Goal: Task Accomplishment & Management: Manage account settings

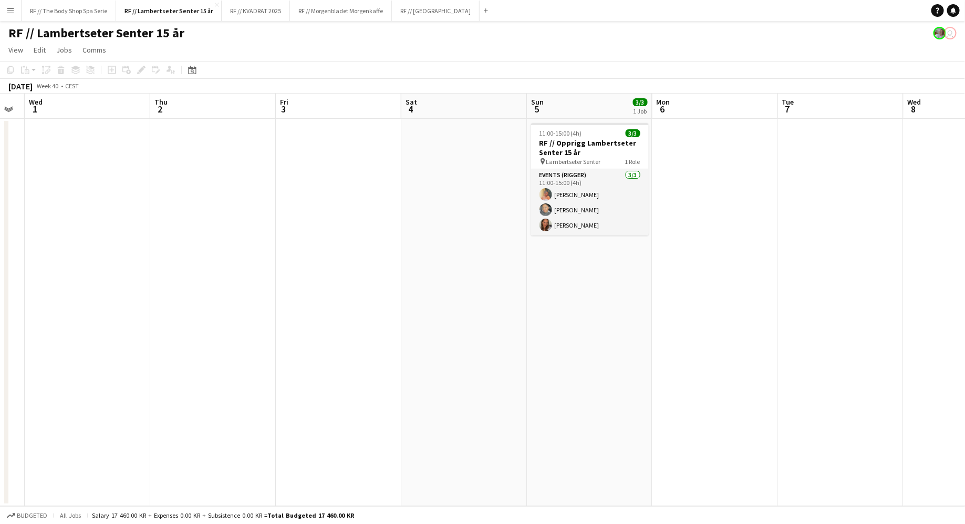
scroll to position [0, 354]
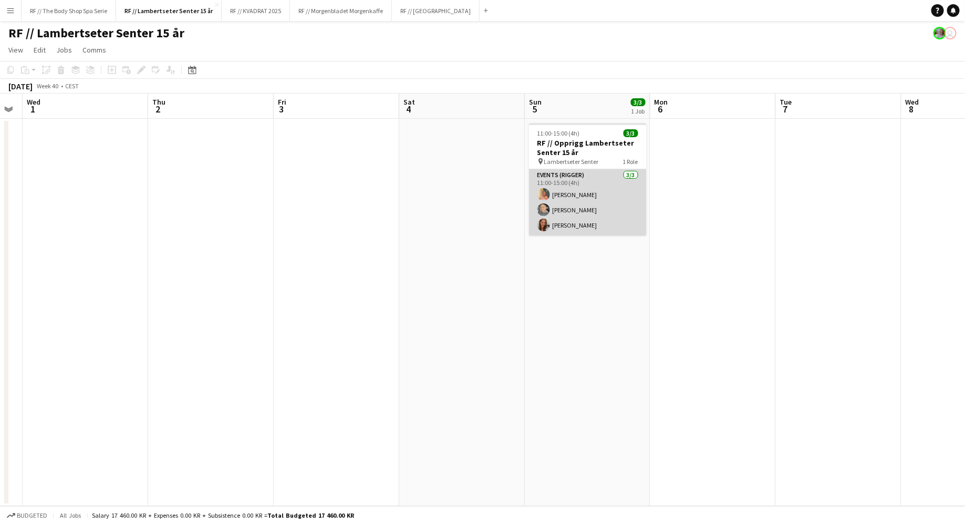
click at [579, 201] on app-card-role "Events (Rigger) [DATE] 11:00-15:00 (4h) [PERSON_NAME] [PERSON_NAME] [PERSON_NAM…" at bounding box center [588, 202] width 118 height 66
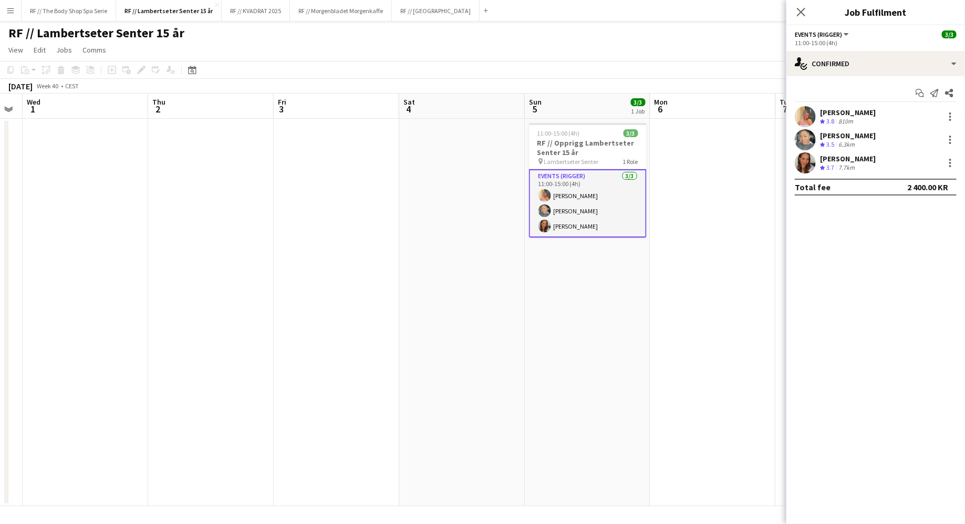
click at [843, 139] on div "[PERSON_NAME]" at bounding box center [848, 135] width 56 height 9
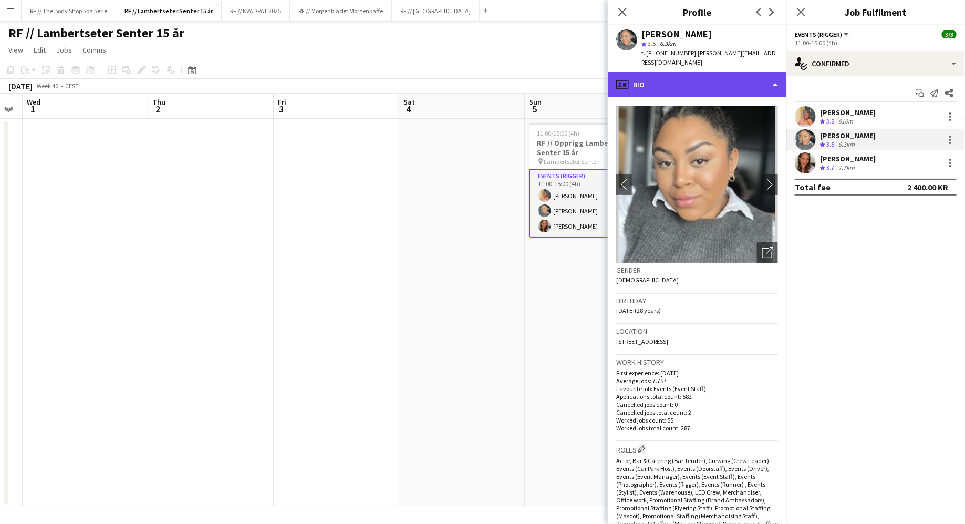
click at [703, 89] on div "profile Bio" at bounding box center [697, 84] width 179 height 25
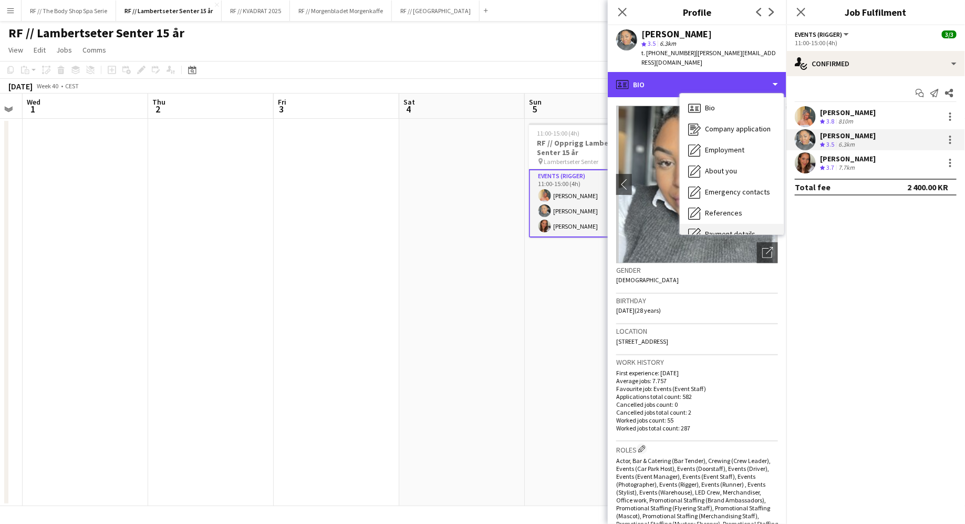
scroll to position [98, 0]
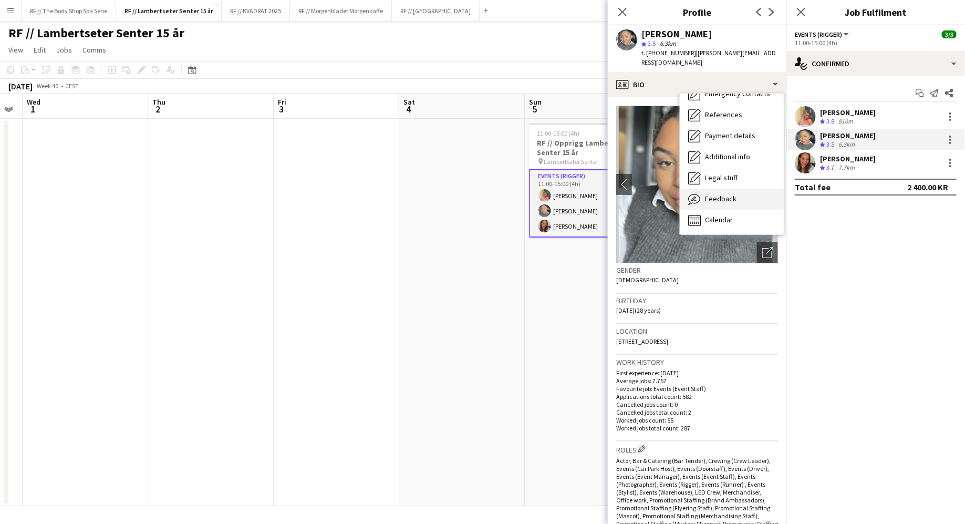
click at [709, 194] on span "Feedback" at bounding box center [721, 198] width 32 height 9
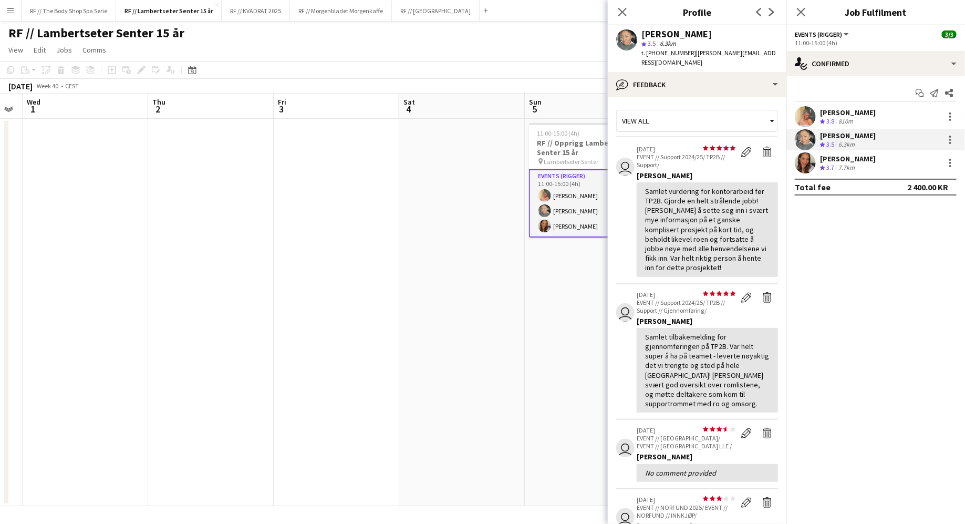
click at [623, 228] on app-crew-profile-feedback-item "user star star star star star star star star star star [DATE] EVENT // Support …" at bounding box center [697, 212] width 162 height 146
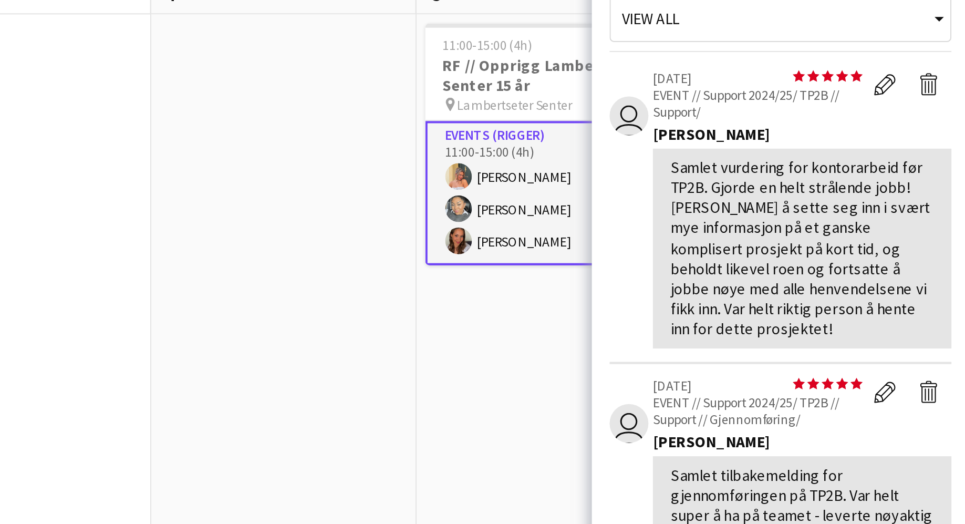
click at [626, 232] on app-crew-profile-feedback-item "user star star star star star star star star star star [DATE] EVENT // Support …" at bounding box center [697, 212] width 162 height 146
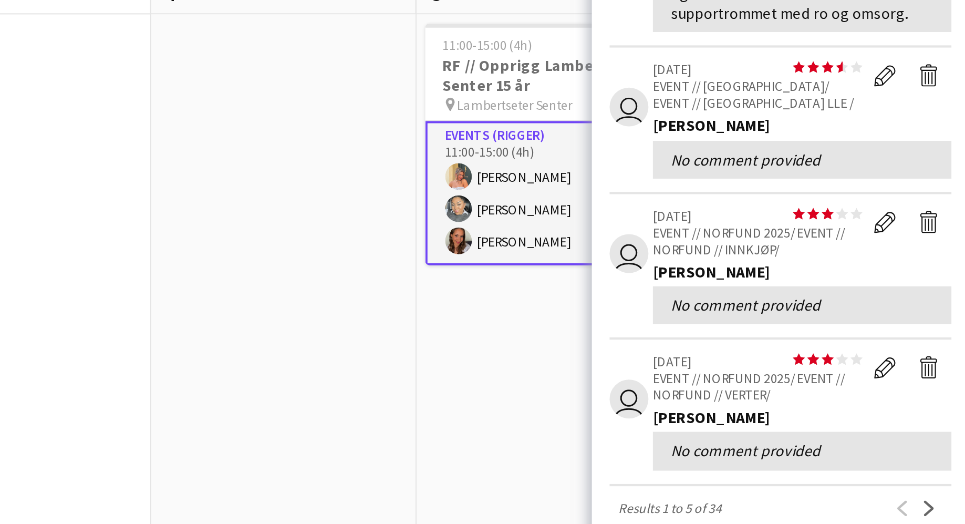
scroll to position [293, 0]
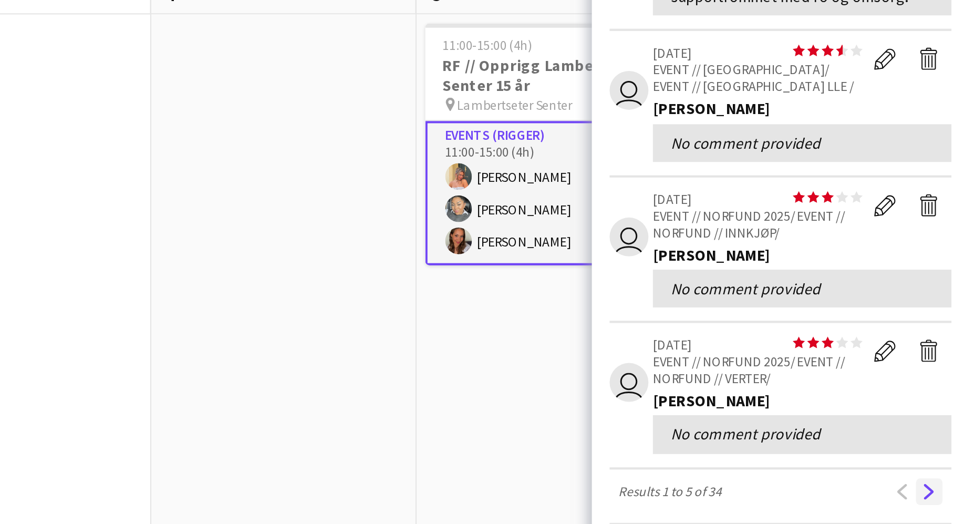
click at [769, 341] on app-icon "Next" at bounding box center [767, 344] width 7 height 7
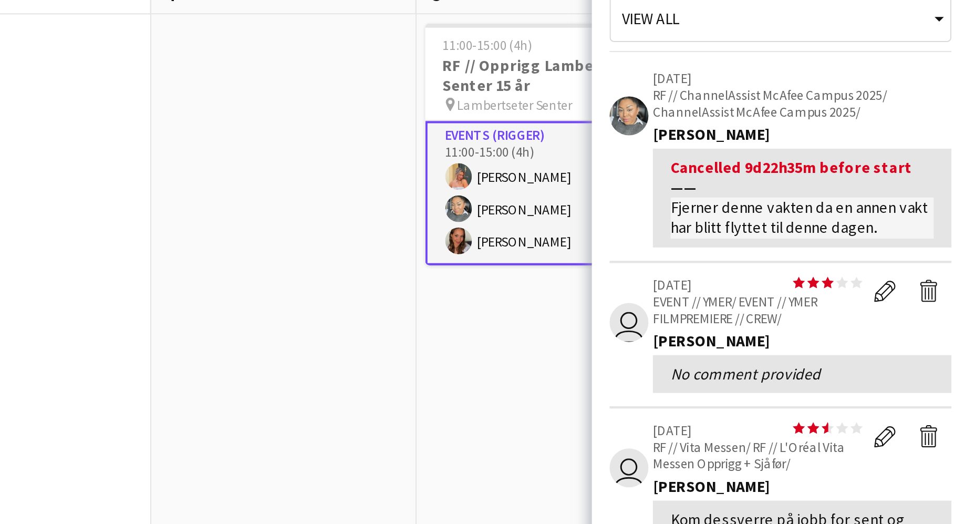
click at [633, 215] on app-crew-profile-feedback-item "[DATE] RF // ChannelAssist McAfee Campus 2025/ ChannelAssist McAfee Campus 2025…" at bounding box center [697, 188] width 162 height 98
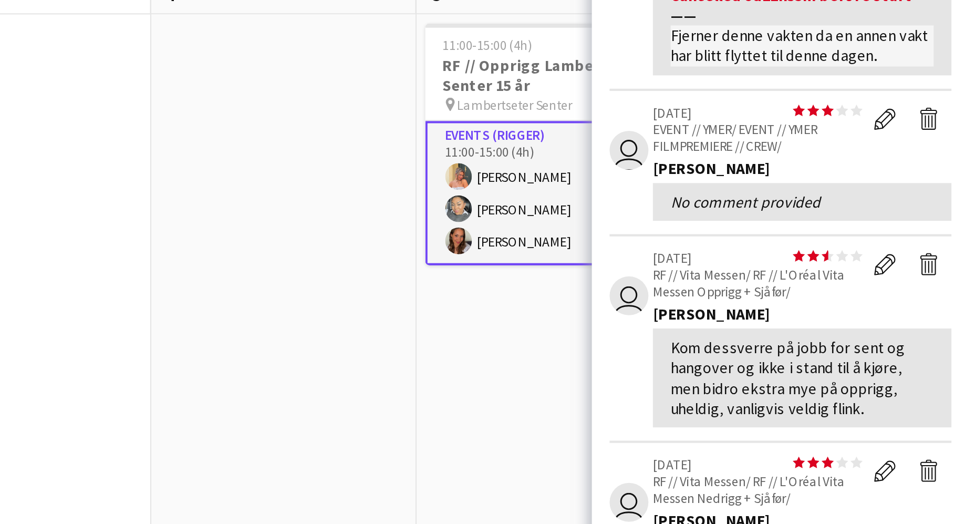
scroll to position [79, 0]
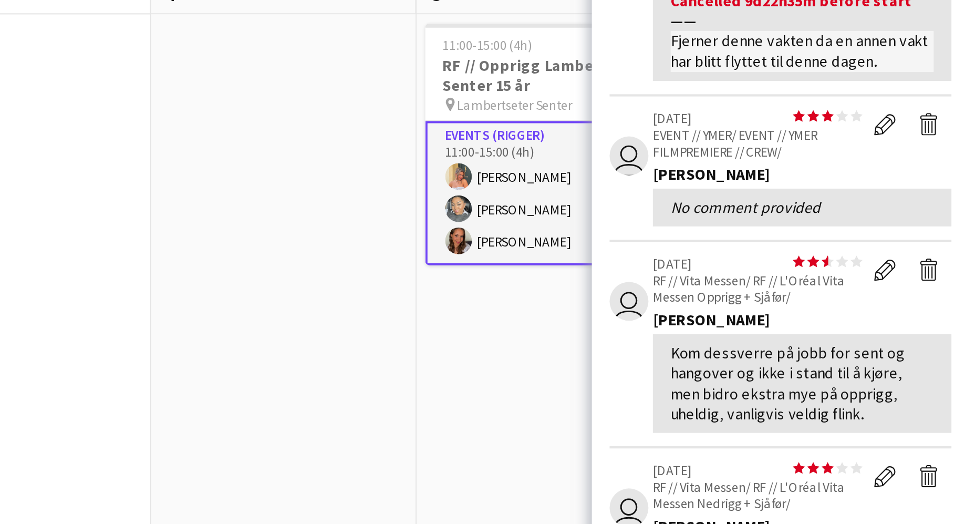
click at [622, 295] on app-crew-profile-feedback-item "user star star star star star star star star star star [DATE] RF // Vita Messen…" at bounding box center [697, 275] width 162 height 98
click at [622, 284] on app-crew-profile-feedback-item "user star star star star star star star star star star [DATE] RF // Vita Messen…" at bounding box center [697, 275] width 162 height 98
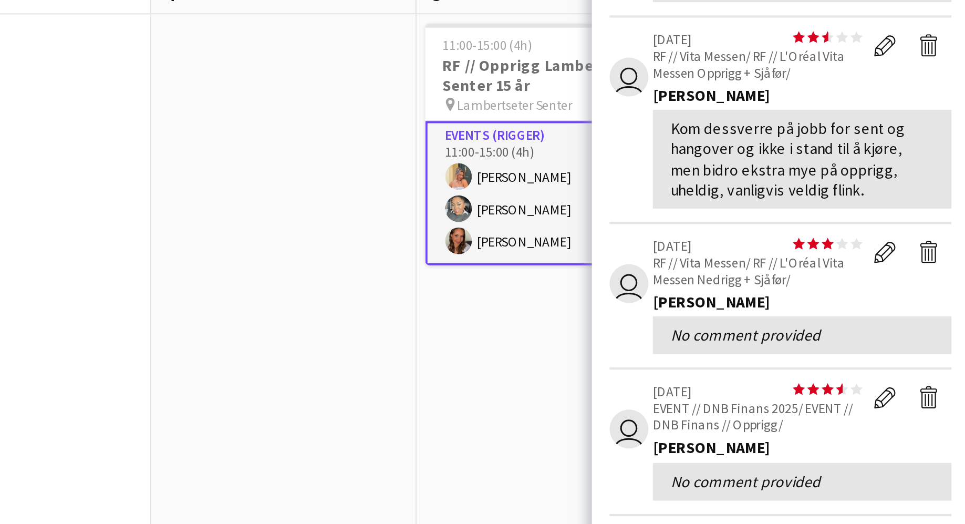
scroll to position [226, 0]
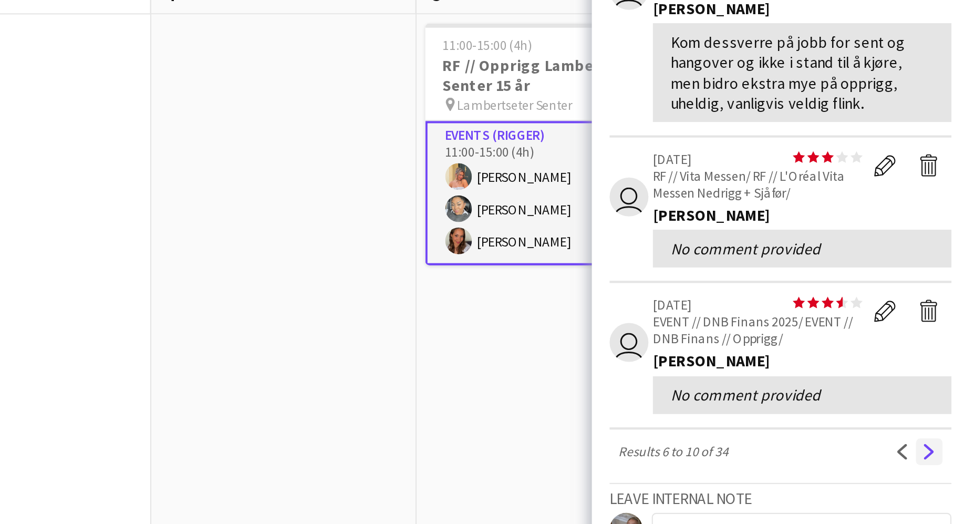
click at [766, 324] on app-icon "Next" at bounding box center [767, 325] width 7 height 7
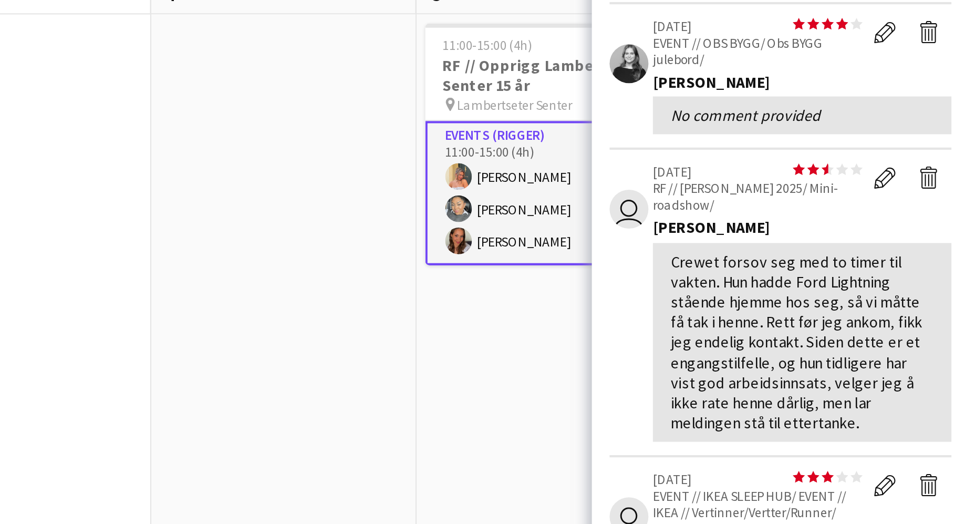
scroll to position [95, 0]
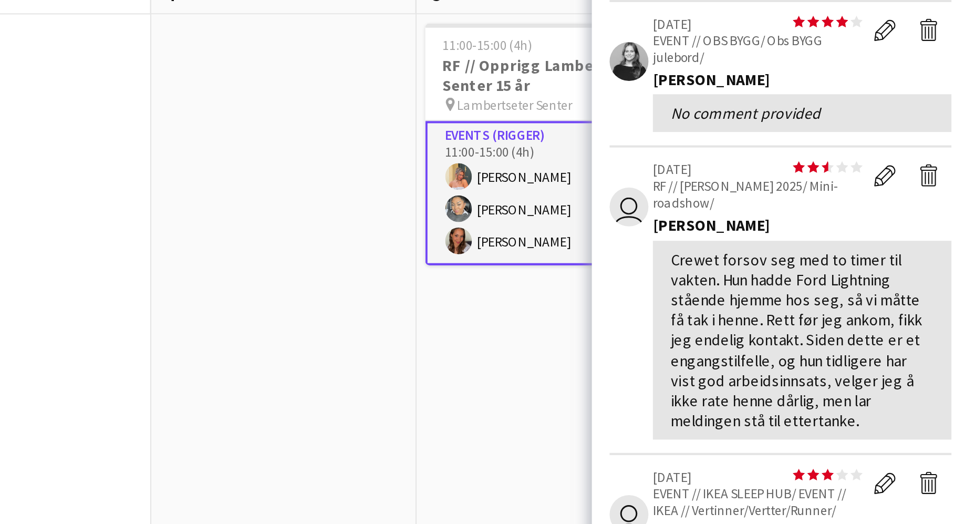
click at [627, 230] on app-crew-profile-feedback-item "user star star star star star star star star star star [DATE] RF // [GEOGRAPHIC…" at bounding box center [697, 255] width 162 height 146
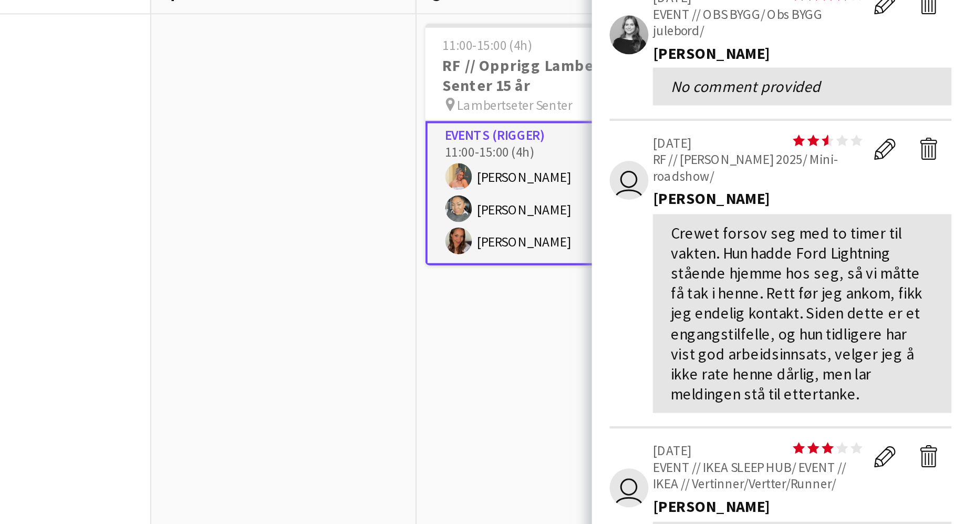
scroll to position [109, 0]
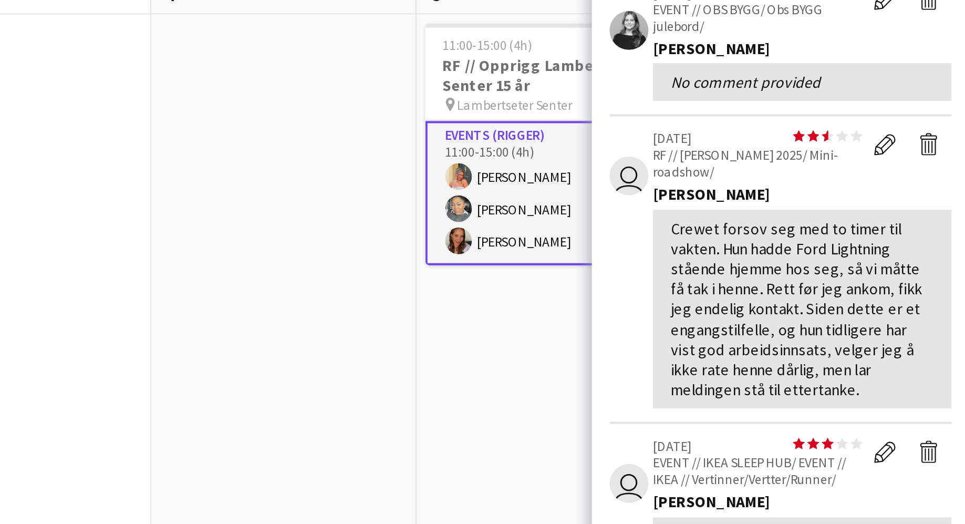
click at [615, 222] on app-crew-profile-feedback-tab "View all user star star star star star star star star star star [DATE] RF // [D…" at bounding box center [697, 310] width 179 height 427
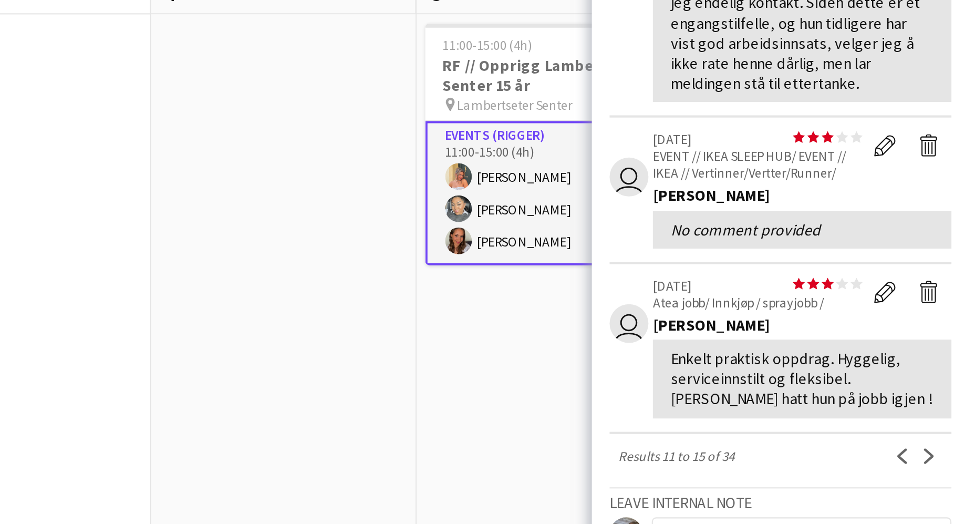
scroll to position [255, 0]
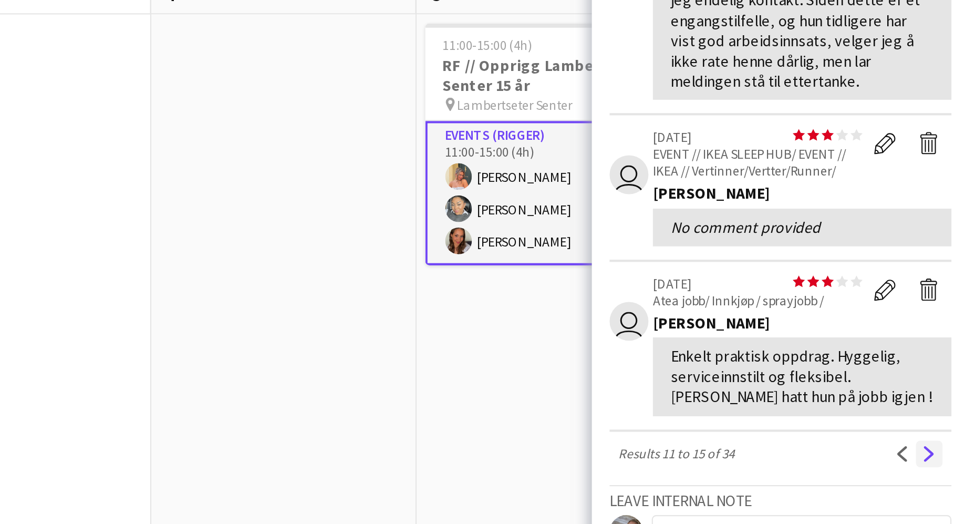
click at [768, 323] on app-icon "Next" at bounding box center [767, 326] width 7 height 7
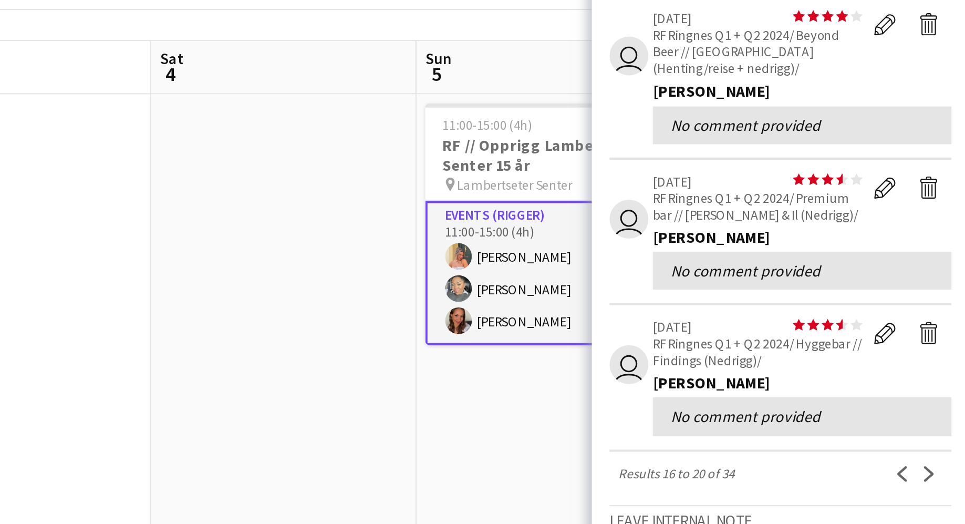
scroll to position [192, 0]
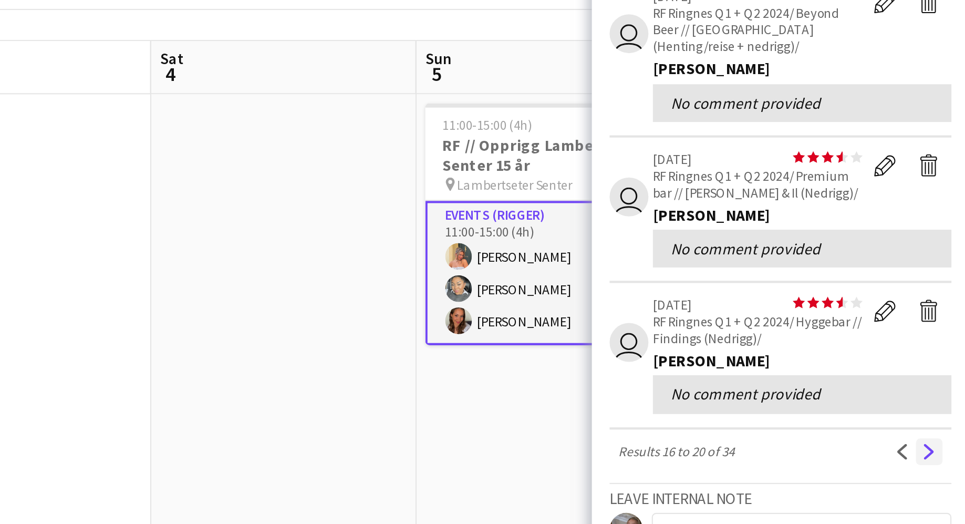
click at [768, 323] on app-icon "Next" at bounding box center [767, 325] width 7 height 7
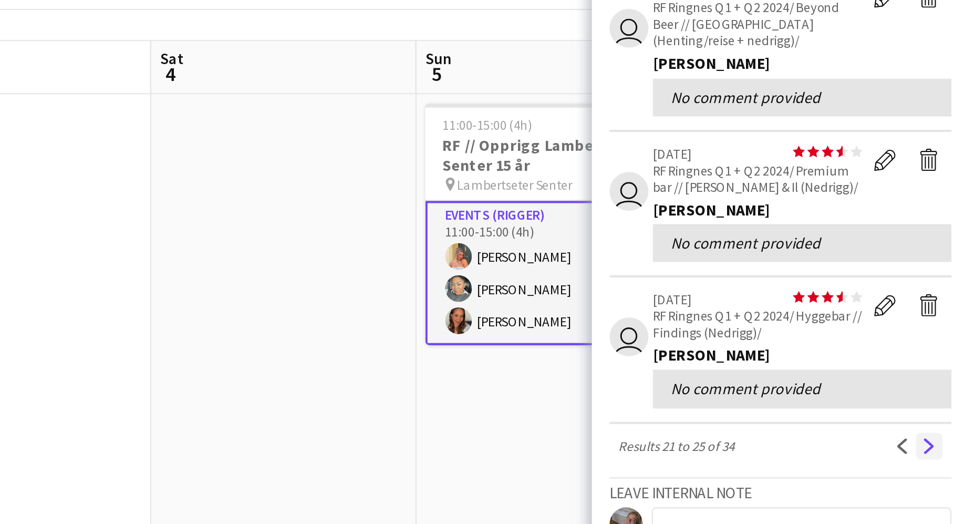
click at [767, 327] on app-icon "Next" at bounding box center [767, 322] width 7 height 7
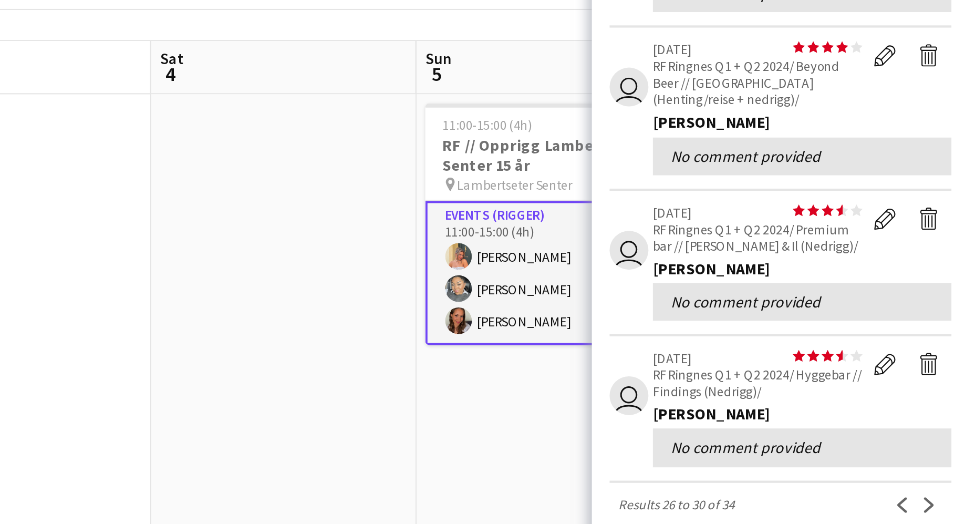
scroll to position [248, 0]
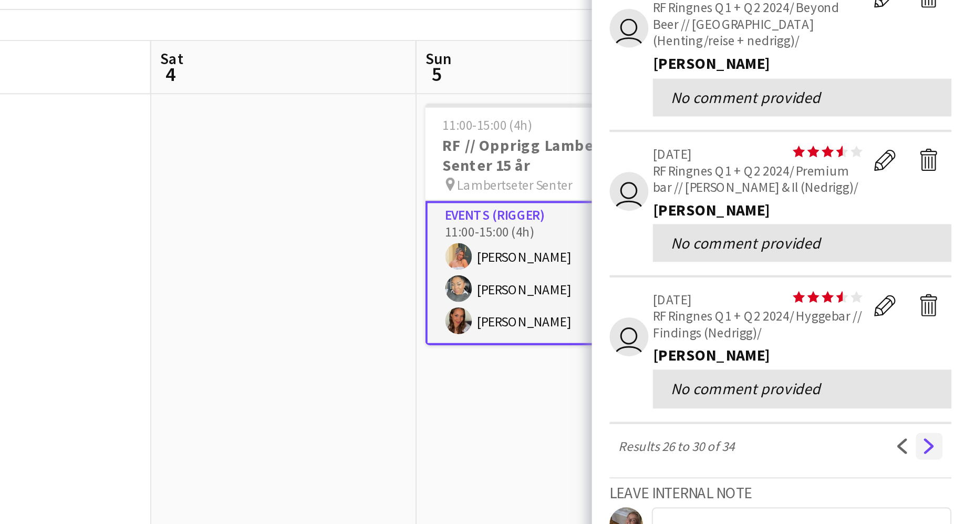
click at [763, 322] on button "Next" at bounding box center [767, 323] width 13 height 13
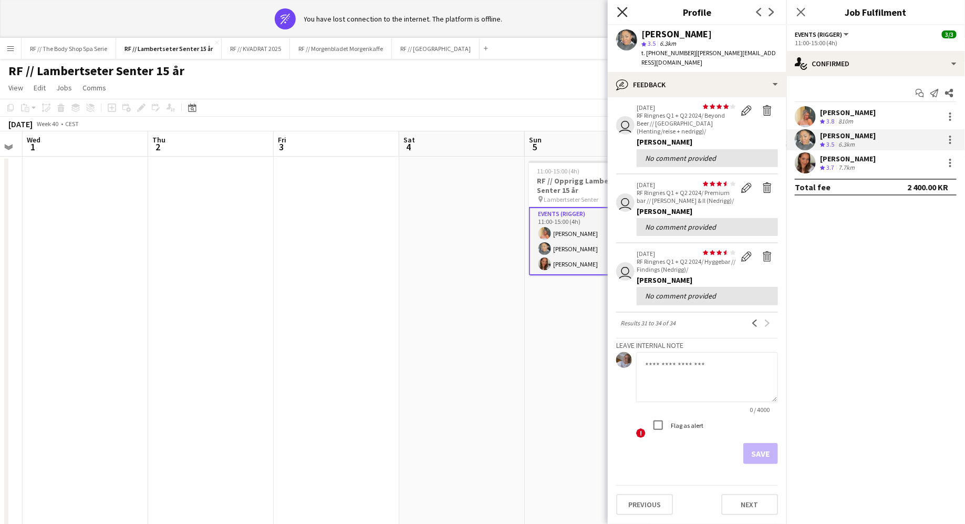
click at [623, 10] on icon "Close pop-in" at bounding box center [622, 12] width 10 height 10
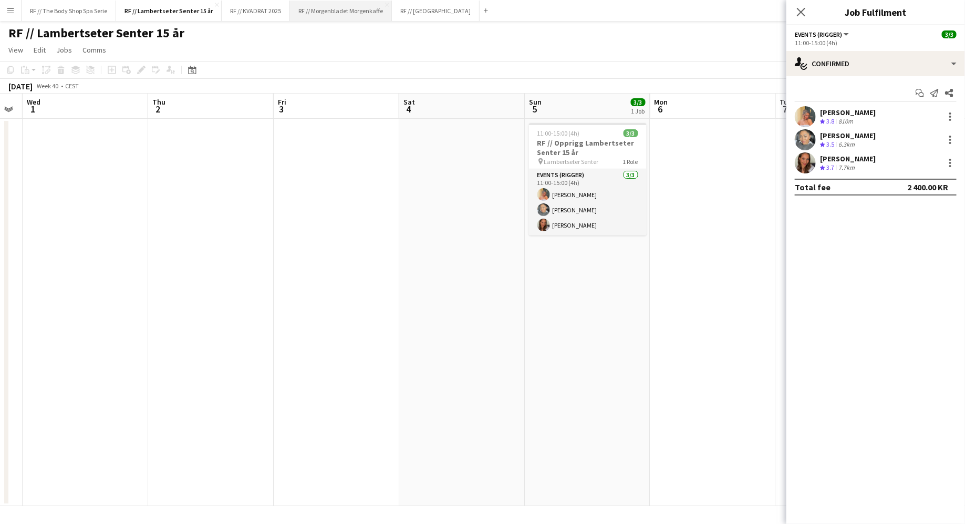
click at [339, 8] on button "RF // Morgenbladet Morgenkaffe Close" at bounding box center [341, 11] width 102 height 20
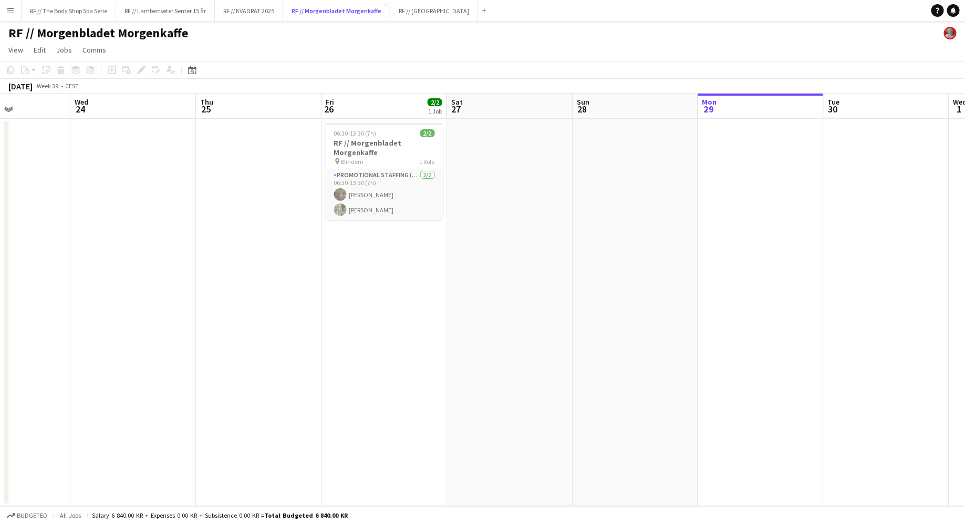
scroll to position [0, 242]
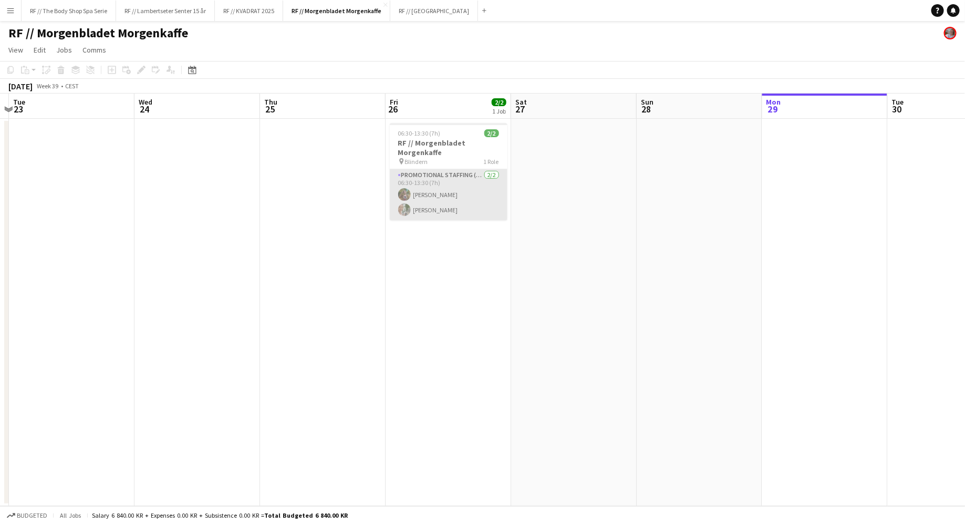
click at [444, 188] on app-card-role "Promotional Staffing (Promotional Staff) [DATE] 06:30-13:30 (7h) [PERSON_NAME] …" at bounding box center [449, 194] width 118 height 51
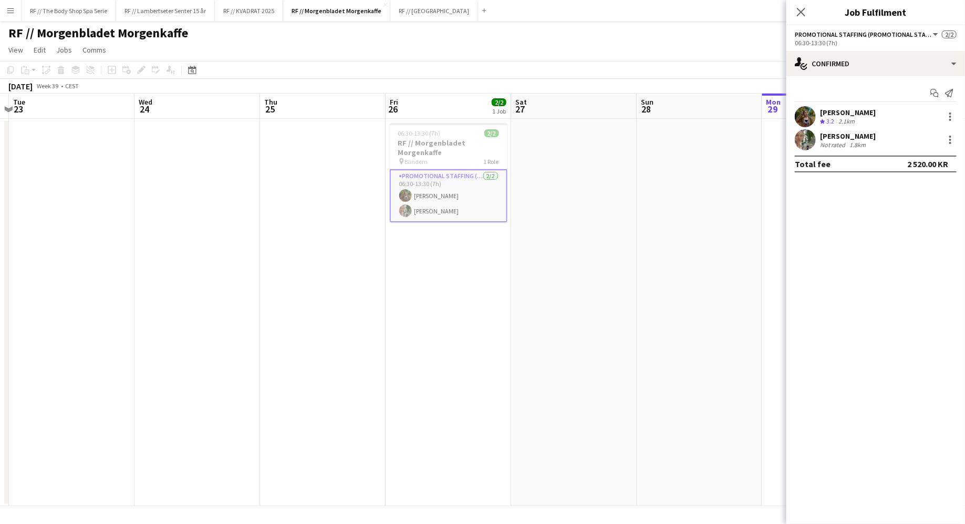
click at [854, 111] on div "[PERSON_NAME]" at bounding box center [848, 112] width 56 height 9
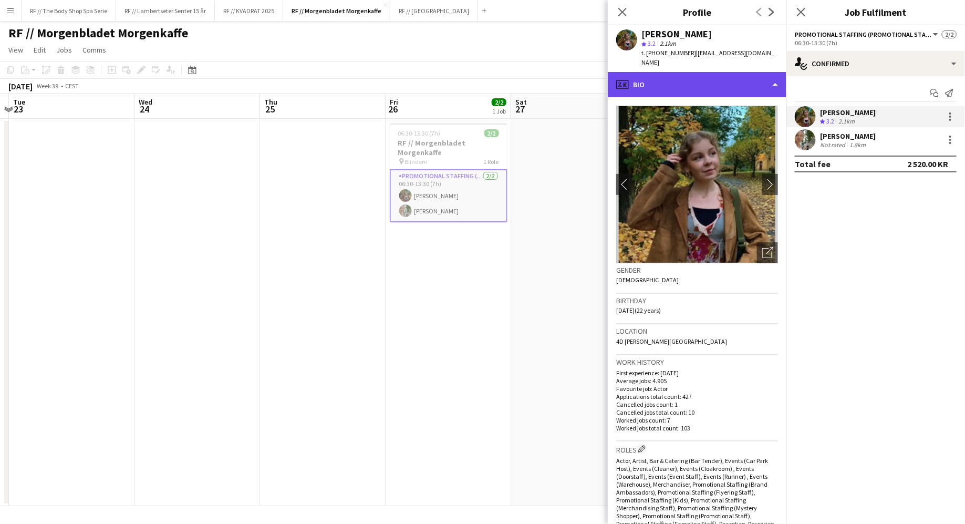
click at [707, 72] on div "profile Bio" at bounding box center [697, 84] width 179 height 25
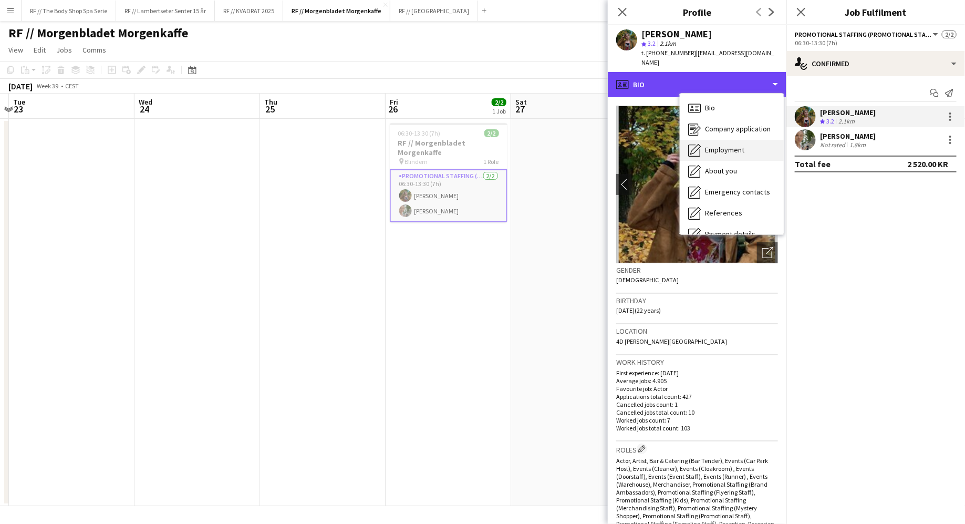
scroll to position [98, 0]
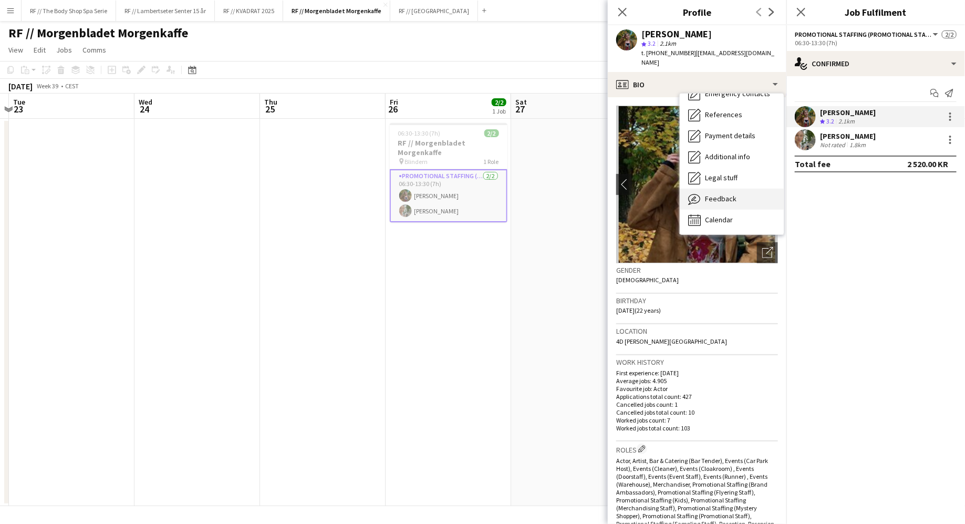
click at [716, 194] on span "Feedback" at bounding box center [721, 198] width 32 height 9
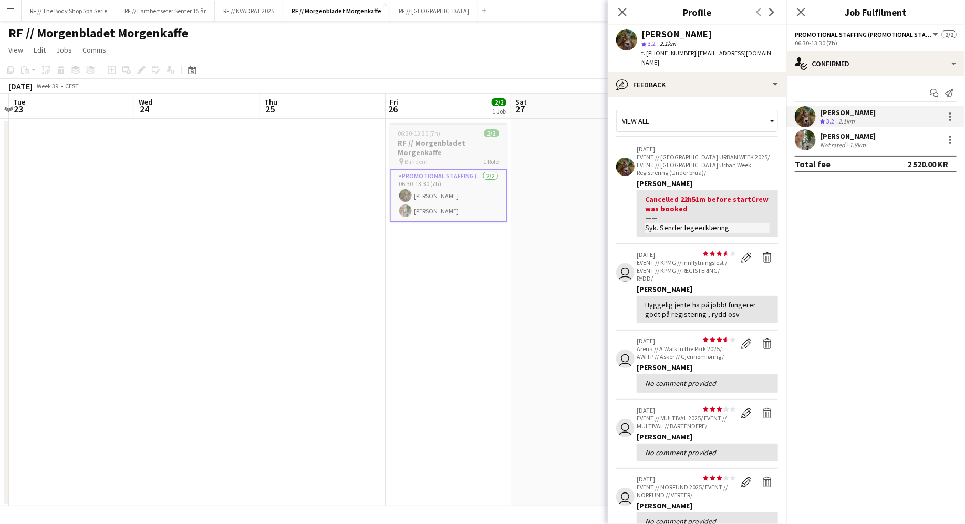
click at [450, 155] on h3 "RF // Morgenbladet Morgenkaffe" at bounding box center [449, 147] width 118 height 19
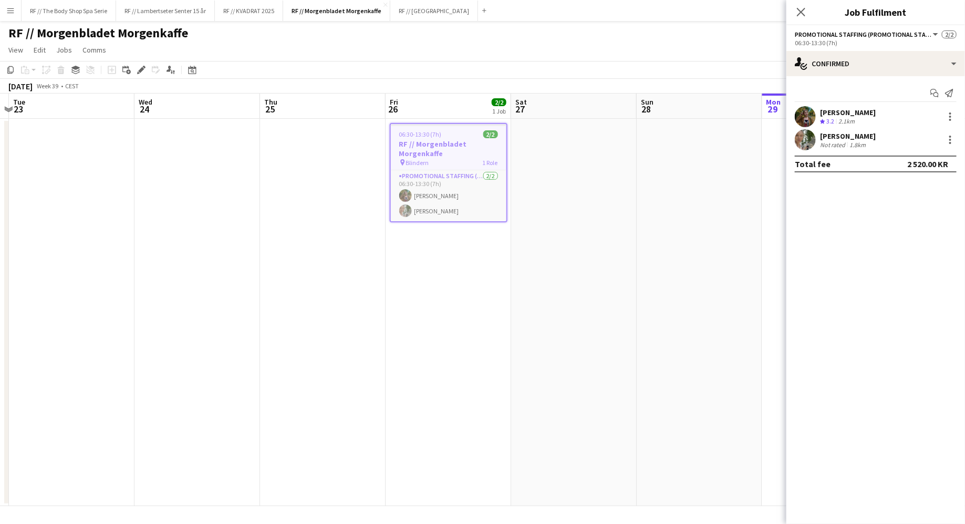
click at [448, 151] on h3 "RF // Morgenbladet Morgenkaffe" at bounding box center [449, 148] width 116 height 19
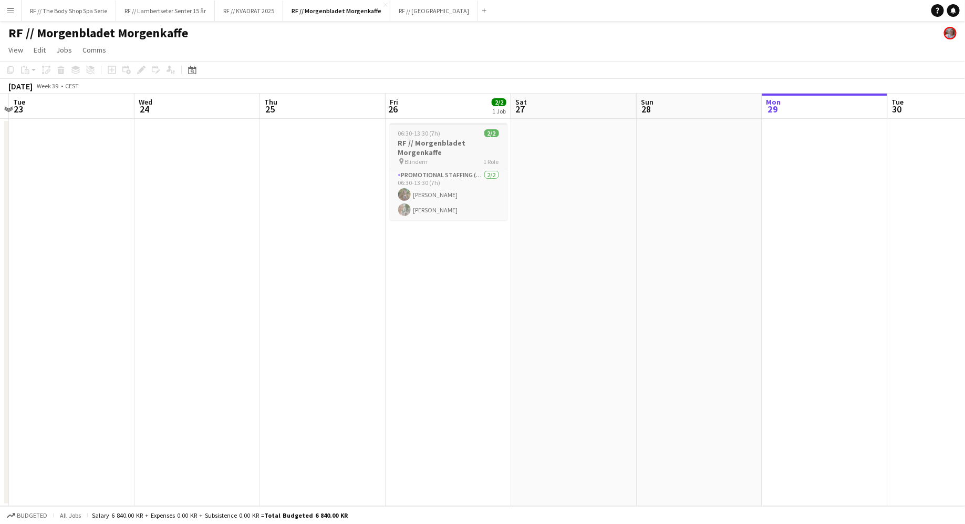
click at [448, 151] on h3 "RF // Morgenbladet Morgenkaffe" at bounding box center [449, 147] width 118 height 19
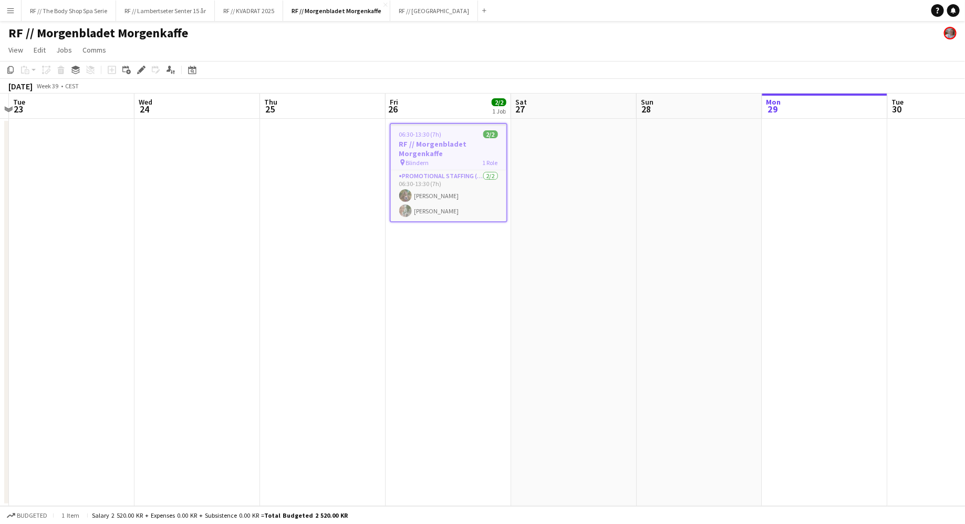
click at [11, 12] on app-icon "Menu" at bounding box center [10, 10] width 8 height 8
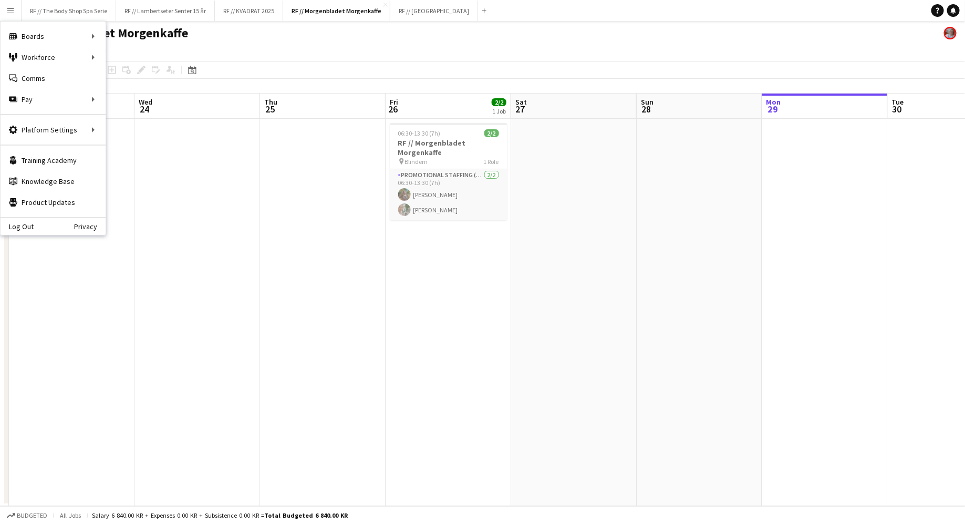
click at [269, 216] on app-date-cell at bounding box center [323, 312] width 126 height 387
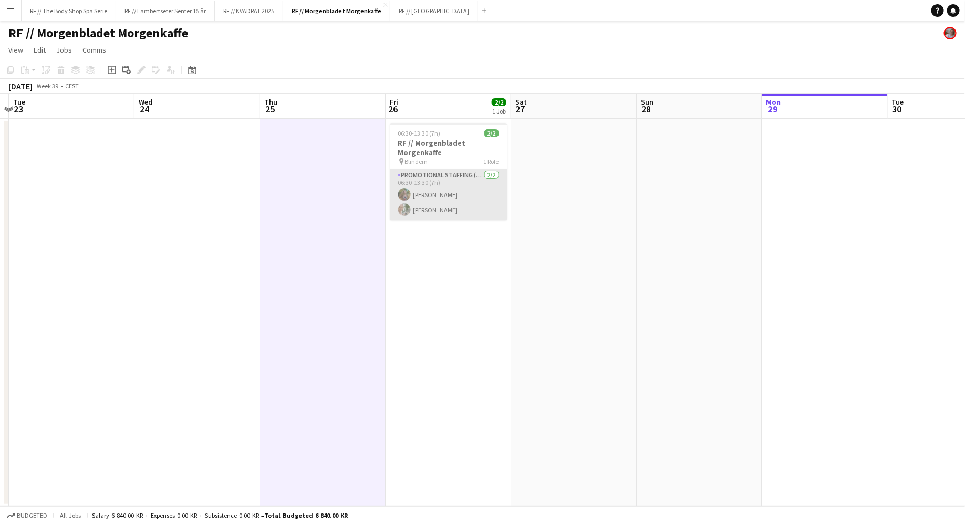
click at [444, 199] on app-card-role "Promotional Staffing (Promotional Staff) [DATE] 06:30-13:30 (7h) [PERSON_NAME] …" at bounding box center [449, 194] width 118 height 51
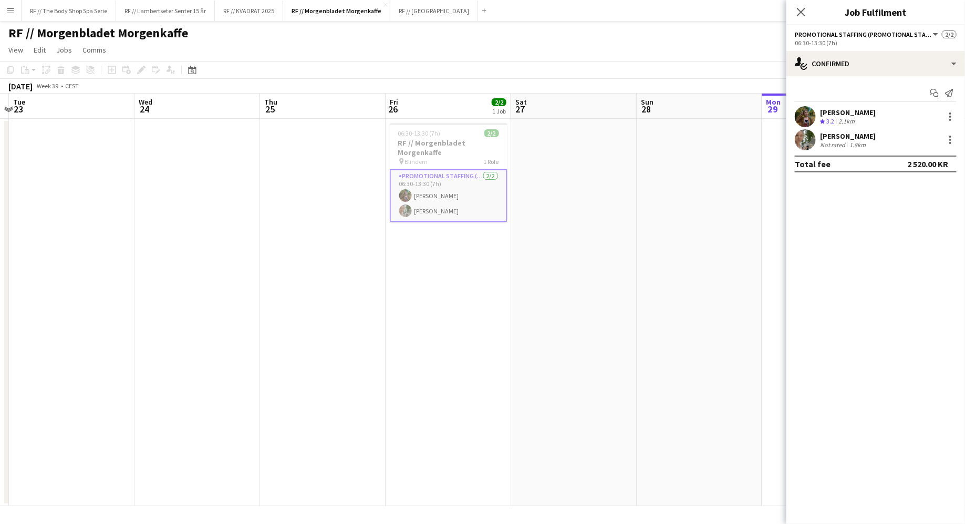
click at [876, 132] on div "[PERSON_NAME]" at bounding box center [848, 135] width 56 height 9
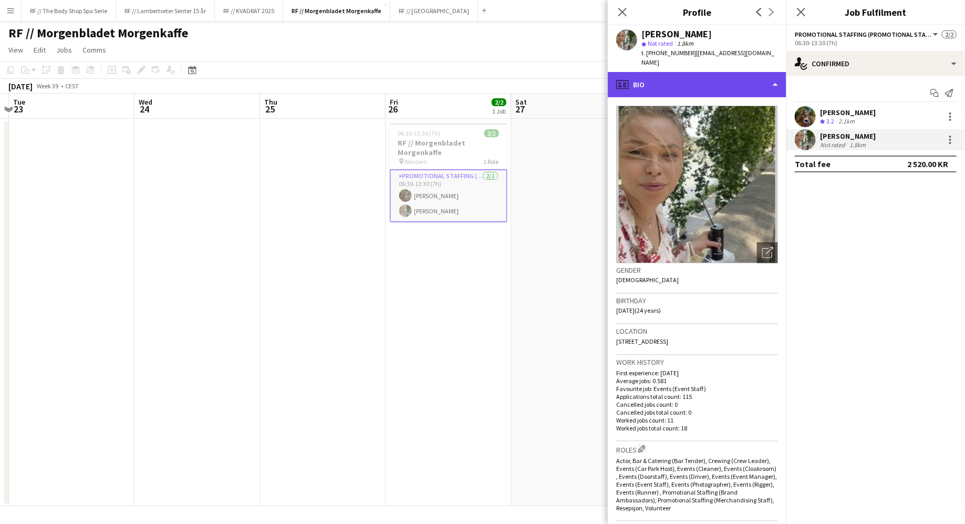
click at [718, 78] on div "profile Bio" at bounding box center [697, 84] width 179 height 25
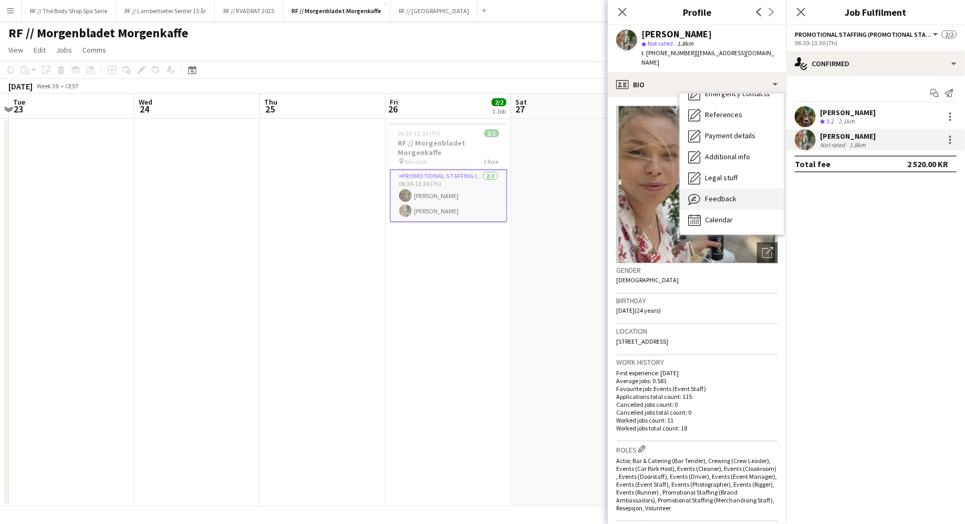
click at [722, 194] on span "Feedback" at bounding box center [721, 198] width 32 height 9
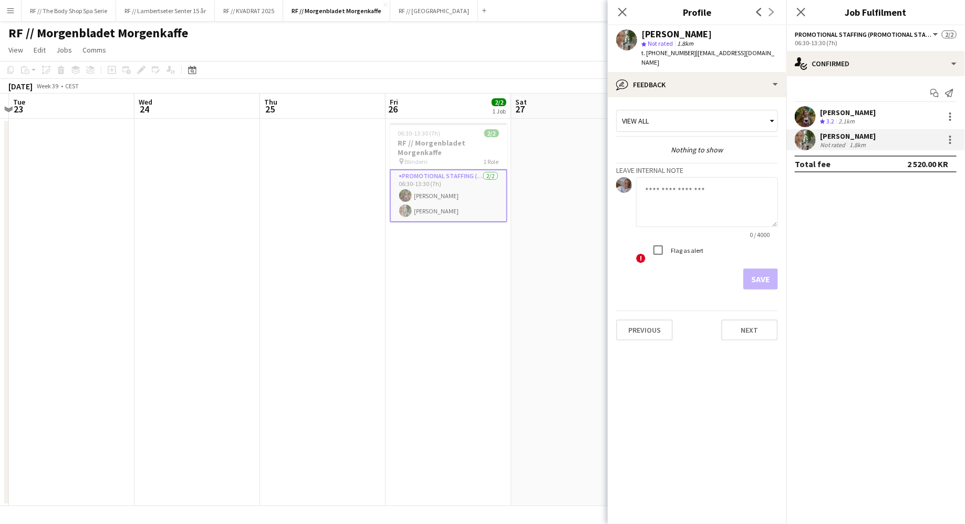
click at [652, 118] on div "View all" at bounding box center [692, 121] width 150 height 20
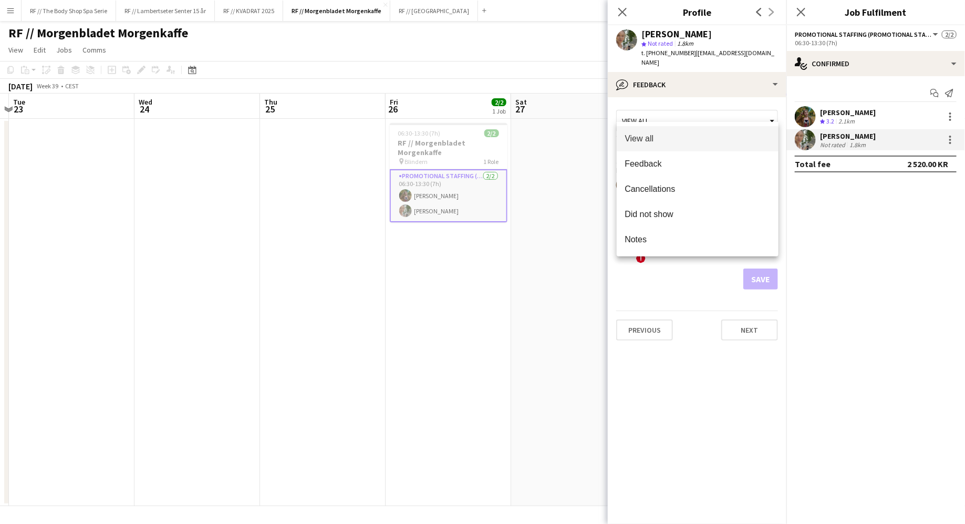
click at [652, 118] on div at bounding box center [482, 262] width 965 height 524
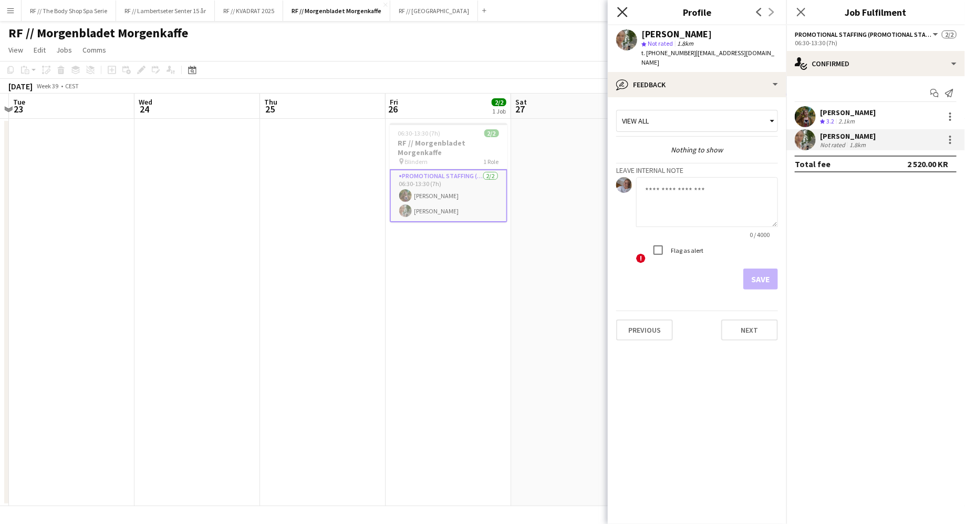
click at [620, 15] on icon "Close pop-in" at bounding box center [622, 12] width 10 height 10
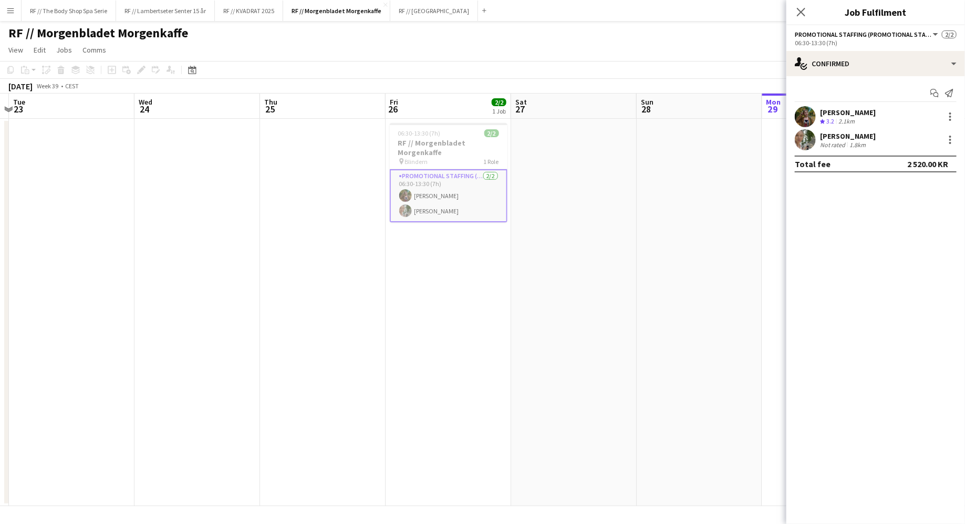
click at [550, 270] on app-date-cell at bounding box center [574, 312] width 126 height 387
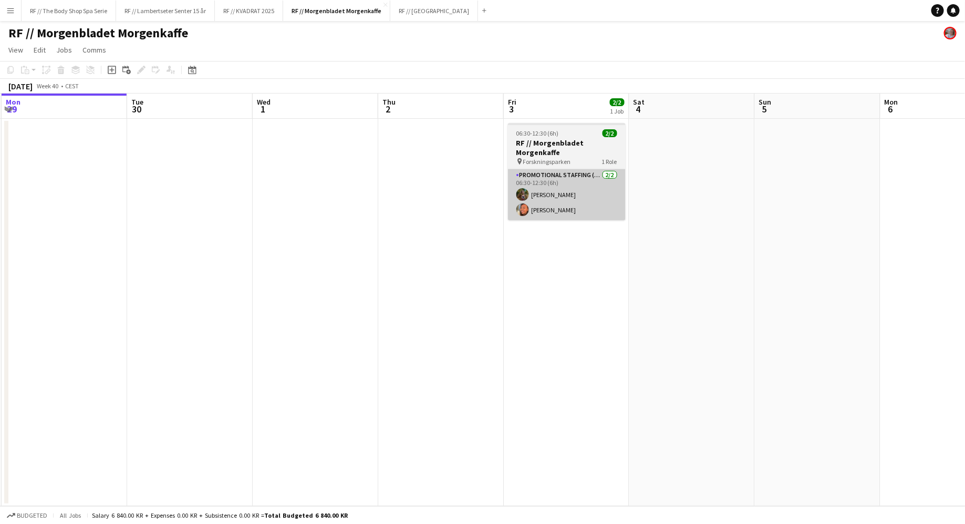
scroll to position [0, 452]
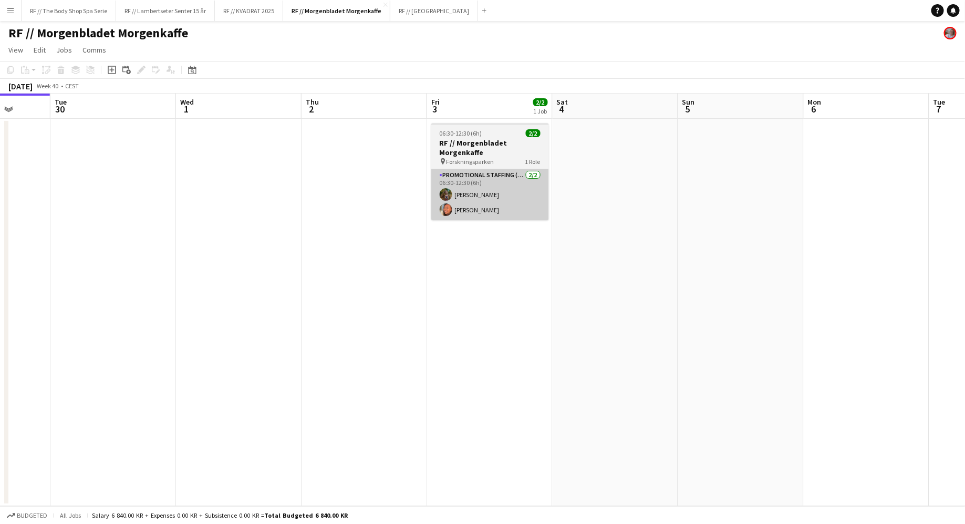
click at [480, 191] on app-card-role "Promotional Staffing (Promotional Staff) [DATE] 06:30-12:30 (6h) [PERSON_NAME] …" at bounding box center [490, 194] width 118 height 51
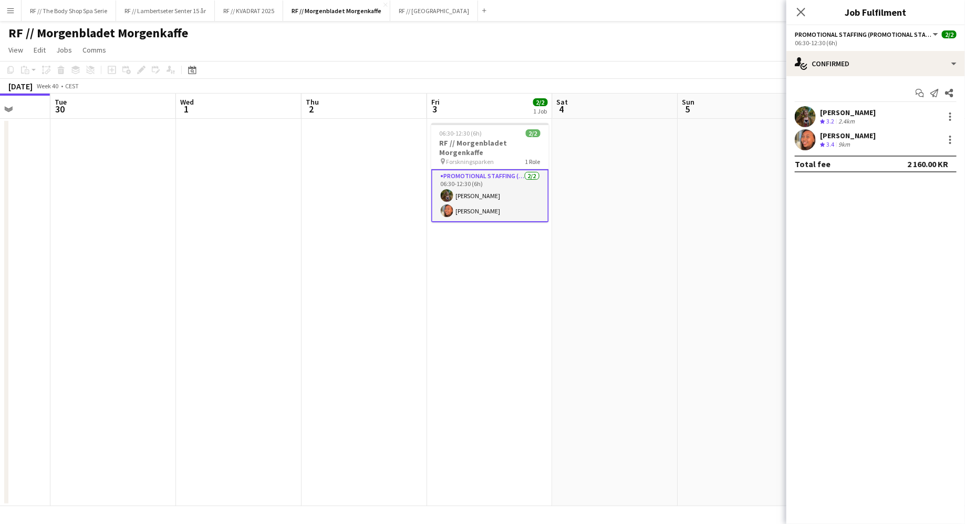
click at [827, 105] on div "Start chat Send notification Share [PERSON_NAME] Crew rating 3.2 2.4km Booni [P…" at bounding box center [875, 128] width 179 height 105
click at [839, 117] on div "2.4km" at bounding box center [846, 121] width 20 height 9
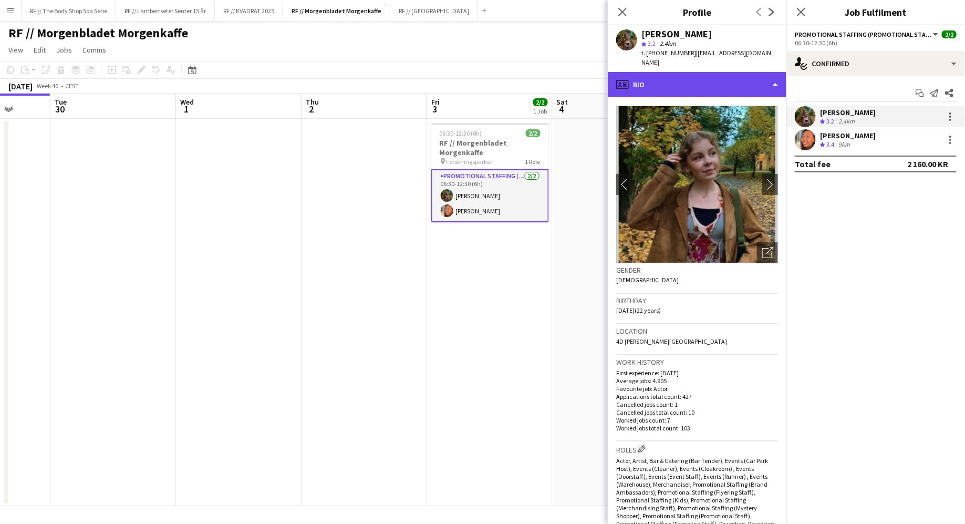
click at [665, 72] on div "profile Bio" at bounding box center [697, 84] width 179 height 25
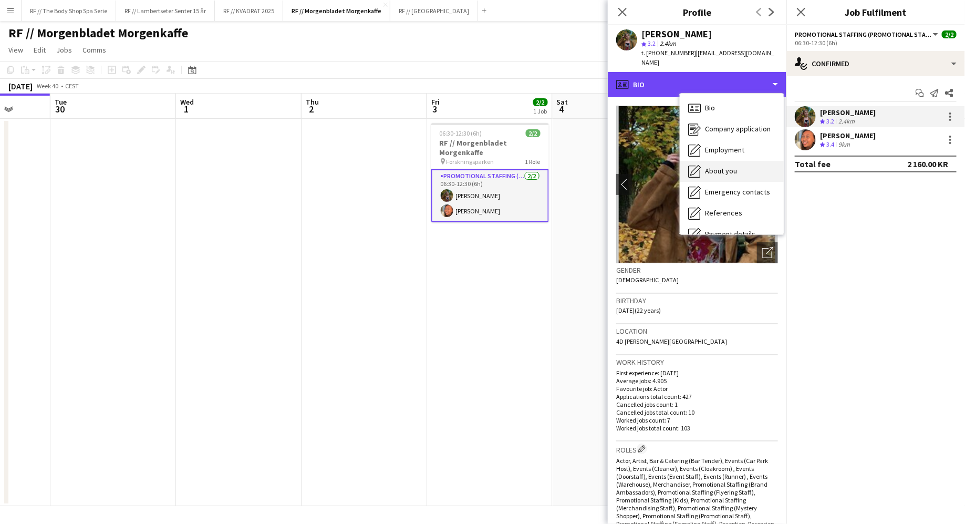
scroll to position [98, 0]
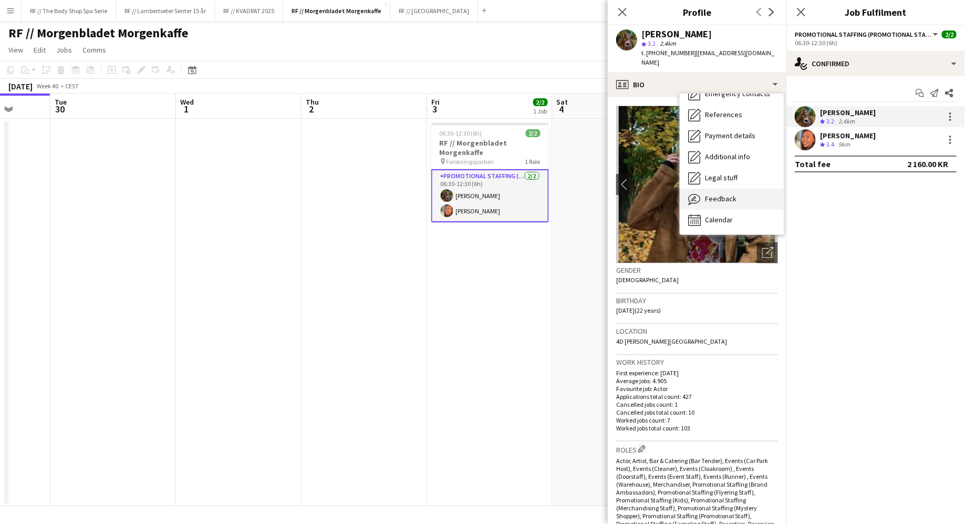
click at [711, 189] on div "Feedback Feedback" at bounding box center [732, 199] width 104 height 21
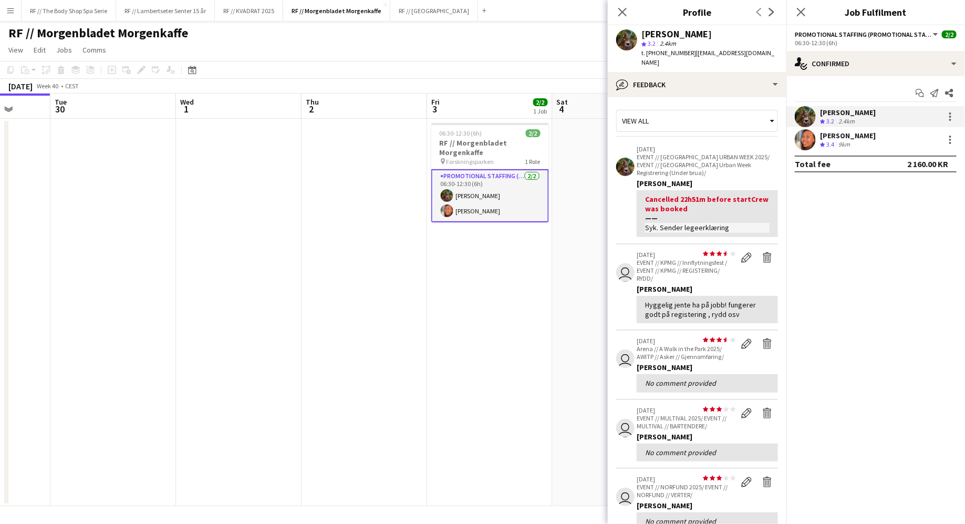
scroll to position [205, 0]
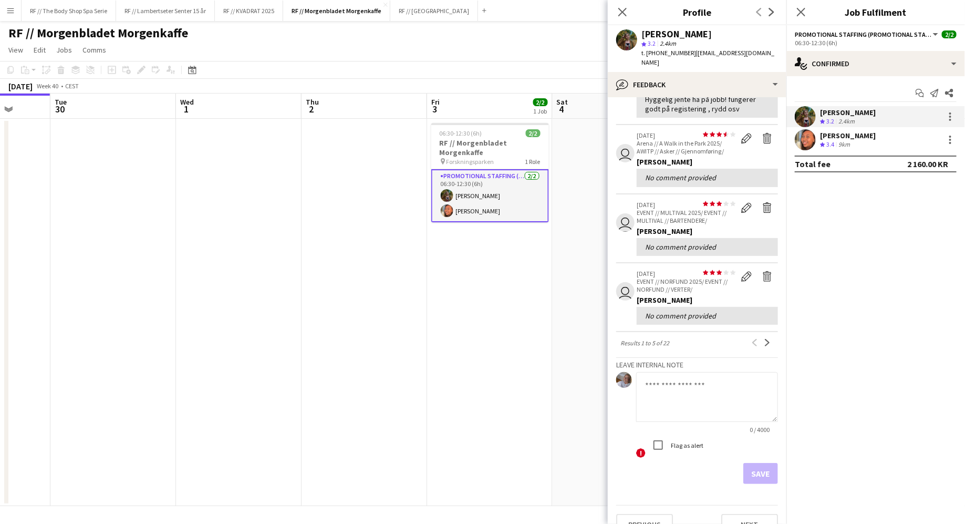
click at [628, 19] on div "Close pop-in" at bounding box center [622, 12] width 29 height 24
click at [626, 15] on icon at bounding box center [622, 12] width 10 height 10
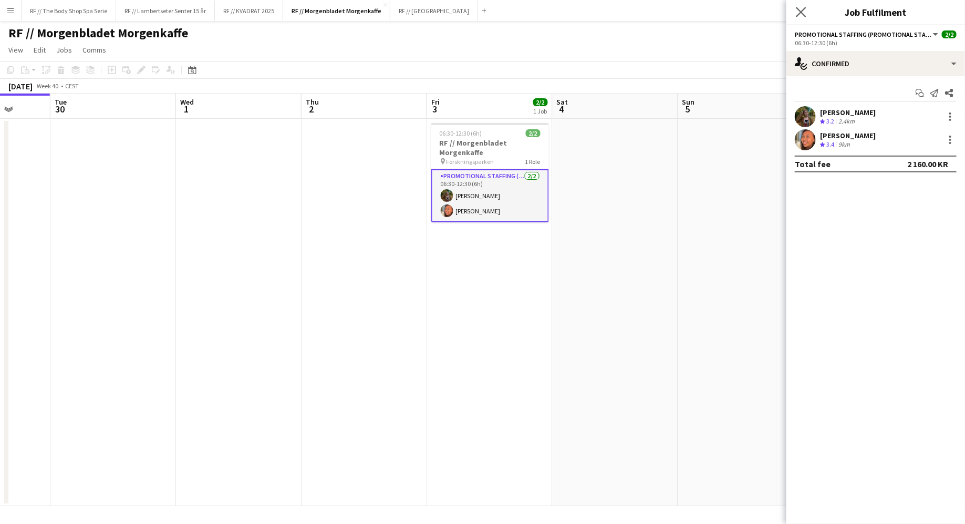
click at [799, 6] on app-icon "Close pop-in" at bounding box center [801, 12] width 15 height 15
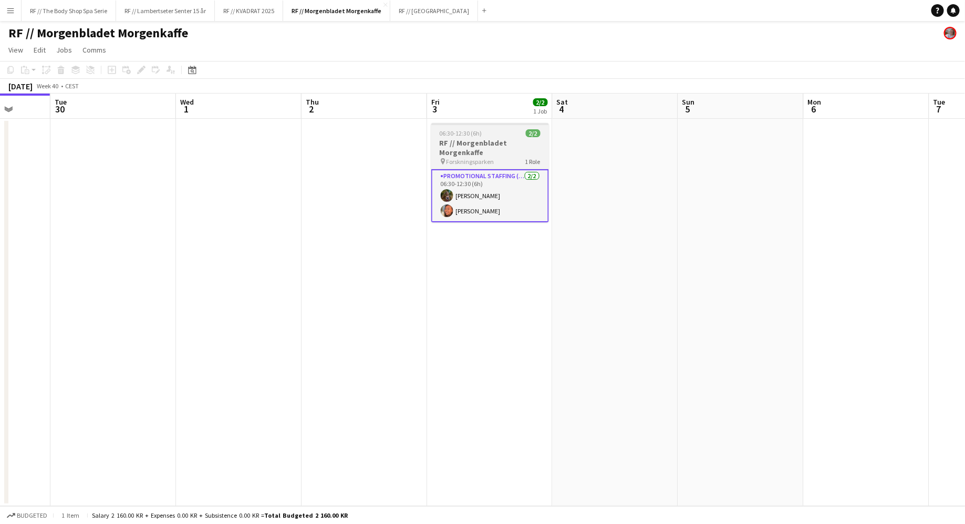
click at [488, 135] on div "06:30-12:30 (6h) 2/2" at bounding box center [490, 133] width 118 height 8
click at [482, 141] on h3 "RF // Morgenbladet Morgenkaffe" at bounding box center [490, 148] width 116 height 19
click at [477, 134] on span "06:30-12:30 (6h)" at bounding box center [461, 133] width 43 height 8
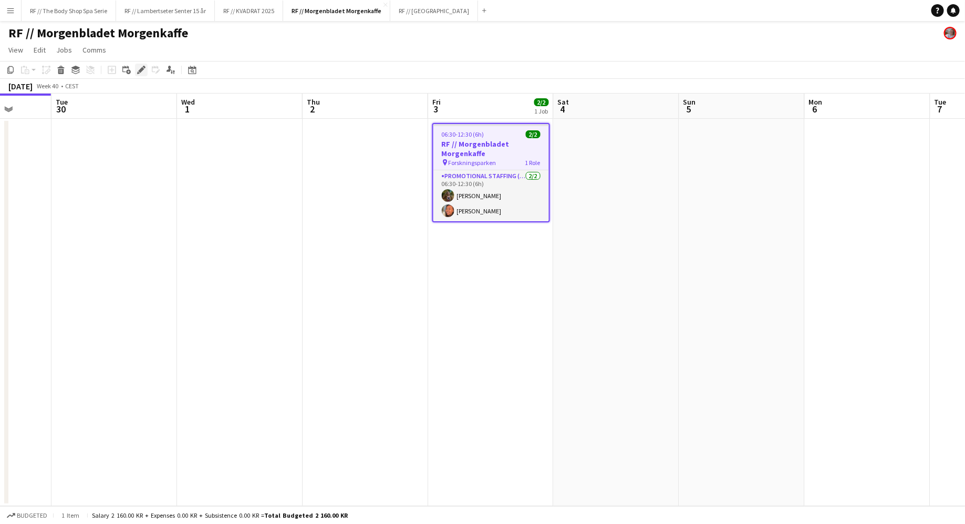
click at [138, 71] on icon "Edit" at bounding box center [141, 70] width 8 height 8
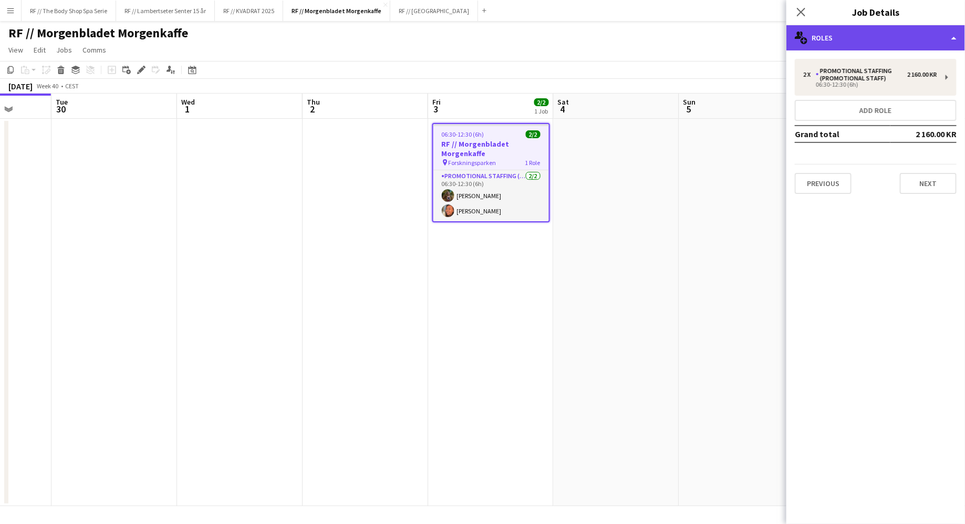
click at [810, 41] on div "multiple-users-add Roles" at bounding box center [875, 37] width 179 height 25
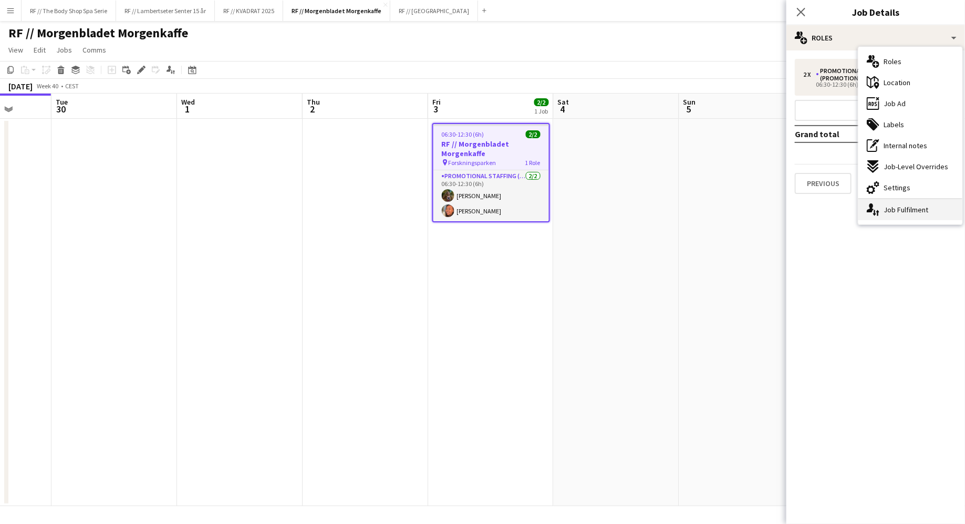
click at [902, 210] on div "single-neutral-actions-up-down Job Fulfilment" at bounding box center [910, 209] width 104 height 21
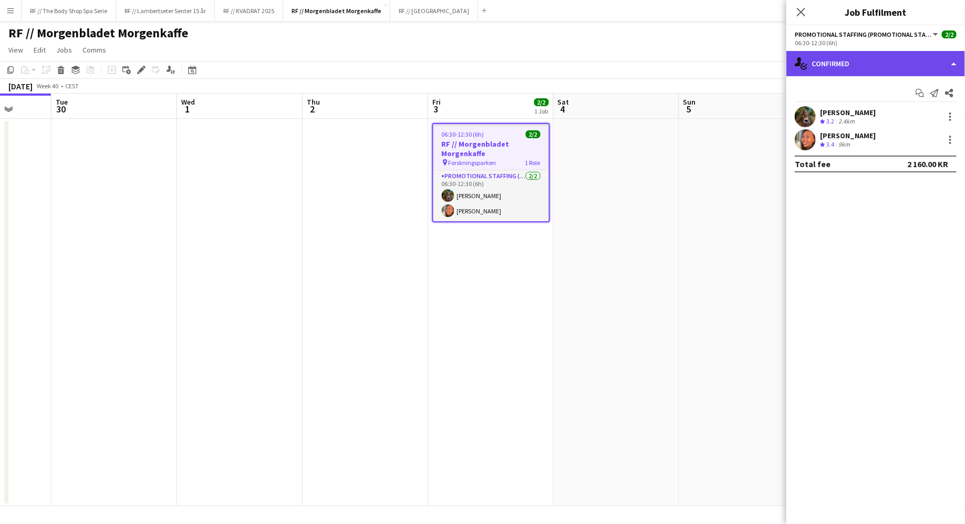
click at [827, 55] on div "single-neutral-actions-check-2 Confirmed" at bounding box center [875, 63] width 179 height 25
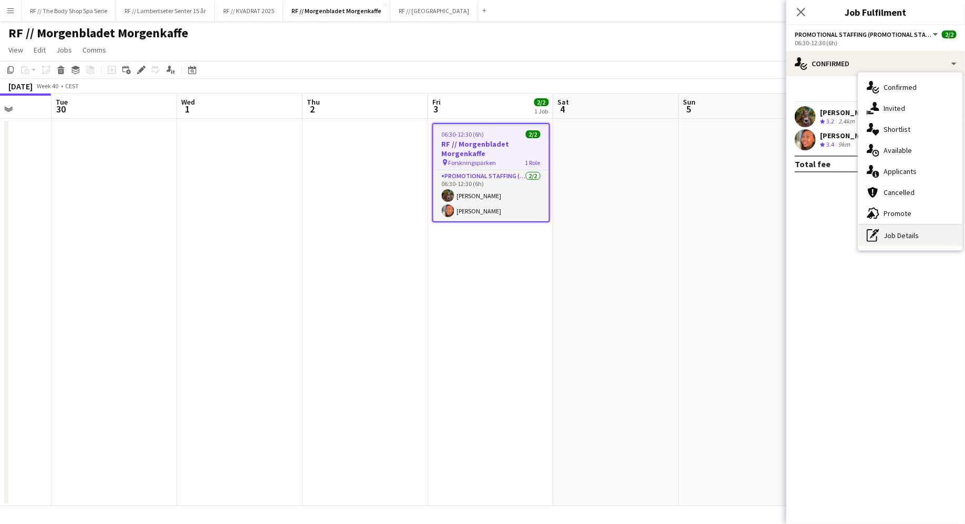
click at [898, 237] on div "pen-write Job Details" at bounding box center [910, 235] width 104 height 21
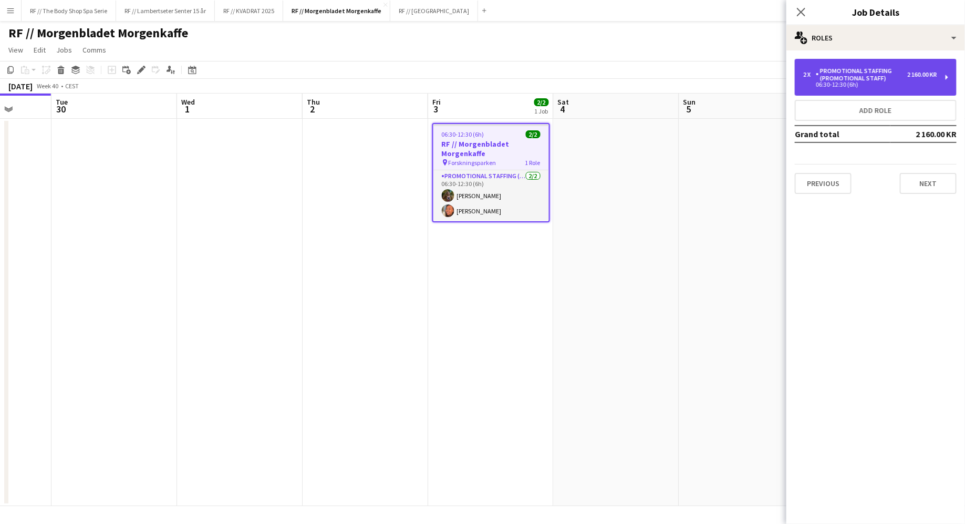
click at [860, 81] on div "Promotional Staffing (Promotional Staff)" at bounding box center [861, 74] width 91 height 15
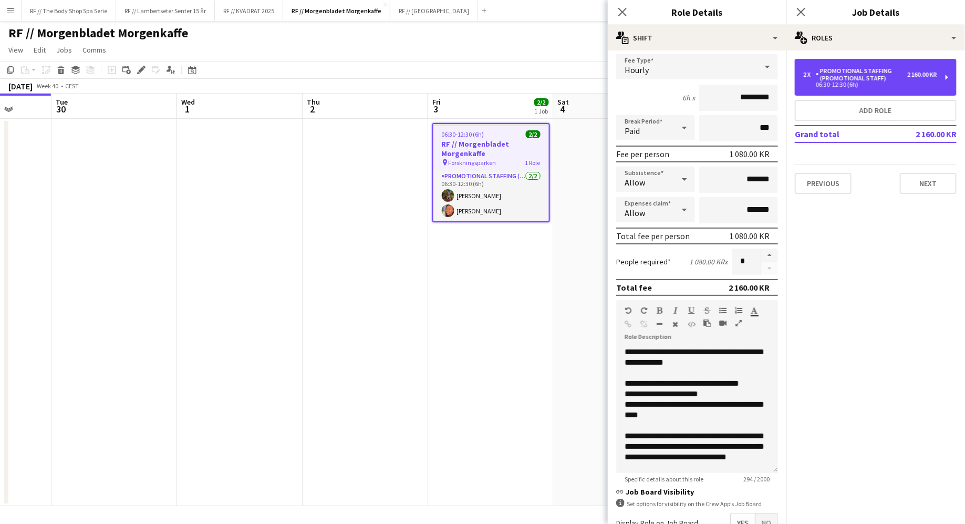
scroll to position [0, 0]
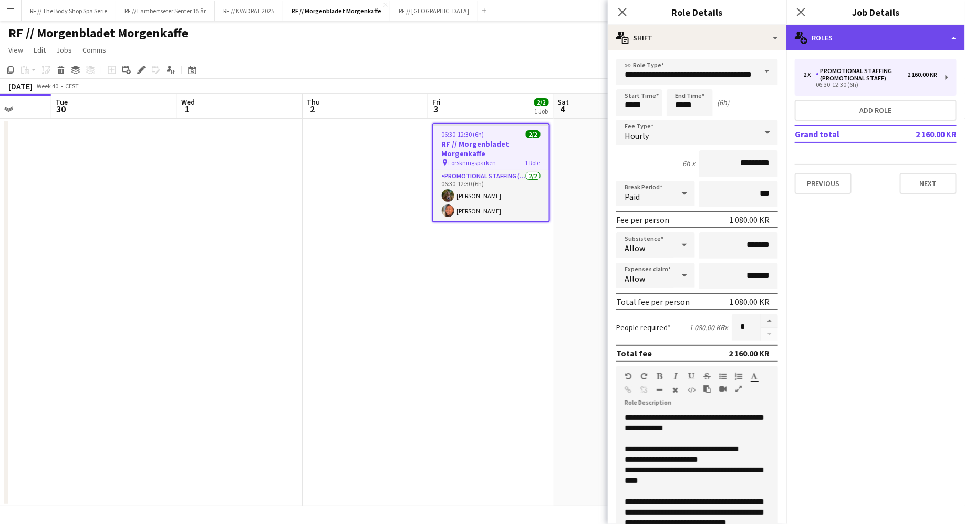
click at [864, 40] on div "multiple-users-add Roles" at bounding box center [875, 37] width 179 height 25
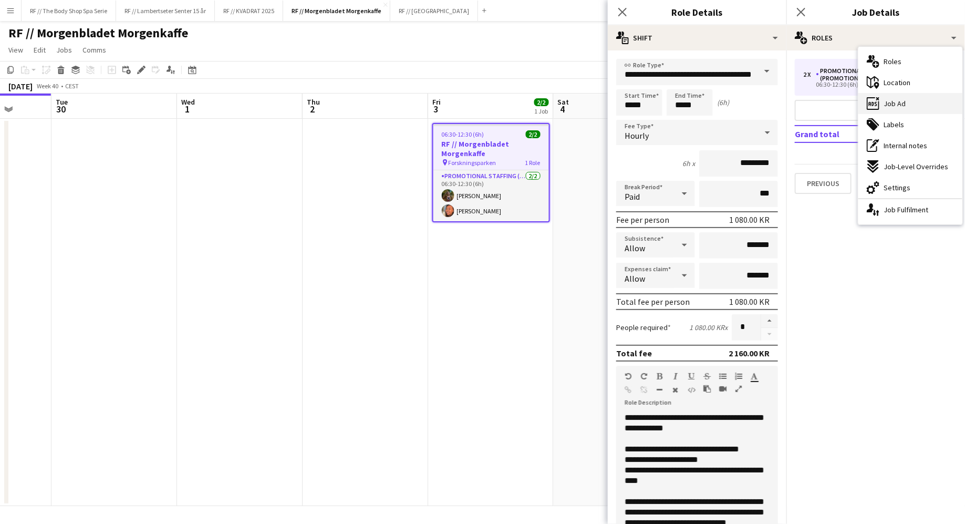
click at [882, 103] on div "ads-window Job Ad" at bounding box center [910, 103] width 104 height 21
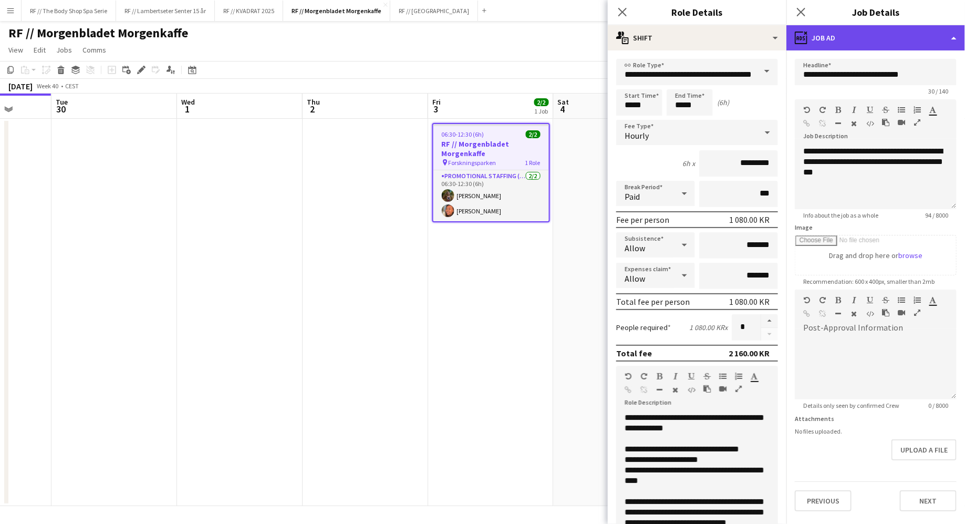
click at [835, 36] on div "ads-window Job Ad" at bounding box center [875, 37] width 179 height 25
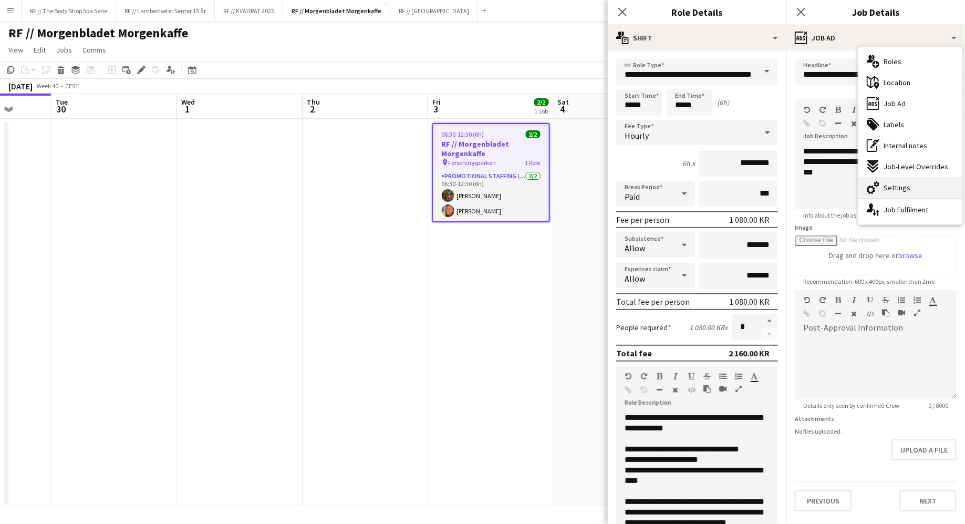
click at [885, 186] on span "Settings" at bounding box center [897, 187] width 27 height 9
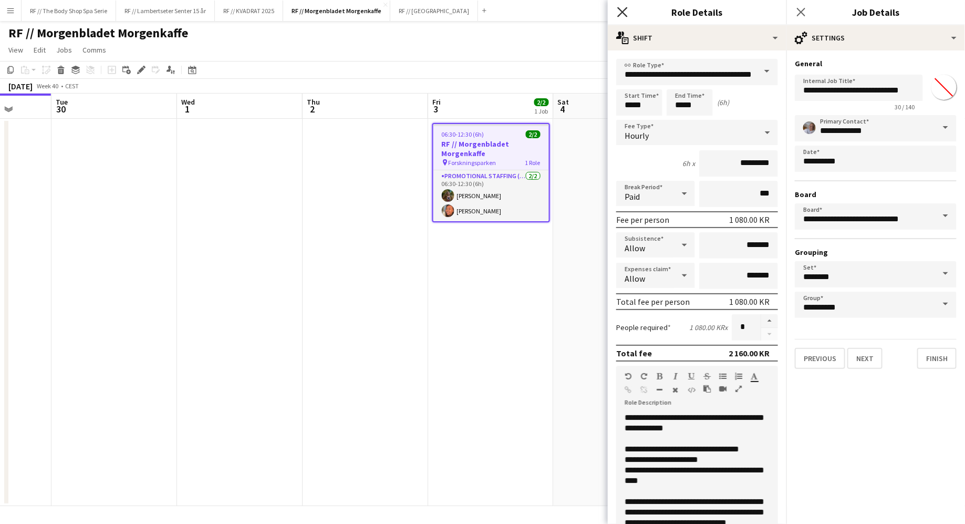
click at [624, 14] on icon "Close pop-in" at bounding box center [622, 12] width 10 height 10
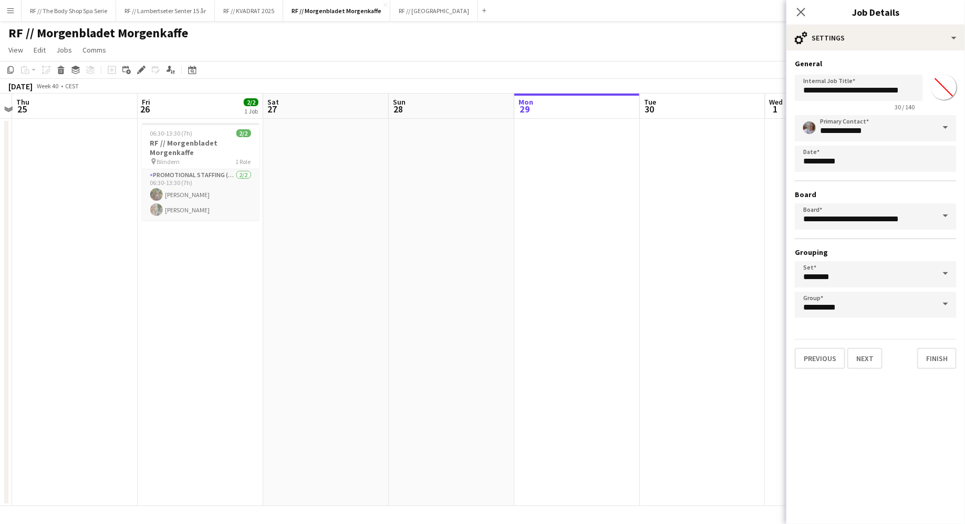
scroll to position [0, 259]
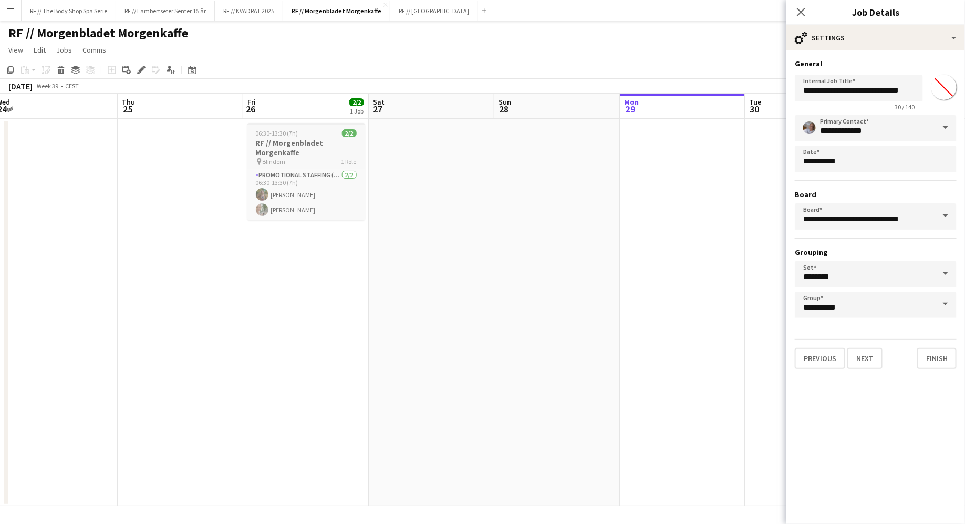
click at [308, 149] on h3 "RF // Morgenbladet Morgenkaffe" at bounding box center [306, 147] width 118 height 19
type input "*******"
type input "**********"
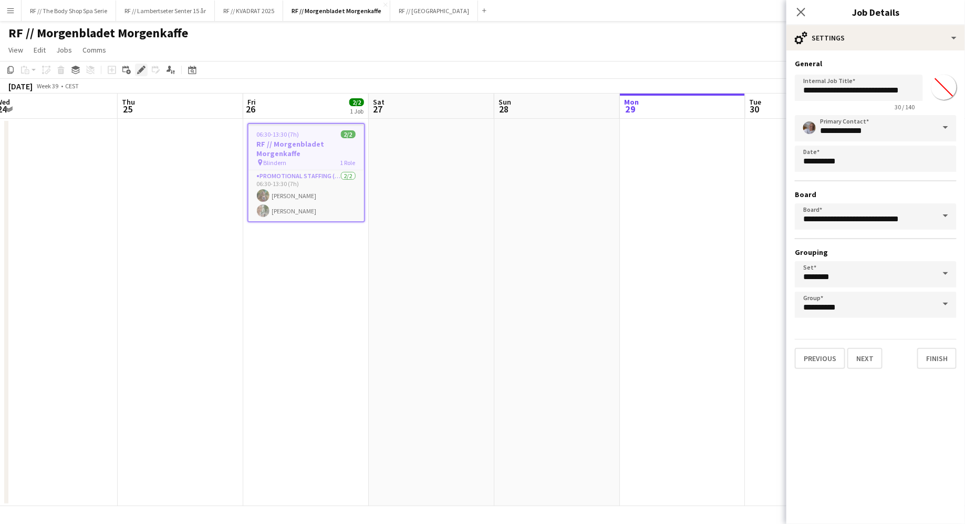
click at [135, 70] on div "Edit" at bounding box center [141, 70] width 13 height 13
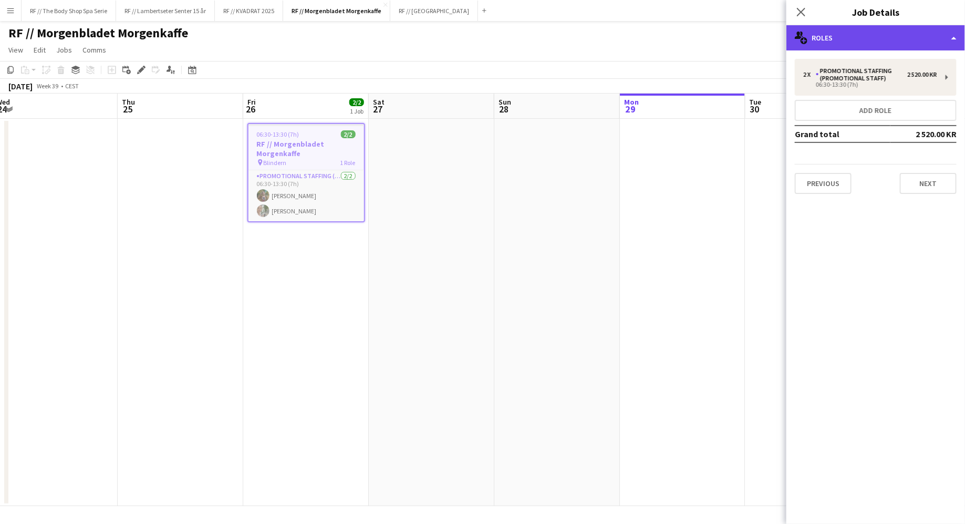
click at [824, 32] on div "multiple-users-add Roles" at bounding box center [875, 37] width 179 height 25
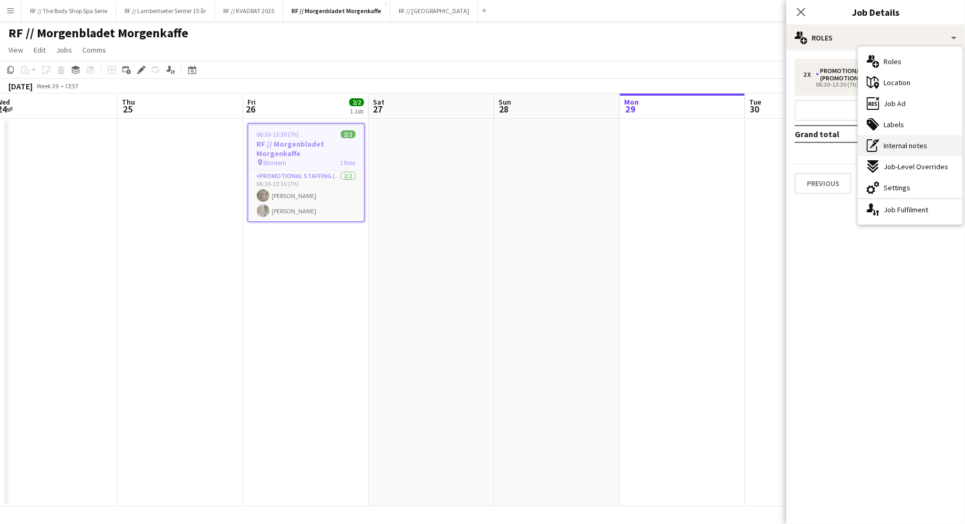
click at [892, 138] on div "pen-write Internal notes" at bounding box center [910, 145] width 104 height 21
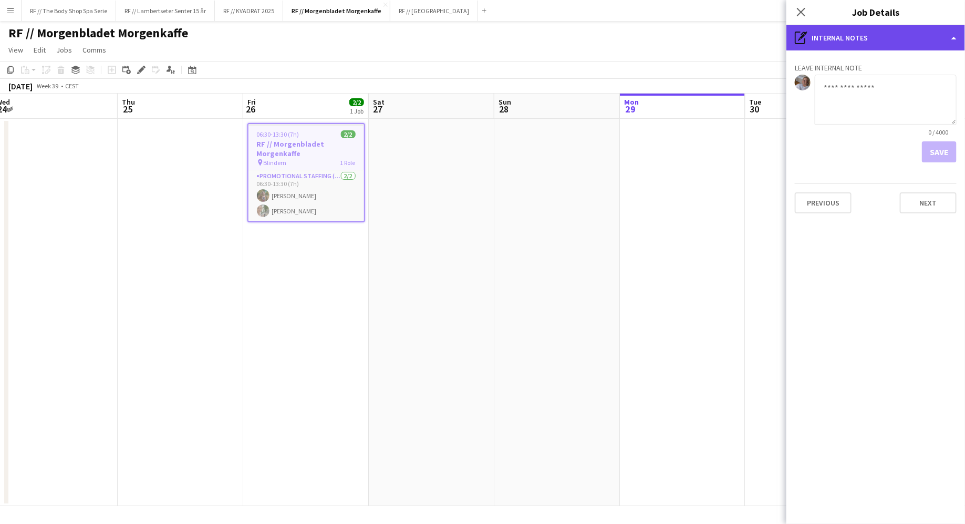
click at [841, 28] on div "pen-write Internal notes" at bounding box center [875, 37] width 179 height 25
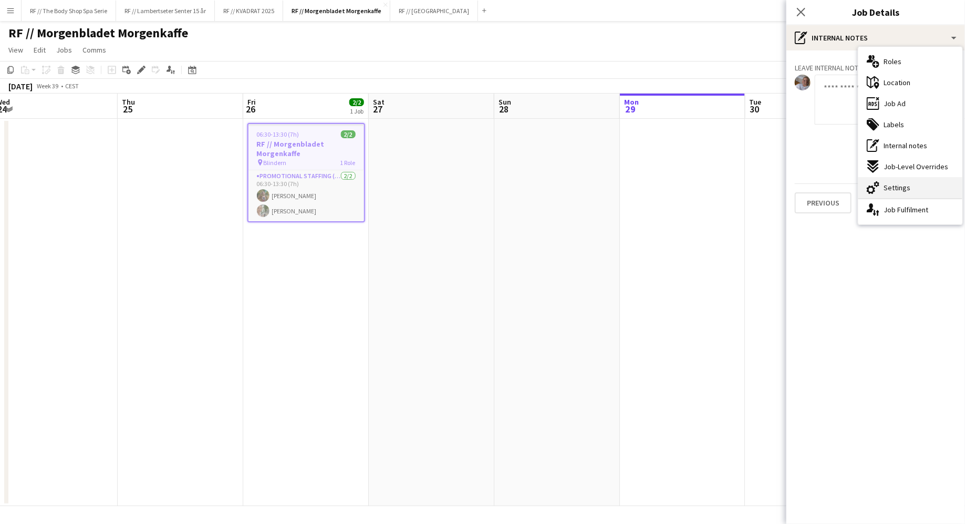
click at [887, 186] on span "Settings" at bounding box center [897, 187] width 27 height 9
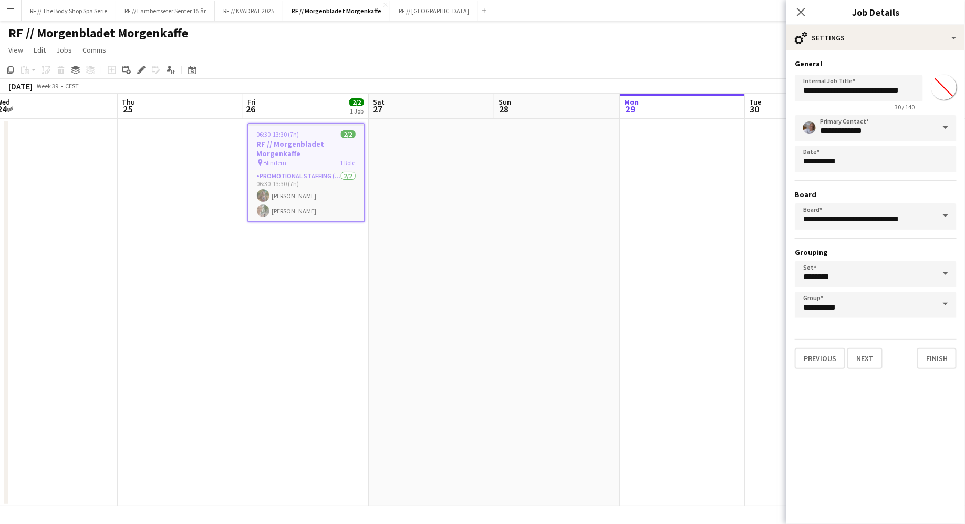
click at [805, 5] on div "Close pop-in" at bounding box center [800, 12] width 29 height 24
click at [804, 6] on app-icon "Close pop-in" at bounding box center [801, 12] width 15 height 15
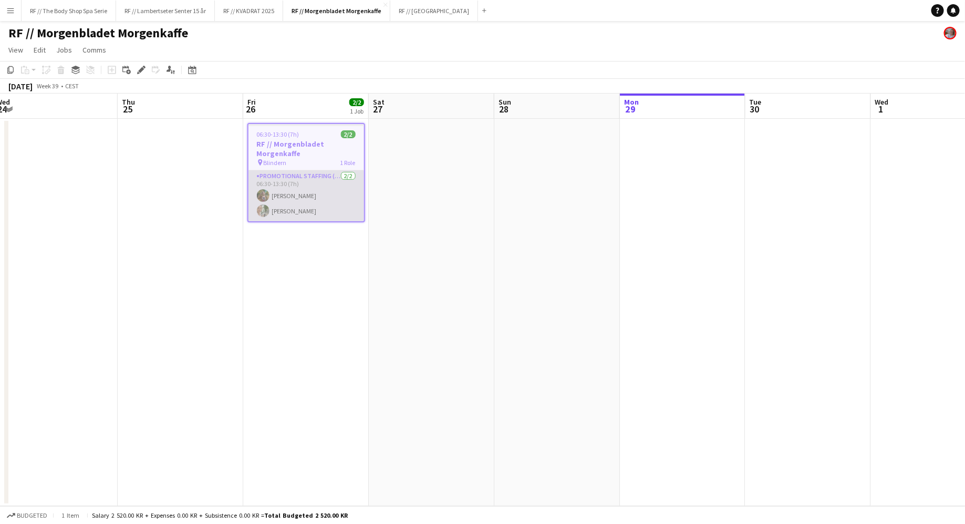
click at [321, 174] on app-card-role "Promotional Staffing (Promotional Staff) [DATE] 06:30-13:30 (7h) [PERSON_NAME] …" at bounding box center [306, 195] width 116 height 51
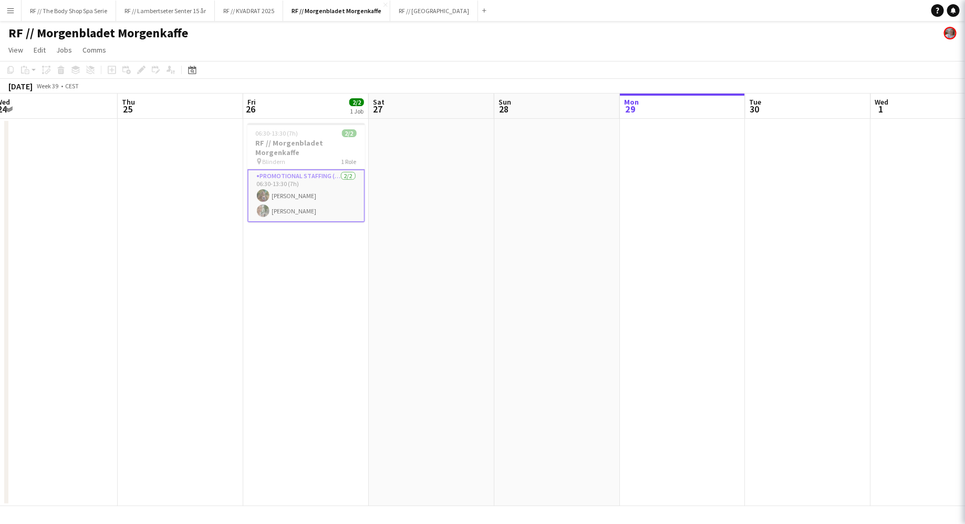
scroll to position [0, 259]
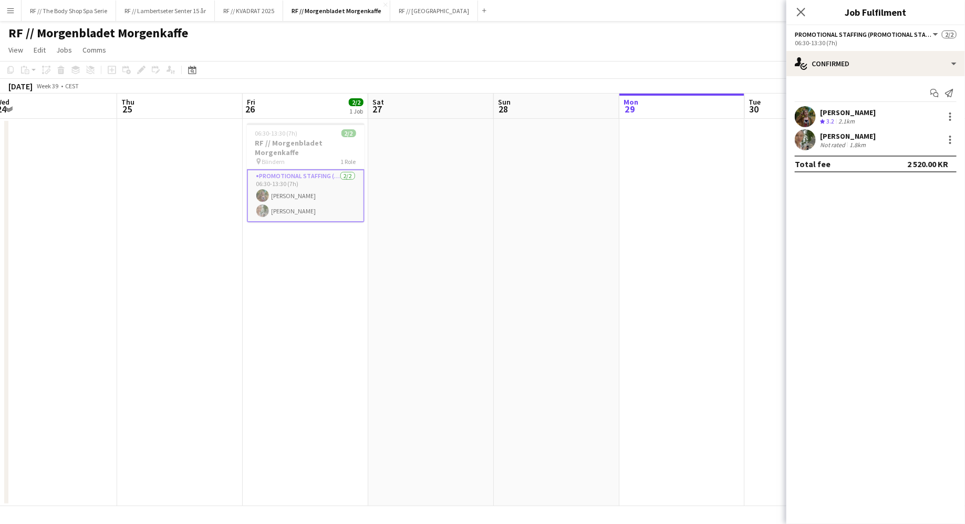
click at [14, 7] on app-icon "Menu" at bounding box center [10, 10] width 8 height 8
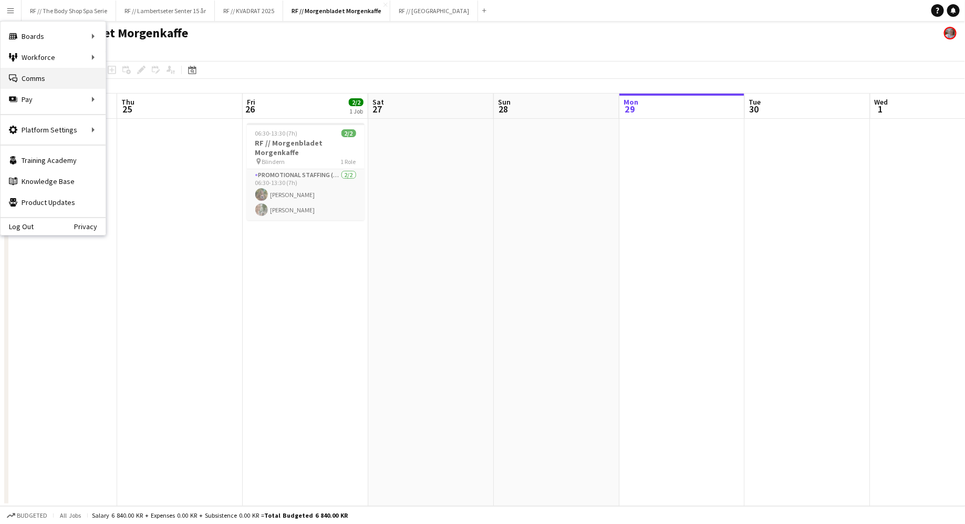
click at [77, 73] on link "Comms Comms" at bounding box center [53, 78] width 105 height 21
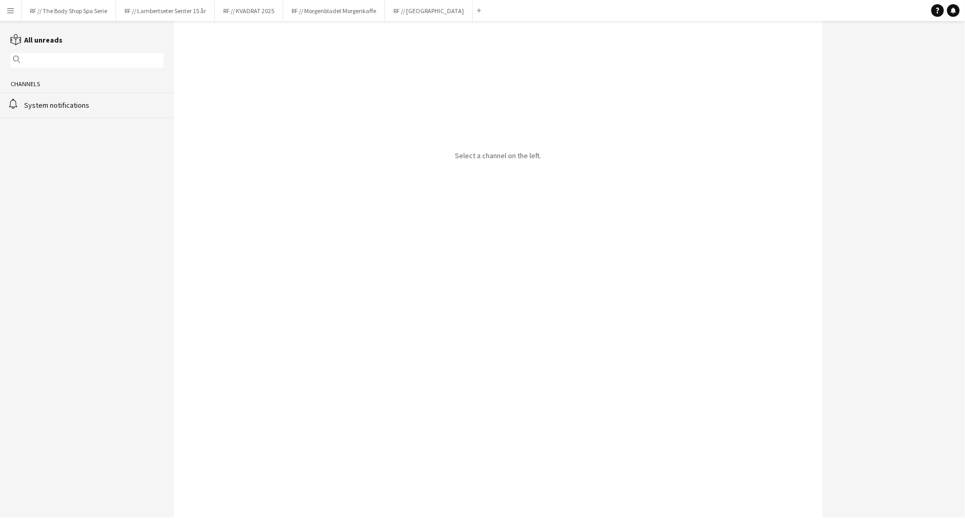
click at [13, 9] on app-icon "Menu" at bounding box center [10, 10] width 8 height 8
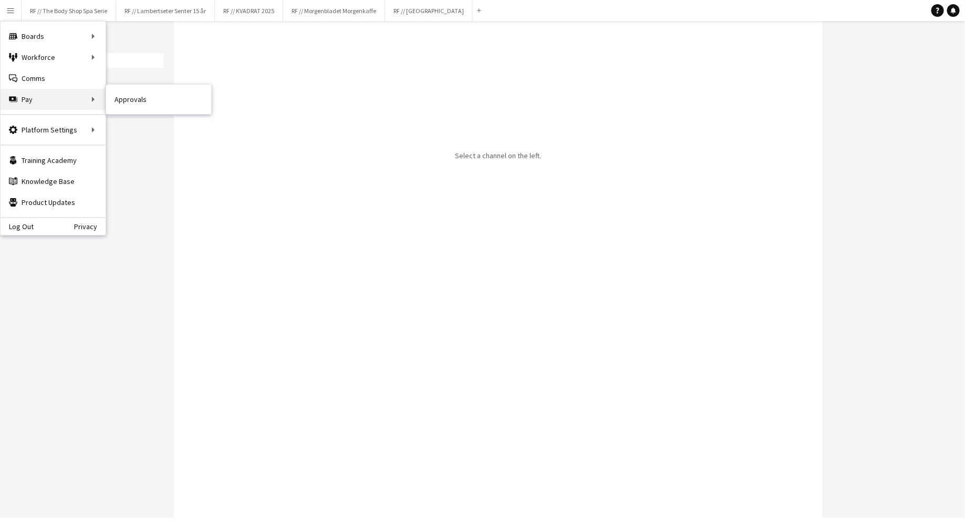
click at [52, 102] on div "Pay Pay" at bounding box center [53, 99] width 105 height 21
click at [87, 101] on div "Pay Pay" at bounding box center [53, 99] width 105 height 21
click at [120, 92] on link "Approvals" at bounding box center [158, 99] width 105 height 21
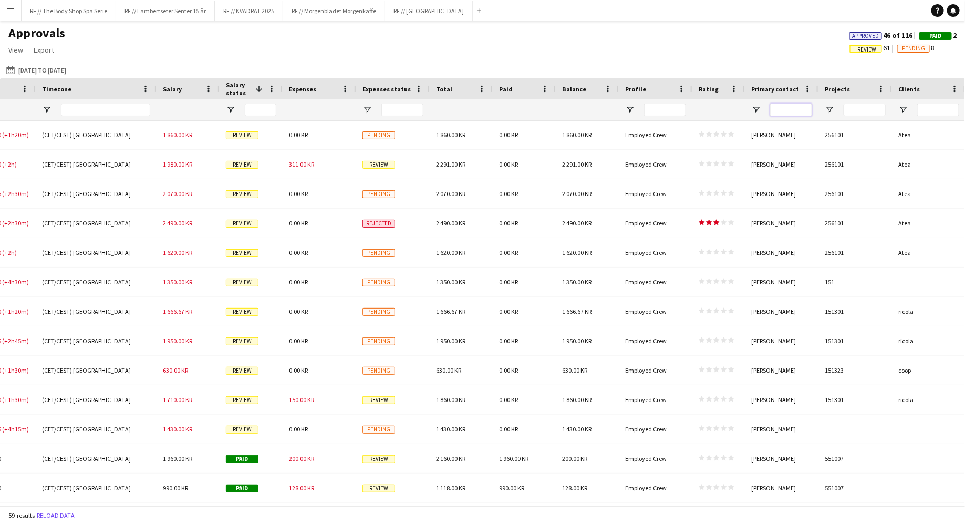
click at [783, 109] on input "Primary contact Filter Input" at bounding box center [791, 109] width 42 height 13
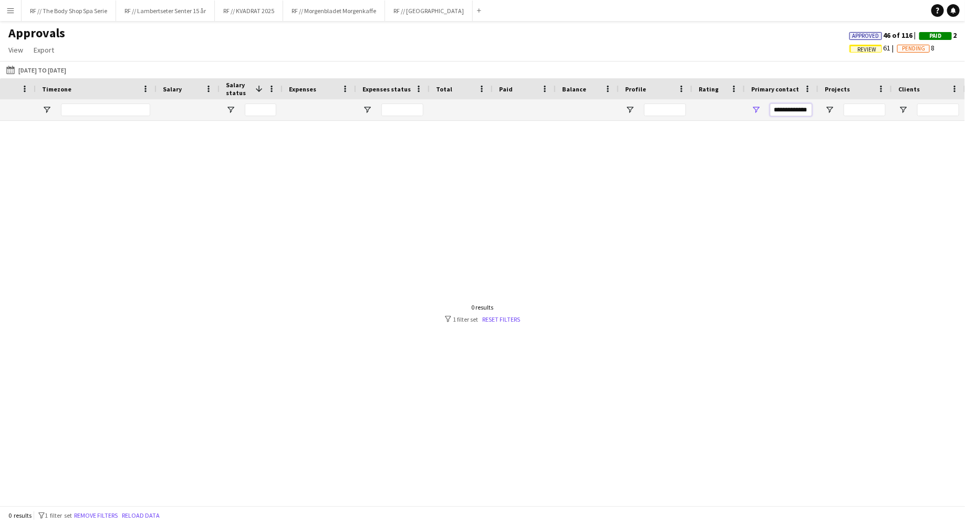
type input "**********"
click at [780, 113] on input "**********" at bounding box center [791, 109] width 42 height 13
click at [796, 107] on input "**********" at bounding box center [791, 109] width 42 height 13
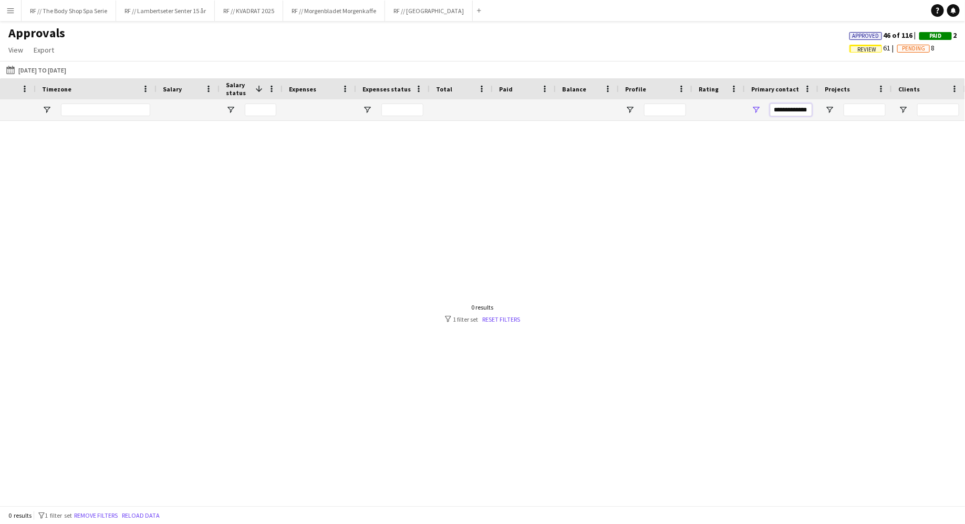
click at [796, 107] on input "**********" at bounding box center [791, 109] width 42 height 13
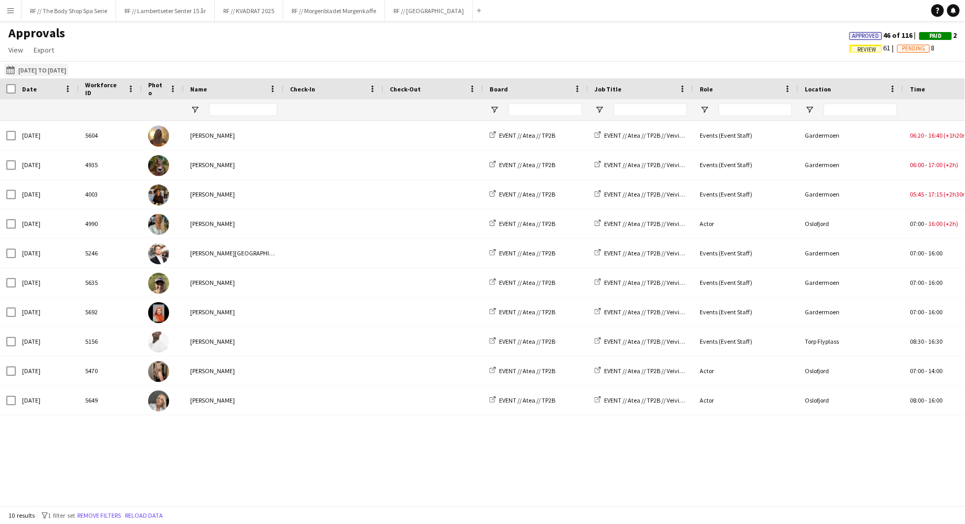
type input "****"
click at [51, 67] on button "[DATE] to [DATE] [DATE] to [DATE]" at bounding box center [36, 70] width 64 height 13
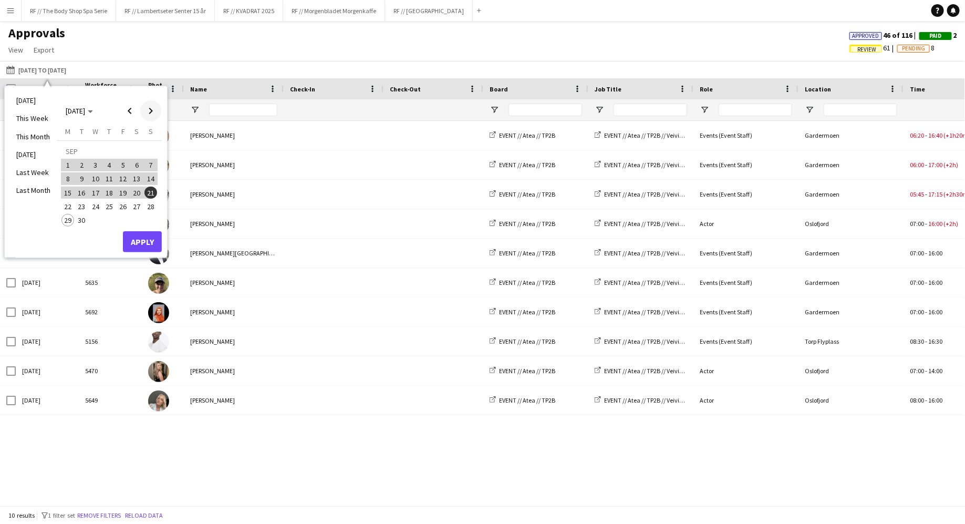
click at [149, 114] on span "Next month" at bounding box center [150, 110] width 21 height 21
click at [133, 111] on span "Previous month" at bounding box center [129, 110] width 21 height 21
click at [67, 200] on span "22" at bounding box center [67, 206] width 13 height 13
click at [65, 190] on span "15" at bounding box center [67, 192] width 13 height 13
click at [151, 113] on span "Next month" at bounding box center [150, 110] width 21 height 21
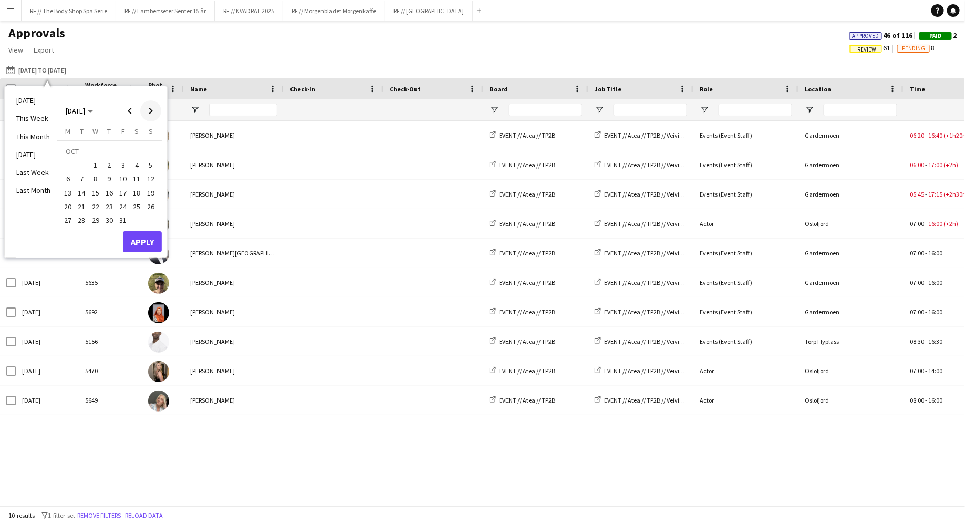
click at [151, 108] on span "Next month" at bounding box center [150, 110] width 21 height 21
click at [92, 221] on span "31" at bounding box center [95, 220] width 13 height 13
click at [129, 109] on span "Previous month" at bounding box center [129, 110] width 21 height 21
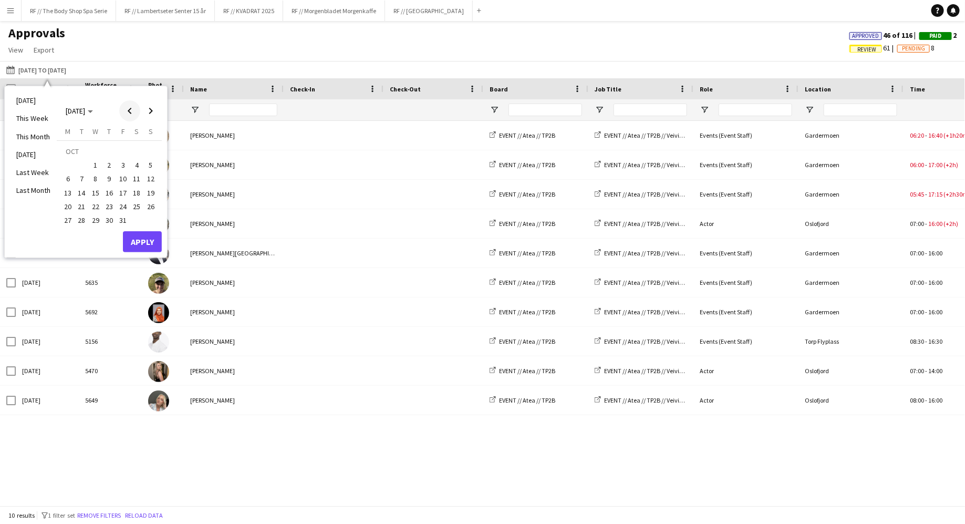
click at [129, 109] on span "Previous month" at bounding box center [129, 110] width 21 height 21
click at [67, 202] on span "22" at bounding box center [67, 206] width 13 height 13
click at [136, 240] on button "Apply" at bounding box center [142, 241] width 39 height 21
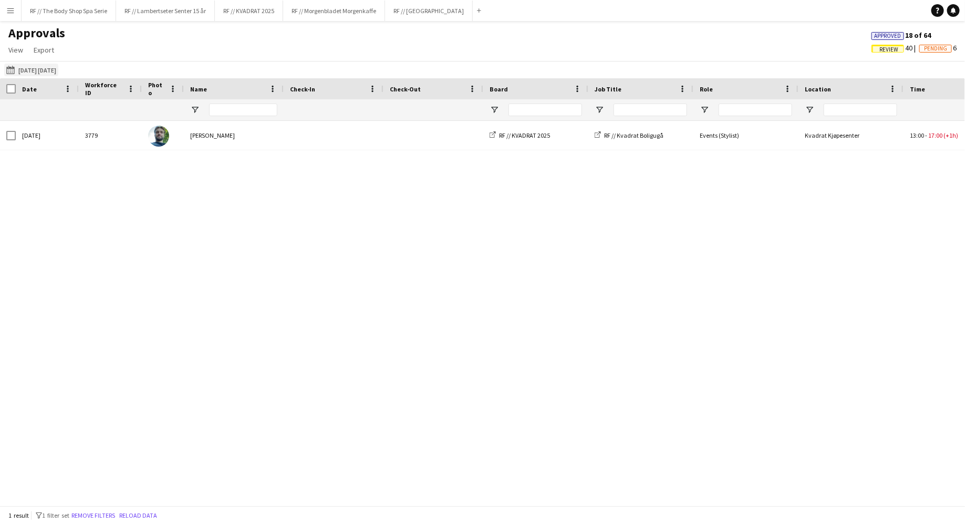
click at [58, 70] on button "[DATE] to [DATE] [DATE] [DATE]" at bounding box center [31, 70] width 54 height 13
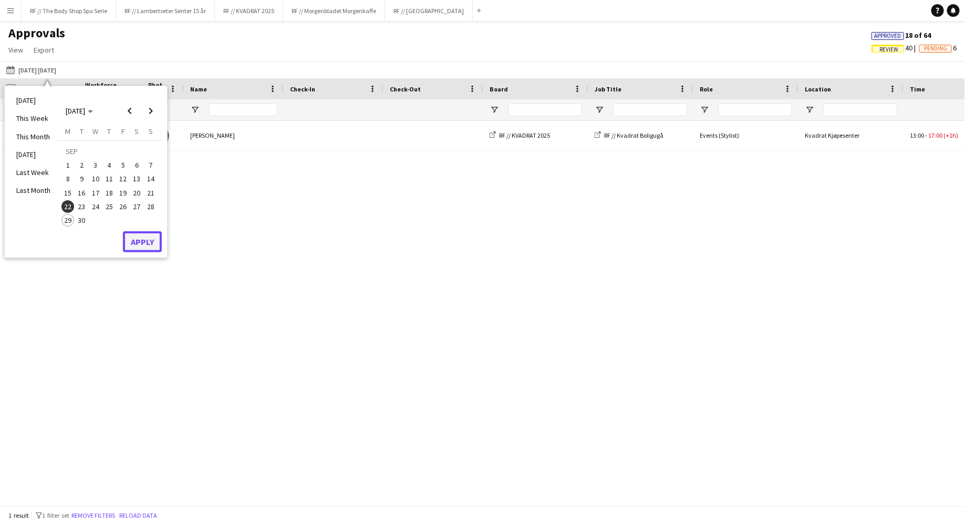
click at [139, 240] on button "Apply" at bounding box center [142, 241] width 39 height 21
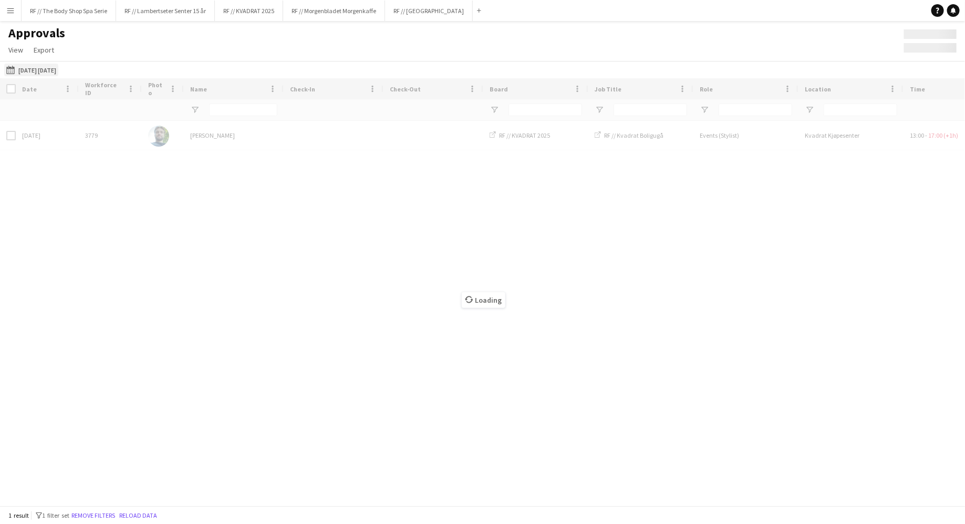
click at [30, 66] on button "[DATE] to [DATE] [DATE] [DATE]" at bounding box center [31, 70] width 54 height 13
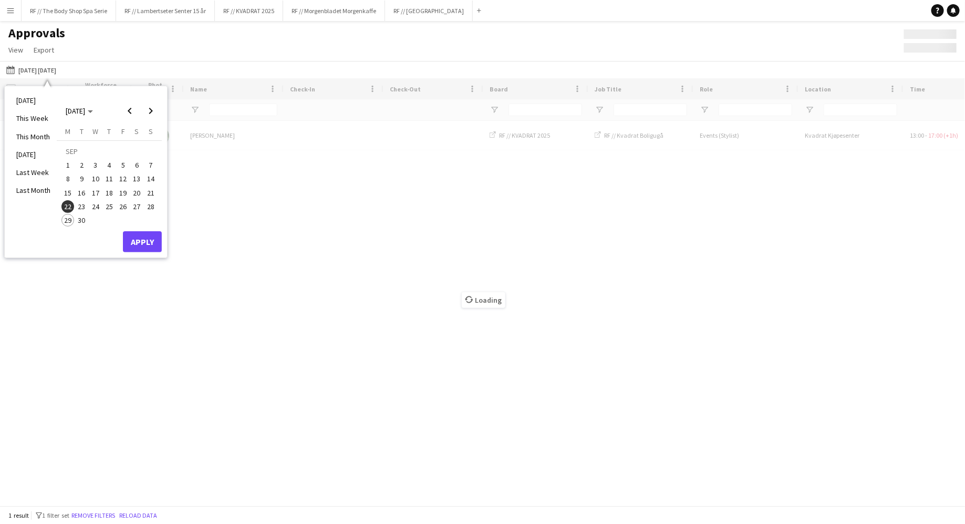
click at [67, 191] on span "15" at bounding box center [67, 192] width 13 height 13
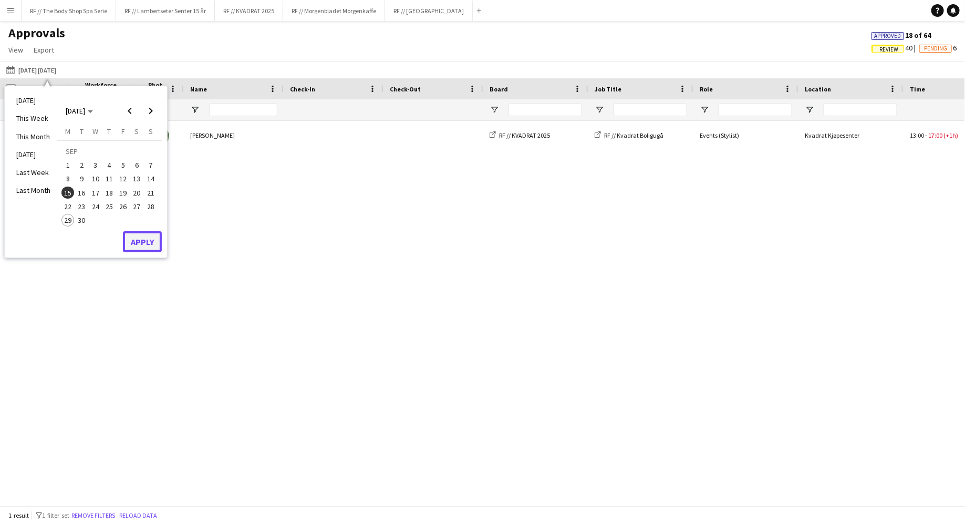
click at [128, 237] on button "Apply" at bounding box center [142, 241] width 39 height 21
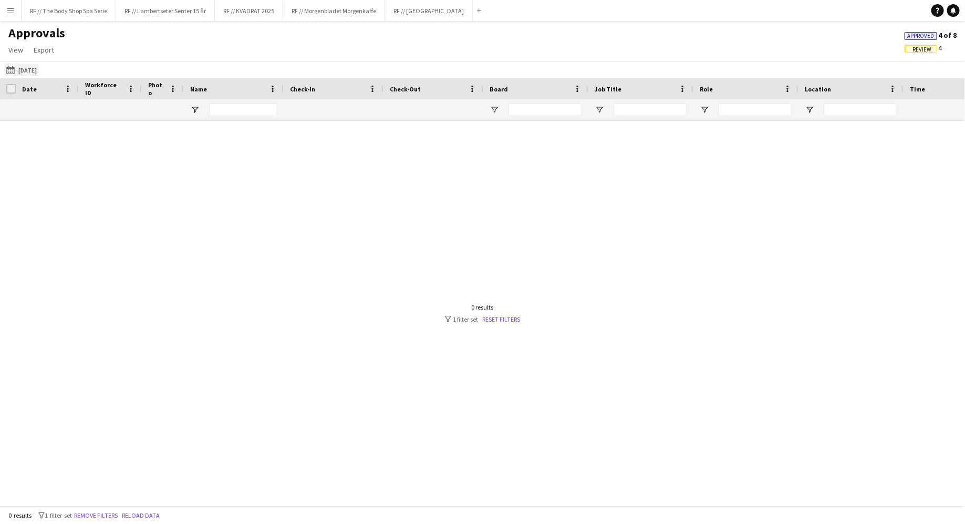
click at [22, 69] on button "[DATE] to [DATE] [DATE]" at bounding box center [21, 70] width 35 height 13
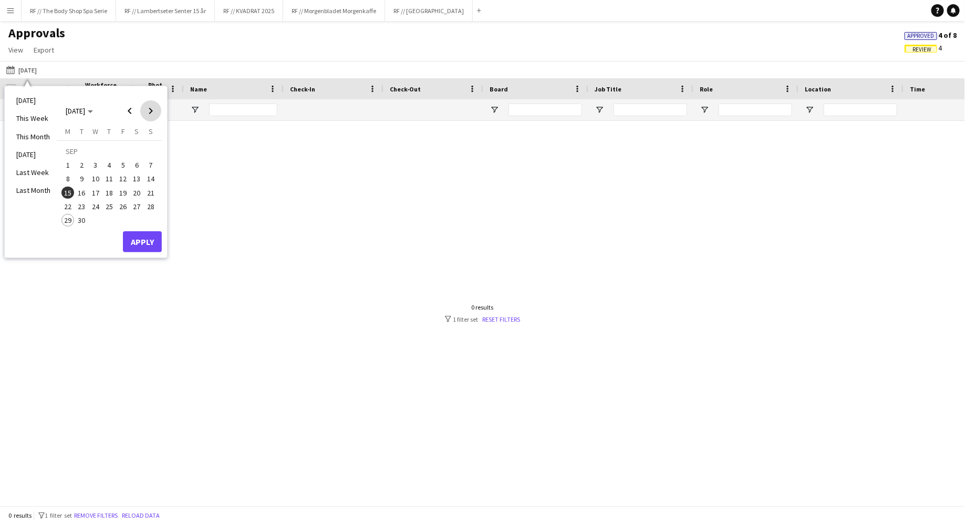
click at [150, 105] on span "Next month" at bounding box center [150, 110] width 21 height 21
click at [150, 209] on span "30" at bounding box center [150, 209] width 13 height 13
click at [142, 224] on button "Apply" at bounding box center [142, 230] width 39 height 21
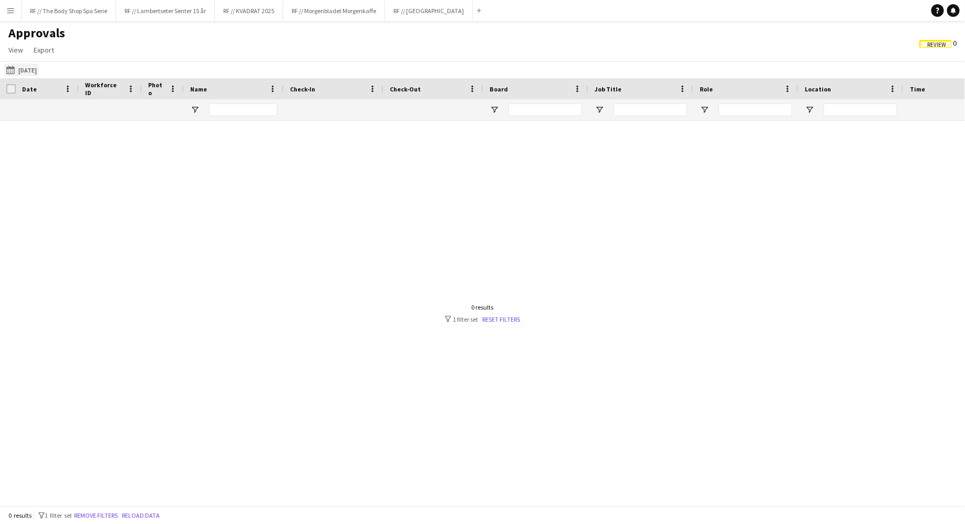
click at [34, 65] on button "[DATE] to [DATE] [DATE]" at bounding box center [21, 70] width 35 height 13
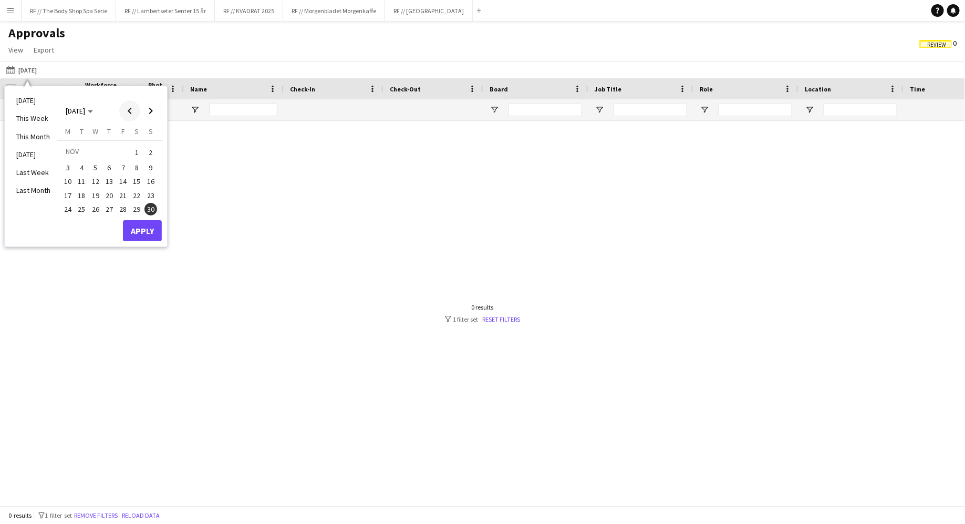
click at [130, 109] on span "Previous month" at bounding box center [129, 110] width 21 height 21
click at [68, 190] on span "15" at bounding box center [67, 192] width 13 height 13
click at [149, 119] on span "Next month" at bounding box center [150, 110] width 21 height 21
click at [149, 120] on span "Next month" at bounding box center [150, 110] width 21 height 21
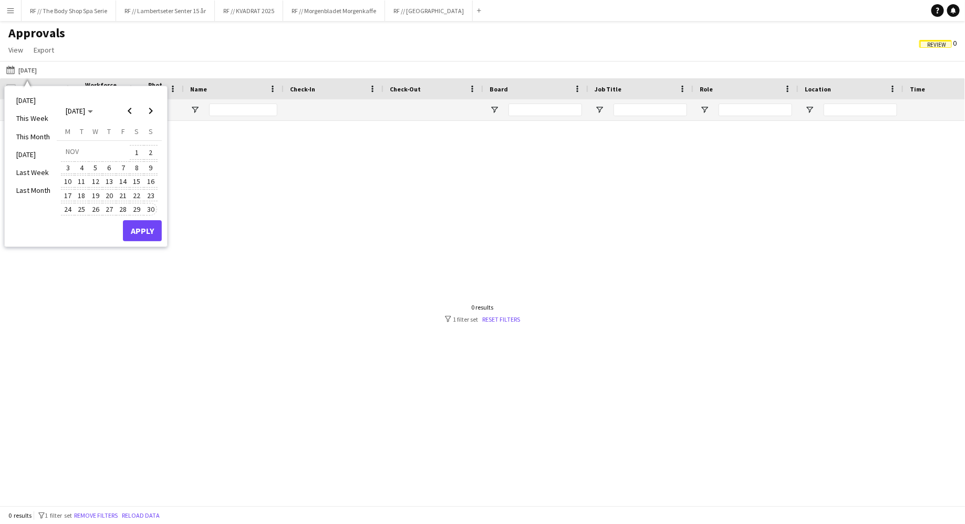
click at [147, 205] on span "30" at bounding box center [150, 209] width 13 height 13
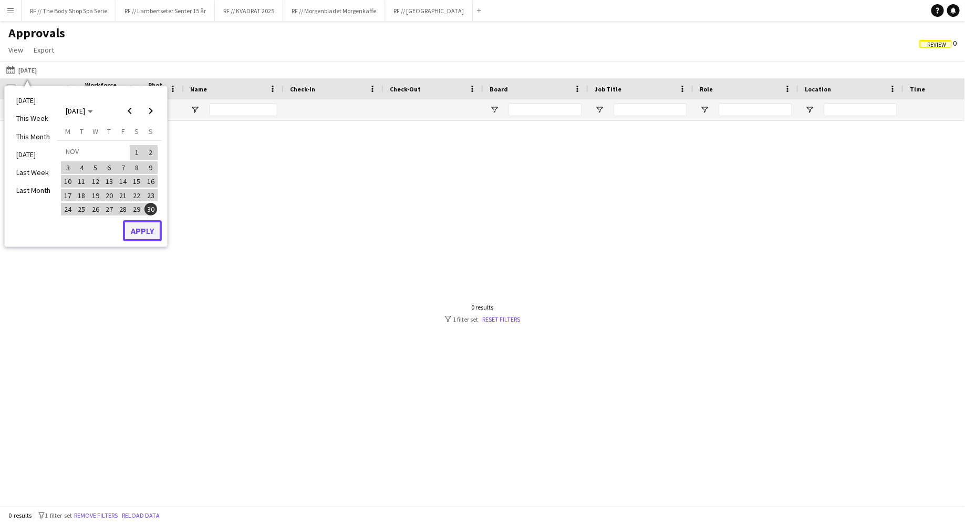
click at [138, 229] on button "Apply" at bounding box center [142, 230] width 39 height 21
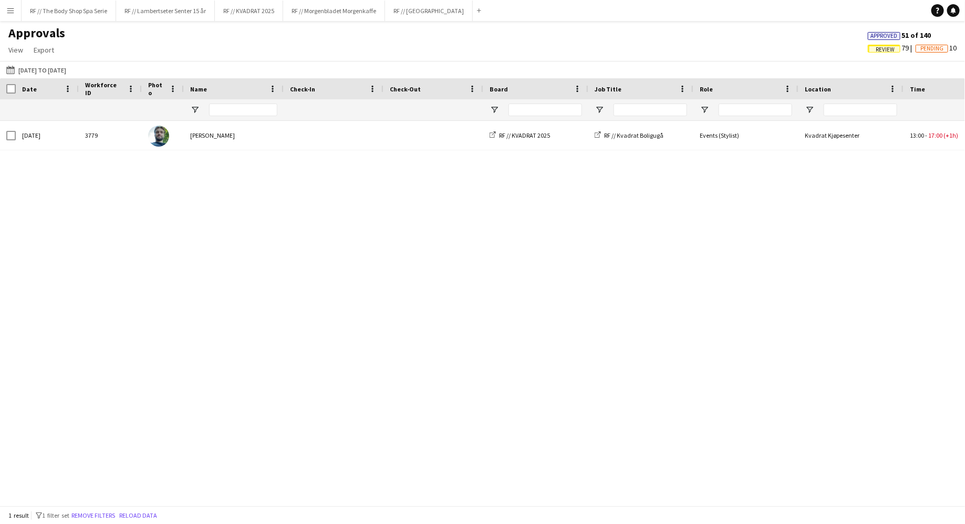
click at [614, 240] on div "[DATE] 3779 [PERSON_NAME] RF // KVADRAT 2025 RF // Kvadrat Boligugå Events (Sty…" at bounding box center [482, 313] width 965 height 385
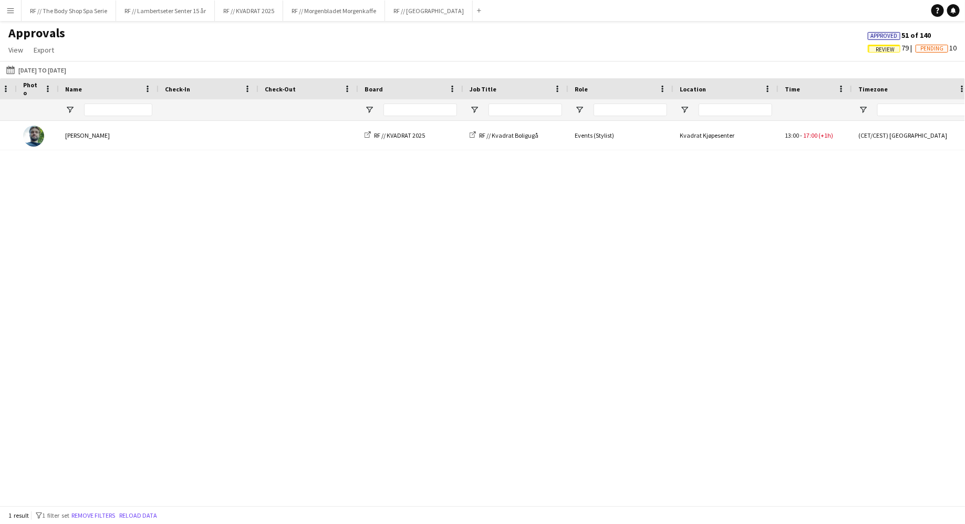
scroll to position [0, 261]
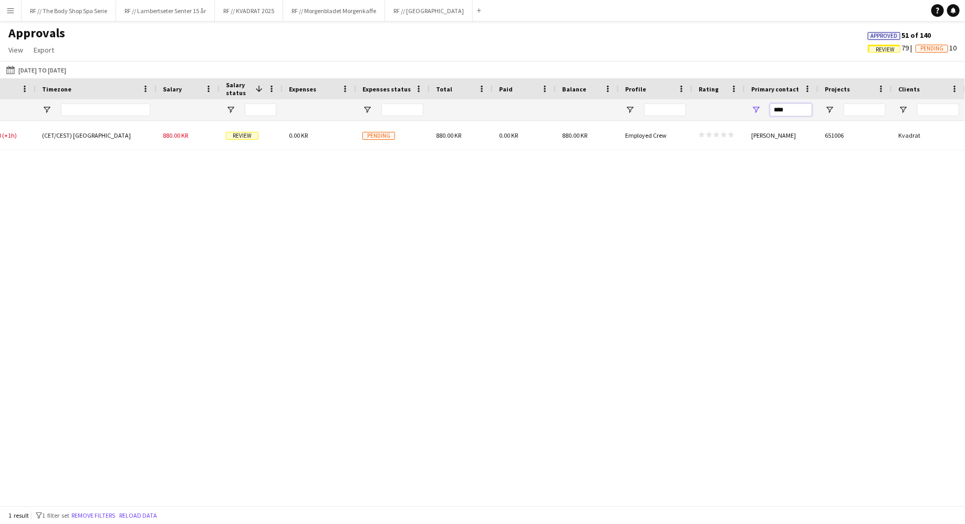
click at [789, 112] on input "****" at bounding box center [791, 109] width 42 height 13
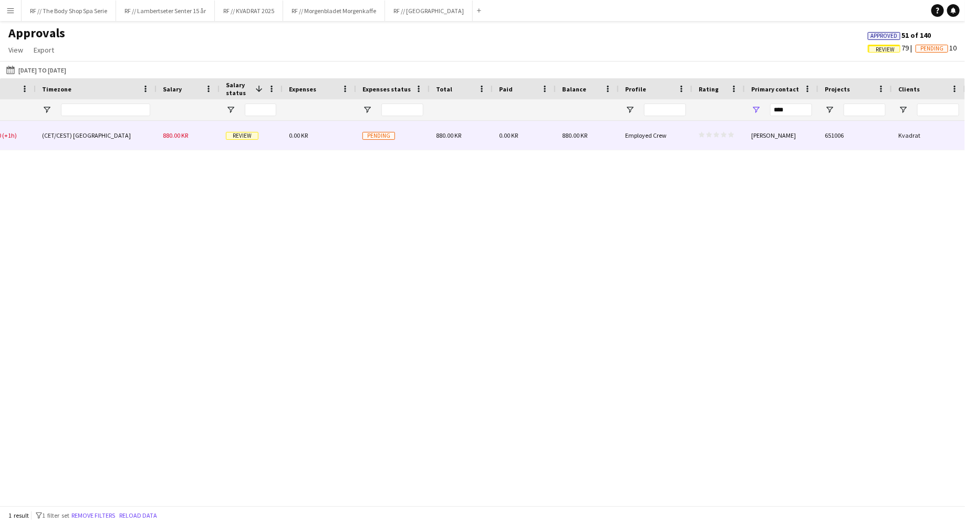
click at [708, 129] on div "star star star star star star star star star star" at bounding box center [718, 135] width 53 height 29
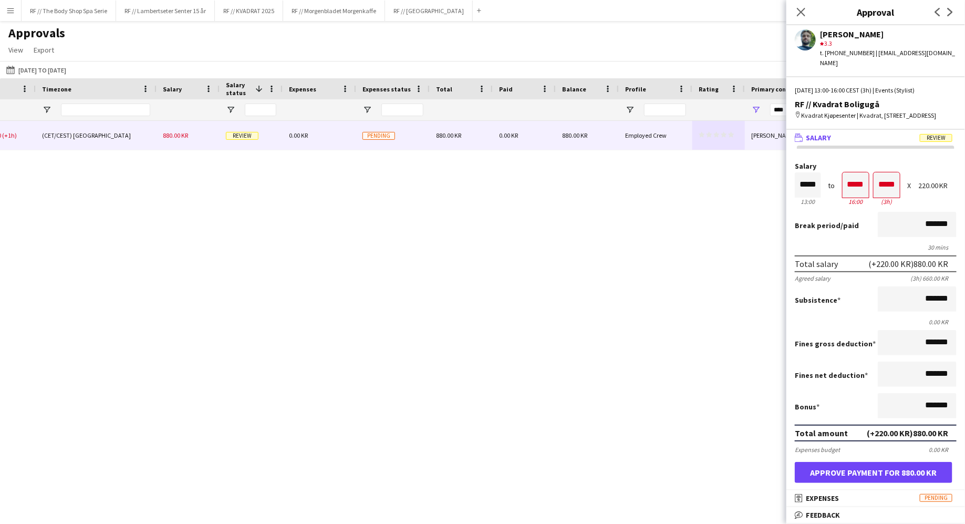
click at [853, 238] on div "Break period /paid *******" at bounding box center [876, 225] width 162 height 27
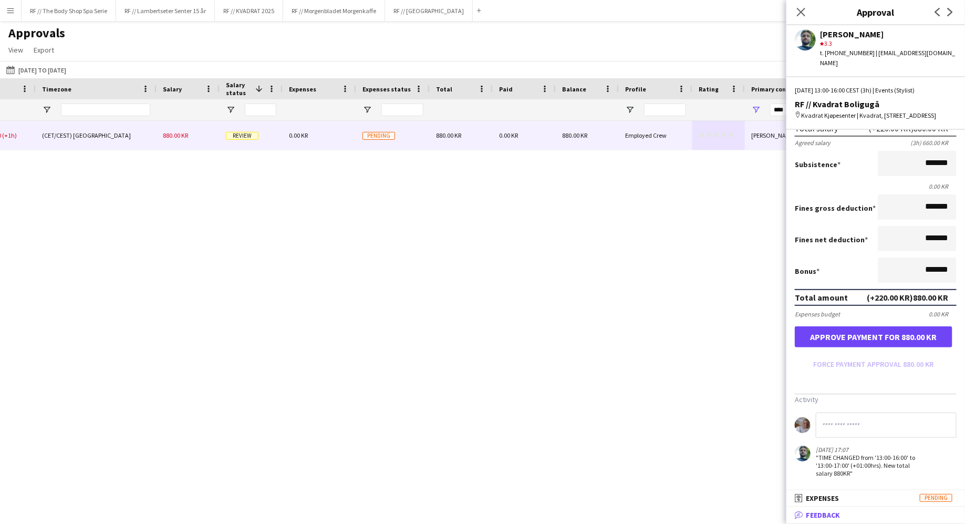
click at [817, 513] on span "Feedback" at bounding box center [823, 514] width 34 height 9
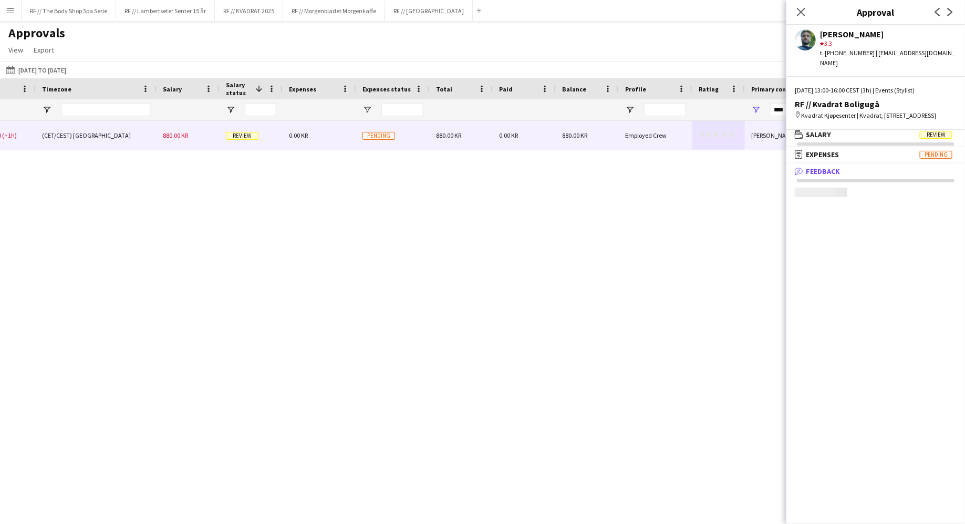
scroll to position [3, 0]
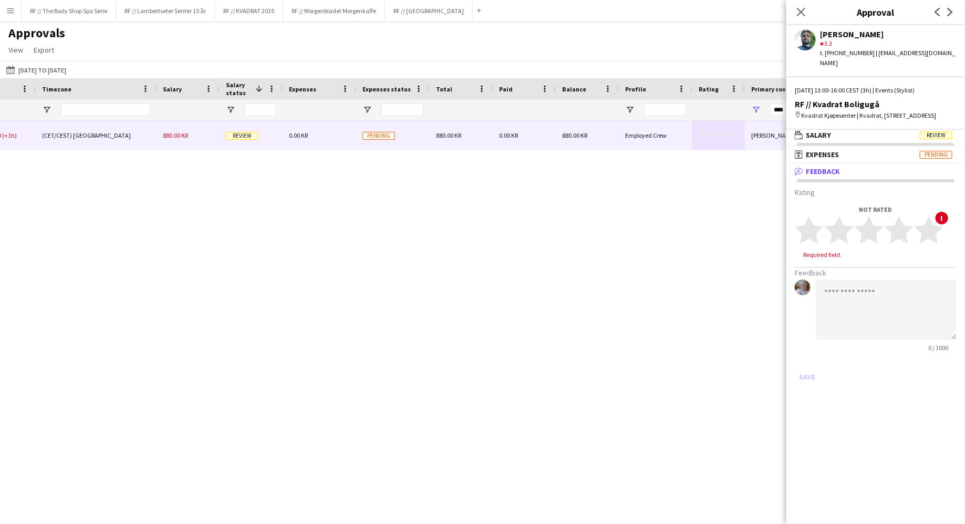
click at [944, 217] on div "Not rated star star star star star star star star star star !" at bounding box center [876, 226] width 162 height 43
click at [896, 235] on polygon at bounding box center [899, 229] width 29 height 27
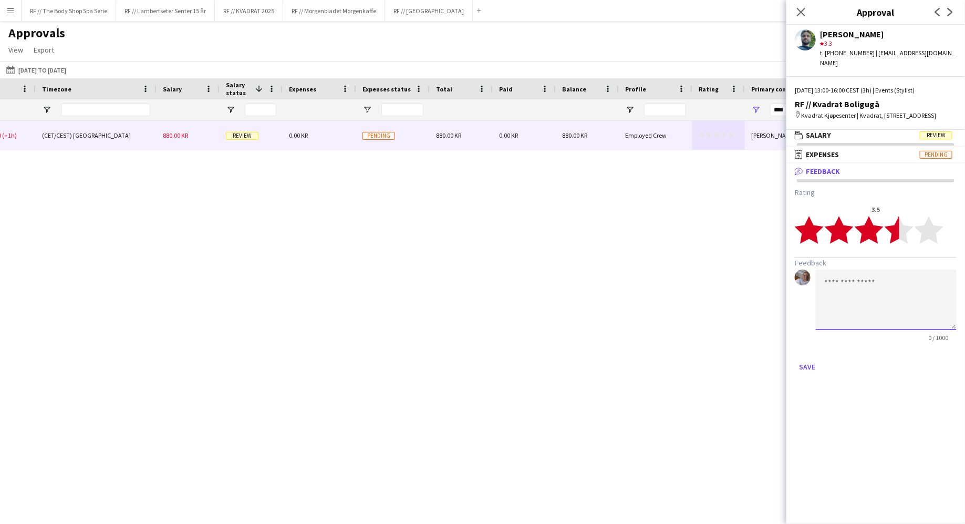
click at [853, 292] on textarea at bounding box center [886, 299] width 141 height 60
drag, startPoint x: 933, startPoint y: 283, endPoint x: 921, endPoint y: 284, distance: 12.1
click at [921, 284] on textarea "**********" at bounding box center [886, 299] width 141 height 60
click at [899, 298] on textarea "**********" at bounding box center [886, 299] width 141 height 60
type textarea "**********"
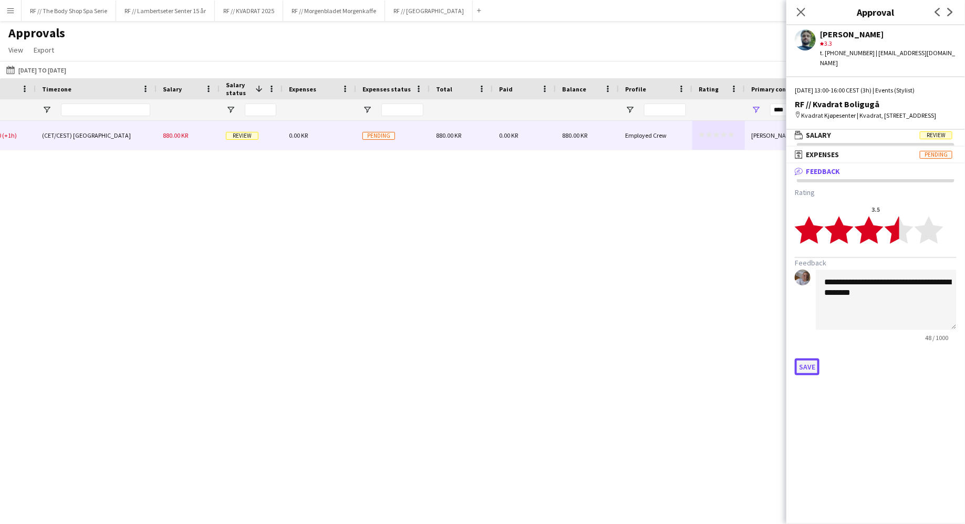
click at [803, 367] on button "Save" at bounding box center [807, 366] width 25 height 17
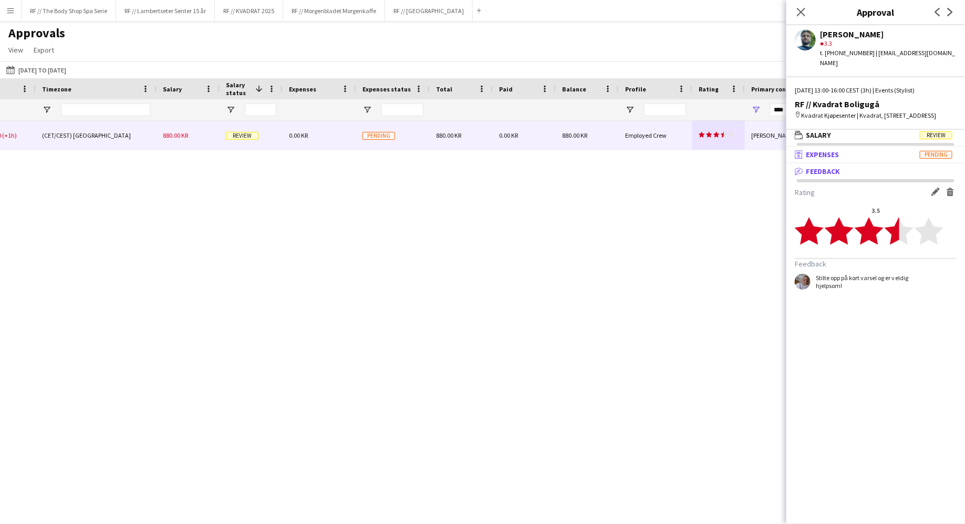
click at [848, 154] on mat-panel-title "receipt Expenses Pending" at bounding box center [873, 154] width 174 height 9
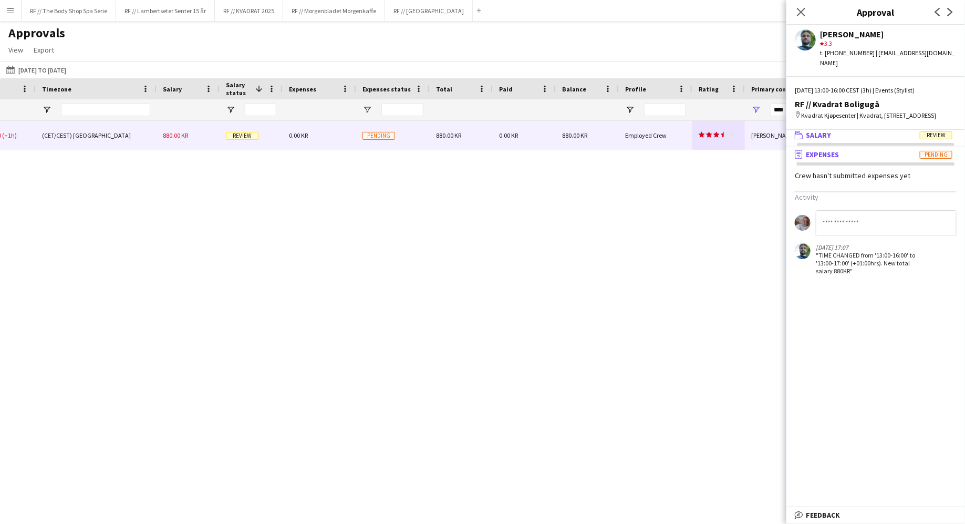
click at [840, 130] on mat-panel-title "wallet Salary Review" at bounding box center [873, 134] width 174 height 9
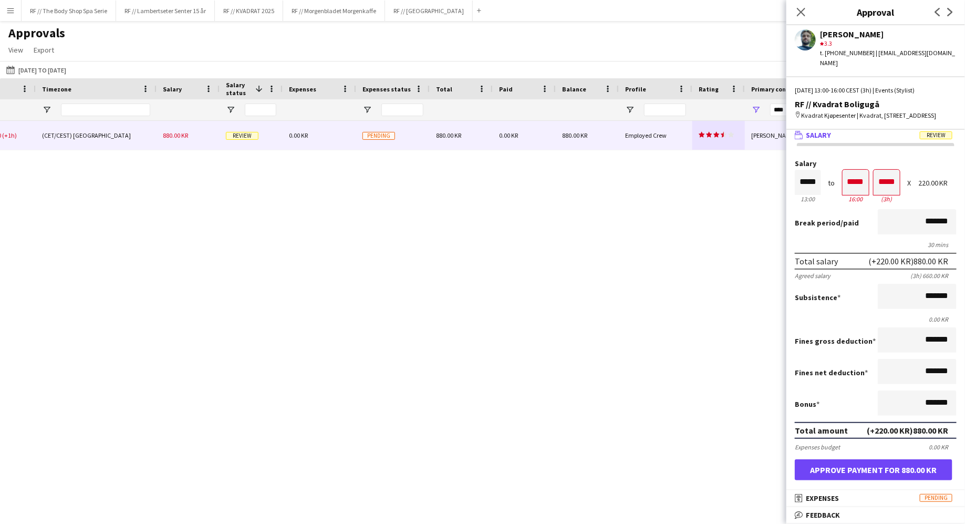
scroll to position [0, 0]
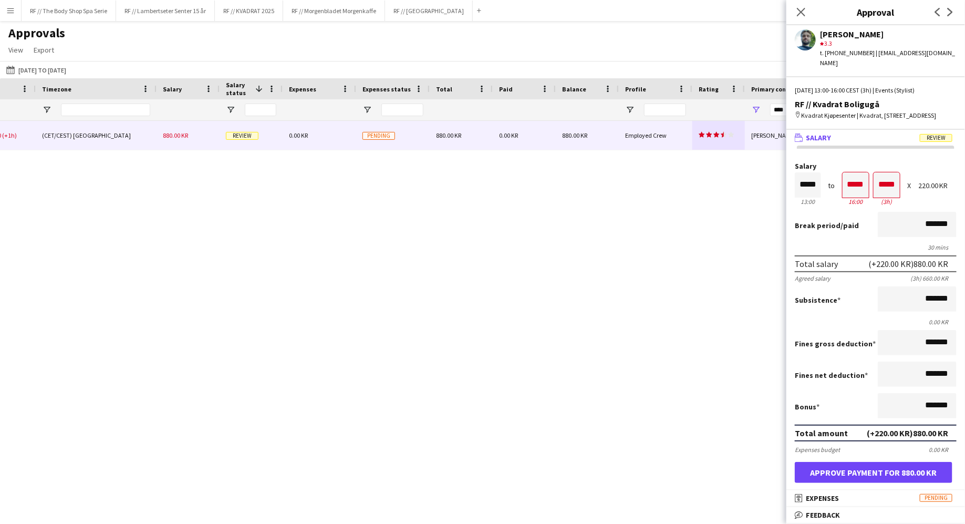
click at [833, 225] on span "Break period" at bounding box center [818, 225] width 46 height 9
click at [796, 16] on app-icon "Close pop-in" at bounding box center [801, 12] width 15 height 15
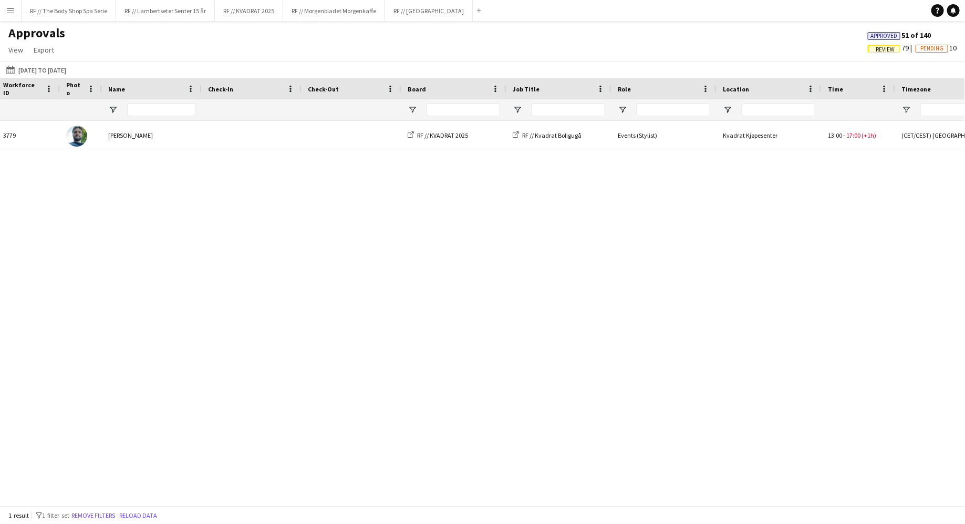
scroll to position [0, 103]
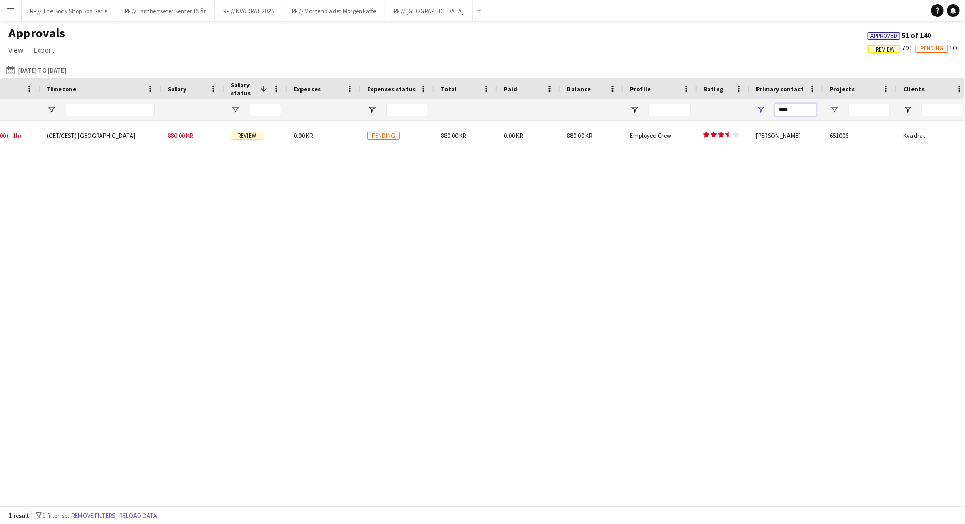
click at [798, 112] on input "****" at bounding box center [796, 109] width 42 height 13
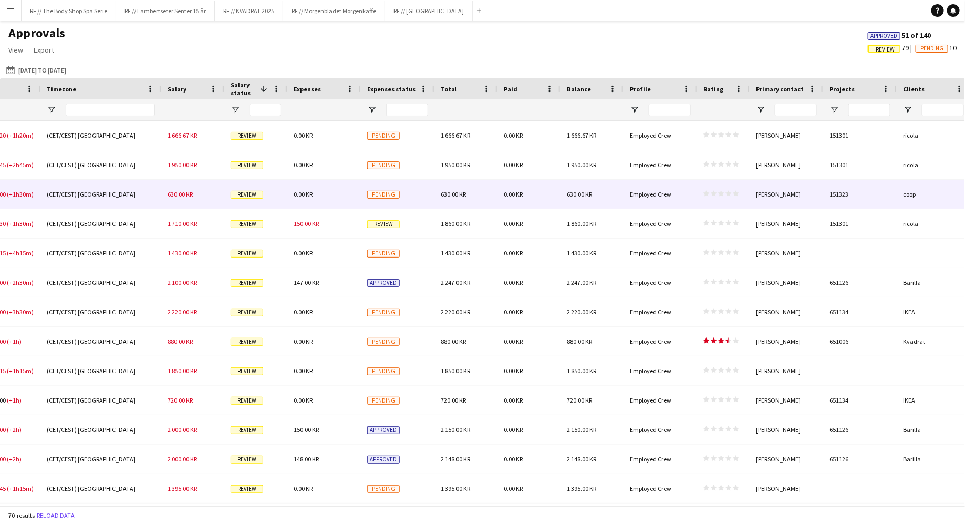
click at [805, 199] on div "[PERSON_NAME]" at bounding box center [787, 194] width 74 height 29
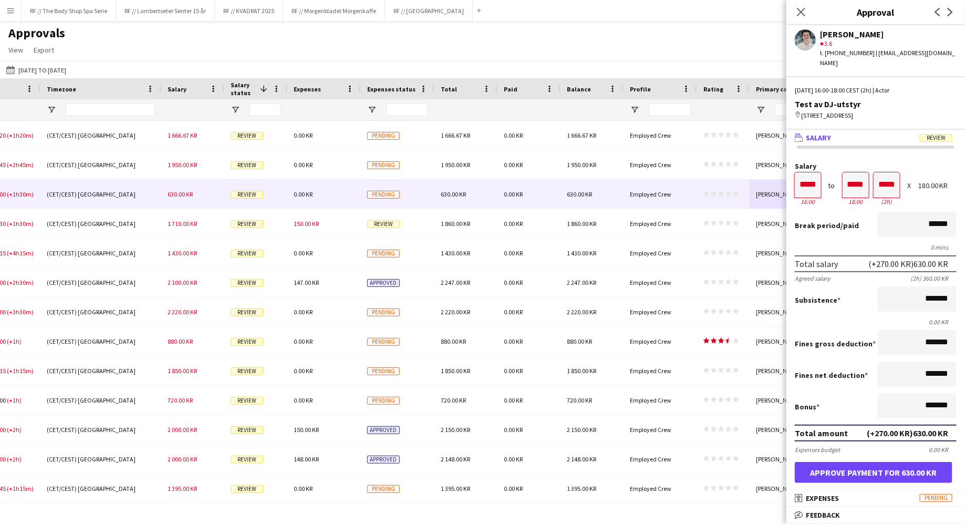
click at [801, 35] on app-user-avatar at bounding box center [805, 39] width 21 height 21
click at [799, 6] on app-icon "Close pop-in" at bounding box center [801, 12] width 15 height 15
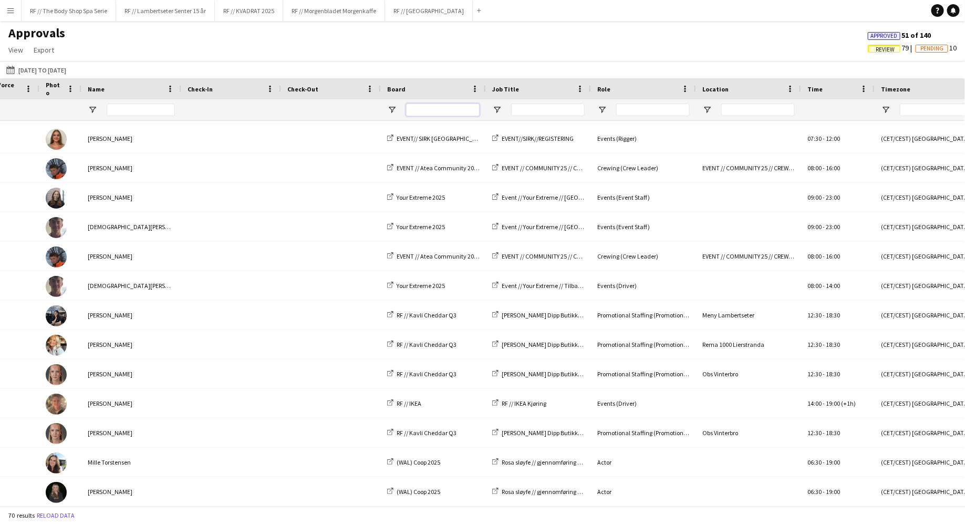
click at [445, 107] on input "Board Filter Input" at bounding box center [443, 109] width 74 height 13
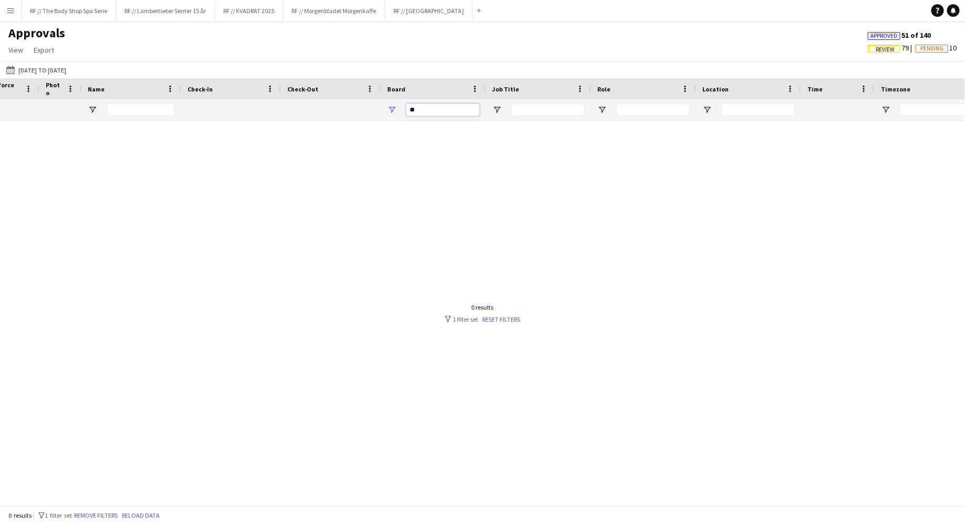
type input "*"
type input "**********"
click at [470, 105] on input "**********" at bounding box center [443, 109] width 74 height 13
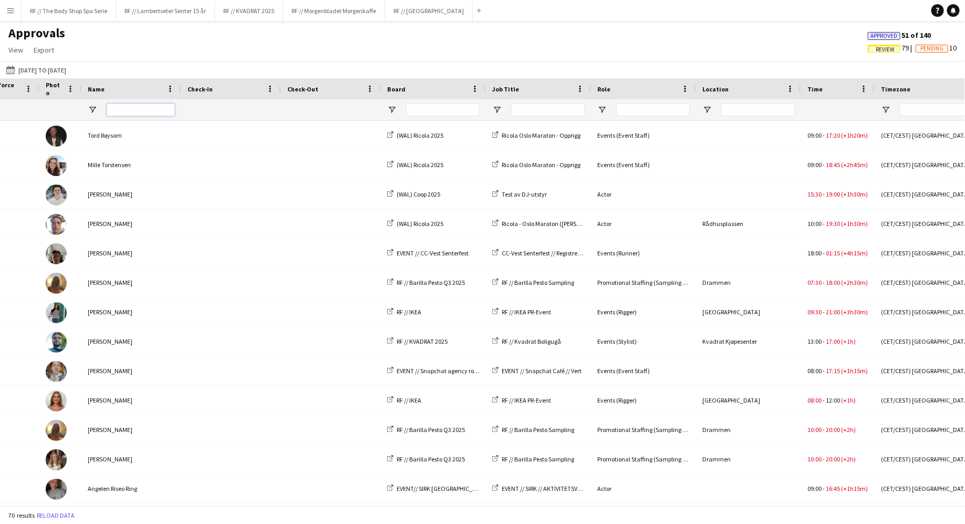
click at [132, 115] on input "Name Filter Input" at bounding box center [141, 109] width 68 height 13
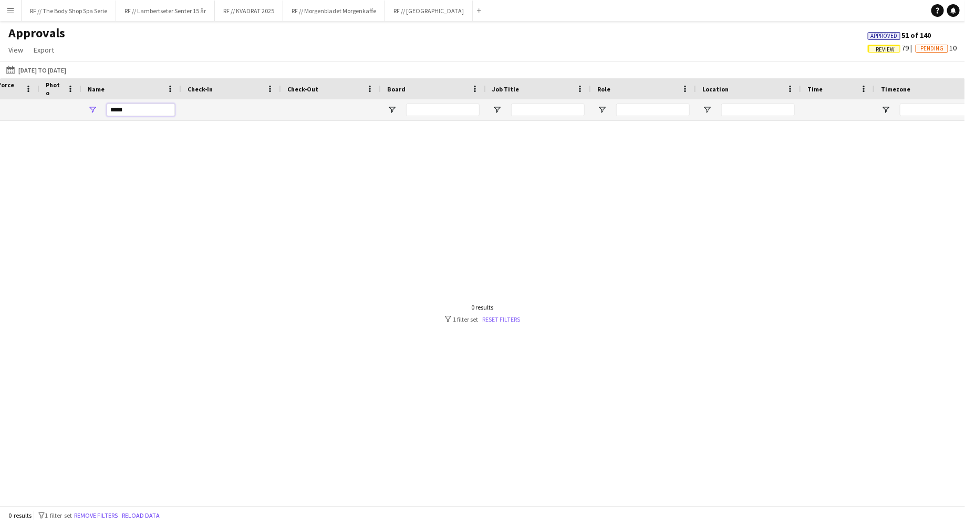
type input "*****"
click at [498, 320] on link "Reset filters" at bounding box center [502, 319] width 38 height 8
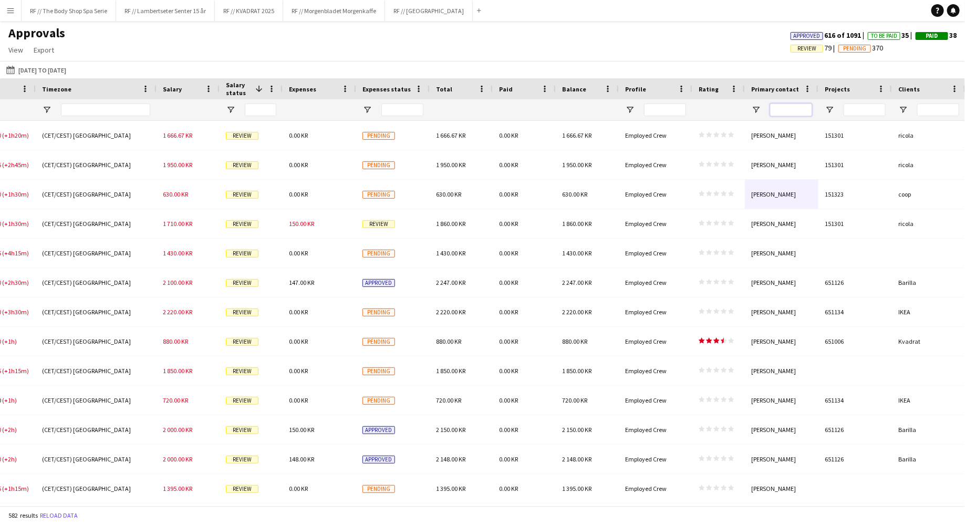
click at [783, 107] on input "Primary contact Filter Input" at bounding box center [791, 109] width 42 height 13
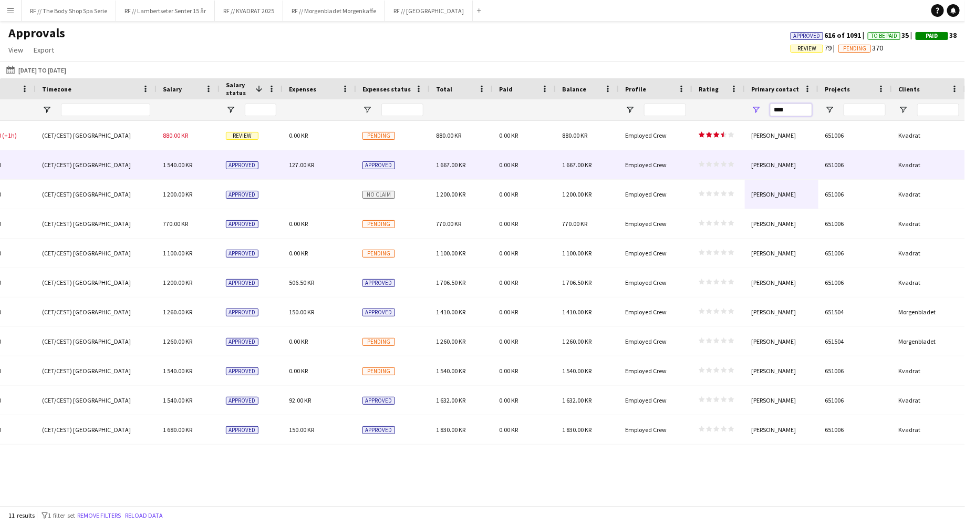
type input "****"
click at [712, 164] on span "star star star star star" at bounding box center [717, 164] width 36 height 6
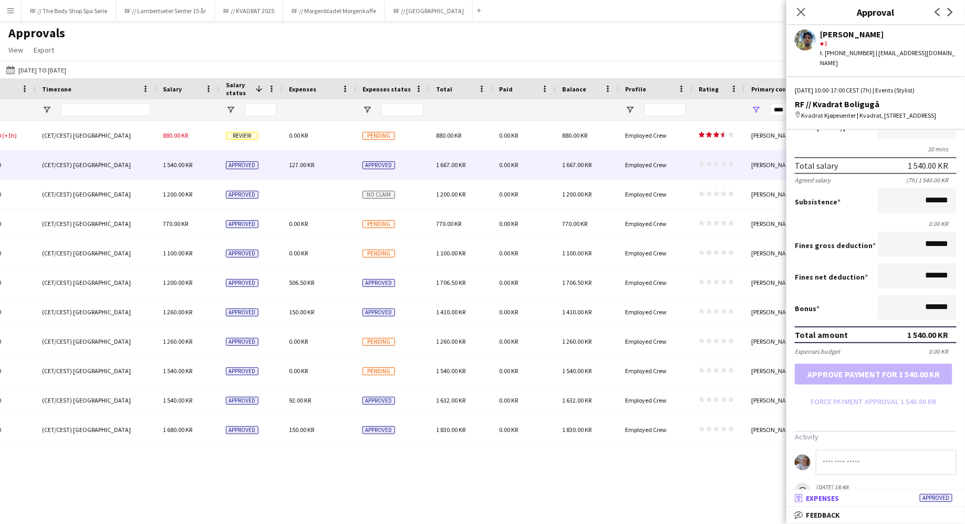
click at [813, 498] on span "Expenses" at bounding box center [822, 497] width 33 height 9
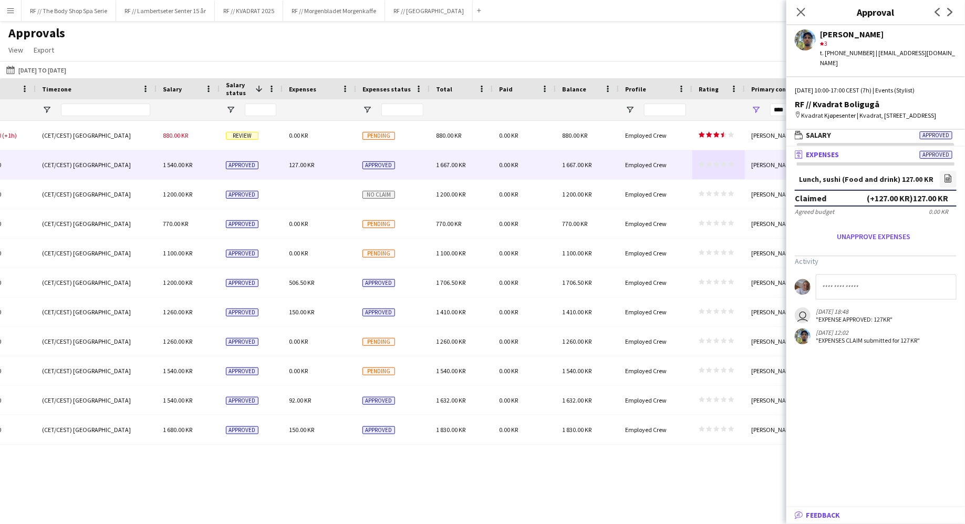
click at [806, 511] on span "Feedback" at bounding box center [823, 514] width 34 height 9
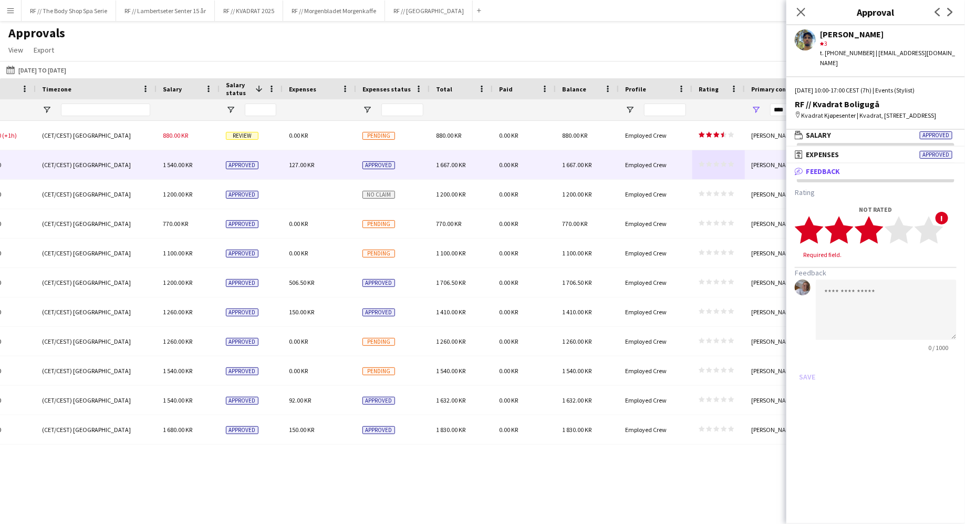
click at [877, 235] on icon "star" at bounding box center [869, 229] width 29 height 29
click at [806, 367] on button "Save" at bounding box center [807, 366] width 25 height 17
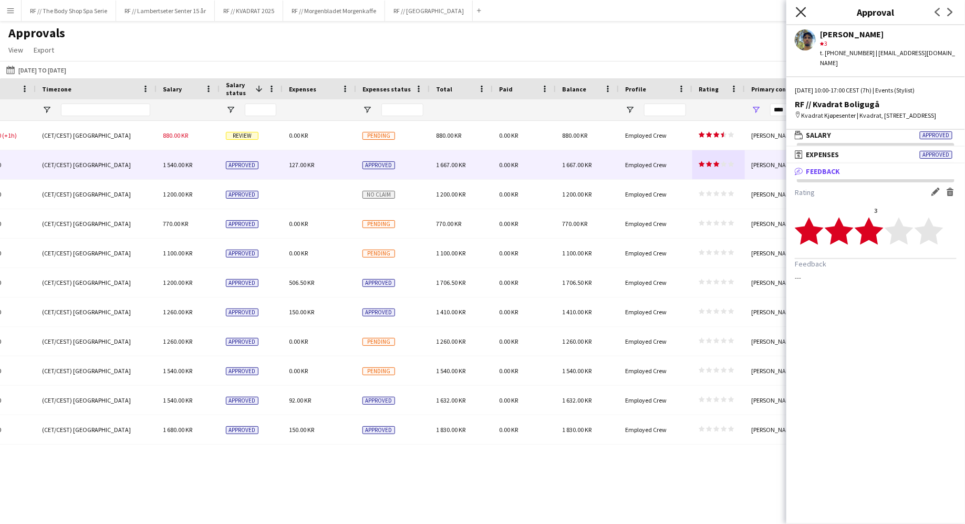
click at [799, 11] on icon at bounding box center [801, 12] width 10 height 10
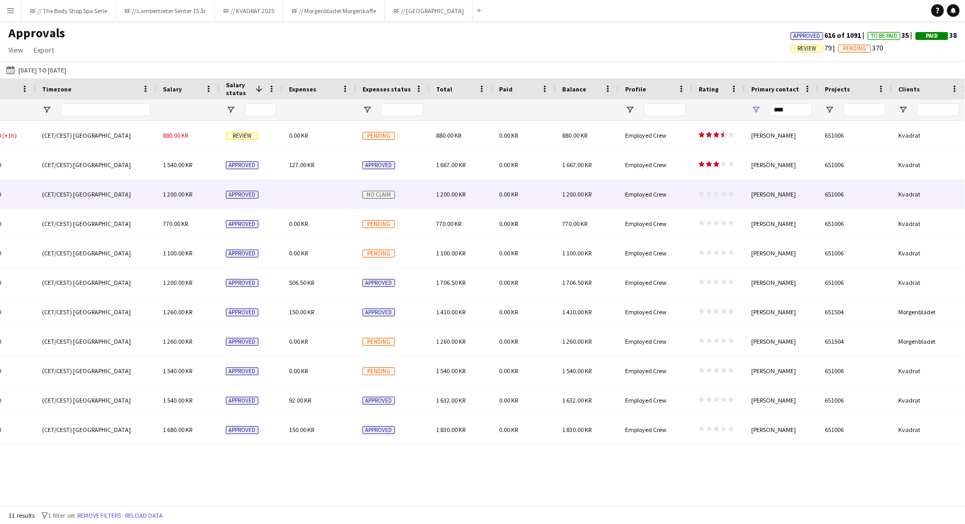
click at [689, 206] on div "Employed Crew" at bounding box center [656, 194] width 74 height 29
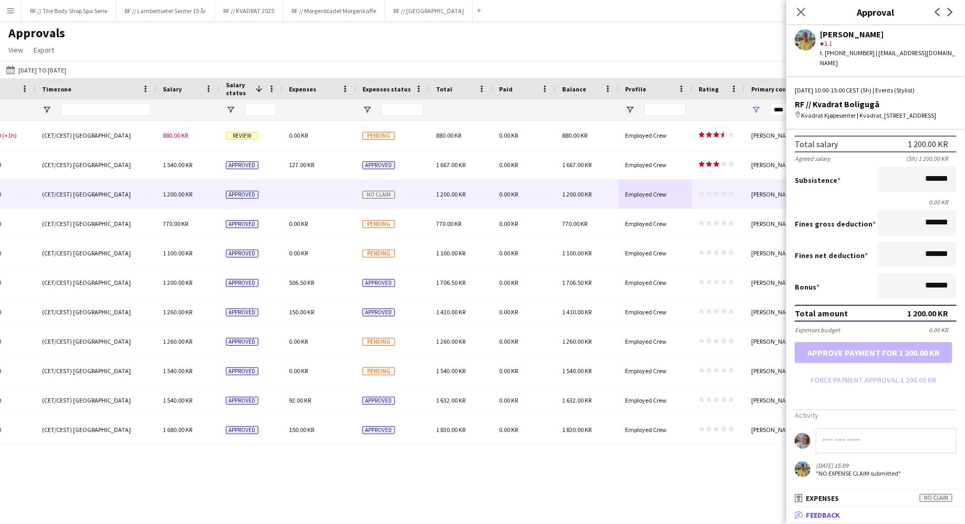
click at [824, 513] on span "Feedback" at bounding box center [823, 514] width 34 height 9
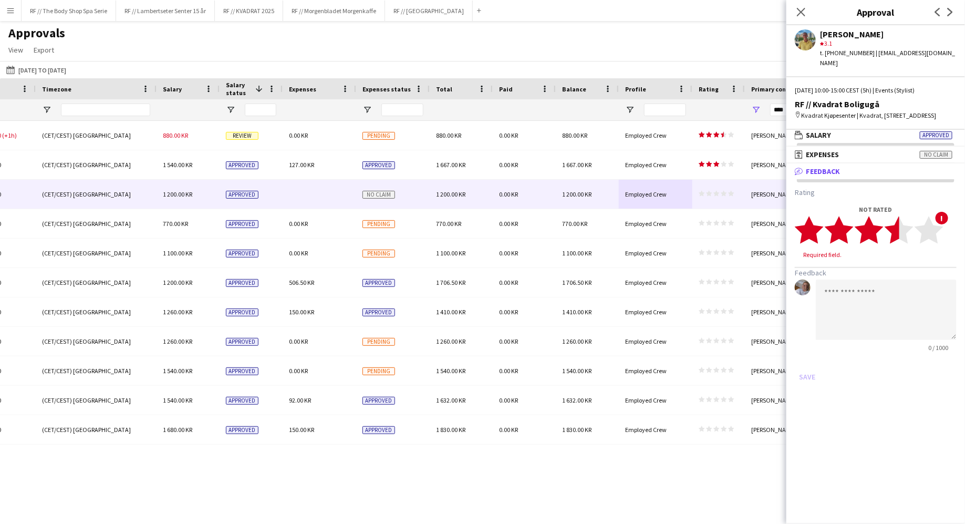
click at [895, 235] on polygon at bounding box center [899, 229] width 29 height 27
click at [810, 363] on button "Save" at bounding box center [807, 366] width 25 height 17
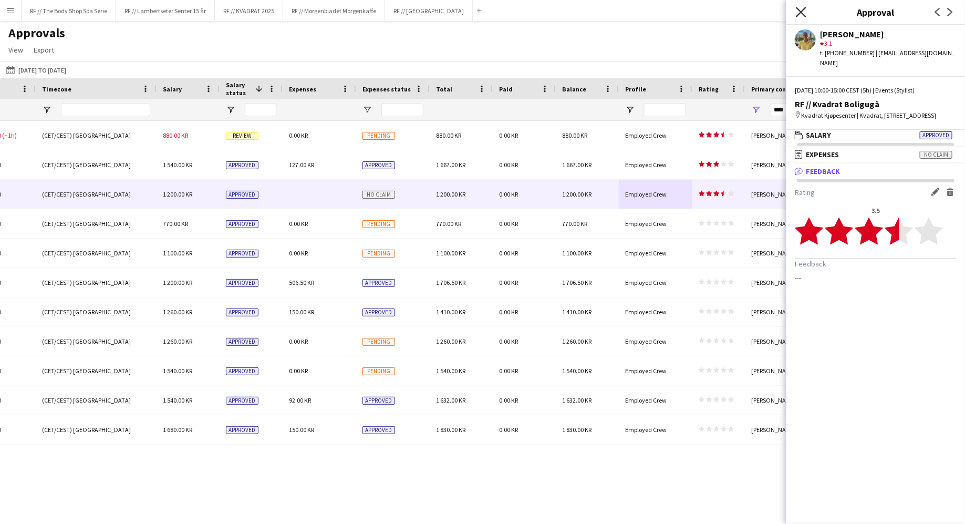
click at [796, 9] on icon "Close pop-in" at bounding box center [801, 12] width 10 height 10
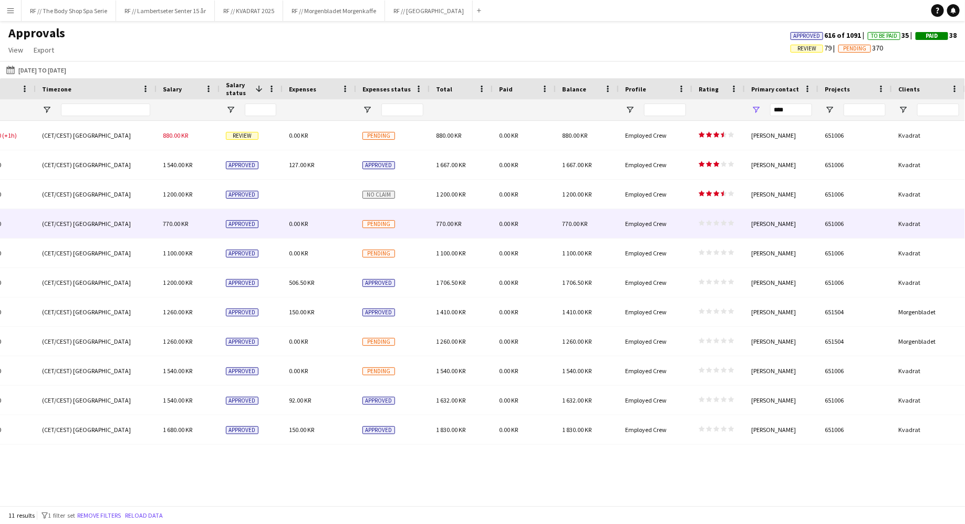
click at [690, 218] on div "Employed Crew" at bounding box center [656, 223] width 74 height 29
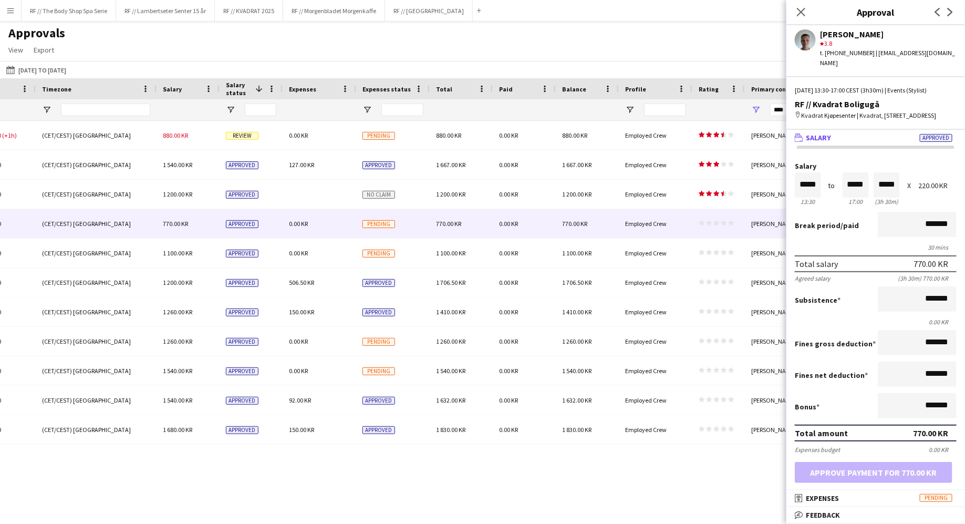
scroll to position [99, 0]
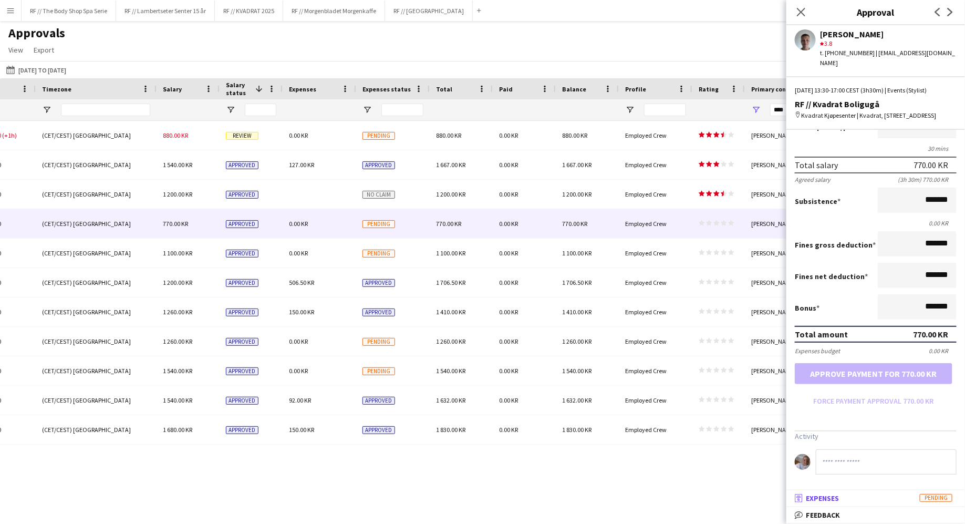
click at [814, 504] on mat-expansion-panel-header "receipt Expenses Pending" at bounding box center [875, 498] width 179 height 16
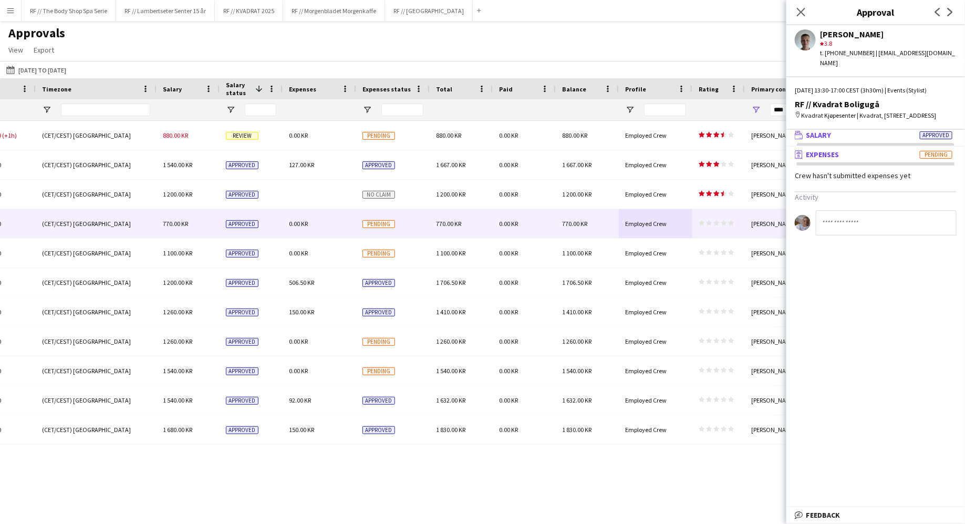
click at [830, 139] on span "Salary" at bounding box center [818, 134] width 25 height 9
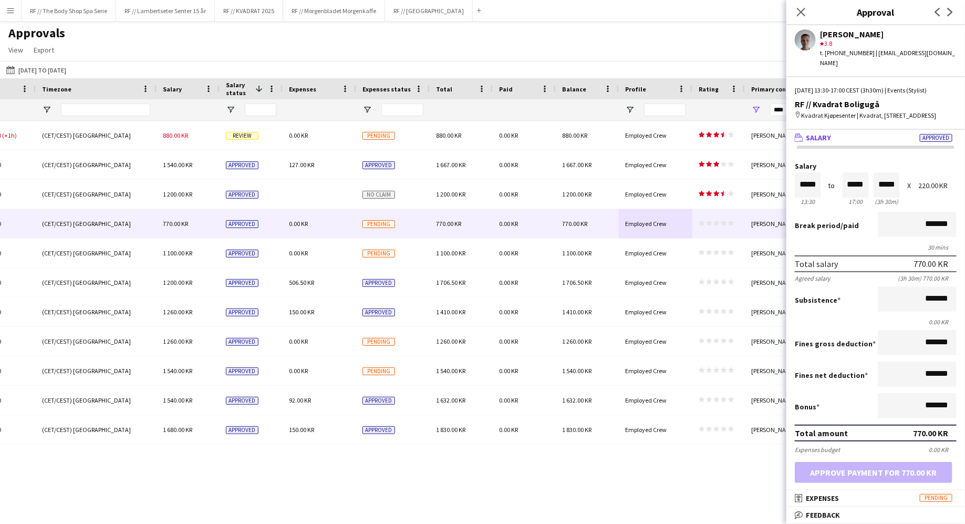
scroll to position [99, 0]
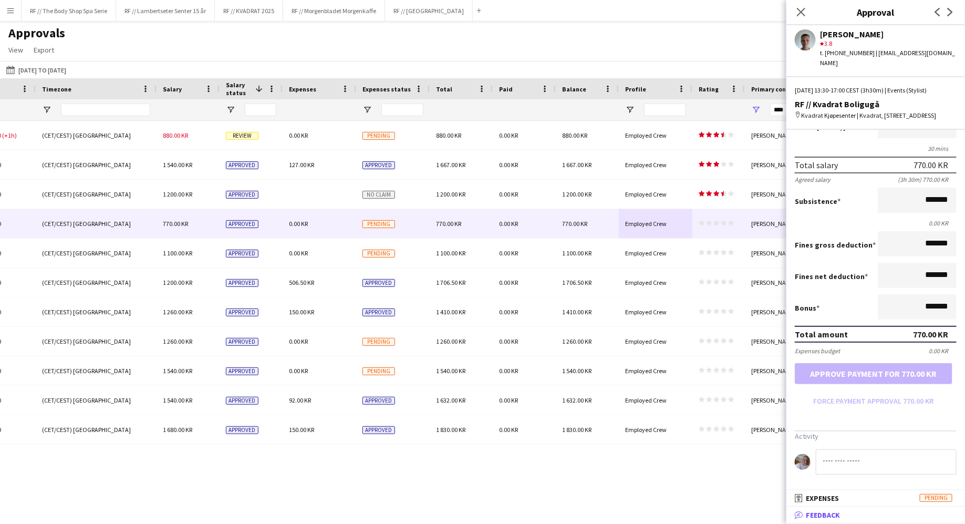
click at [802, 511] on icon "bubble-pencil" at bounding box center [799, 515] width 8 height 8
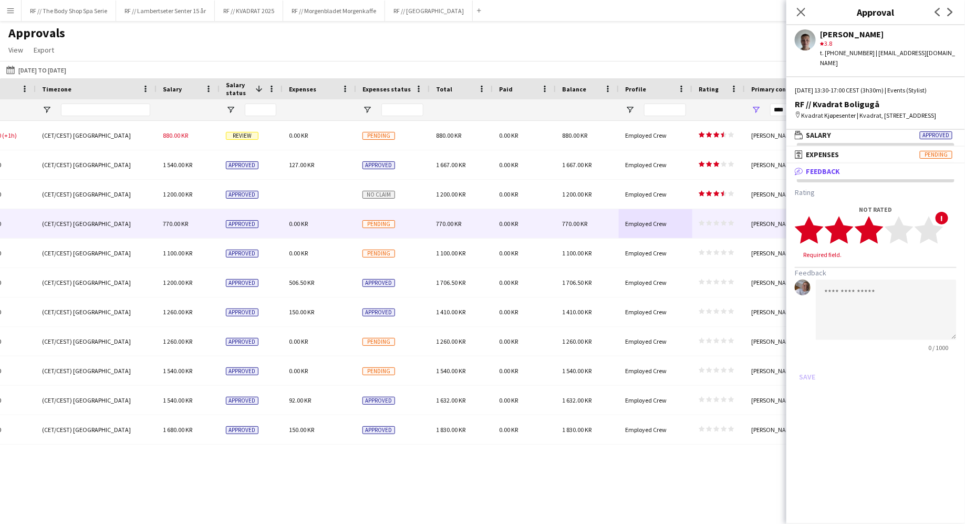
click at [877, 233] on icon "star" at bounding box center [869, 229] width 29 height 29
click at [807, 370] on button "Save" at bounding box center [807, 366] width 25 height 17
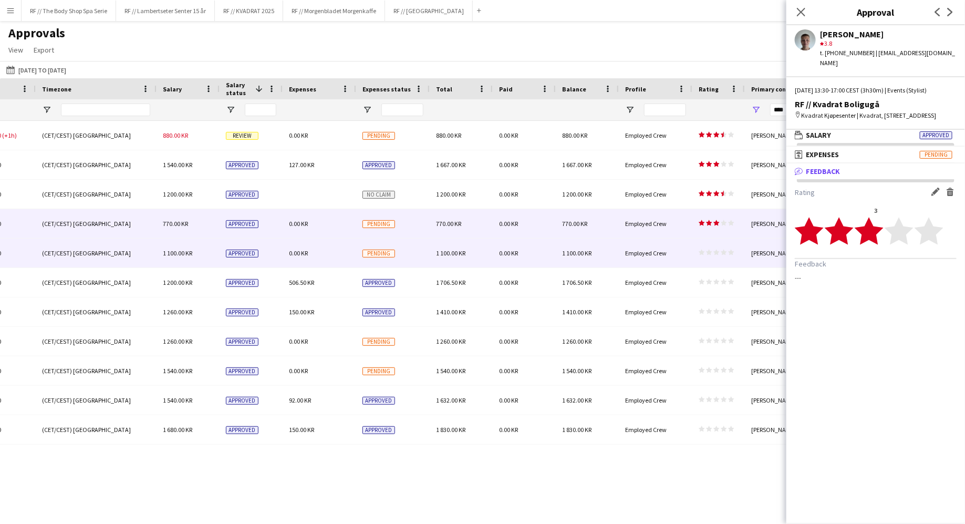
click at [614, 247] on div "1 100.00 KR" at bounding box center [587, 252] width 63 height 29
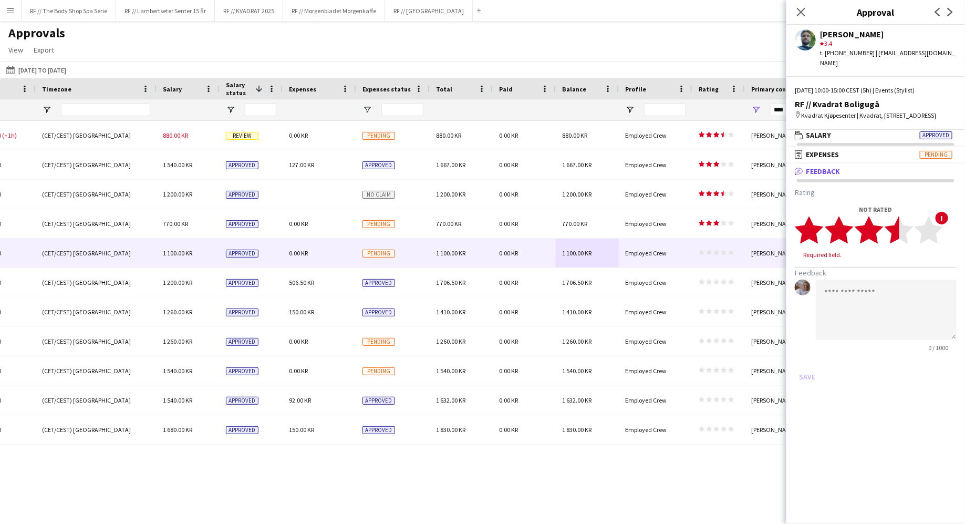
click at [898, 232] on polygon at bounding box center [899, 229] width 29 height 27
click at [801, 370] on button "Save" at bounding box center [807, 366] width 25 height 17
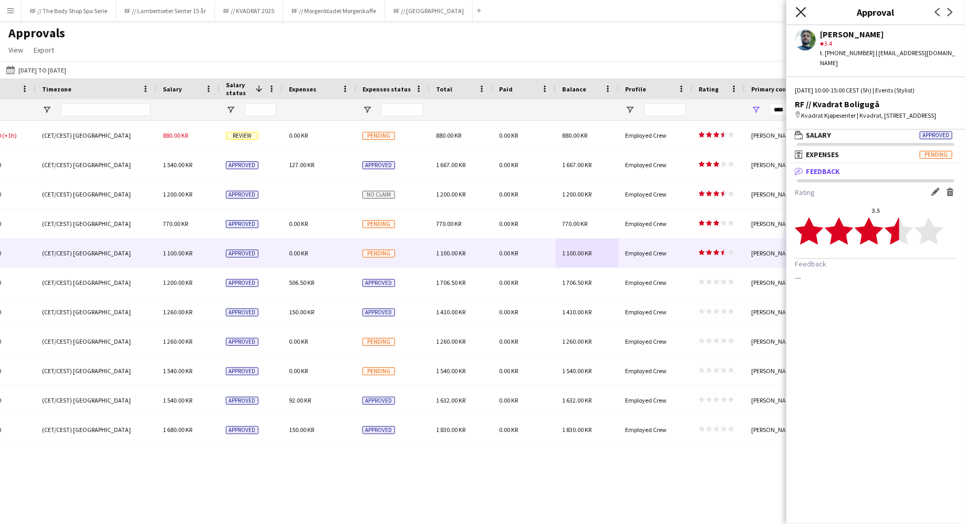
click at [799, 12] on icon "Close pop-in" at bounding box center [801, 12] width 10 height 10
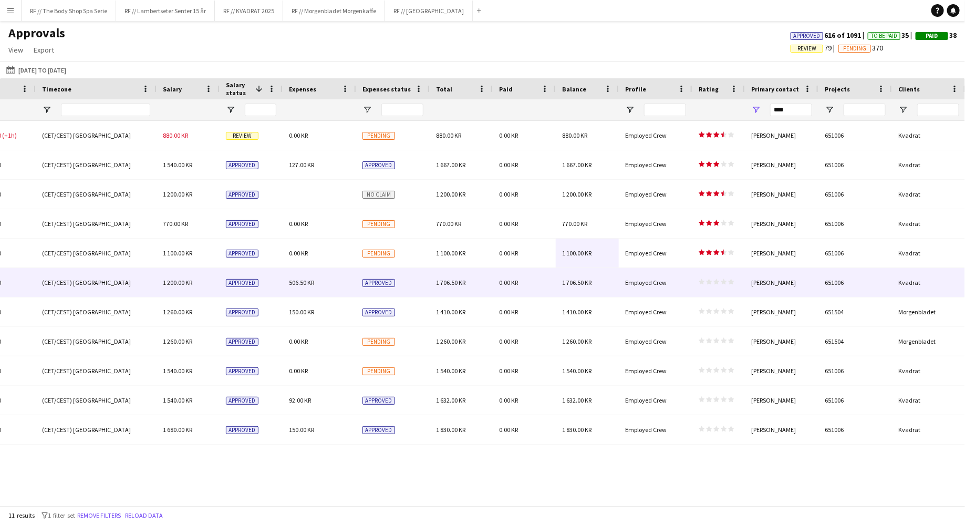
click at [713, 287] on div "star star star star star star star star star star" at bounding box center [718, 282] width 53 height 29
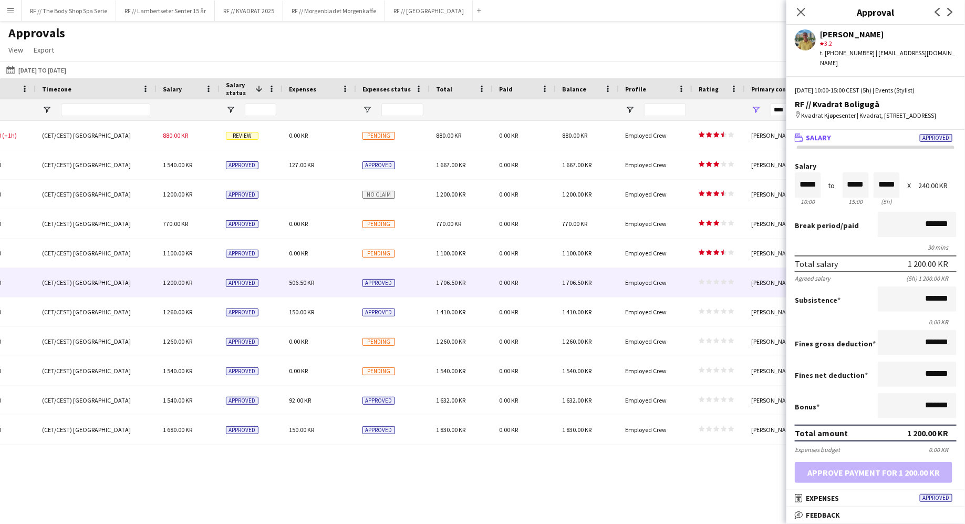
scroll to position [149, 0]
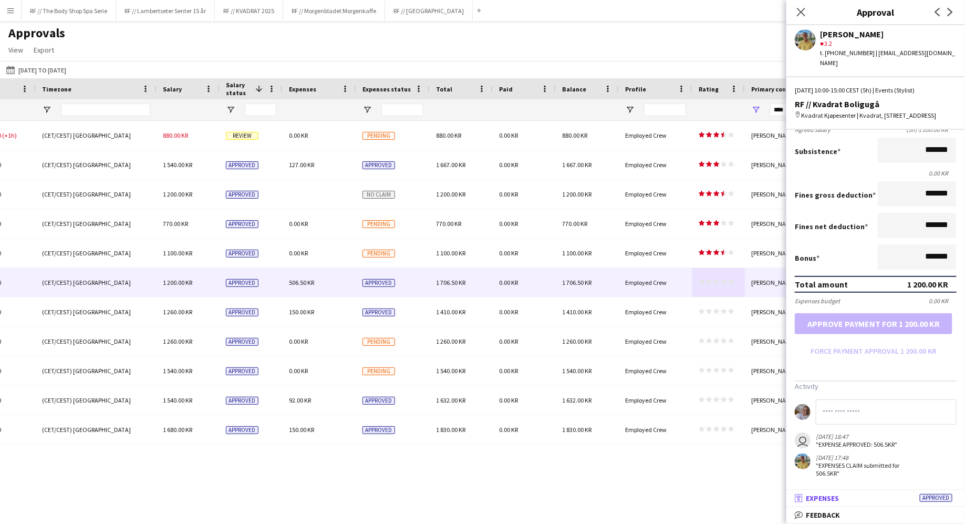
click at [811, 500] on span "Expenses" at bounding box center [822, 497] width 33 height 9
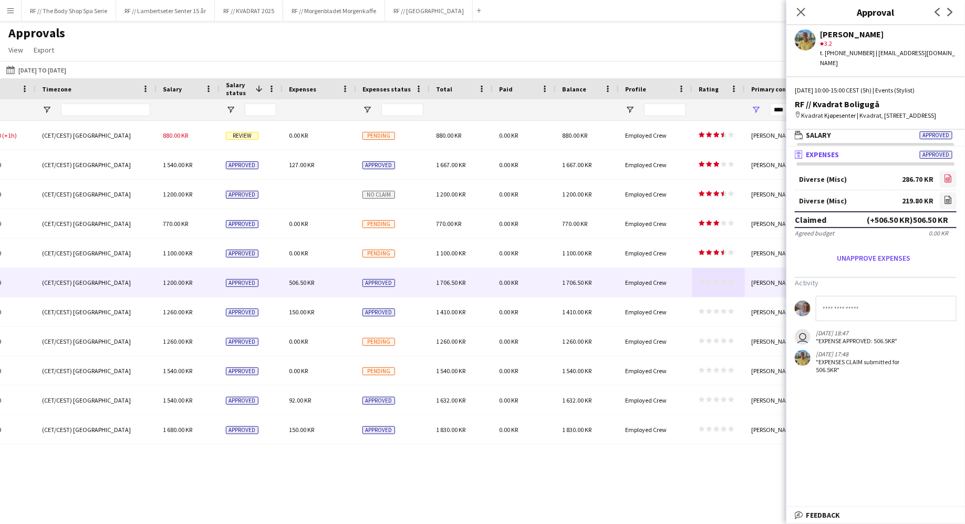
click at [947, 180] on icon "file-image" at bounding box center [948, 178] width 8 height 8
click at [949, 196] on icon at bounding box center [948, 200] width 7 height 8
click at [812, 519] on span "Feedback" at bounding box center [823, 514] width 34 height 9
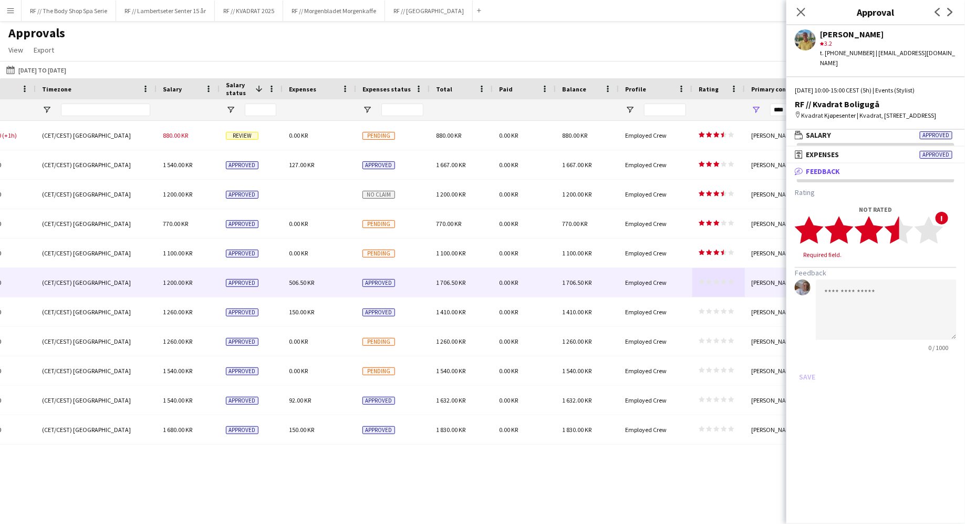
click at [898, 234] on polygon at bounding box center [899, 229] width 29 height 27
click at [804, 363] on button "Save" at bounding box center [807, 366] width 25 height 17
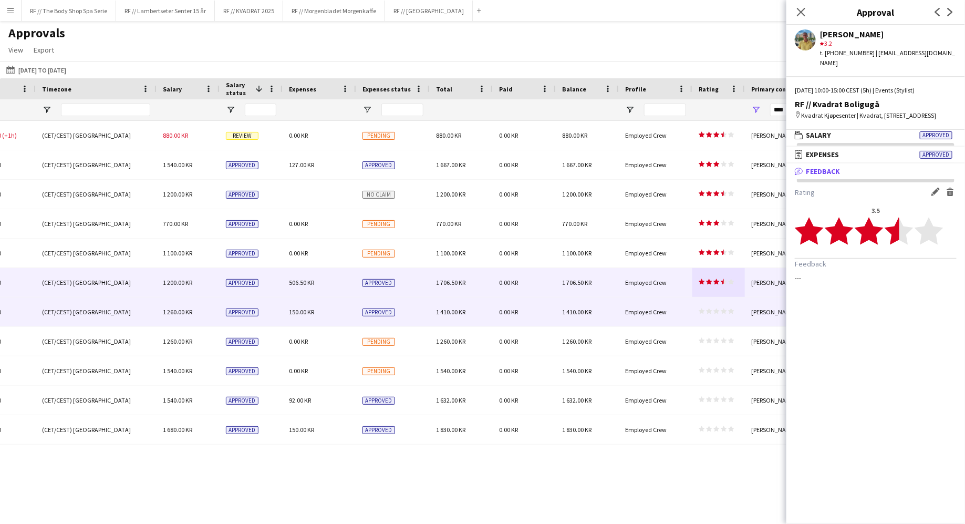
click at [630, 314] on span "Employed Crew" at bounding box center [645, 312] width 41 height 8
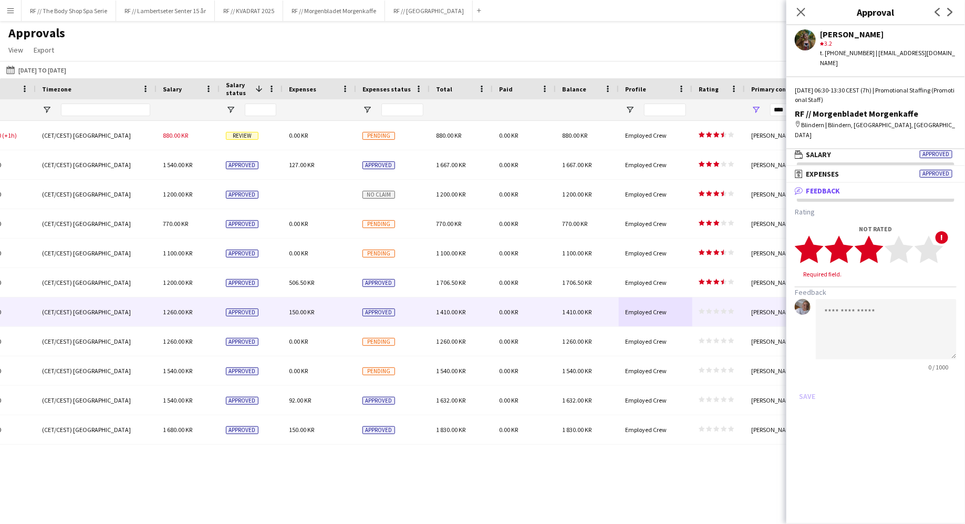
click at [879, 237] on icon "star" at bounding box center [869, 249] width 29 height 29
click at [805, 378] on button "Save" at bounding box center [807, 386] width 25 height 17
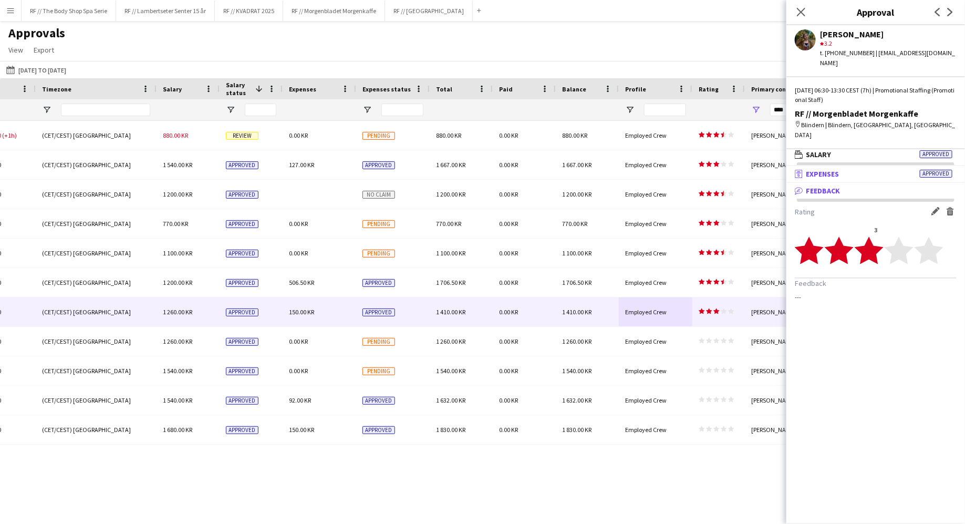
click at [812, 169] on span "Expenses" at bounding box center [822, 173] width 33 height 9
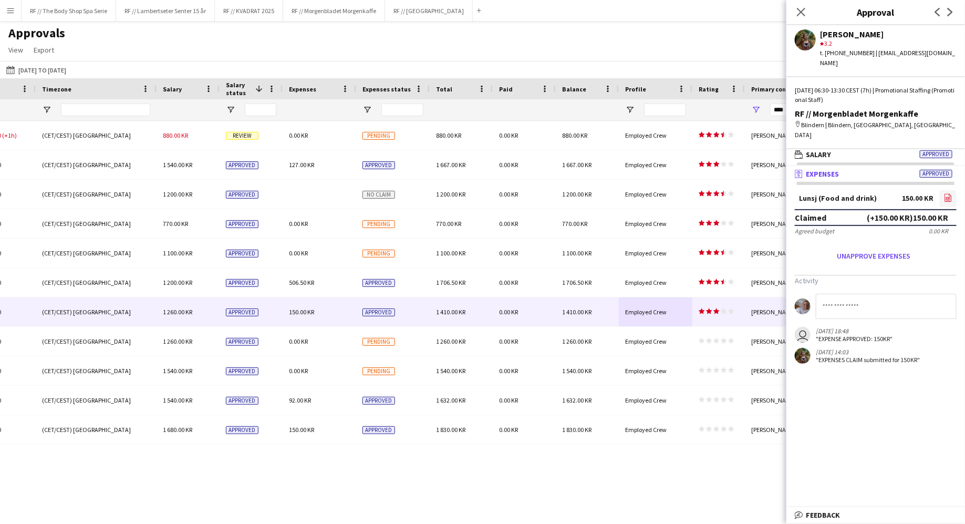
click at [946, 194] on icon at bounding box center [948, 198] width 7 height 8
click at [795, 12] on app-icon "Close pop-in" at bounding box center [801, 12] width 15 height 15
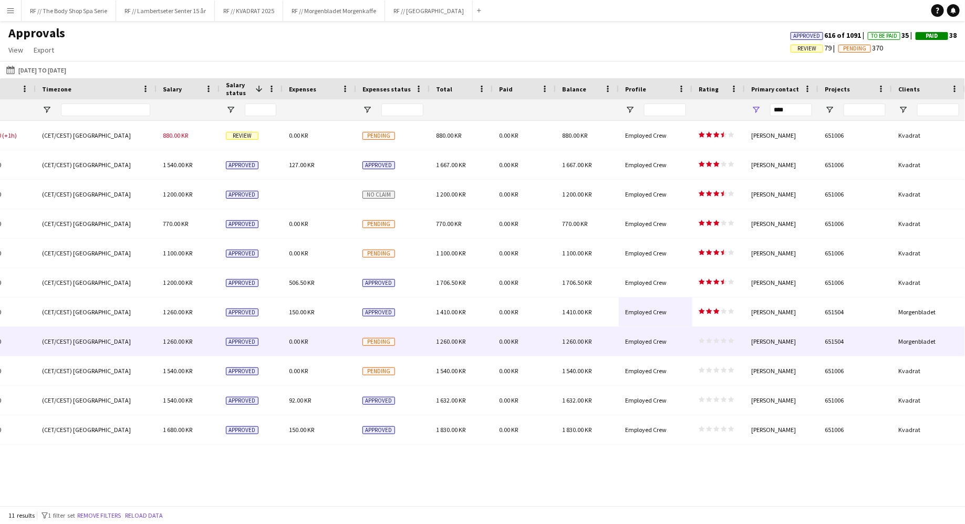
click at [683, 340] on div "Employed Crew" at bounding box center [656, 341] width 74 height 29
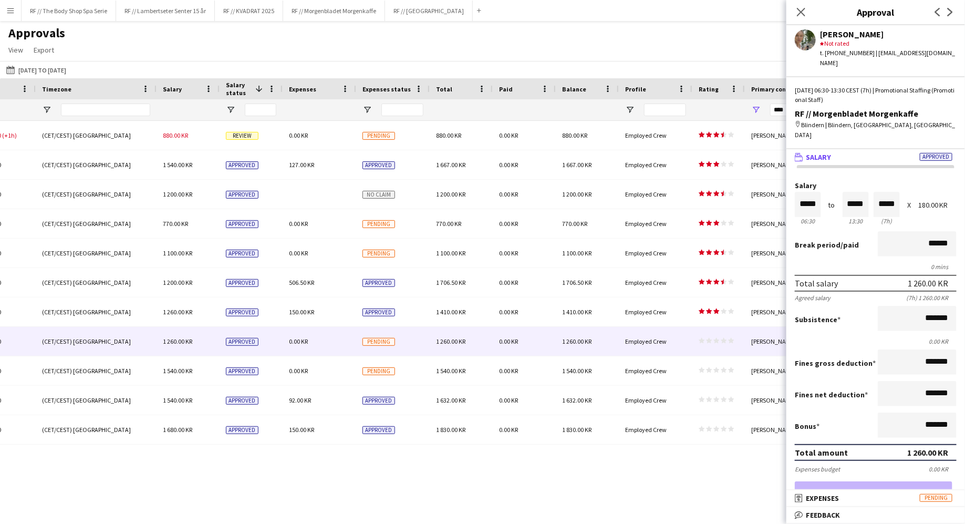
scroll to position [99, 0]
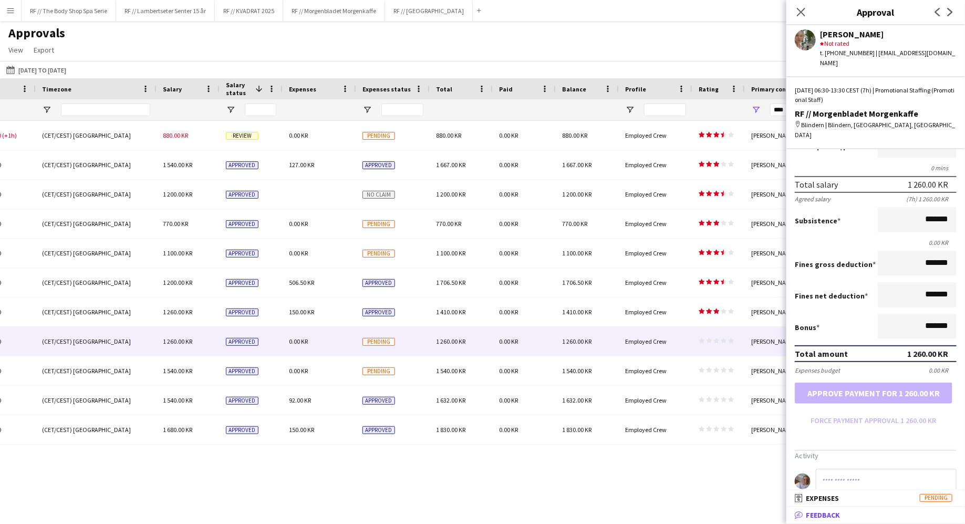
click at [814, 511] on span "Feedback" at bounding box center [823, 514] width 34 height 9
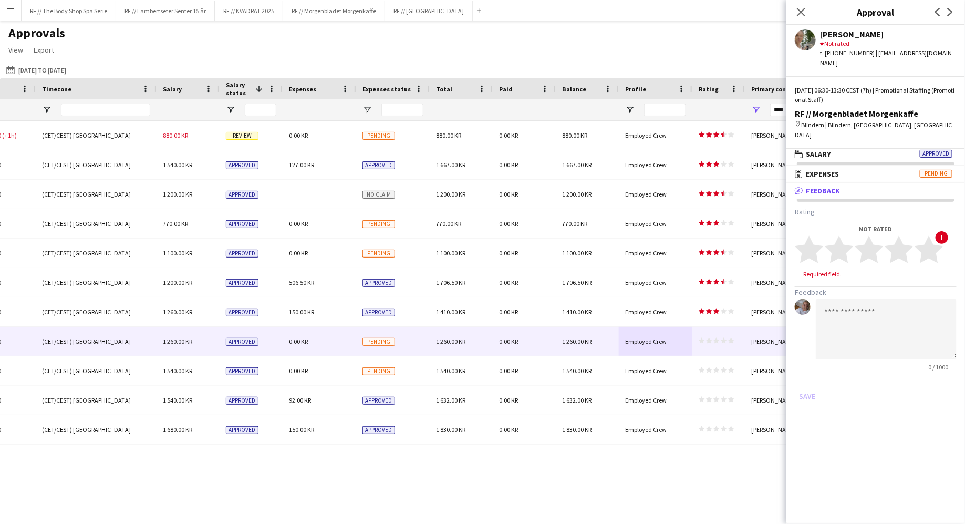
scroll to position [3, 0]
click at [829, 169] on span "Expenses" at bounding box center [822, 173] width 33 height 9
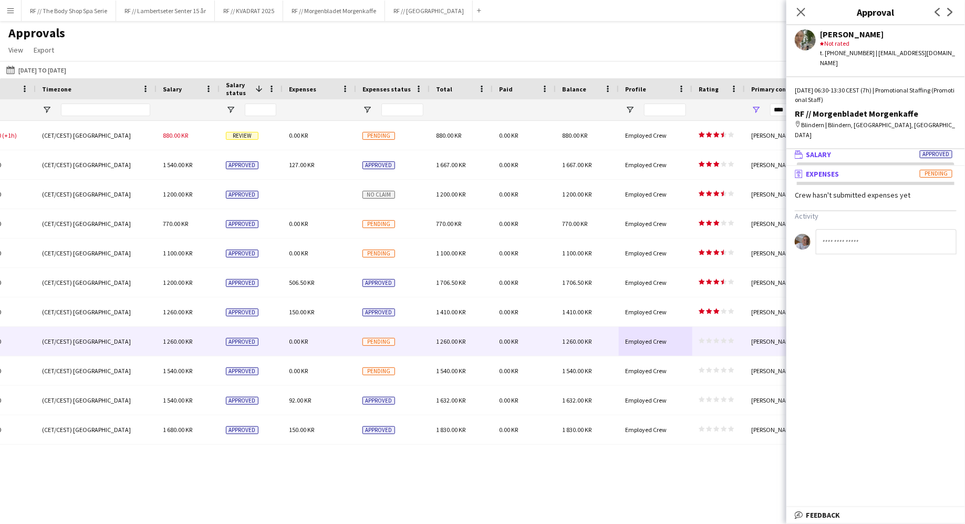
click at [823, 150] on span "Salary" at bounding box center [818, 154] width 25 height 9
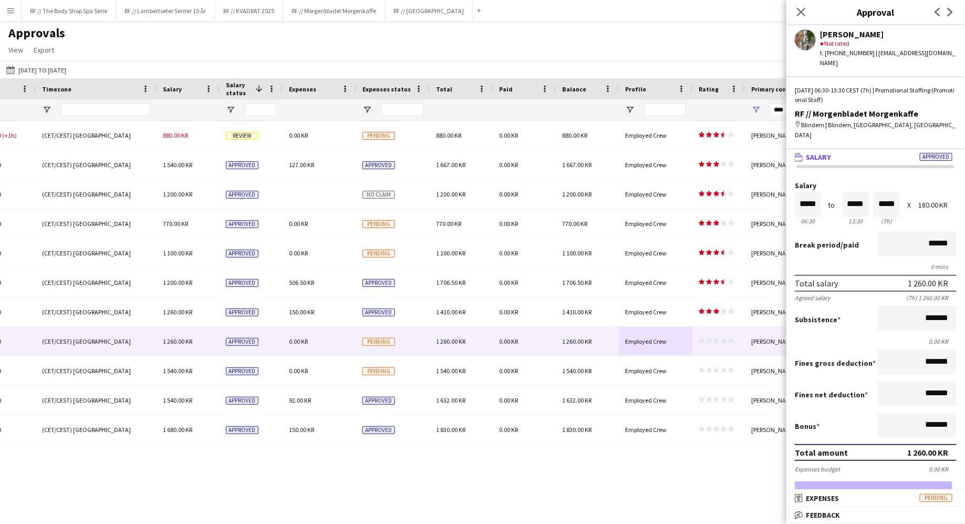
scroll to position [99, 0]
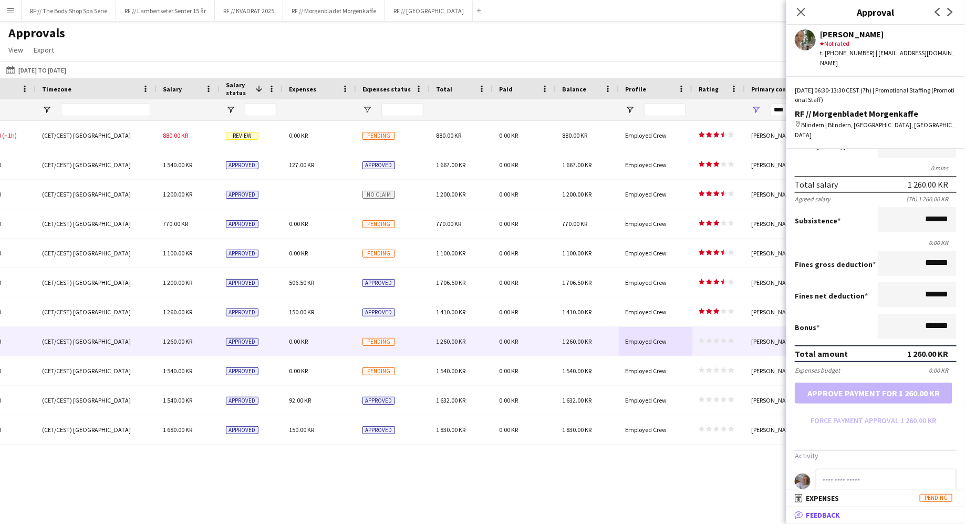
click at [833, 516] on span "Feedback" at bounding box center [823, 514] width 34 height 9
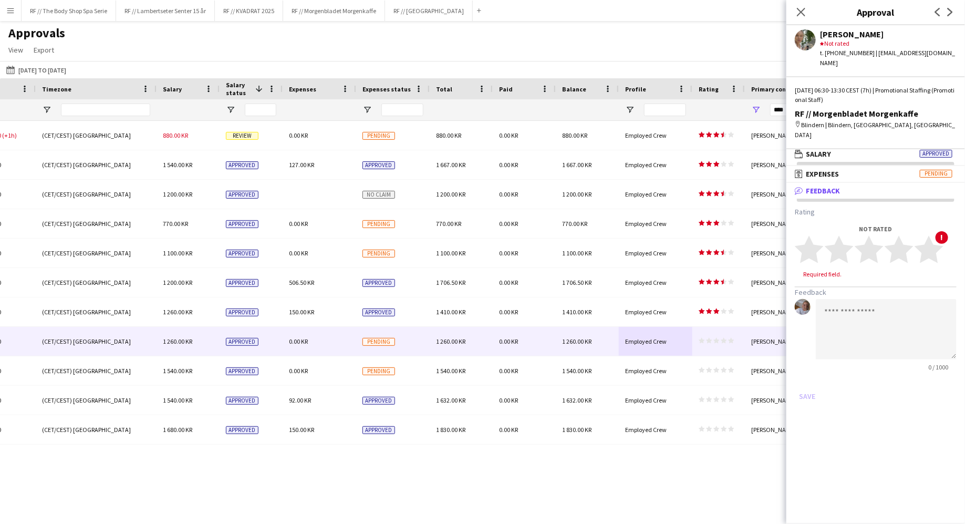
scroll to position [3, 0]
click at [878, 235] on polygon at bounding box center [869, 248] width 29 height 27
click at [809, 378] on button "Save" at bounding box center [807, 386] width 25 height 17
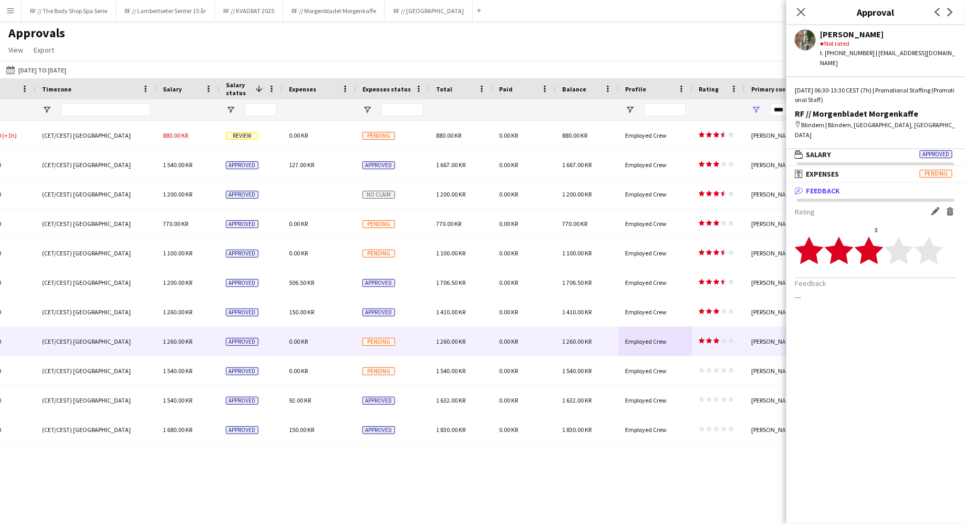
click at [799, 3] on div "Close pop-in" at bounding box center [800, 12] width 29 height 24
click at [799, 8] on icon "Close pop-in" at bounding box center [801, 12] width 10 height 10
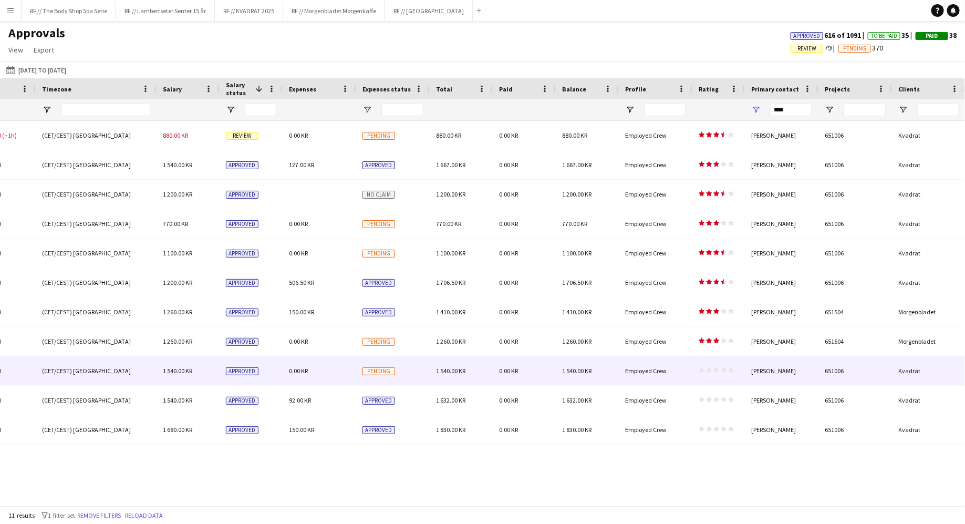
click at [685, 367] on div "Employed Crew" at bounding box center [656, 370] width 74 height 29
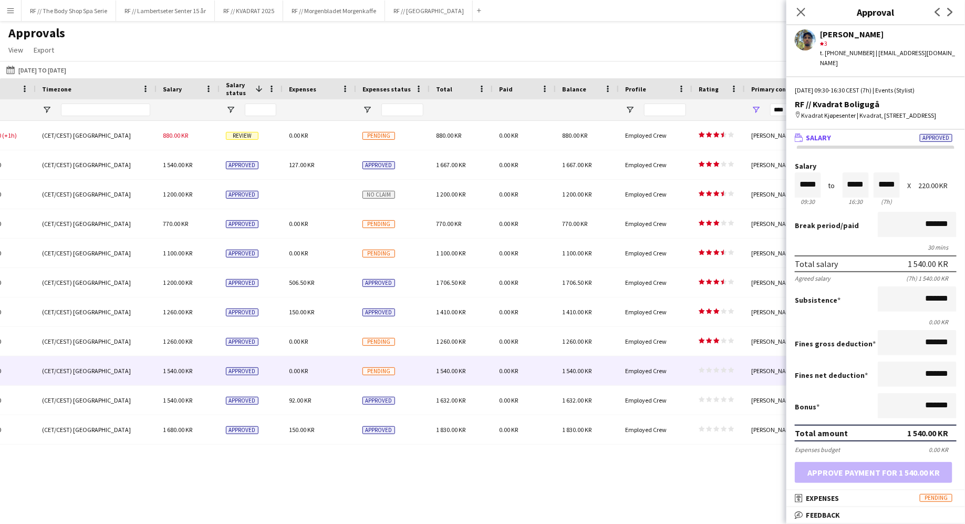
scroll to position [99, 0]
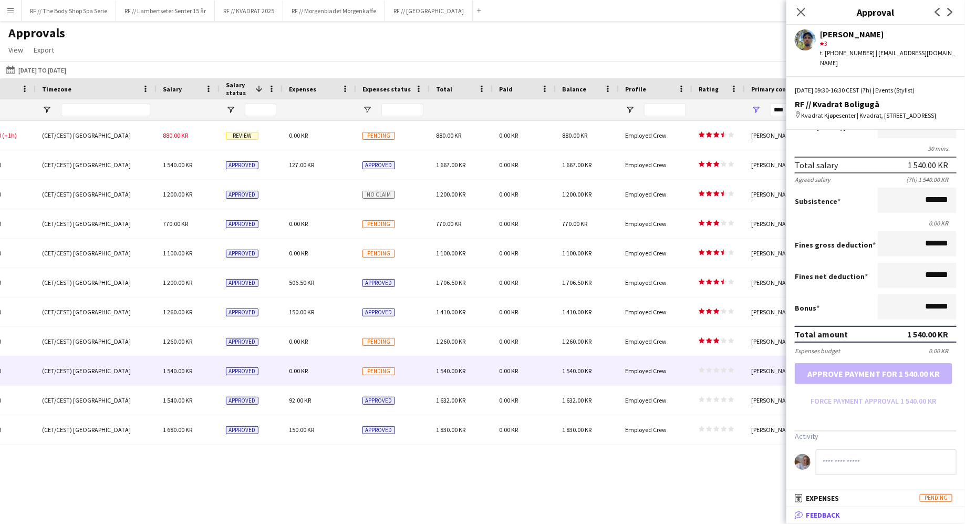
click at [821, 515] on span "Feedback" at bounding box center [823, 514] width 34 height 9
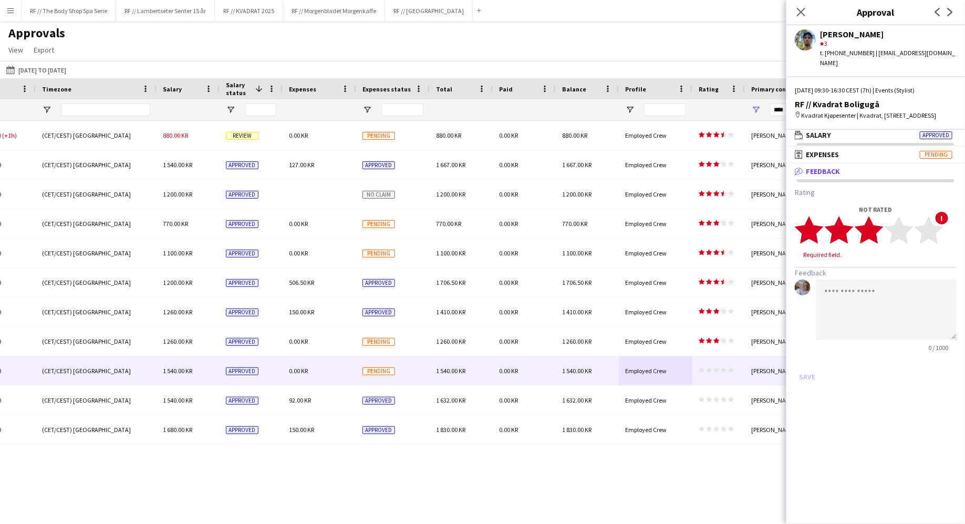
click at [877, 231] on polygon at bounding box center [869, 229] width 29 height 27
click at [804, 365] on button "Save" at bounding box center [807, 366] width 25 height 17
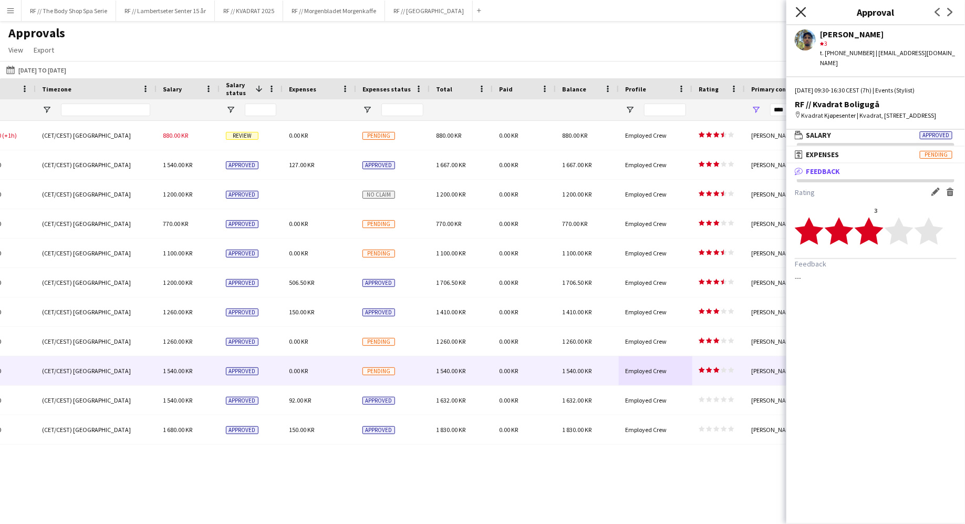
click at [798, 12] on icon "Close pop-in" at bounding box center [801, 12] width 10 height 10
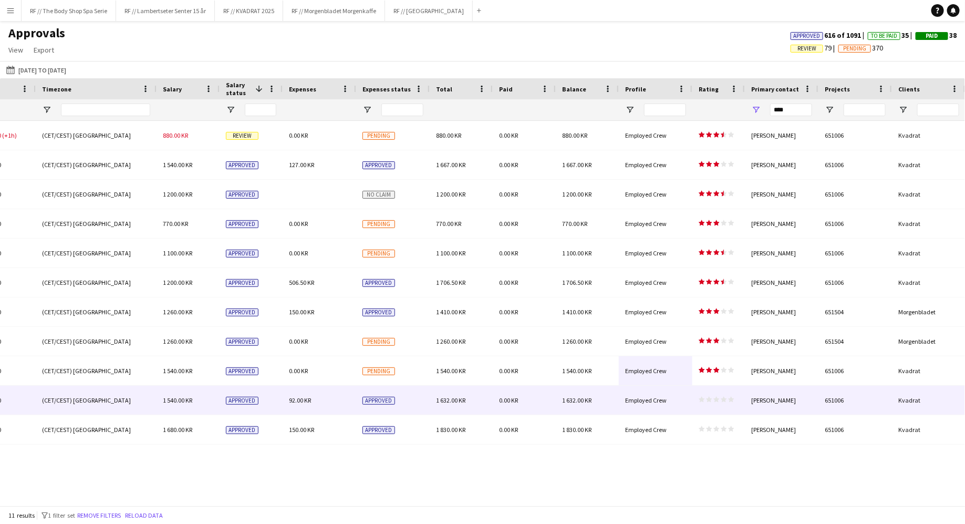
click at [725, 412] on div "star star star star star star star star star star" at bounding box center [718, 400] width 53 height 29
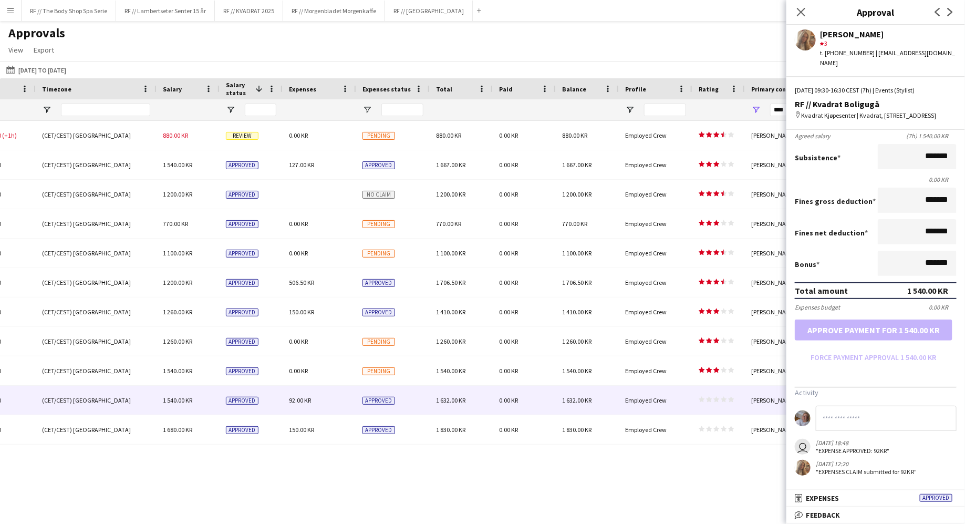
scroll to position [151, 0]
click at [822, 515] on span "Feedback" at bounding box center [823, 514] width 34 height 9
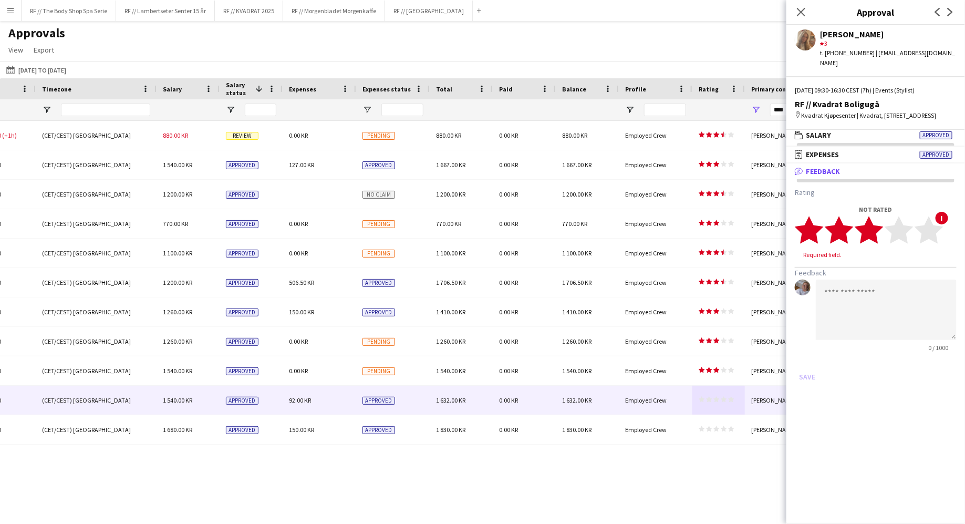
click at [878, 244] on icon "star" at bounding box center [869, 229] width 29 height 29
click at [803, 375] on button "Save" at bounding box center [807, 366] width 25 height 17
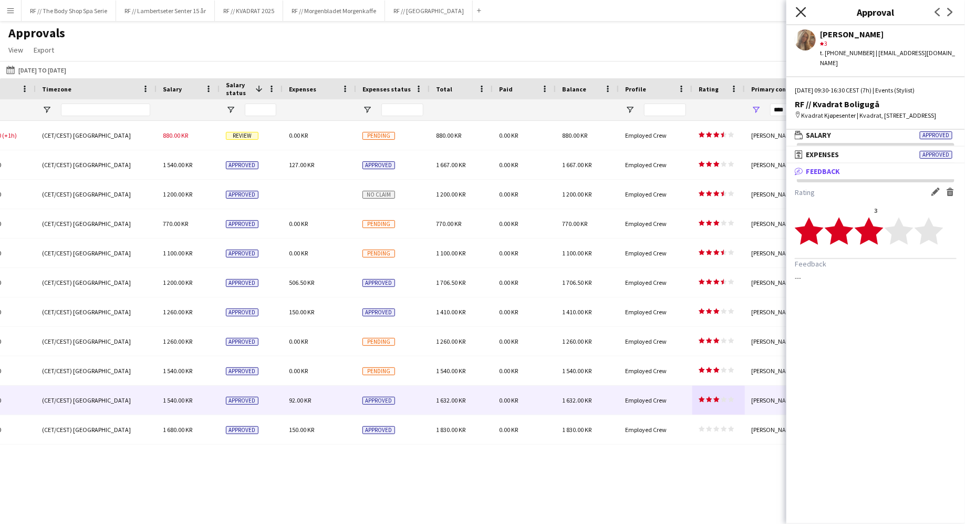
click at [800, 10] on icon at bounding box center [801, 12] width 10 height 10
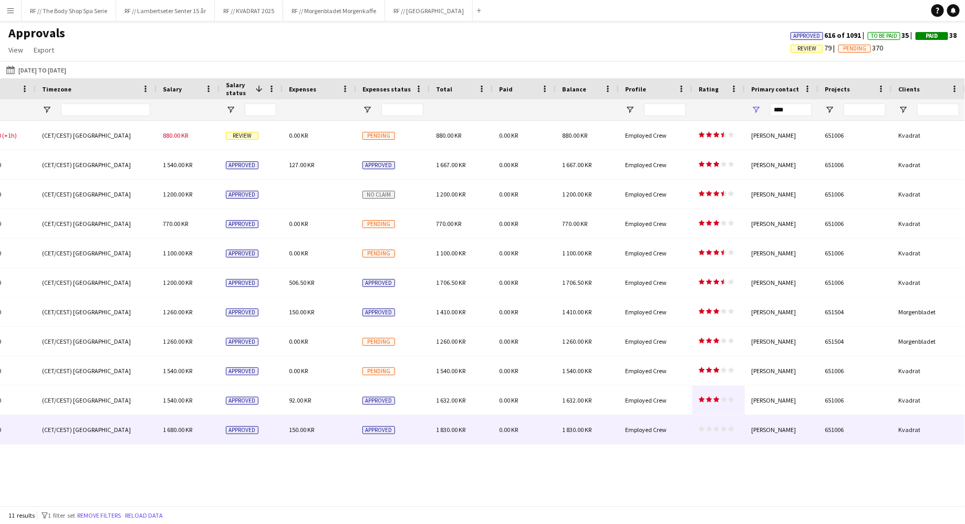
click at [755, 434] on div "[PERSON_NAME]" at bounding box center [782, 429] width 74 height 29
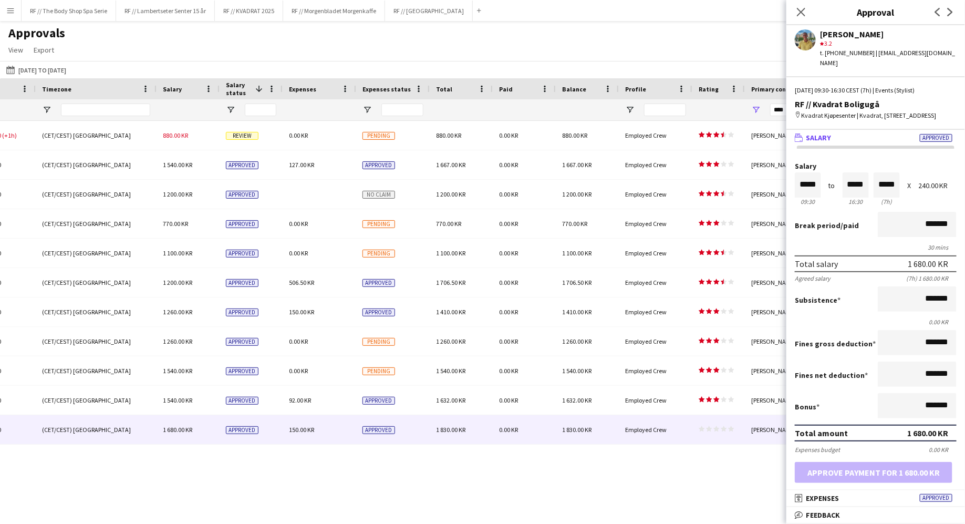
scroll to position [141, 0]
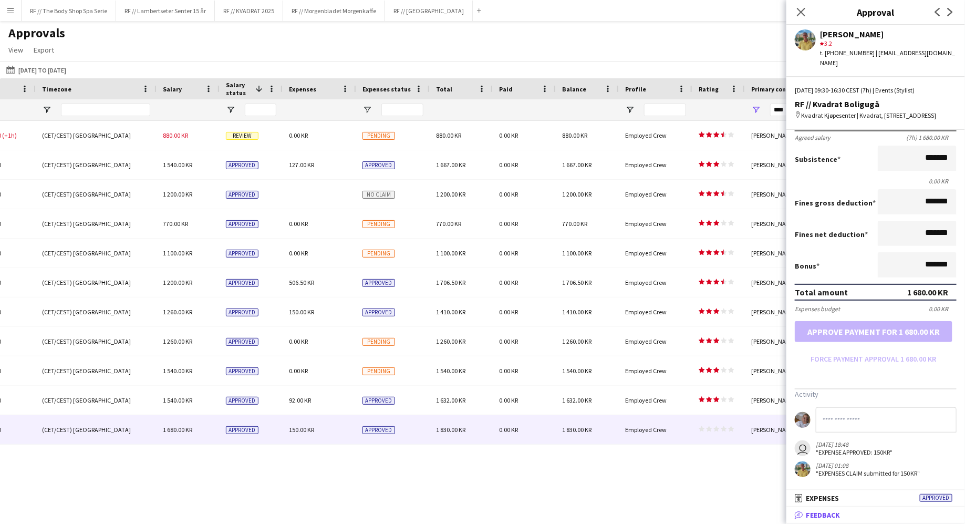
click at [824, 517] on span "Feedback" at bounding box center [823, 514] width 34 height 9
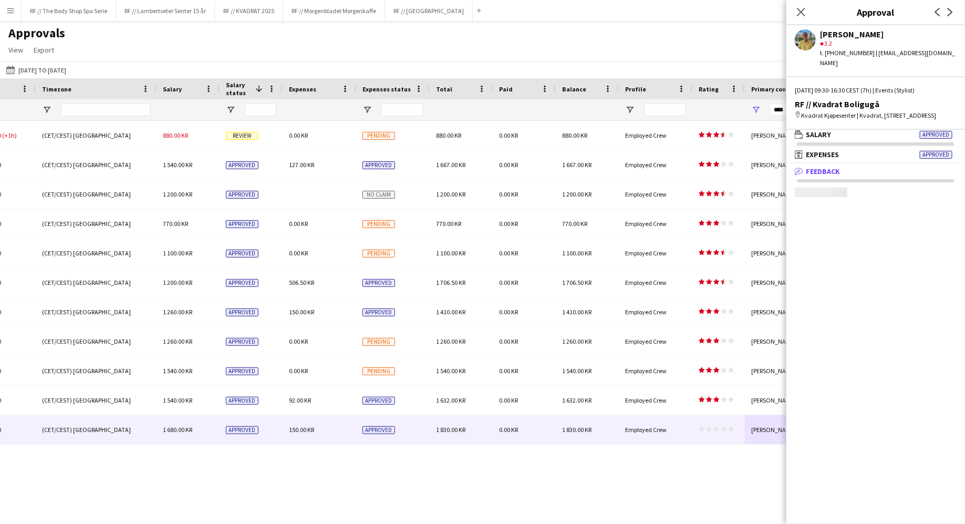
scroll to position [3, 0]
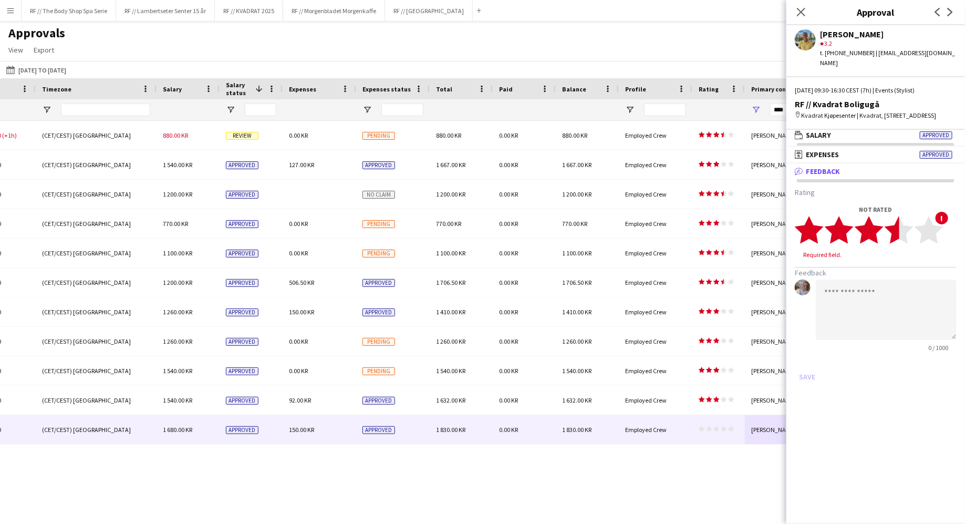
click at [898, 237] on polygon at bounding box center [899, 229] width 29 height 27
click at [807, 367] on button "Save" at bounding box center [807, 366] width 25 height 17
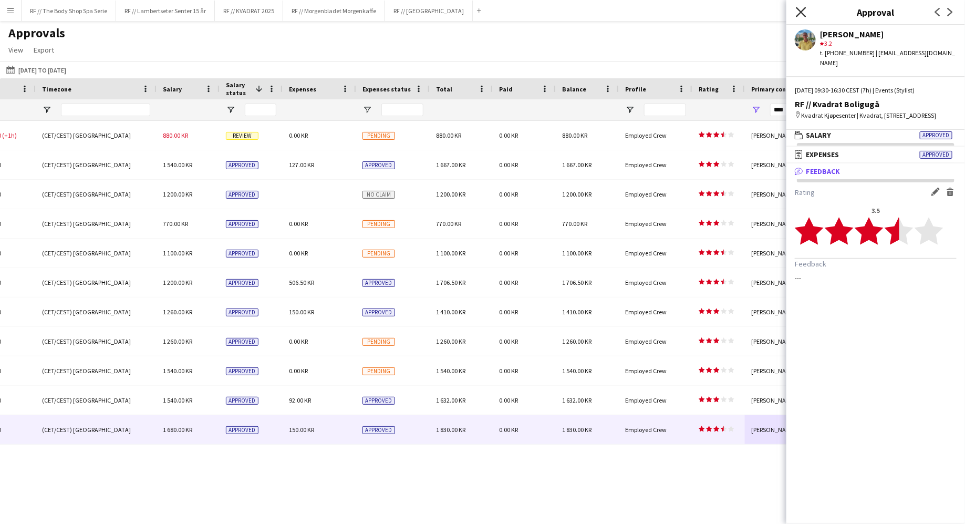
click at [801, 9] on icon "Close pop-in" at bounding box center [801, 12] width 10 height 10
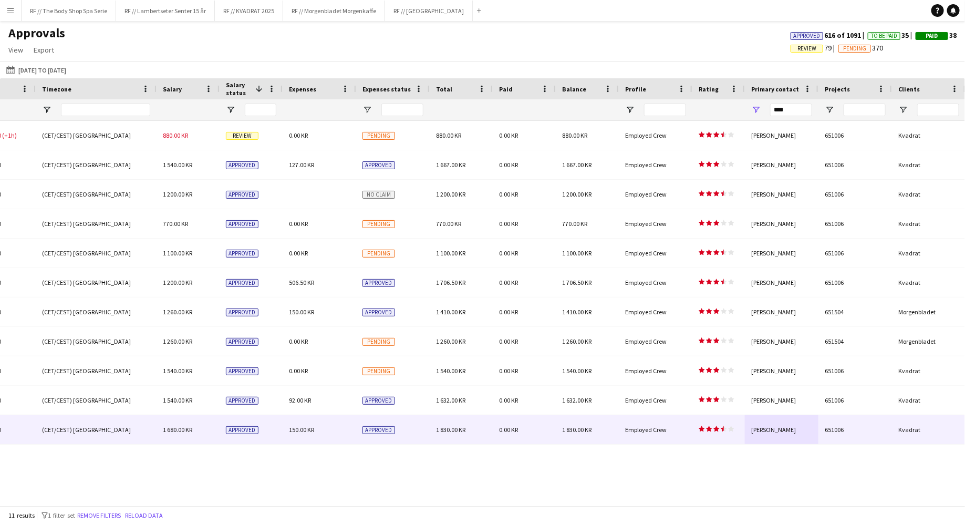
click at [686, 425] on div "Employed Crew" at bounding box center [656, 429] width 74 height 29
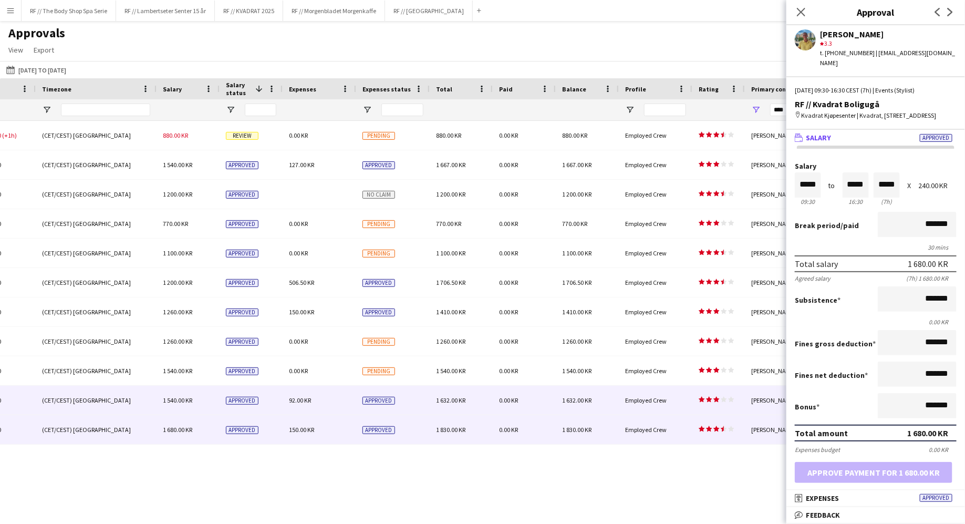
click at [670, 402] on div "Employed Crew" at bounding box center [656, 400] width 74 height 29
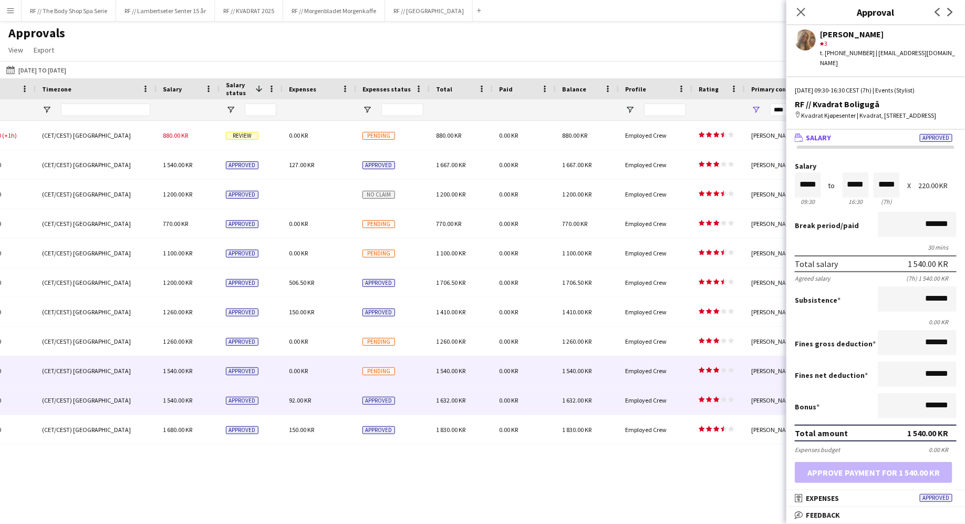
click at [678, 368] on div "Employed Crew" at bounding box center [656, 370] width 74 height 29
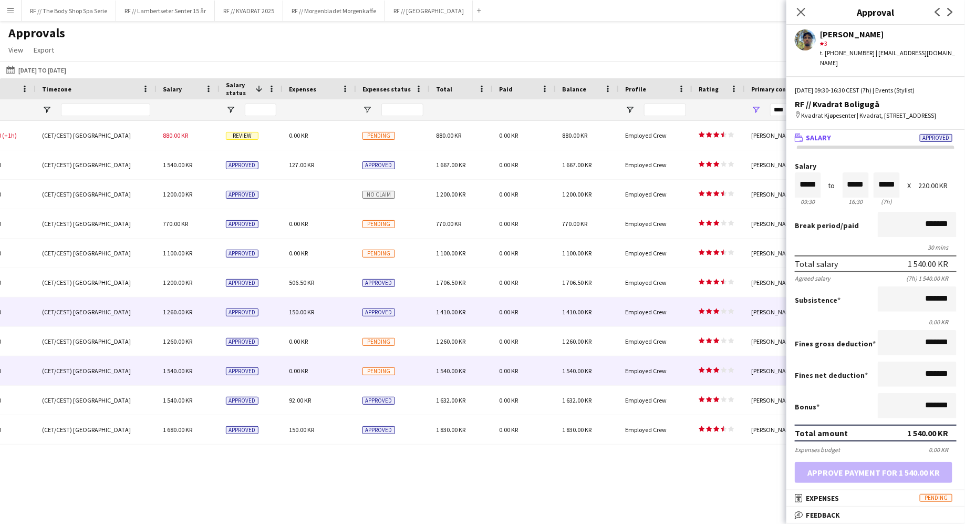
click at [687, 324] on div "Employed Crew" at bounding box center [656, 311] width 74 height 29
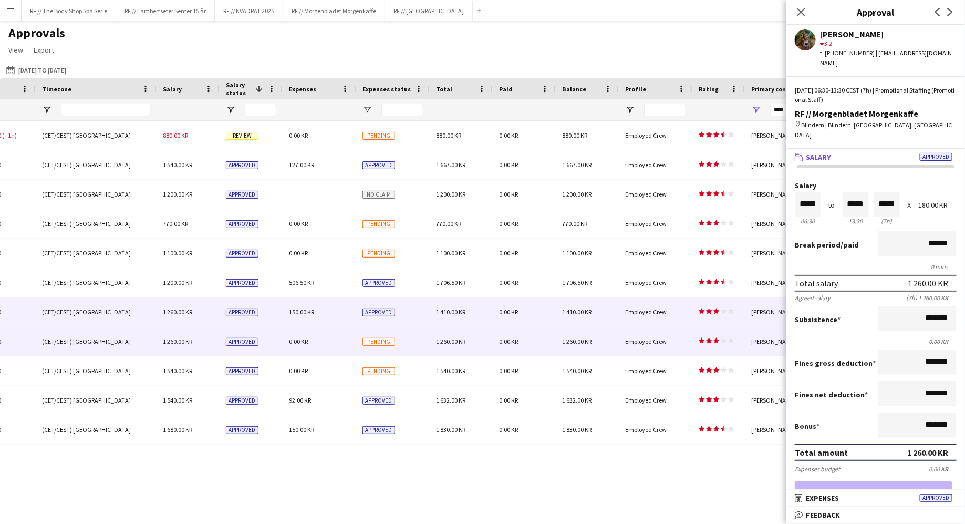
click at [687, 341] on div "Employed Crew" at bounding box center [656, 341] width 74 height 29
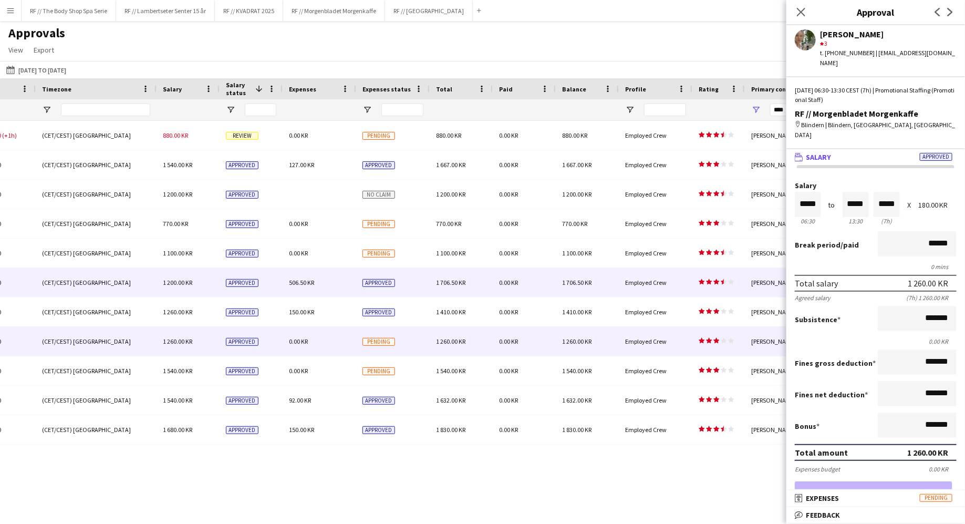
click at [685, 285] on div "Employed Crew" at bounding box center [656, 282] width 74 height 29
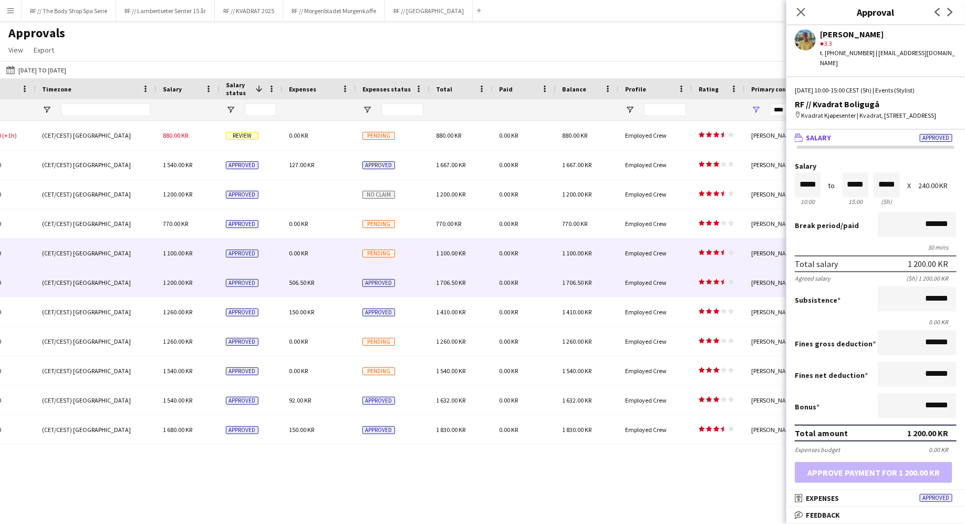
click at [680, 261] on div "Employed Crew" at bounding box center [656, 252] width 74 height 29
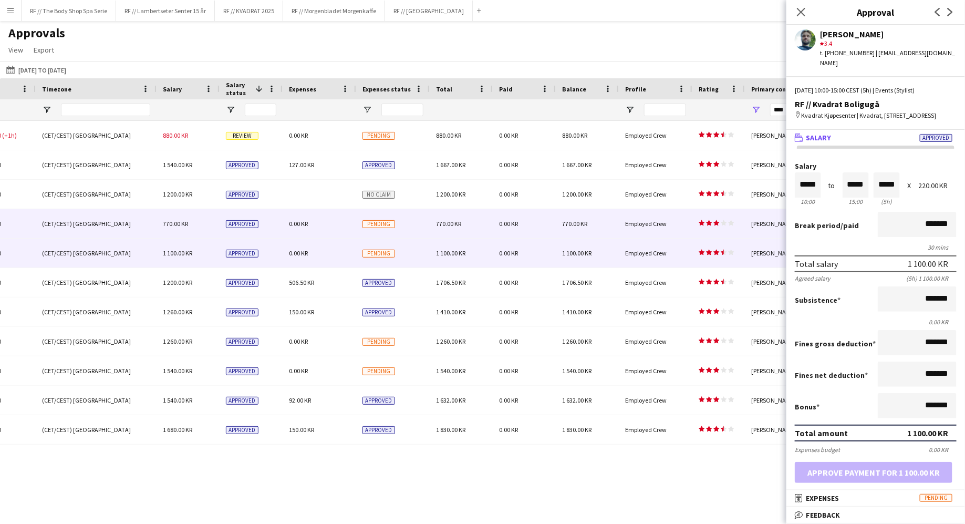
click at [680, 227] on div "Employed Crew" at bounding box center [656, 223] width 74 height 29
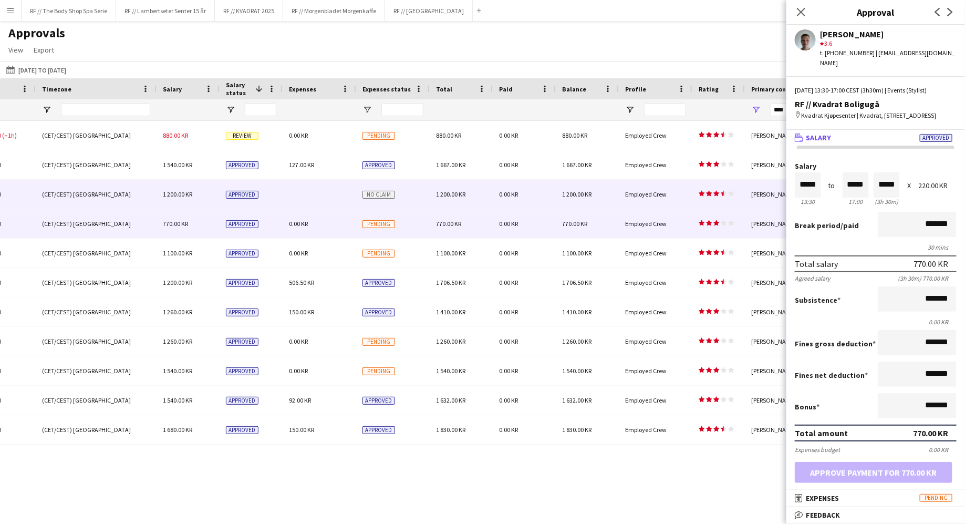
click at [685, 180] on div "Employed Crew" at bounding box center [656, 194] width 74 height 29
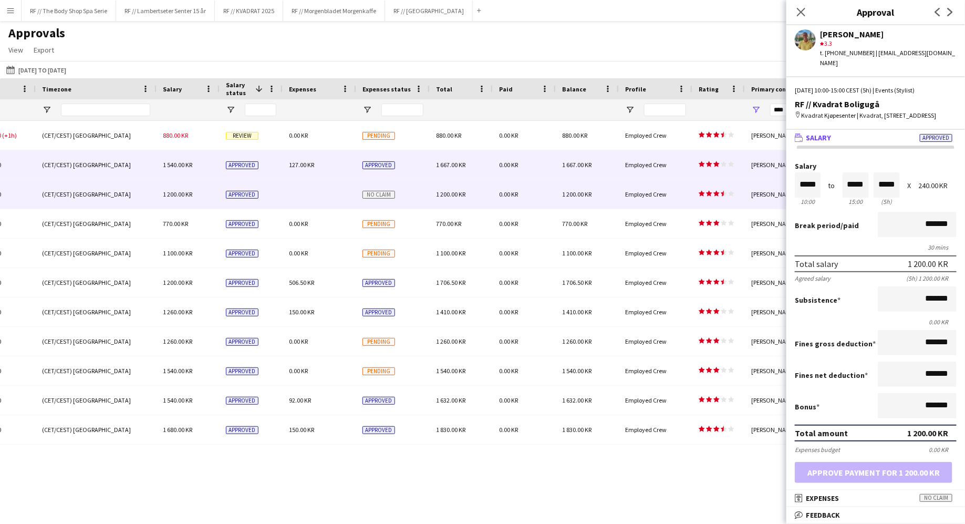
click at [688, 162] on div "Employed Crew" at bounding box center [656, 164] width 74 height 29
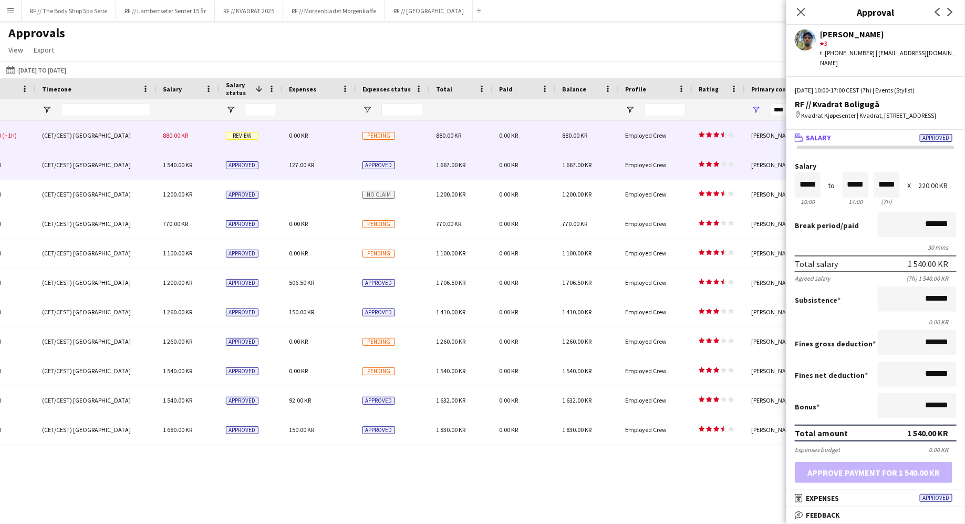
click at [688, 134] on div "Employed Crew" at bounding box center [656, 135] width 74 height 29
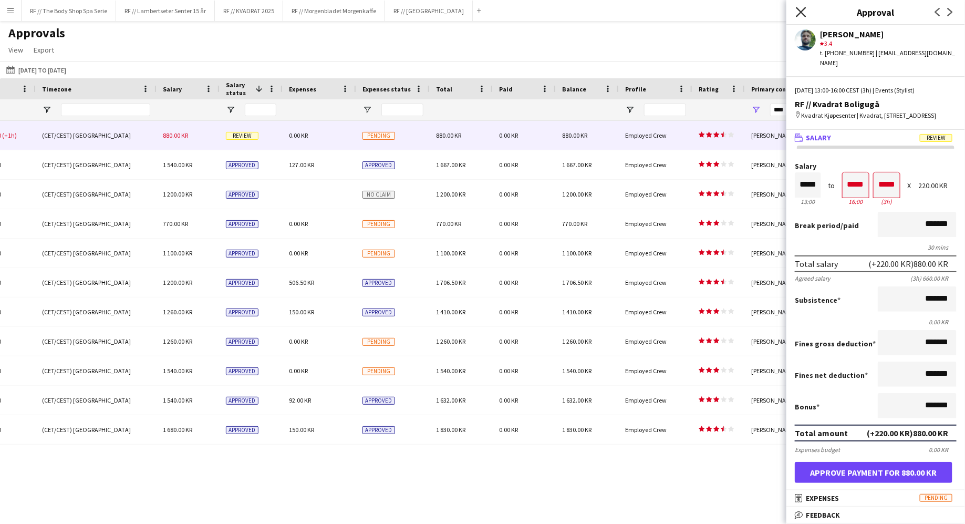
click at [799, 15] on icon "Close pop-in" at bounding box center [801, 12] width 10 height 10
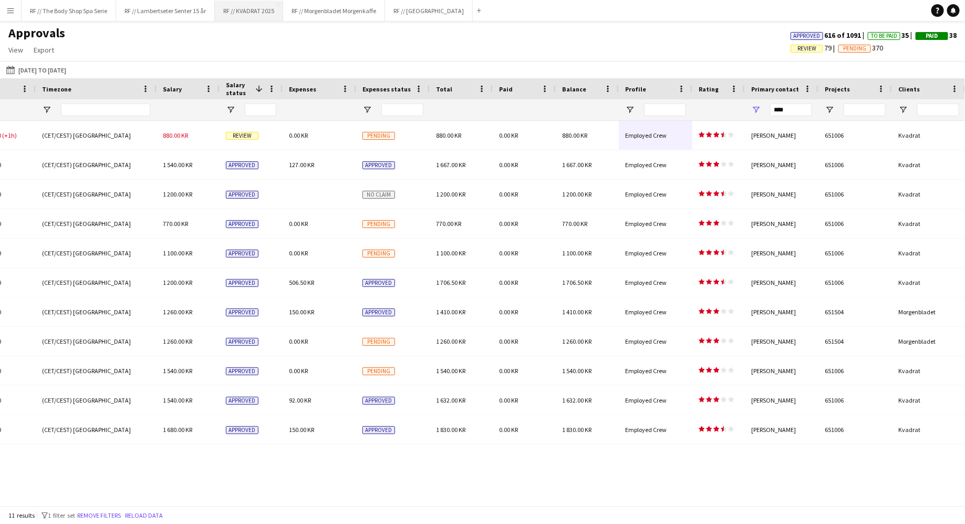
click at [245, 12] on button "RF // KVADRAT 2025 Close" at bounding box center [249, 11] width 68 height 20
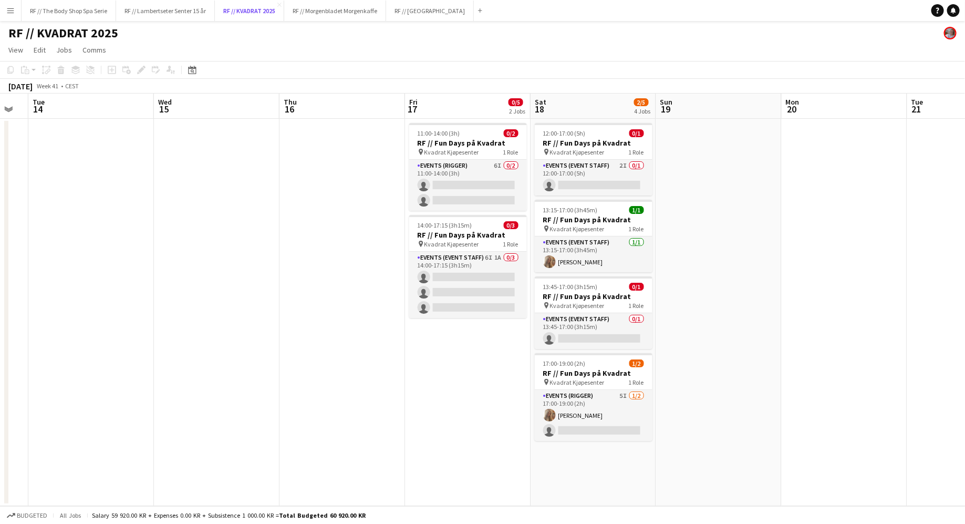
scroll to position [0, 352]
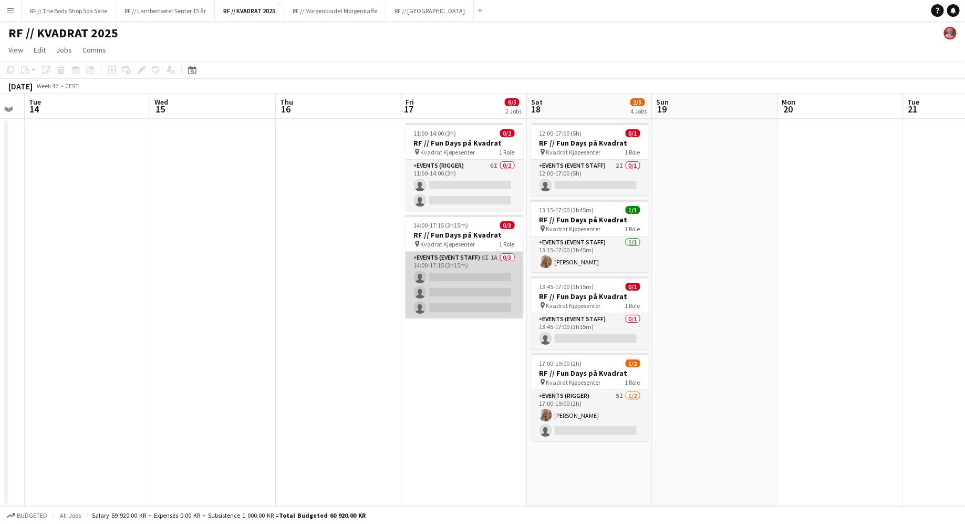
click at [501, 261] on app-card-role "Events (Event Staff) 6I 1A 0/3 14:00-17:15 (3h15m) single-neutral-actions singl…" at bounding box center [465, 285] width 118 height 66
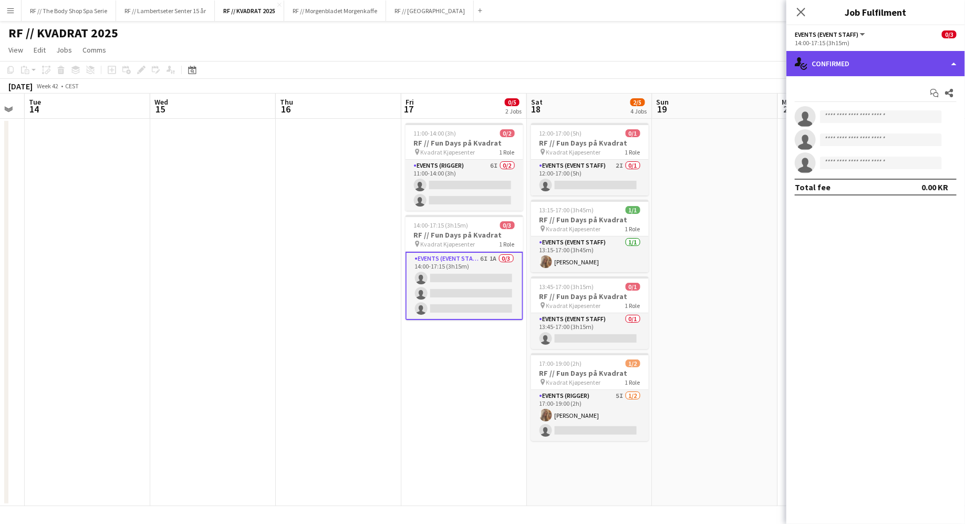
click at [817, 67] on div "single-neutral-actions-check-2 Confirmed" at bounding box center [875, 63] width 179 height 25
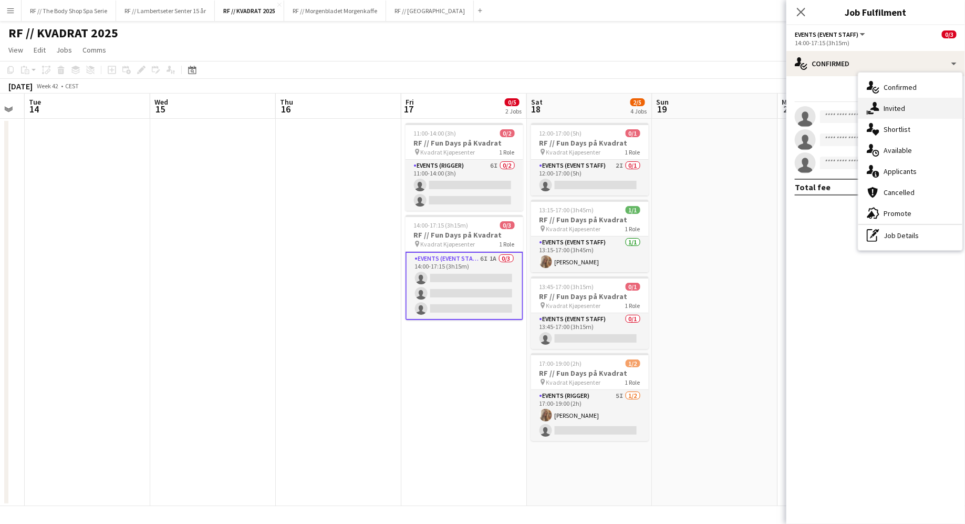
click at [888, 103] on span "Invited" at bounding box center [895, 107] width 22 height 9
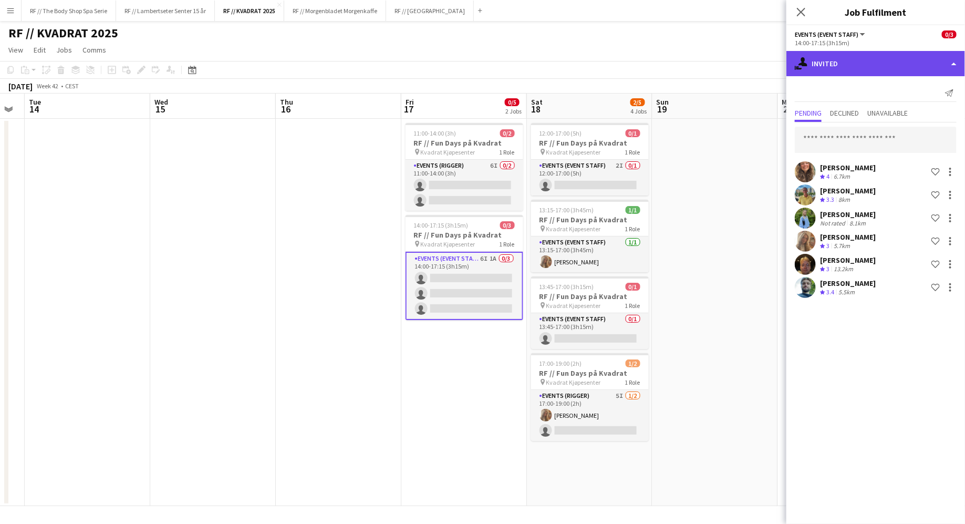
click at [866, 65] on div "single-neutral-actions-share-1 Invited" at bounding box center [875, 63] width 179 height 25
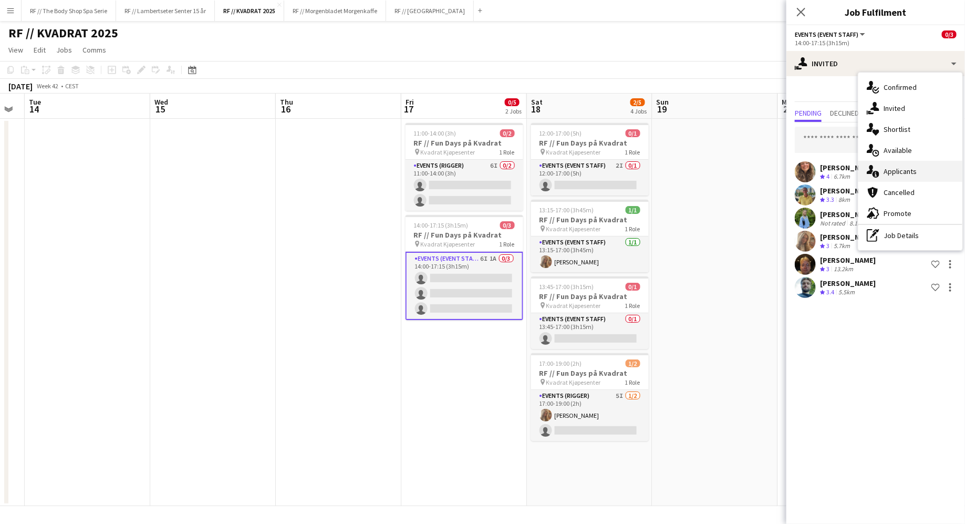
click at [890, 175] on span "Applicants" at bounding box center [900, 171] width 33 height 9
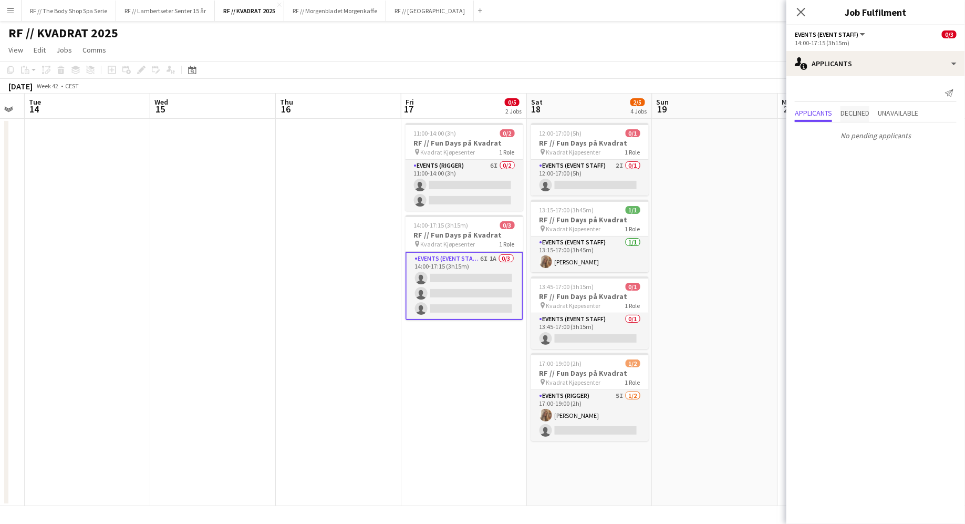
click at [858, 115] on span "Declined" at bounding box center [854, 112] width 29 height 7
click at [892, 95] on span "Unavailable" at bounding box center [898, 91] width 40 height 7
click at [936, 116] on app-icon "Decline" at bounding box center [937, 117] width 8 height 8
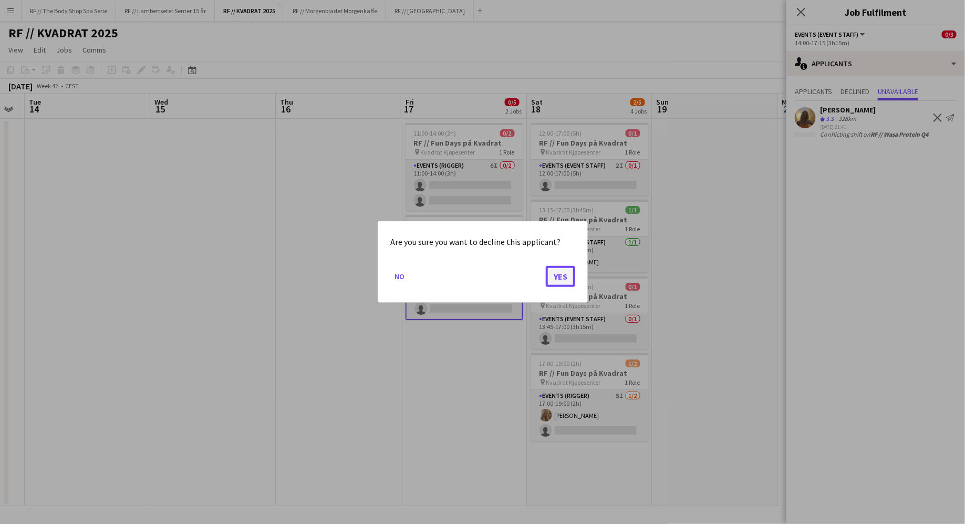
click at [557, 276] on button "Yes" at bounding box center [560, 276] width 29 height 21
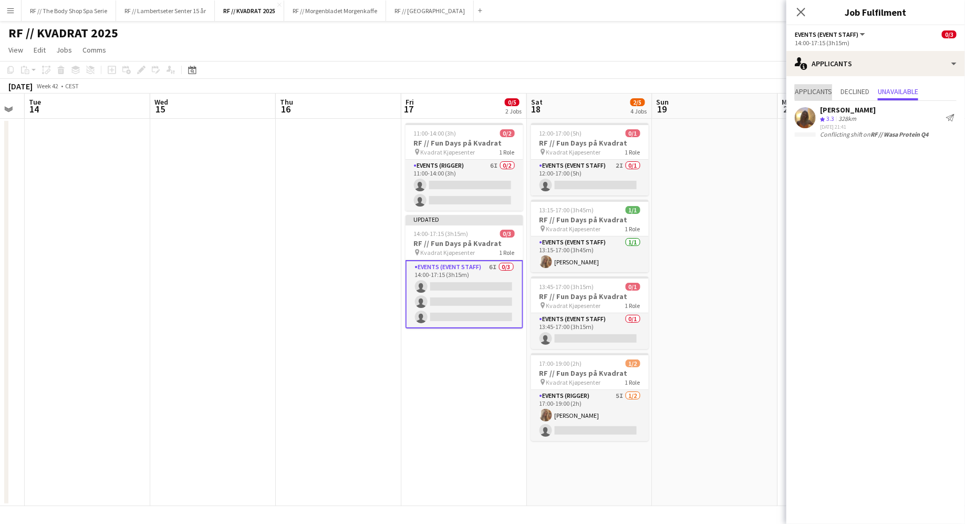
click at [815, 92] on span "Applicants" at bounding box center [813, 91] width 37 height 7
click at [799, 12] on icon "Close pop-in" at bounding box center [801, 12] width 10 height 10
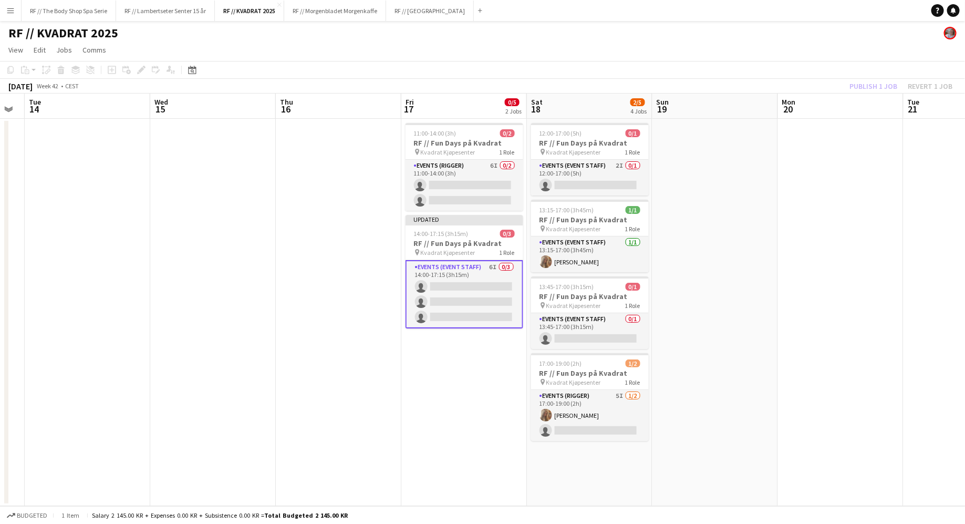
click at [463, 351] on app-date-cell "11:00-14:00 (3h) 0/2 RF // Fun Days på Kvadrat pin Kvadrat Kjøpesenter 1 Role E…" at bounding box center [464, 312] width 126 height 387
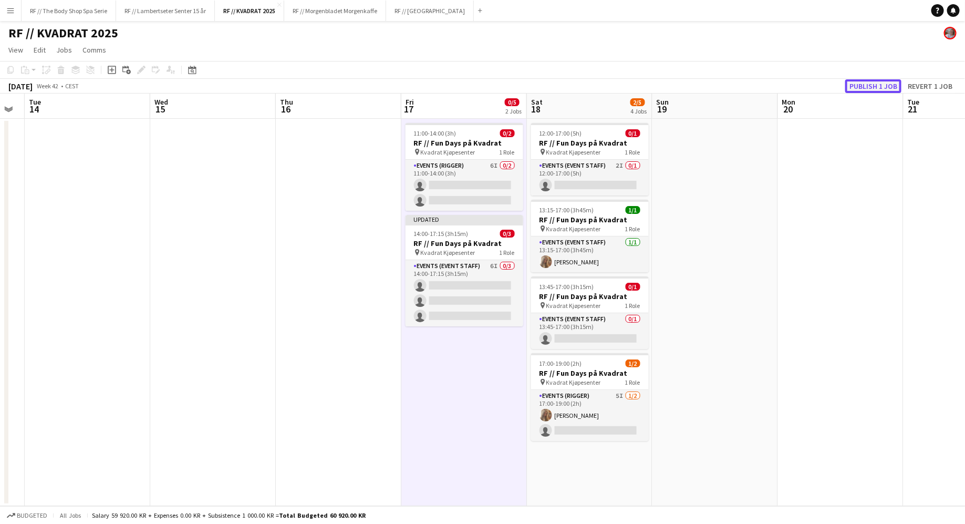
click at [871, 91] on button "Publish 1 job" at bounding box center [873, 86] width 56 height 14
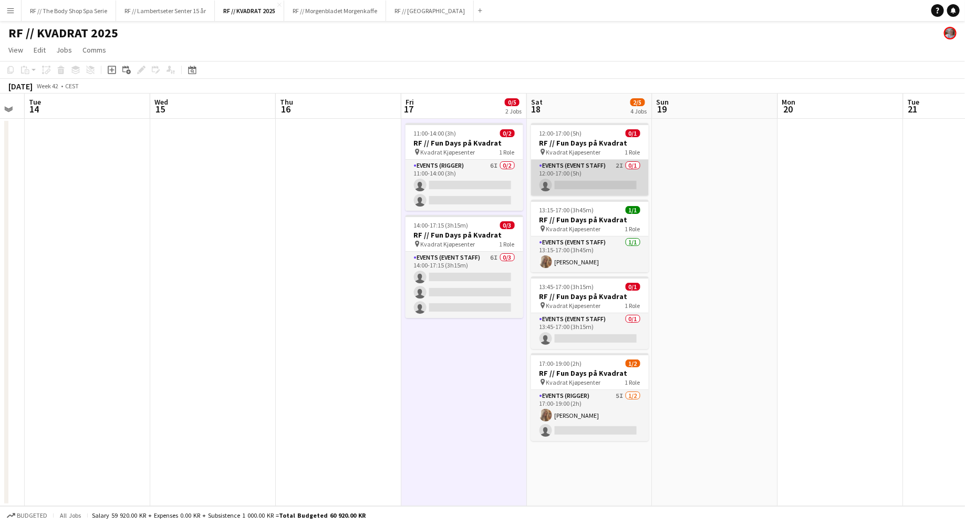
click at [618, 170] on app-card-role "Events (Event Staff) 2I 0/1 12:00-17:00 (5h) single-neutral-actions" at bounding box center [590, 178] width 118 height 36
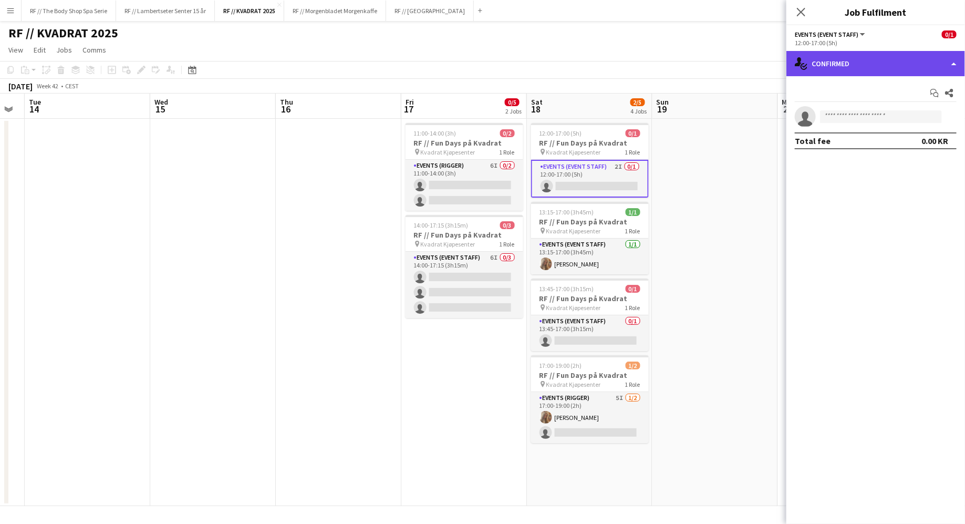
click at [826, 72] on div "single-neutral-actions-check-2 Confirmed" at bounding box center [875, 63] width 179 height 25
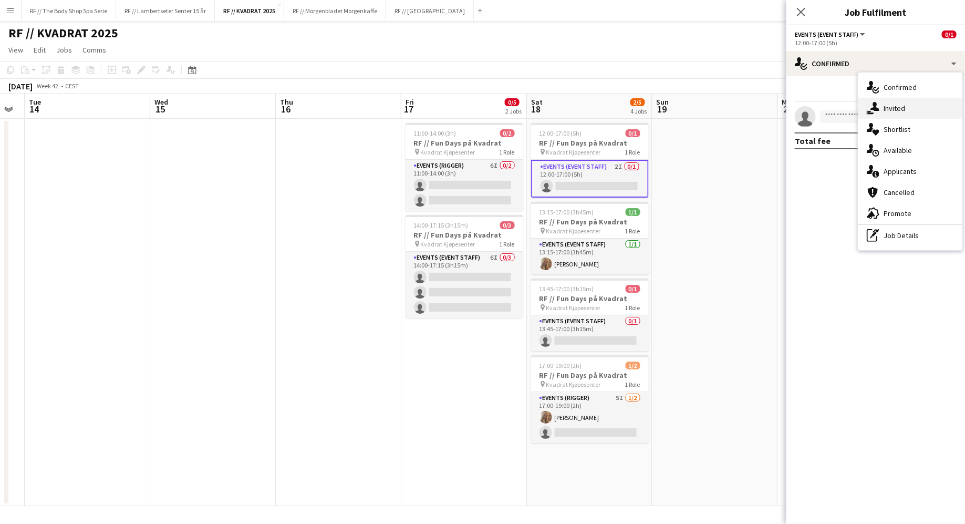
click at [875, 101] on div "single-neutral-actions-share-1 Invited" at bounding box center [910, 108] width 104 height 21
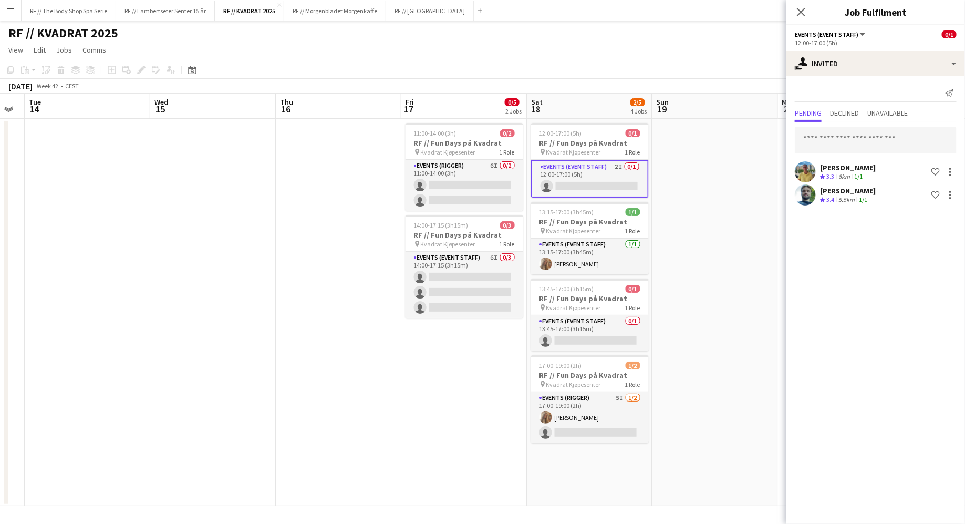
click at [867, 200] on app-skills-label "1/1" at bounding box center [863, 199] width 8 height 8
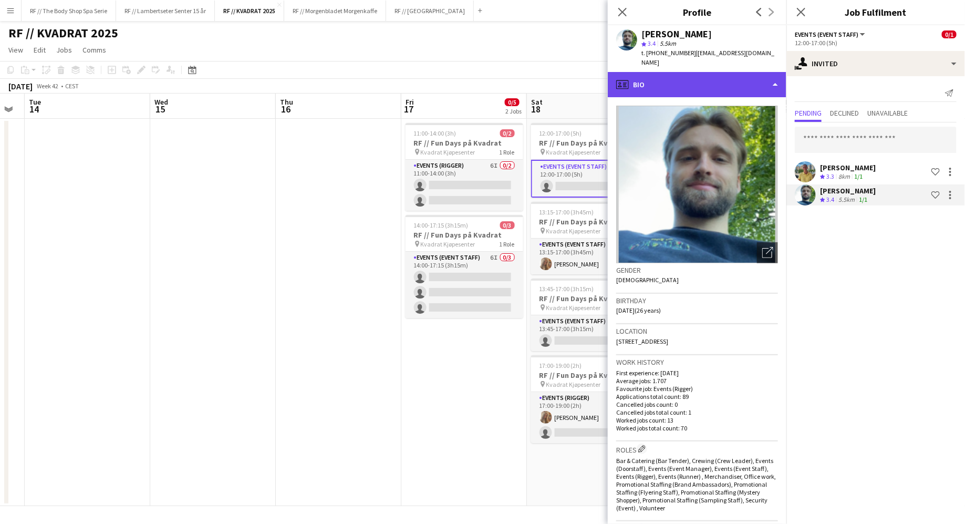
click at [675, 72] on div "profile Bio" at bounding box center [697, 84] width 179 height 25
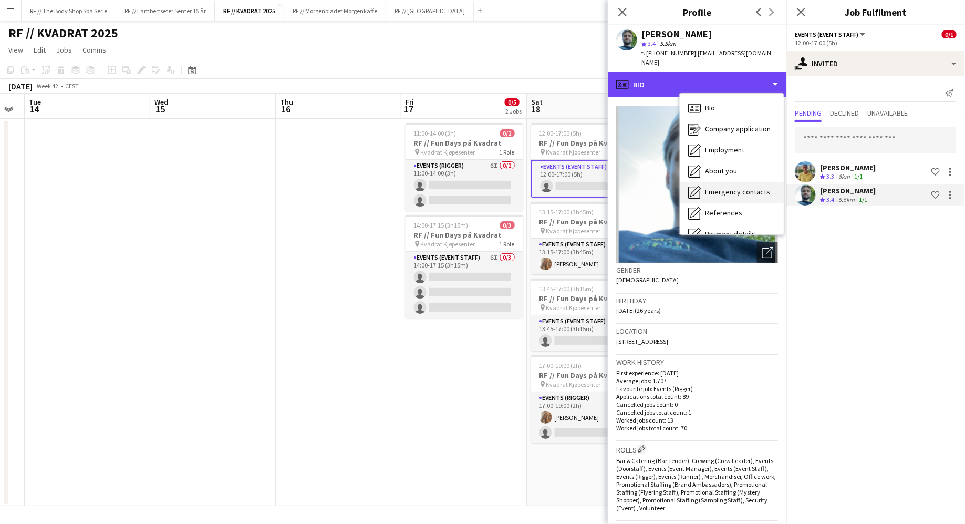
scroll to position [98, 0]
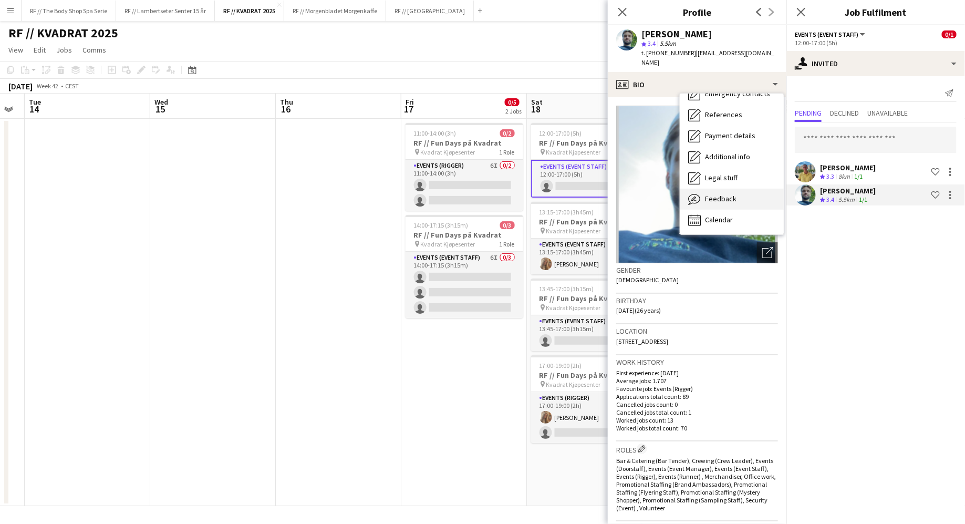
click at [711, 194] on span "Feedback" at bounding box center [721, 198] width 32 height 9
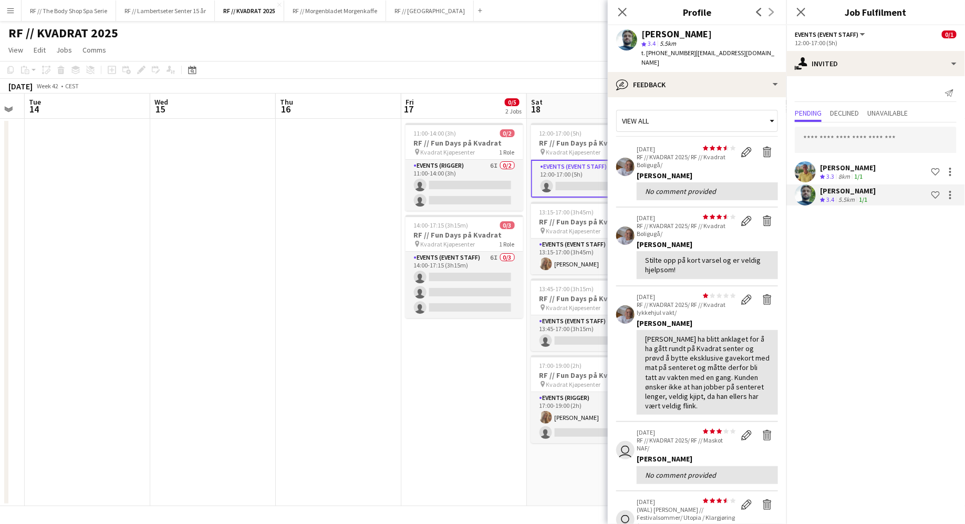
click at [619, 344] on app-crew-profile-feedback-item "star star star star star star star star star star [DATE] RF // KVADRAT 2025/ RF…" at bounding box center [697, 354] width 162 height 136
click at [746, 294] on app-icon "Edit feedback" at bounding box center [746, 299] width 11 height 11
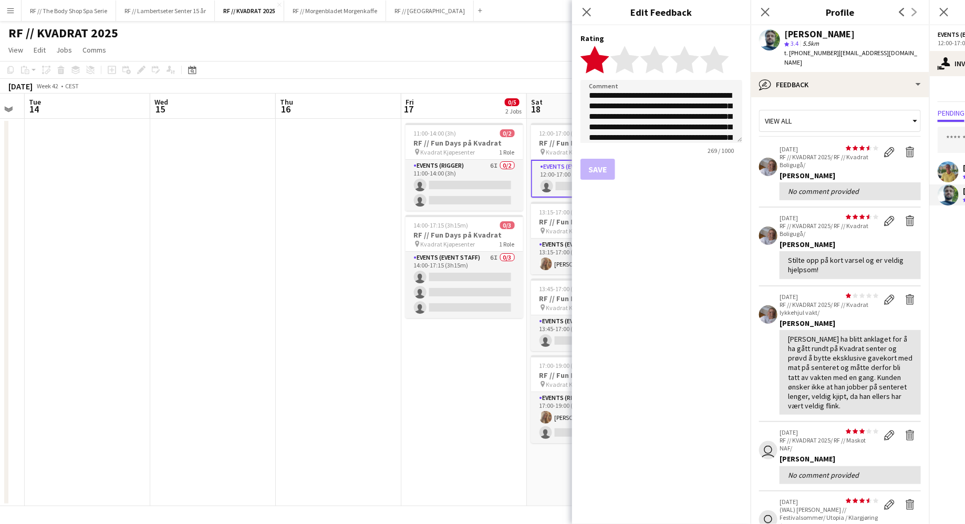
scroll to position [26, 0]
click at [689, 137] on textarea "**********" at bounding box center [661, 111] width 162 height 63
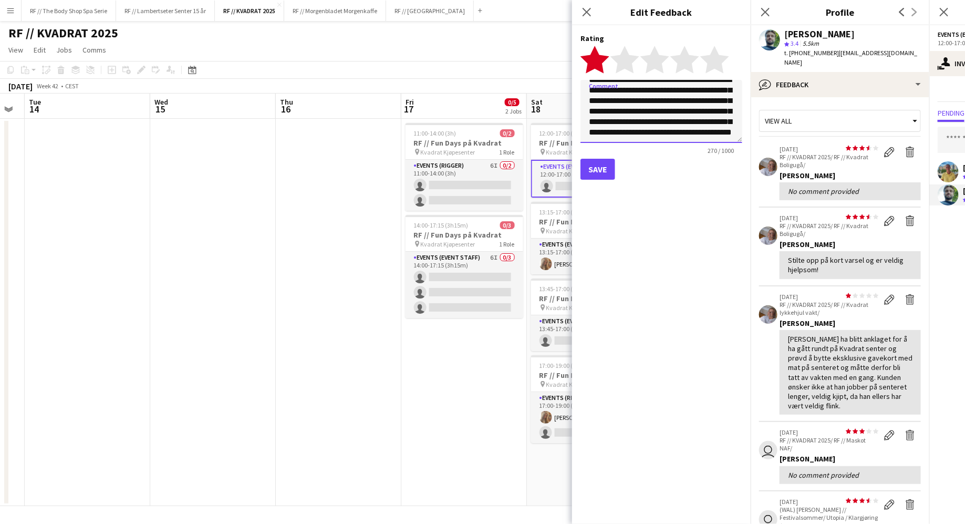
click at [653, 120] on textarea "**********" at bounding box center [661, 111] width 162 height 63
drag, startPoint x: 655, startPoint y: 121, endPoint x: 724, endPoint y: 113, distance: 69.7
click at [724, 113] on textarea "**********" at bounding box center [661, 111] width 162 height 63
click at [706, 137] on textarea "**********" at bounding box center [661, 111] width 162 height 63
type textarea "**********"
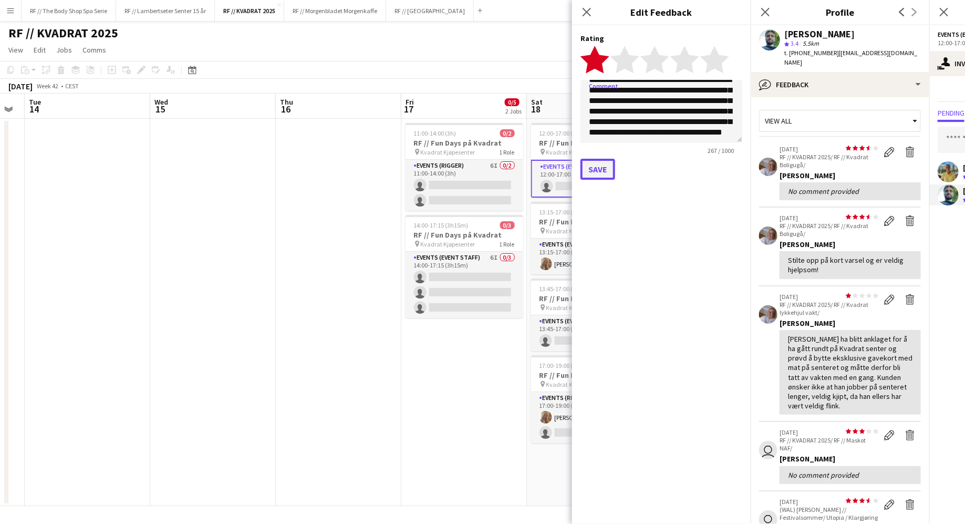
click at [604, 167] on button "Save" at bounding box center [597, 169] width 35 height 21
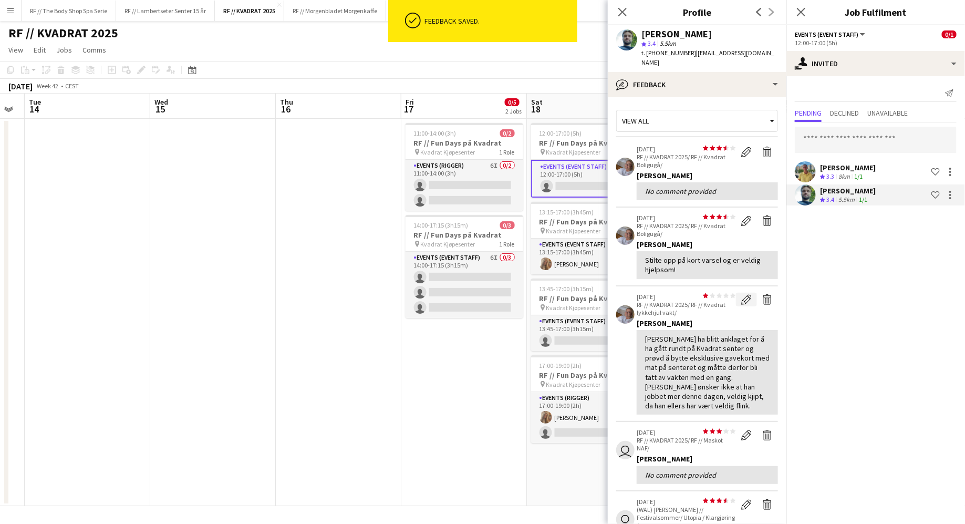
click at [746, 294] on app-icon "Edit feedback" at bounding box center [746, 299] width 11 height 11
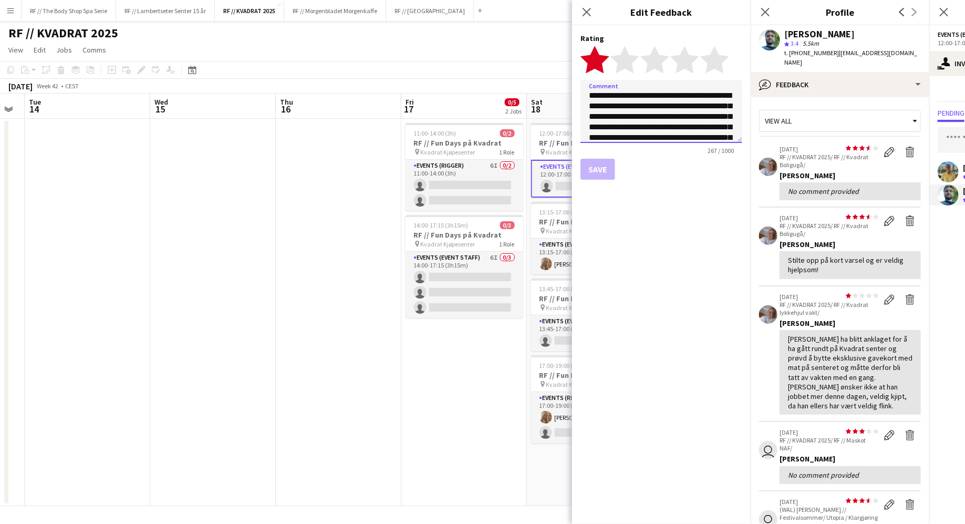
click at [664, 136] on textarea "**********" at bounding box center [661, 111] width 162 height 63
type textarea "**********"
click at [590, 171] on button "Save" at bounding box center [597, 169] width 35 height 21
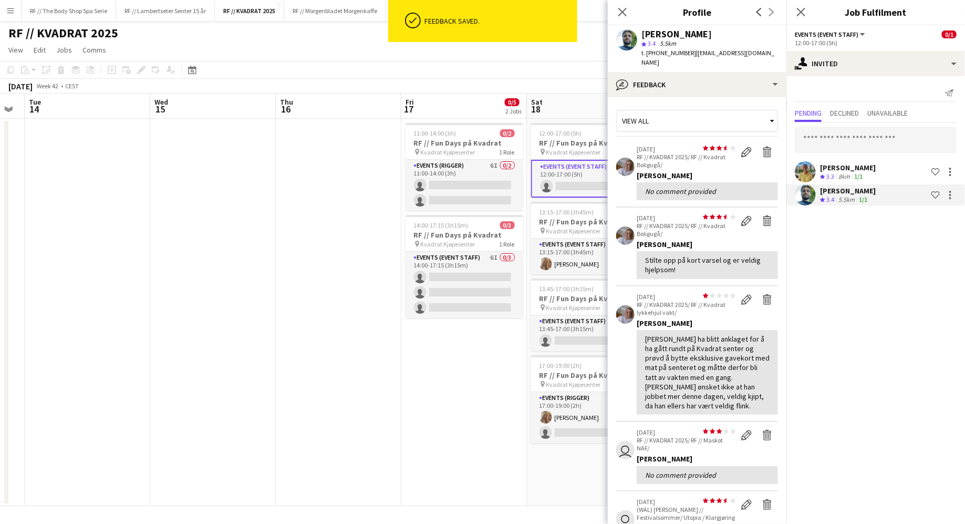
click at [633, 337] on app-crew-profile-feedback-item "star star star star star star star star star star [DATE] RF // KVADRAT 2025/ RF…" at bounding box center [697, 354] width 162 height 136
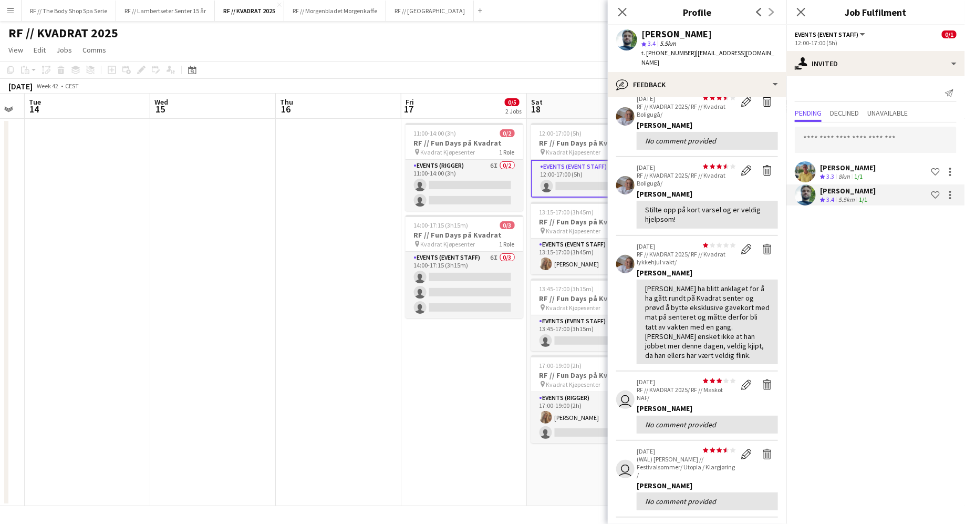
scroll to position [0, 0]
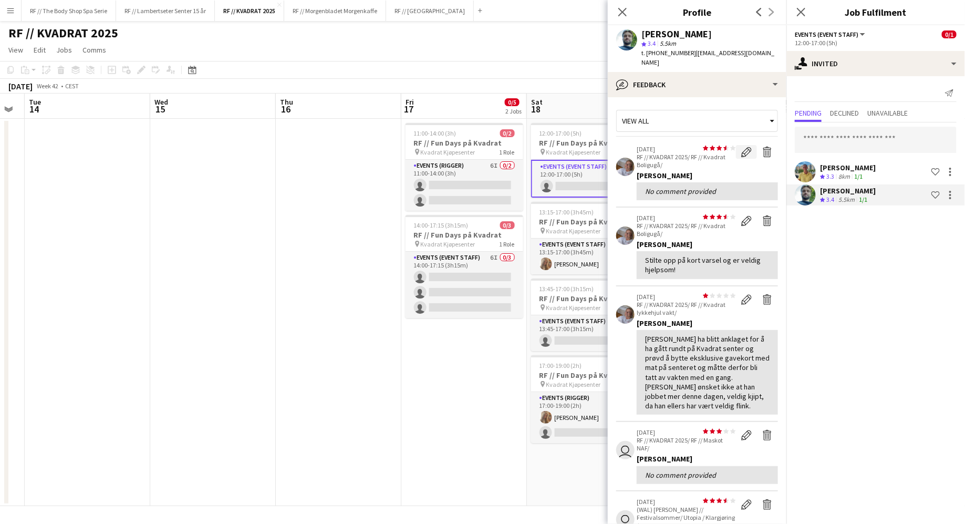
click at [745, 147] on app-icon "Edit feedback" at bounding box center [746, 152] width 11 height 11
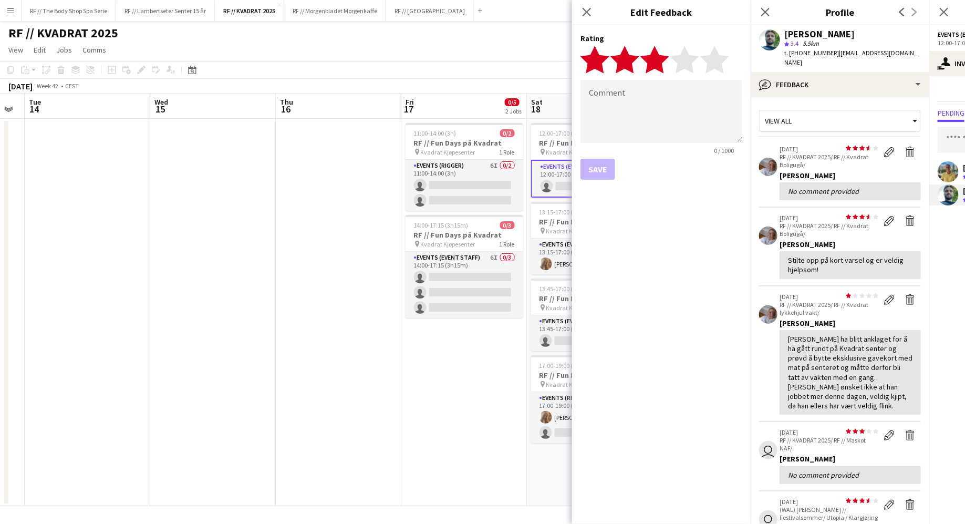
click at [669, 63] on icon "star" at bounding box center [654, 59] width 29 height 29
click at [593, 173] on div "Save" at bounding box center [661, 169] width 162 height 21
click at [593, 182] on form "Rating star star star star star star star star star star Comment 0 / 1000 Save" at bounding box center [661, 106] width 179 height 163
click at [599, 171] on div "Save" at bounding box center [661, 169] width 162 height 21
click at [689, 63] on polygon at bounding box center [684, 59] width 29 height 27
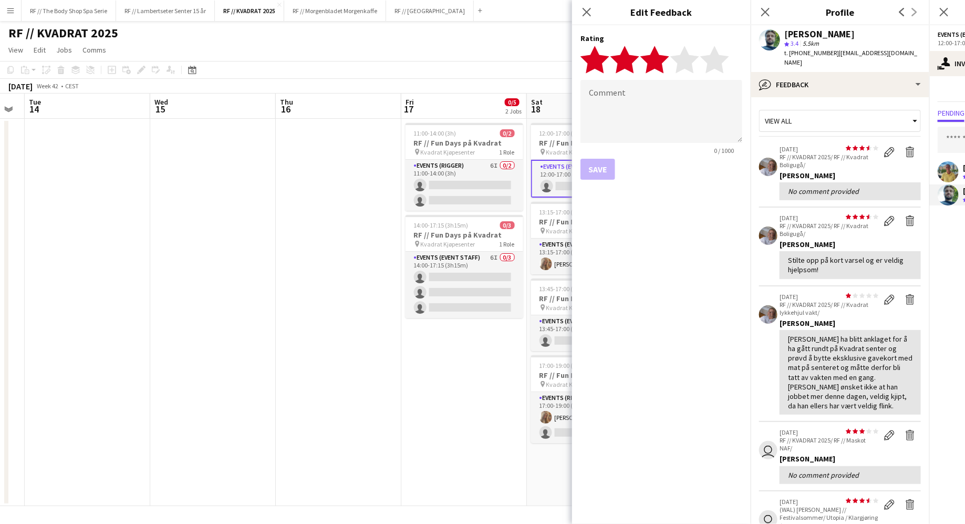
click at [665, 64] on icon "star" at bounding box center [654, 59] width 29 height 29
click at [602, 181] on form "Rating star star star star star star star star star star Comment 0 / 1000 Save" at bounding box center [661, 106] width 179 height 163
click at [600, 172] on div "Save" at bounding box center [661, 169] width 162 height 21
click at [600, 106] on textarea at bounding box center [661, 111] width 162 height 63
type textarea "*"
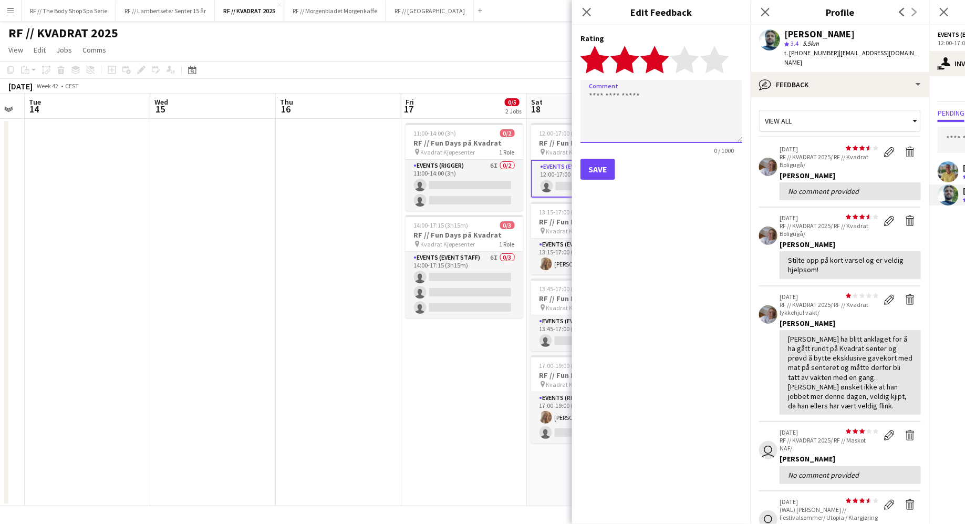
type textarea "*"
click at [593, 170] on button "Save" at bounding box center [597, 169] width 35 height 21
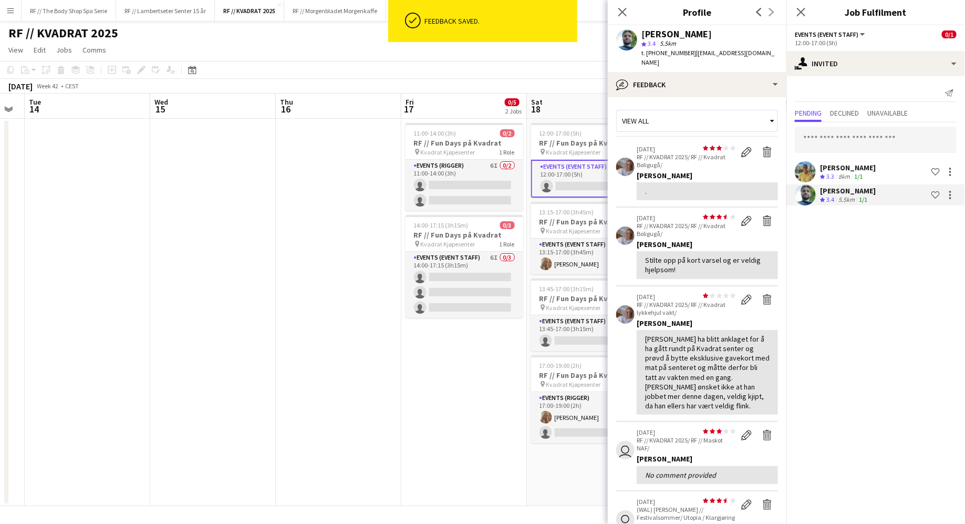
click at [626, 190] on app-crew-profile-feedback-item "star star star star star star star star star star [DATE] RF // KVADRAT 2025/ RF…" at bounding box center [697, 173] width 162 height 69
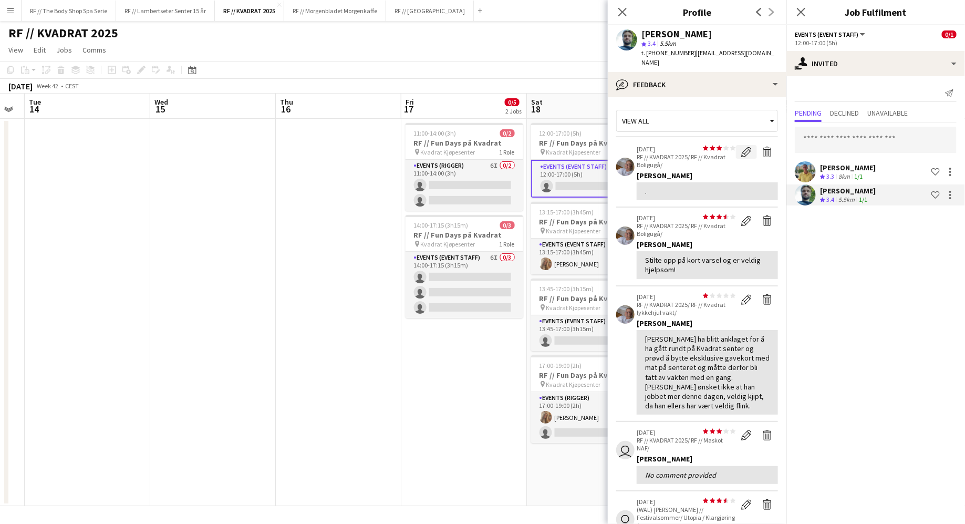
click at [741, 147] on app-icon "Edit feedback" at bounding box center [746, 152] width 11 height 11
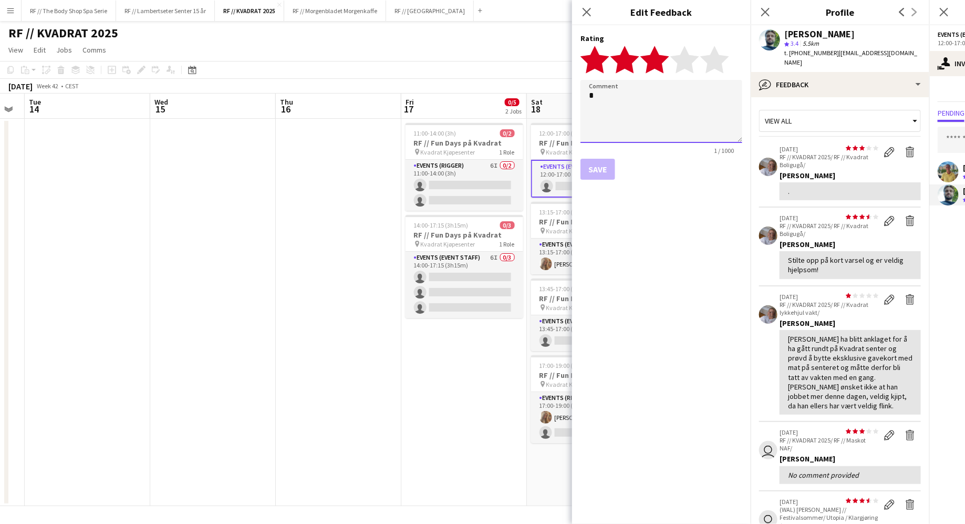
click at [633, 99] on textarea "*" at bounding box center [661, 111] width 162 height 63
click at [597, 166] on button "Save" at bounding box center [597, 169] width 35 height 21
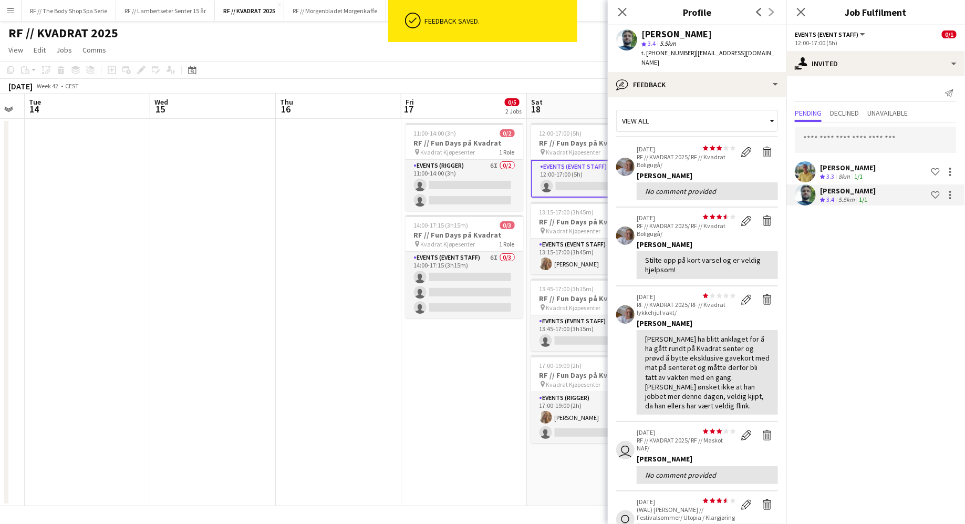
click at [625, 188] on app-crew-profile-feedback-item "star star star star star star star star star star [DATE] RF // KVADRAT 2025/ RF…" at bounding box center [697, 173] width 162 height 69
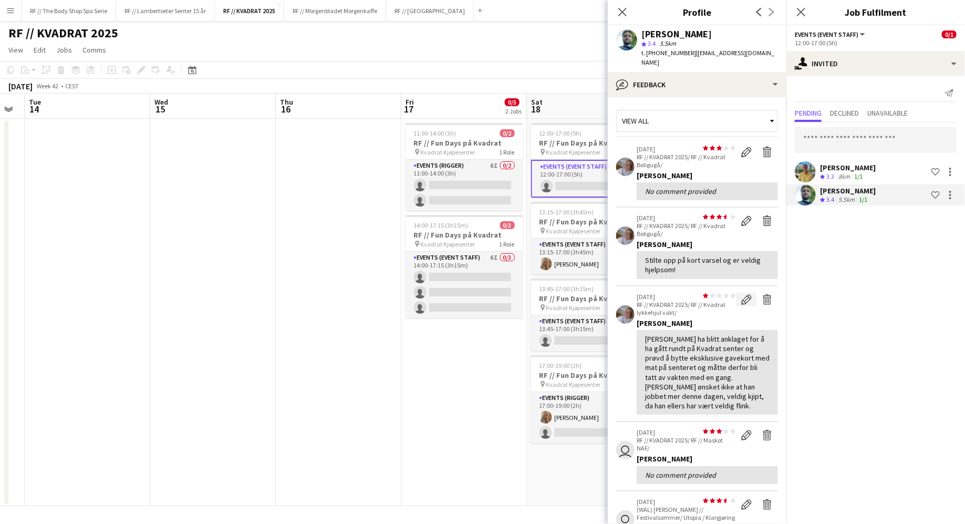
click at [744, 294] on app-icon "Edit feedback" at bounding box center [746, 299] width 11 height 11
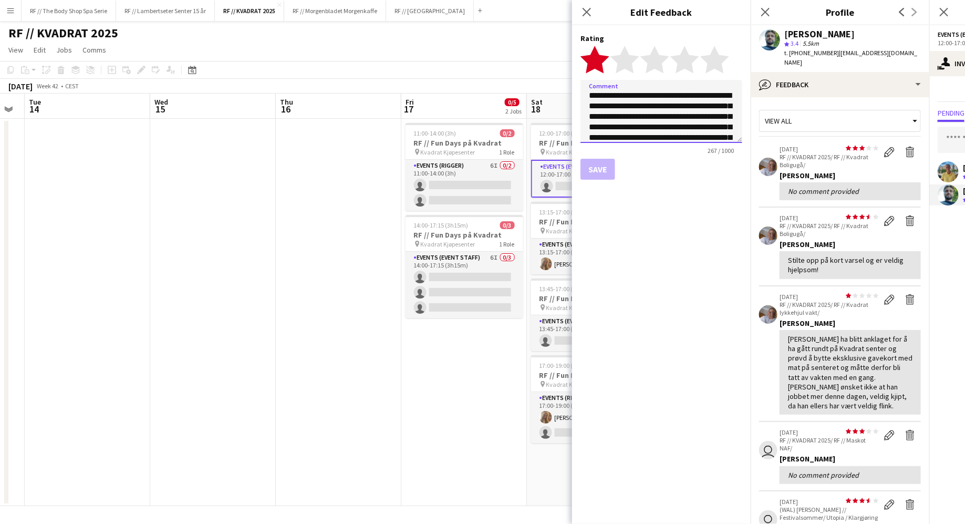
drag, startPoint x: 653, startPoint y: 104, endPoint x: 628, endPoint y: 104, distance: 25.7
click at [628, 104] on textarea "**********" at bounding box center [661, 111] width 162 height 63
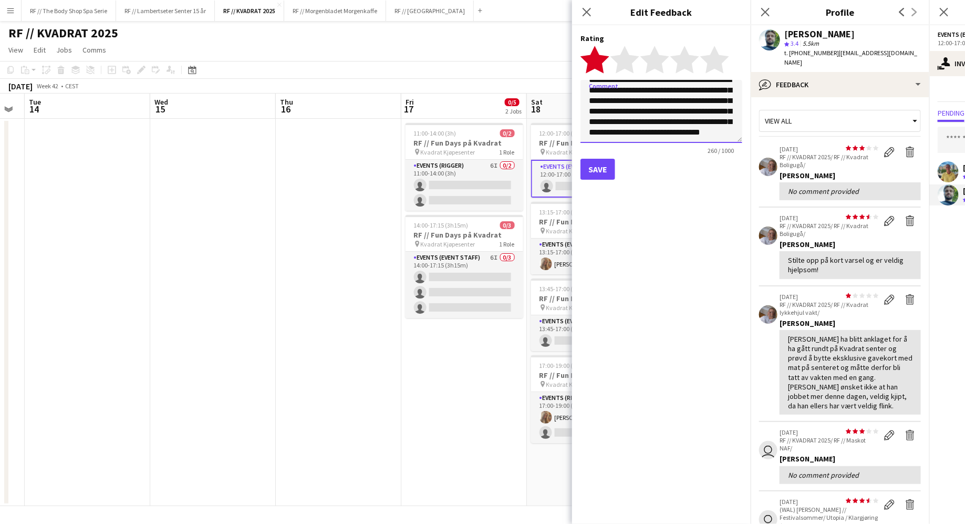
scroll to position [26, 0]
type textarea "**********"
click at [608, 160] on button "Save" at bounding box center [597, 169] width 35 height 21
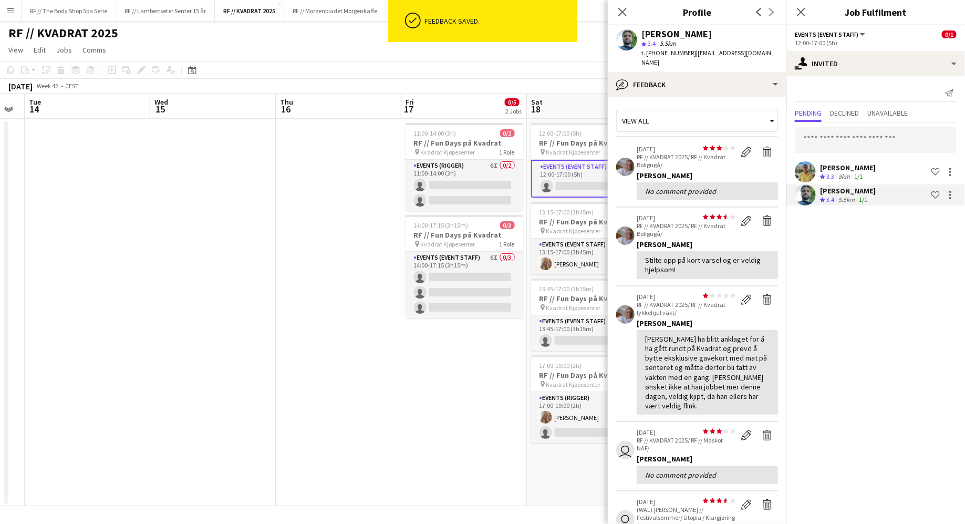
click at [629, 360] on app-crew-profile-feedback-item "star star star star star star star star star star [DATE] RF // KVADRAT 2025/ RF…" at bounding box center [697, 354] width 162 height 136
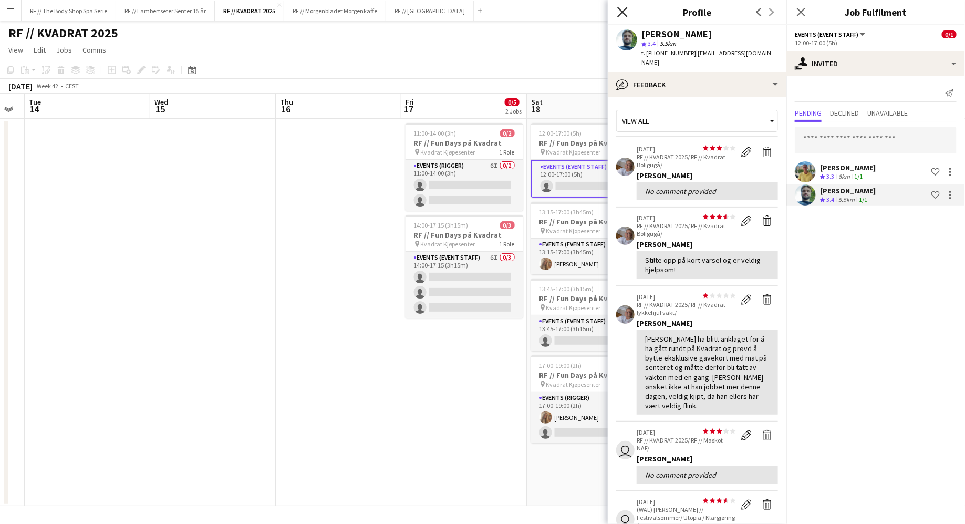
click at [621, 14] on icon at bounding box center [622, 12] width 10 height 10
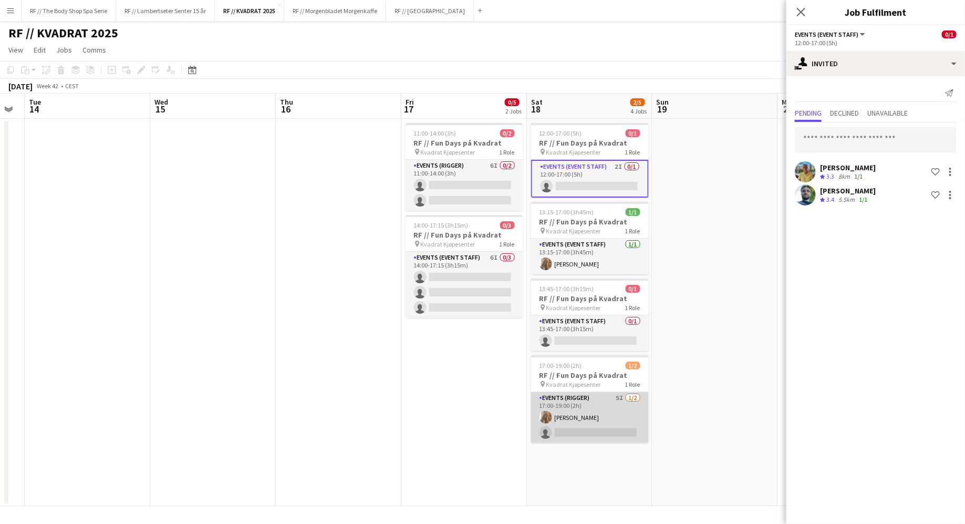
click at [622, 397] on app-card-role "Events (Rigger) 5I [DATE] 17:00-19:00 (2h) [PERSON_NAME] single-neutral-actions" at bounding box center [590, 417] width 118 height 51
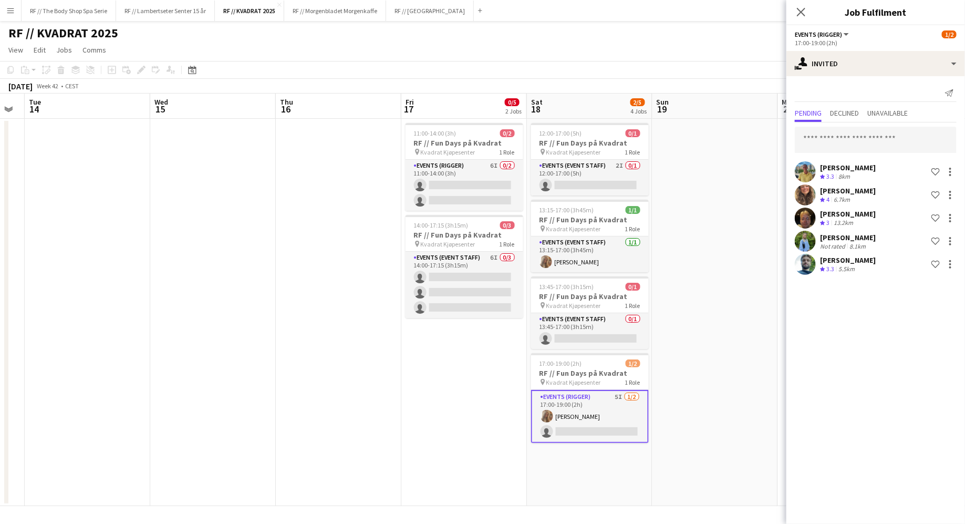
click at [821, 45] on div "17:00-19:00 (2h)" at bounding box center [876, 43] width 162 height 8
click at [575, 368] on h3 "RF // Fun Days på Kvadrat" at bounding box center [590, 372] width 118 height 9
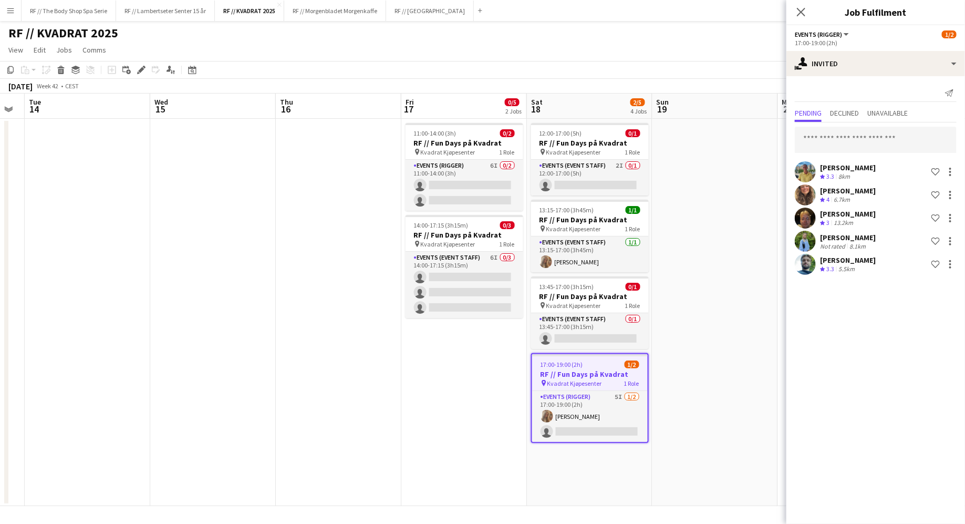
click at [827, 44] on div "17:00-19:00 (2h)" at bounding box center [876, 43] width 162 height 8
click at [144, 74] on icon "Edit" at bounding box center [141, 70] width 8 height 8
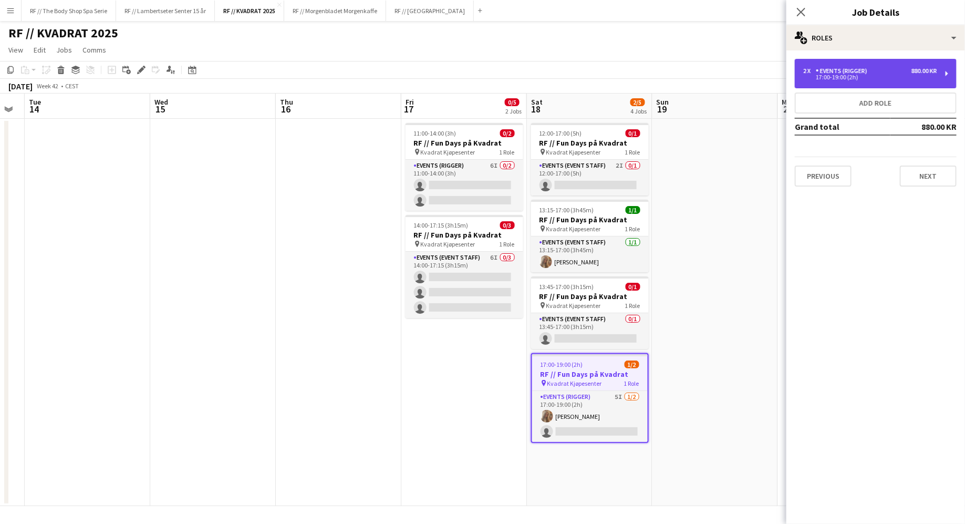
click at [831, 77] on div "17:00-19:00 (2h)" at bounding box center [870, 77] width 134 height 5
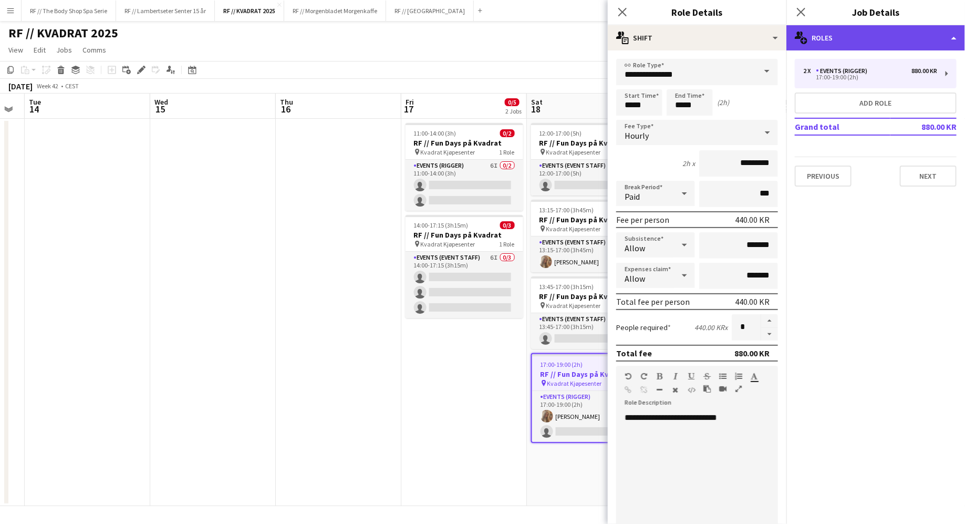
click at [848, 29] on div "multiple-users-add Roles" at bounding box center [875, 37] width 179 height 25
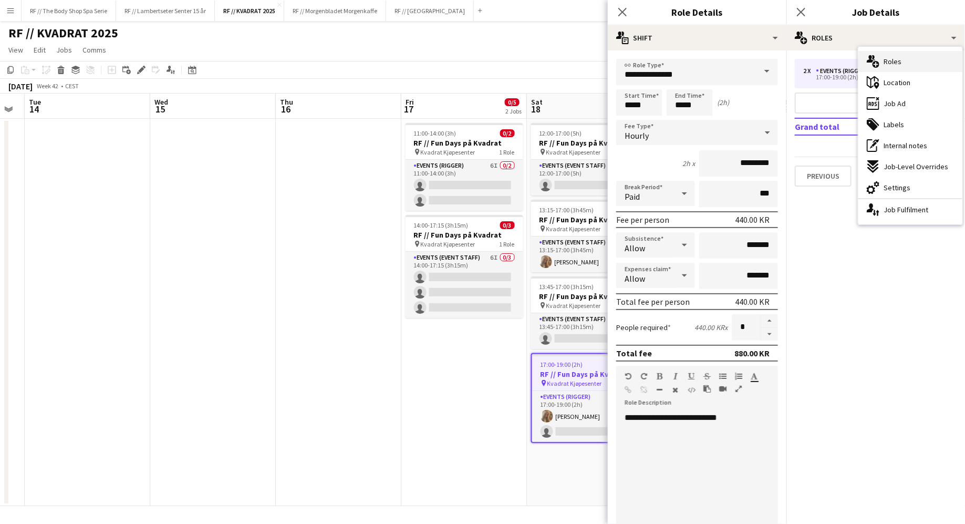
click at [882, 61] on div "multiple-users-add Roles" at bounding box center [910, 61] width 104 height 21
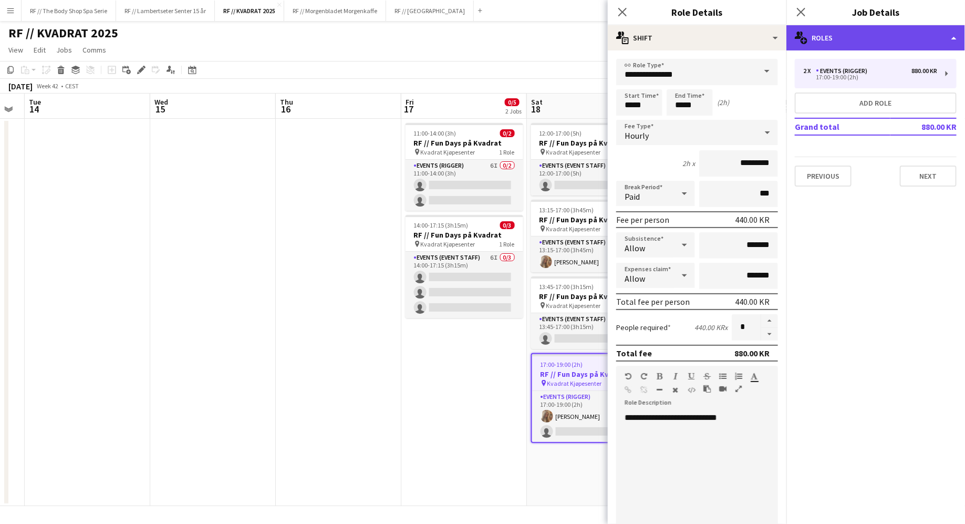
click at [864, 44] on div "multiple-users-add Roles" at bounding box center [875, 37] width 179 height 25
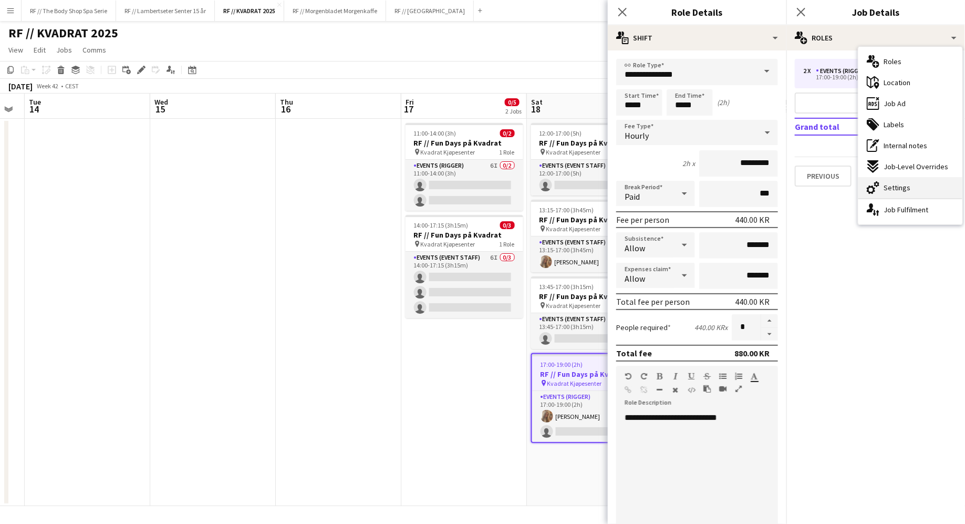
click at [892, 193] on div "cog-double-3 Settings" at bounding box center [910, 187] width 104 height 21
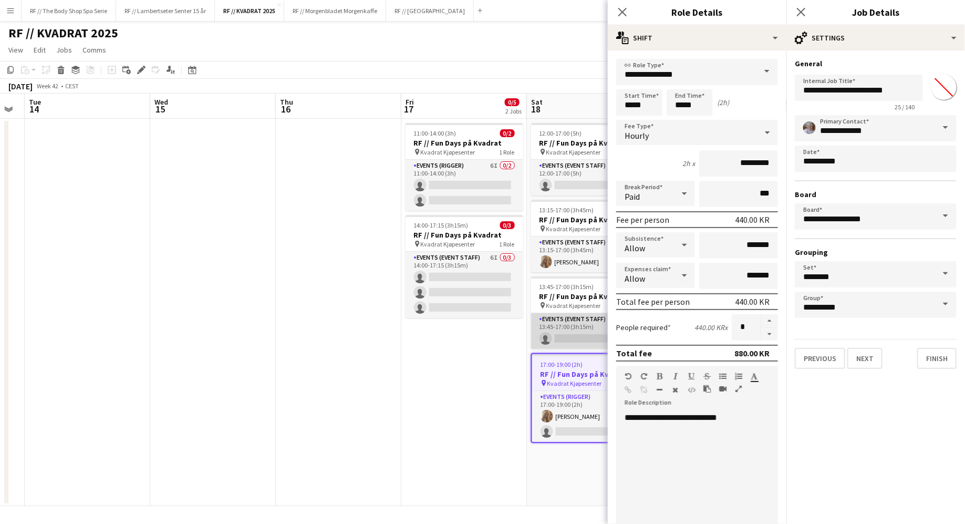
click at [554, 325] on app-card-role "Events (Event Staff) 0/1 13:45-17:00 (3h15m) single-neutral-actions" at bounding box center [590, 331] width 118 height 36
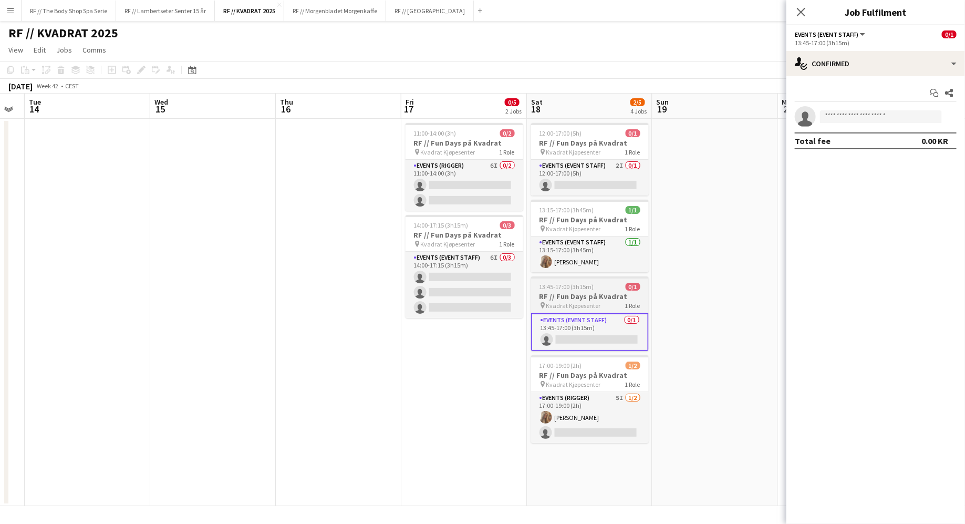
click at [608, 309] on app-job-card "13:45-17:00 (3h15m) 0/1 RF // Fun Days på Kvadrat pin Kvadrat Kjøpesenter 1 Rol…" at bounding box center [590, 313] width 118 height 75
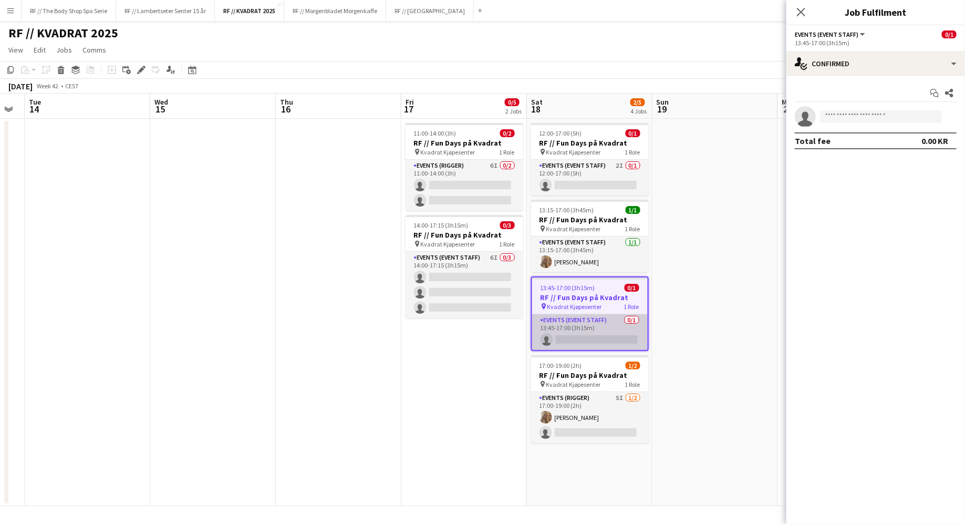
click at [607, 343] on app-card-role "Events (Event Staff) 0/1 13:45-17:00 (3h15m) single-neutral-actions" at bounding box center [590, 332] width 116 height 36
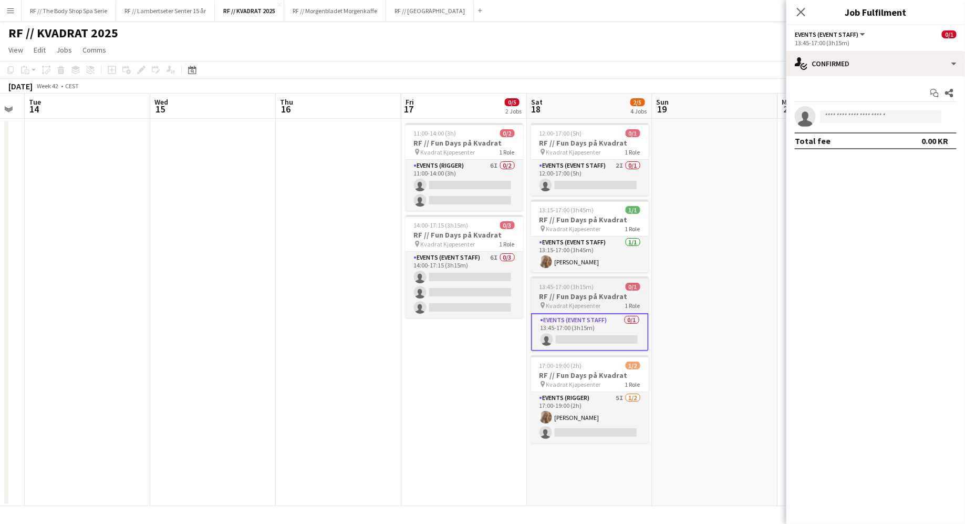
click at [596, 302] on span "Kvadrat Kjøpesenter" at bounding box center [573, 306] width 55 height 8
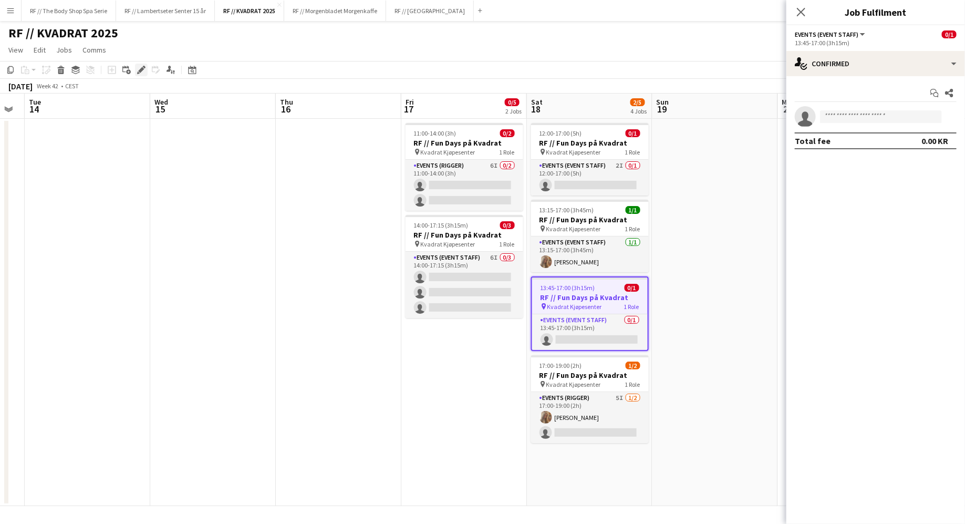
click at [137, 72] on icon at bounding box center [138, 72] width 3 height 3
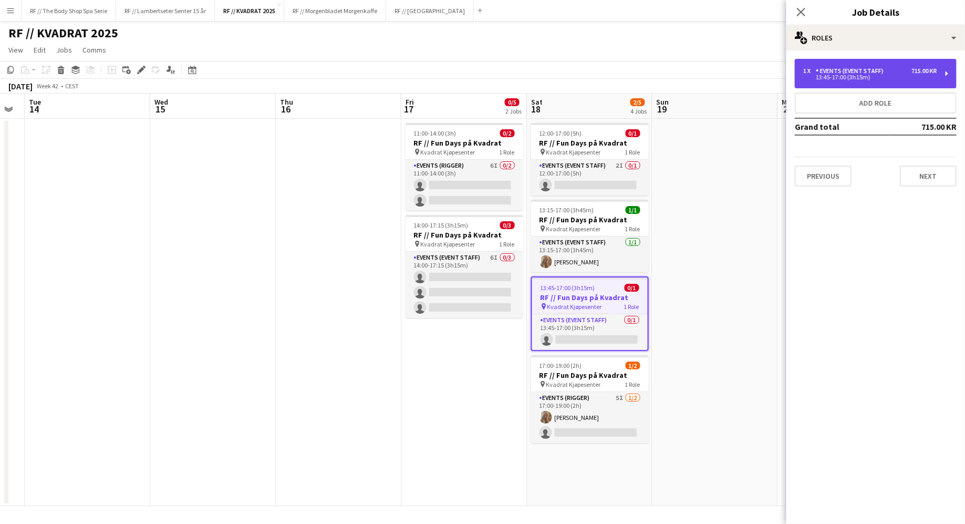
click at [836, 77] on div "13:45-17:00 (3h15m)" at bounding box center [870, 77] width 134 height 5
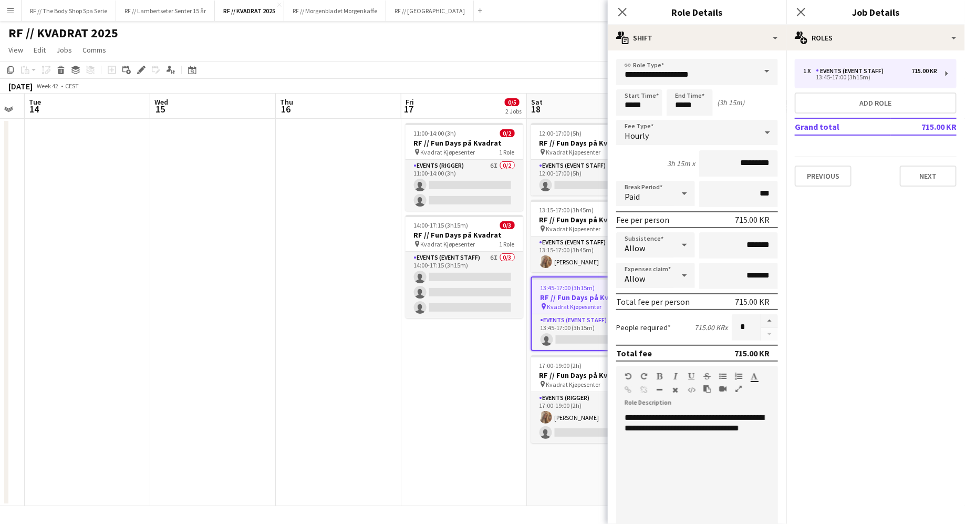
click at [697, 442] on div "**********" at bounding box center [697, 475] width 162 height 126
click at [624, 14] on icon at bounding box center [622, 12] width 10 height 10
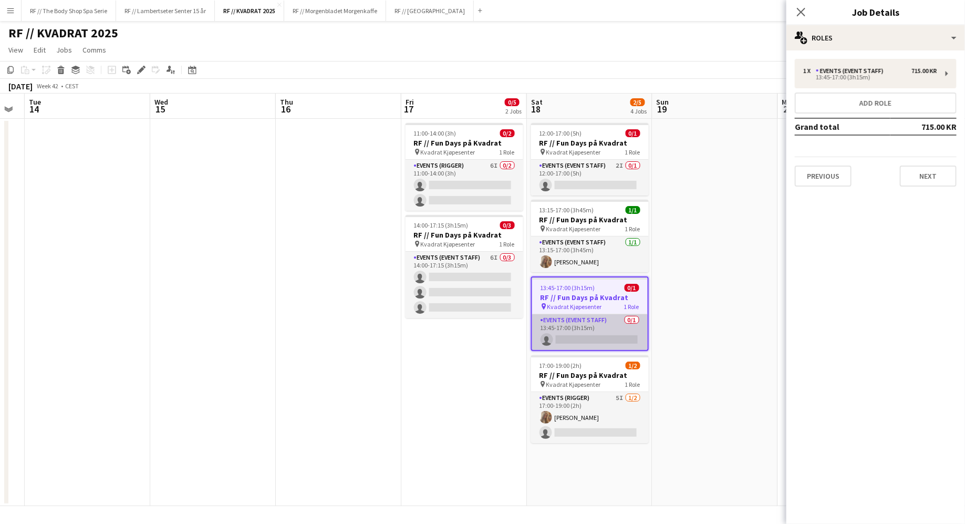
click at [618, 324] on app-card-role "Events (Event Staff) 0/1 13:45-17:00 (3h15m) single-neutral-actions" at bounding box center [590, 332] width 116 height 36
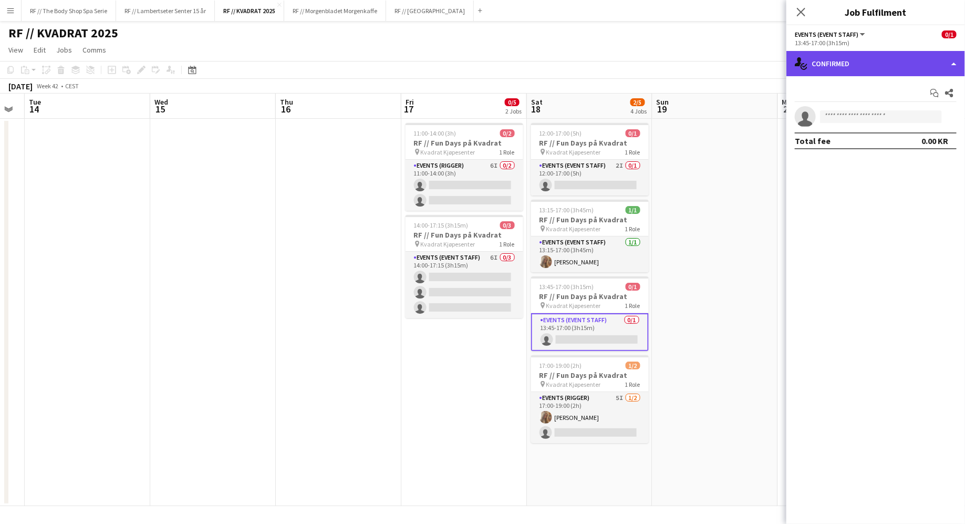
click at [833, 61] on div "single-neutral-actions-check-2 Confirmed" at bounding box center [875, 63] width 179 height 25
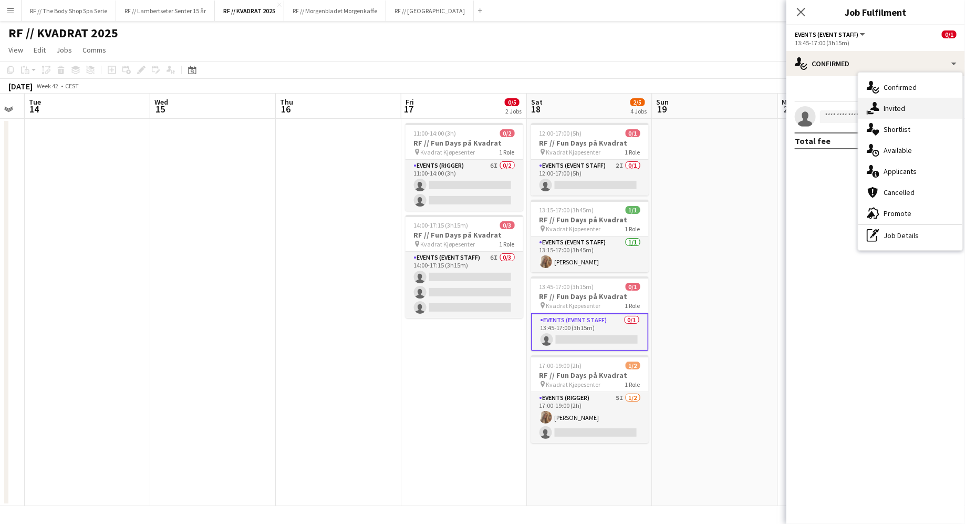
click at [886, 105] on span "Invited" at bounding box center [895, 107] width 22 height 9
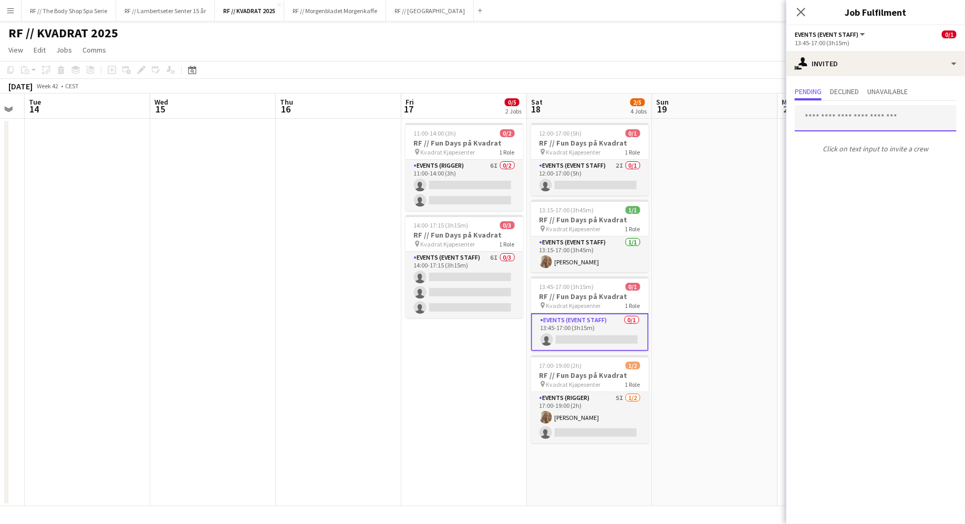
click at [835, 126] on input "text" at bounding box center [876, 118] width 162 height 26
type input "**********"
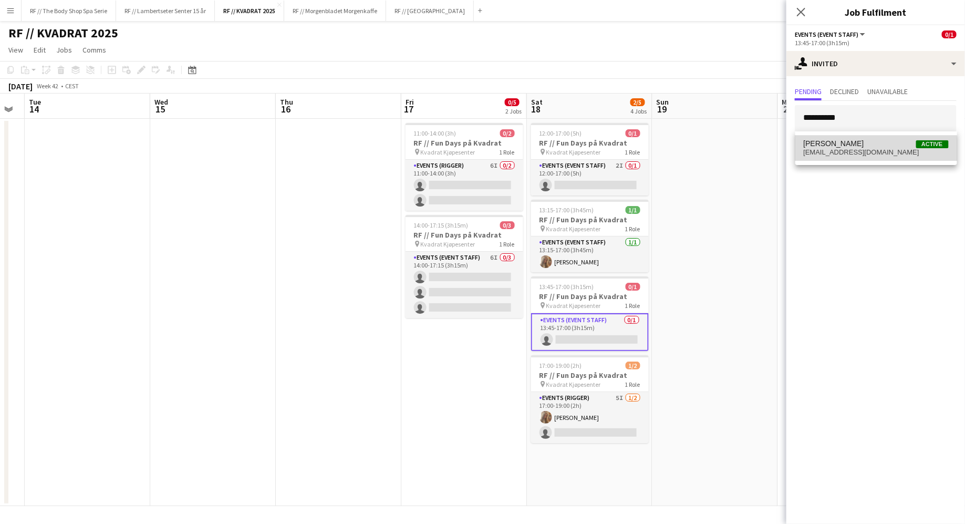
click at [836, 155] on span "[EMAIL_ADDRESS][DOMAIN_NAME]" at bounding box center [876, 152] width 145 height 8
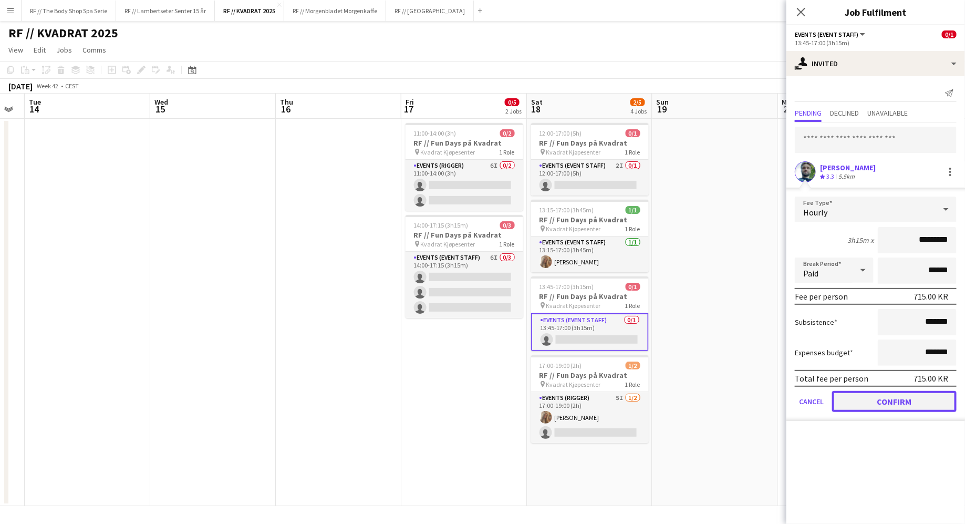
click at [884, 397] on button "Confirm" at bounding box center [894, 401] width 124 height 21
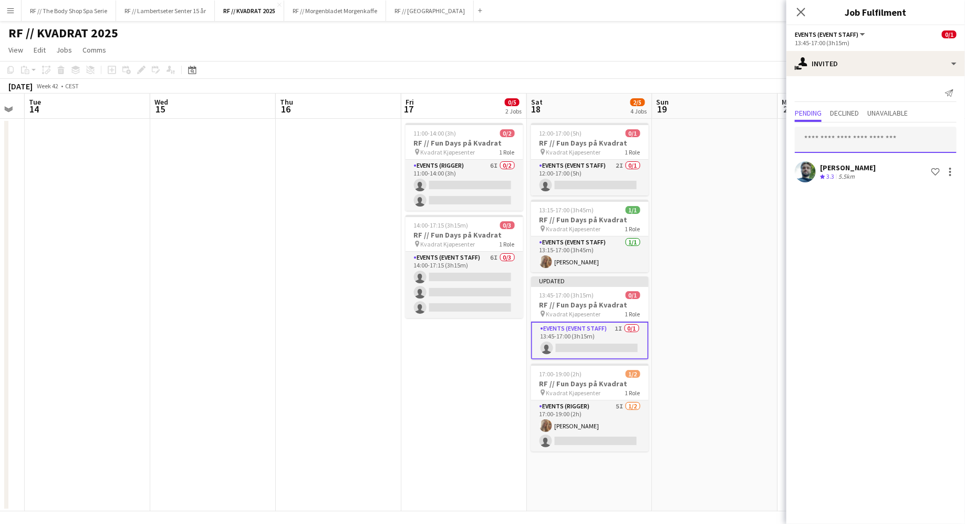
click at [820, 137] on input "text" at bounding box center [876, 140] width 162 height 26
type input "*********"
click at [833, 165] on span "[PERSON_NAME]" at bounding box center [834, 165] width 60 height 9
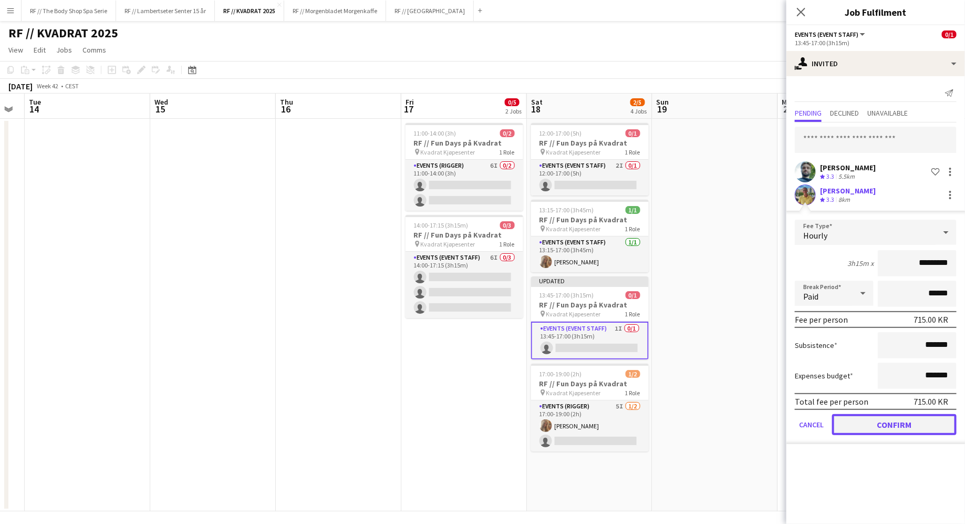
click at [877, 424] on button "Confirm" at bounding box center [894, 424] width 124 height 21
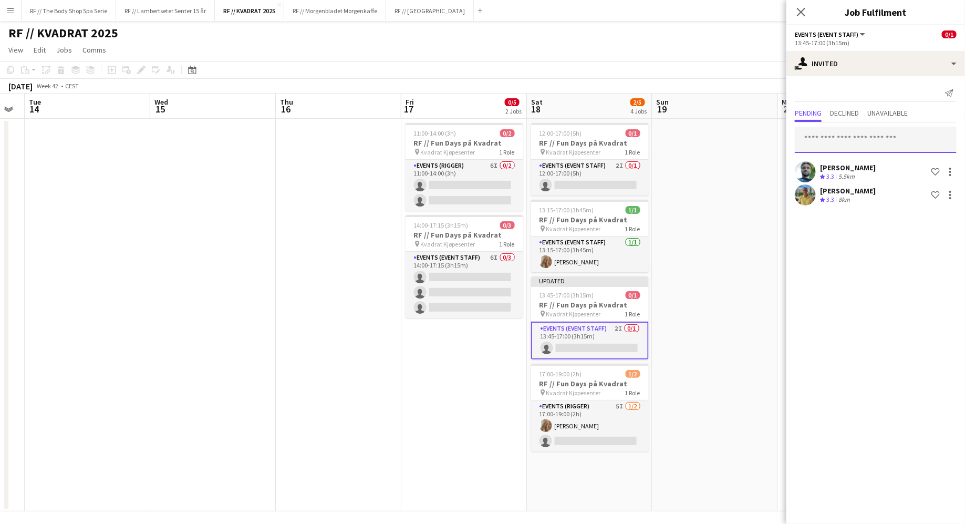
click at [816, 140] on input "text" at bounding box center [876, 140] width 162 height 26
type input "****"
click at [838, 170] on span "[EMAIL_ADDRESS][DOMAIN_NAME]" at bounding box center [876, 174] width 145 height 8
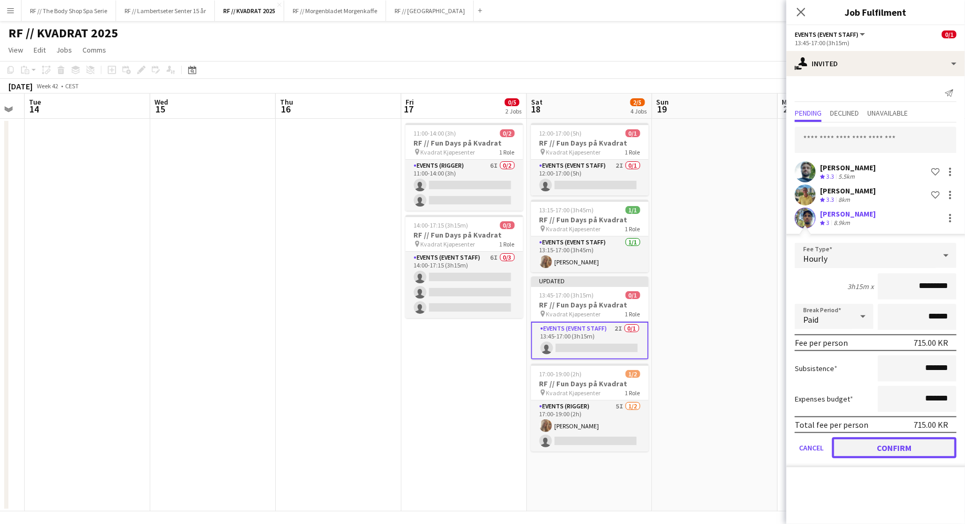
click at [904, 450] on button "Confirm" at bounding box center [894, 447] width 124 height 21
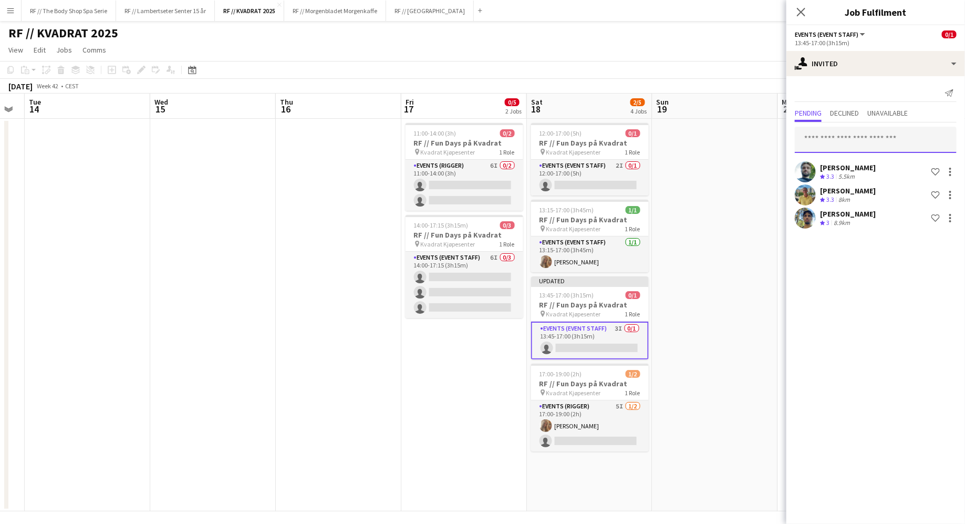
click at [827, 140] on input "text" at bounding box center [876, 140] width 162 height 26
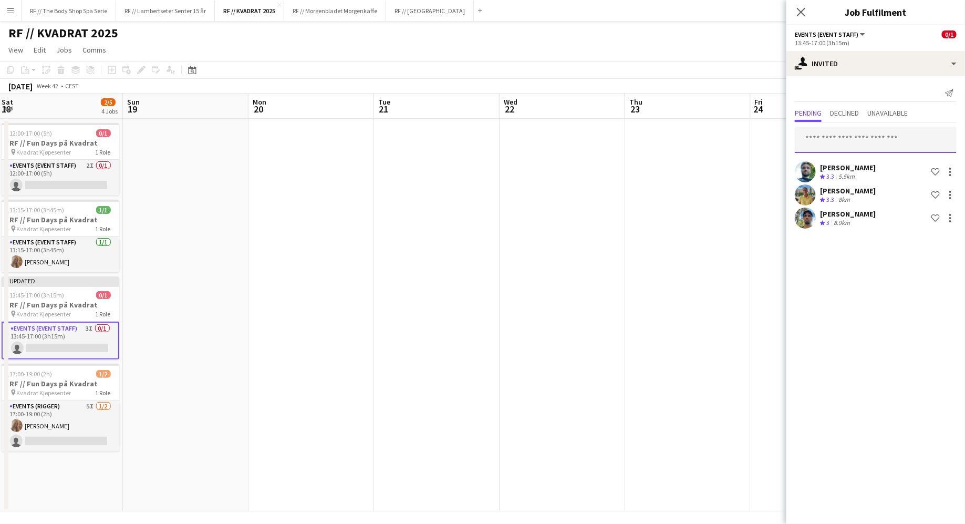
scroll to position [0, 286]
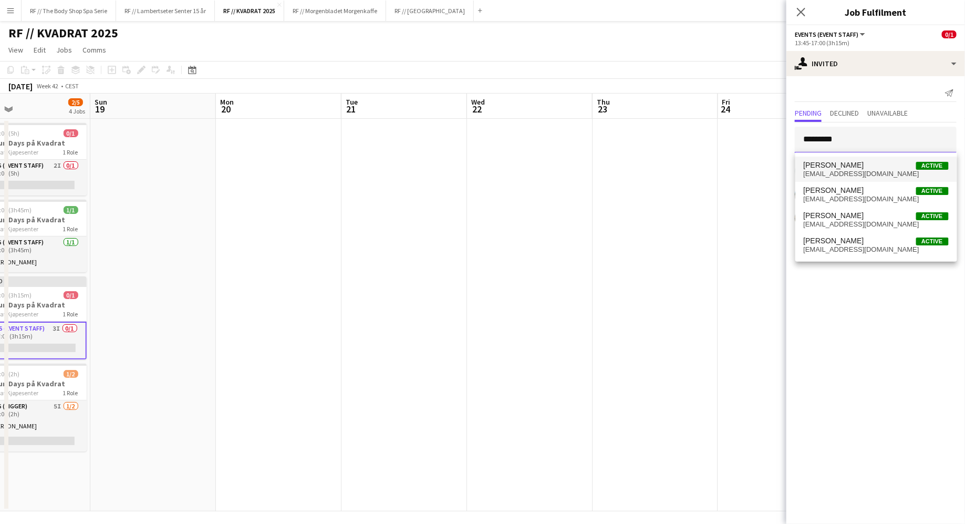
type input "********"
click at [834, 175] on span "[EMAIL_ADDRESS][DOMAIN_NAME]" at bounding box center [876, 174] width 145 height 8
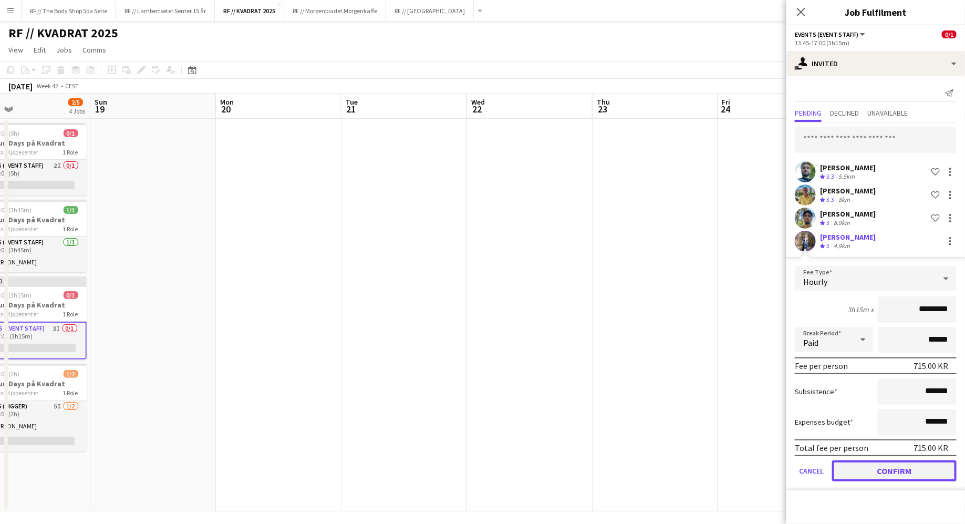
click at [885, 467] on button "Confirm" at bounding box center [894, 470] width 124 height 21
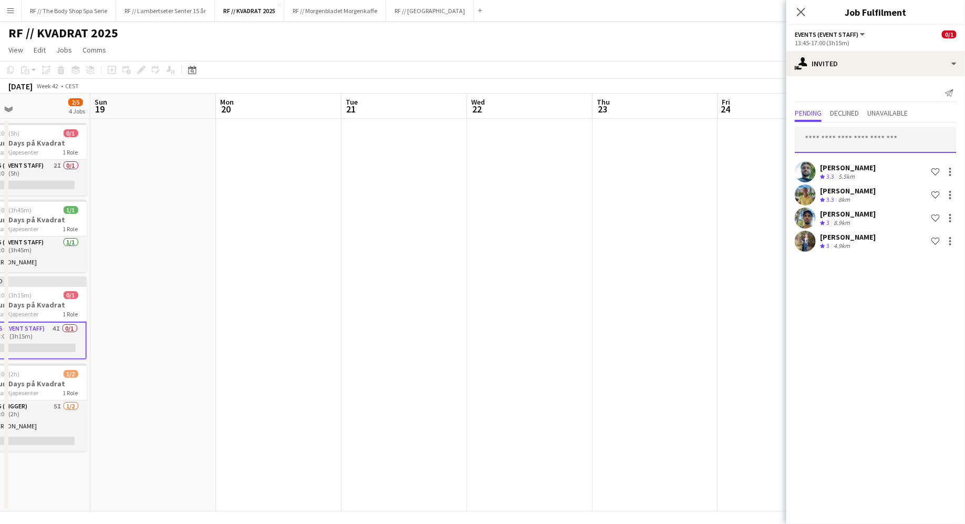
click at [835, 137] on input "text" at bounding box center [876, 140] width 162 height 26
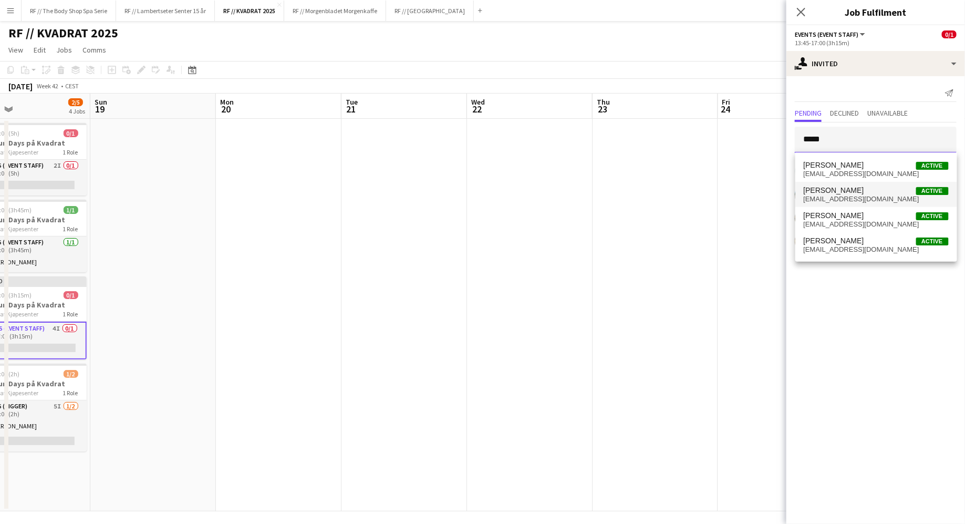
type input "*****"
click at [834, 192] on span "[PERSON_NAME]" at bounding box center [834, 190] width 60 height 9
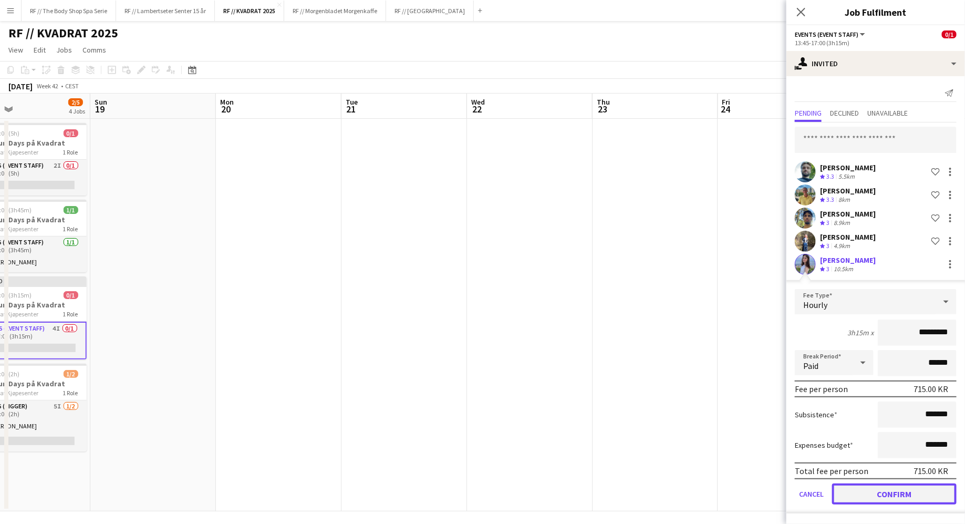
click at [920, 504] on button "Confirm" at bounding box center [894, 493] width 124 height 21
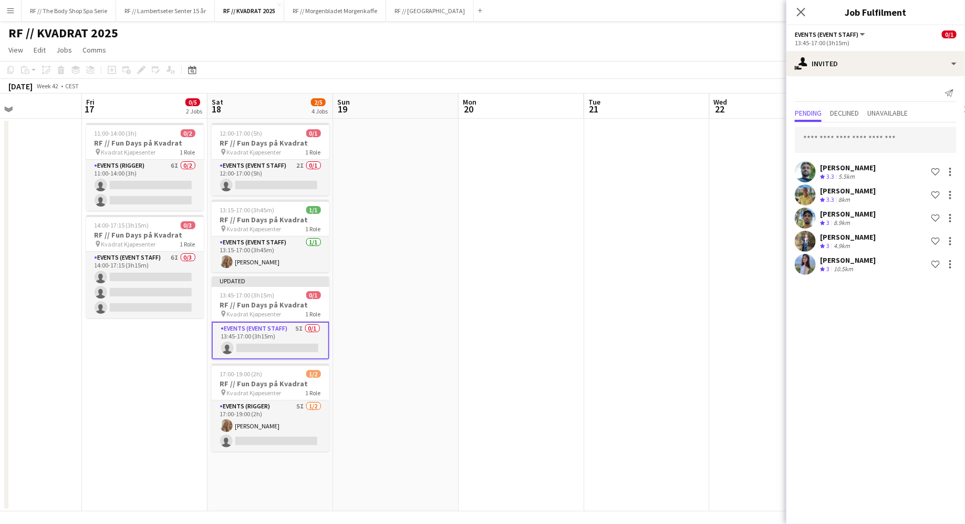
scroll to position [0, 219]
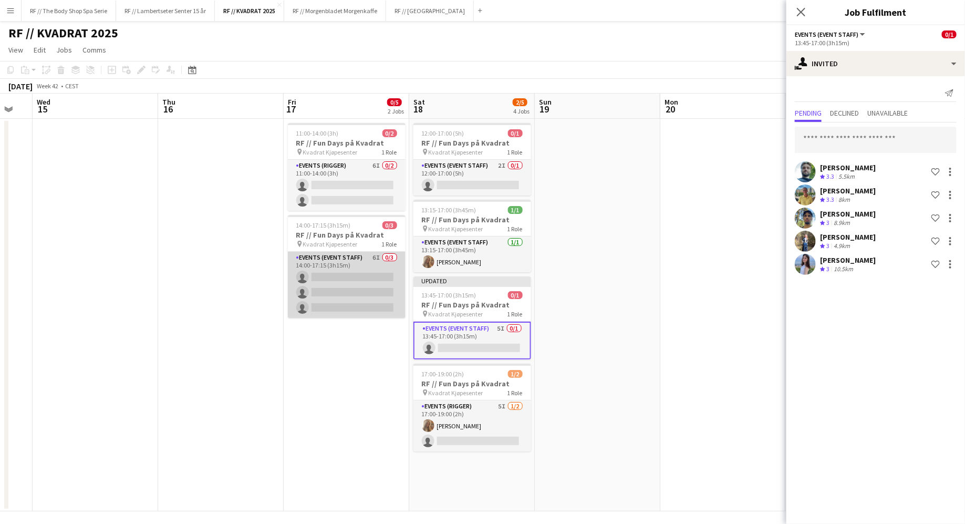
click at [359, 261] on app-card-role "Events (Event Staff) 6I 0/3 14:00-17:15 (3h15m) single-neutral-actions single-n…" at bounding box center [347, 285] width 118 height 66
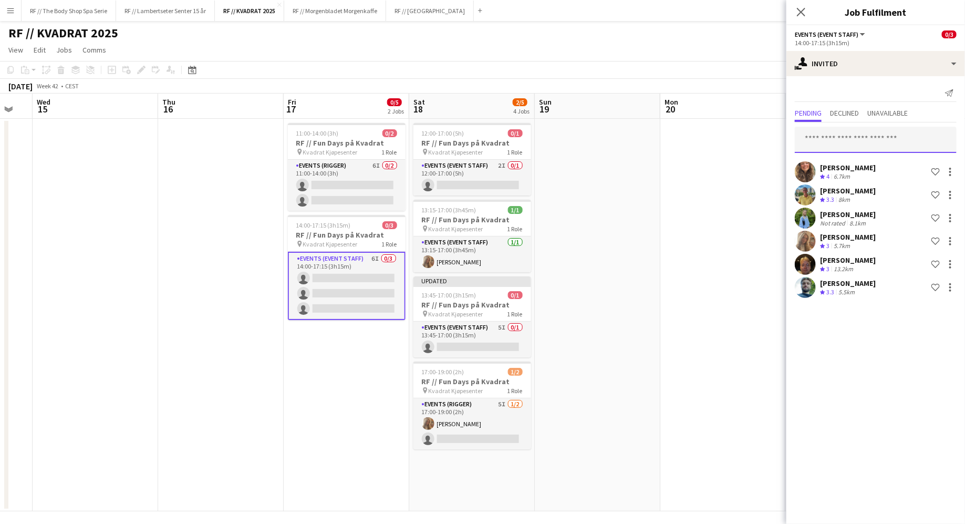
click at [859, 150] on input "text" at bounding box center [876, 140] width 162 height 26
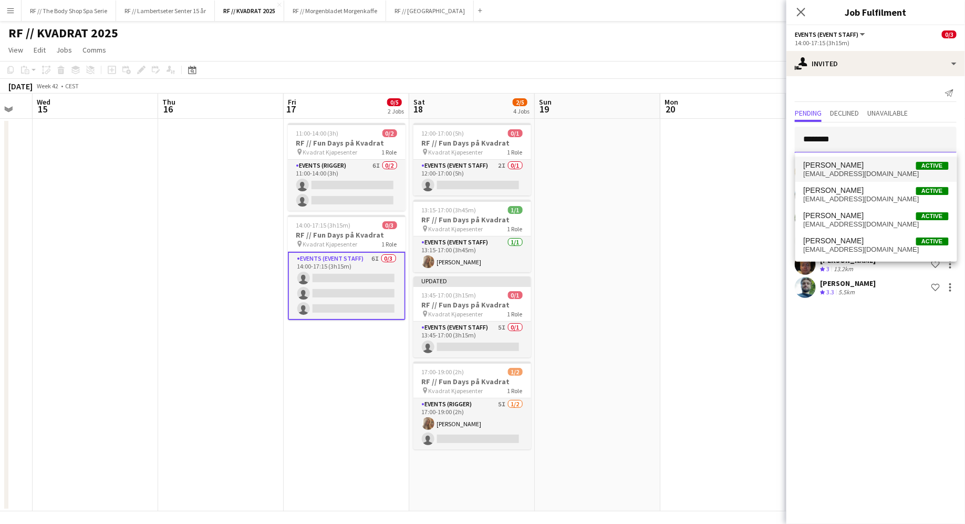
type input "********"
click at [868, 173] on span "[EMAIL_ADDRESS][DOMAIN_NAME]" at bounding box center [876, 174] width 145 height 8
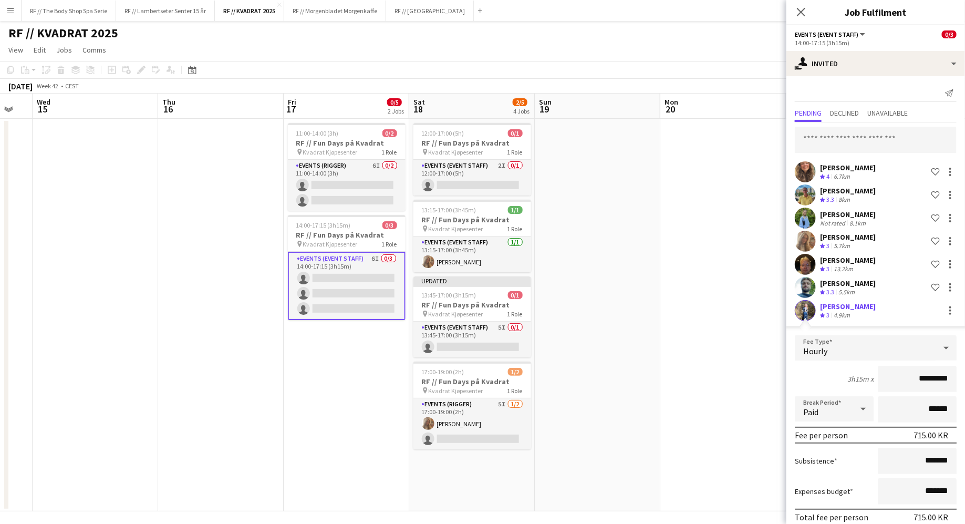
scroll to position [44, 0]
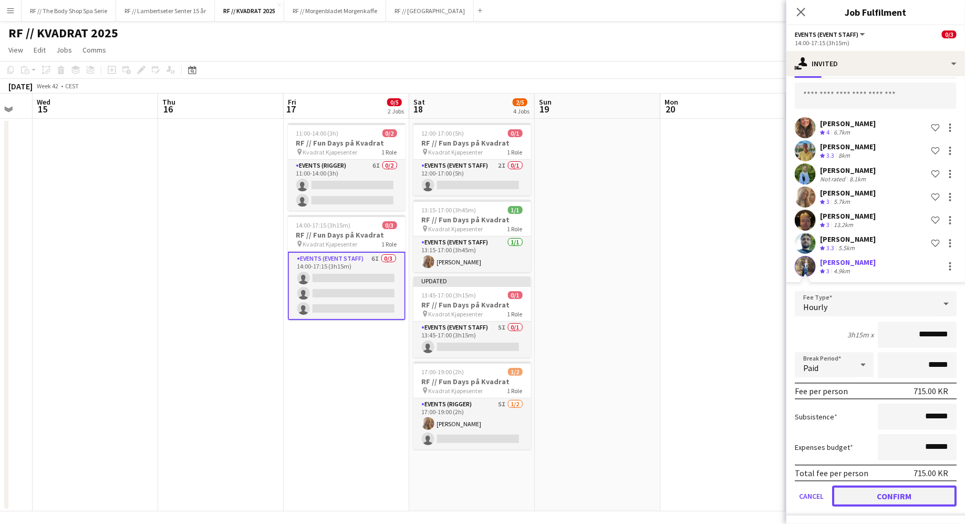
click at [888, 503] on button "Confirm" at bounding box center [894, 495] width 124 height 21
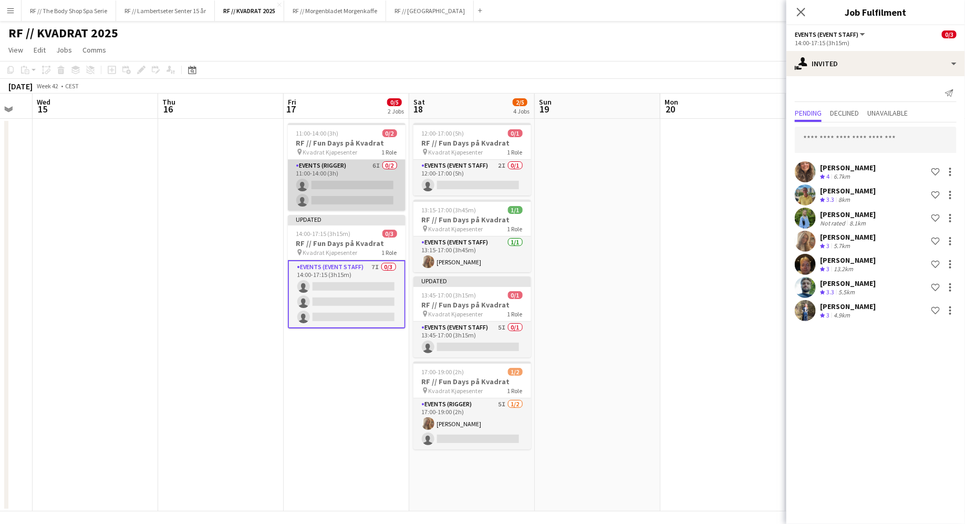
click at [349, 163] on app-card-role "Events (Rigger) 6I 0/2 11:00-14:00 (3h) single-neutral-actions single-neutral-a…" at bounding box center [347, 185] width 118 height 51
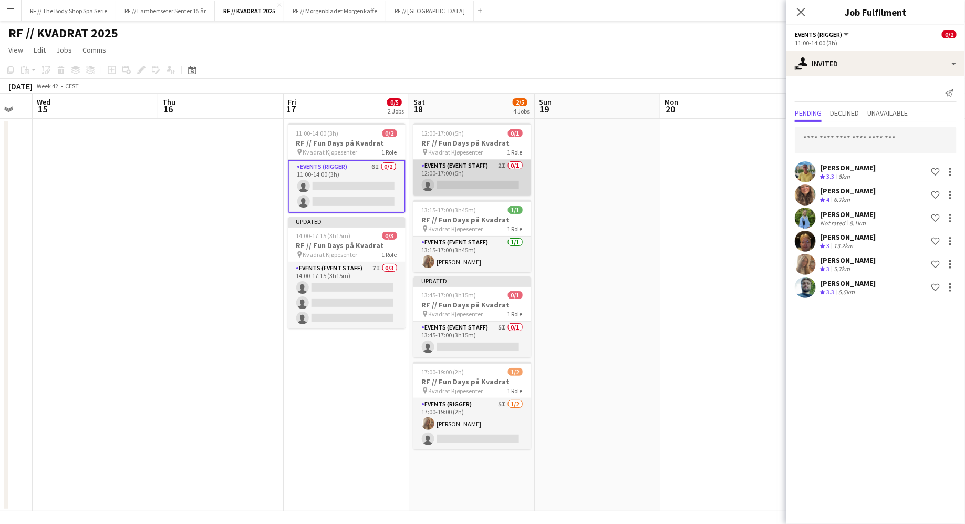
click at [476, 172] on app-card-role "Events (Event Staff) 2I 0/1 12:00-17:00 (5h) single-neutral-actions" at bounding box center [472, 178] width 118 height 36
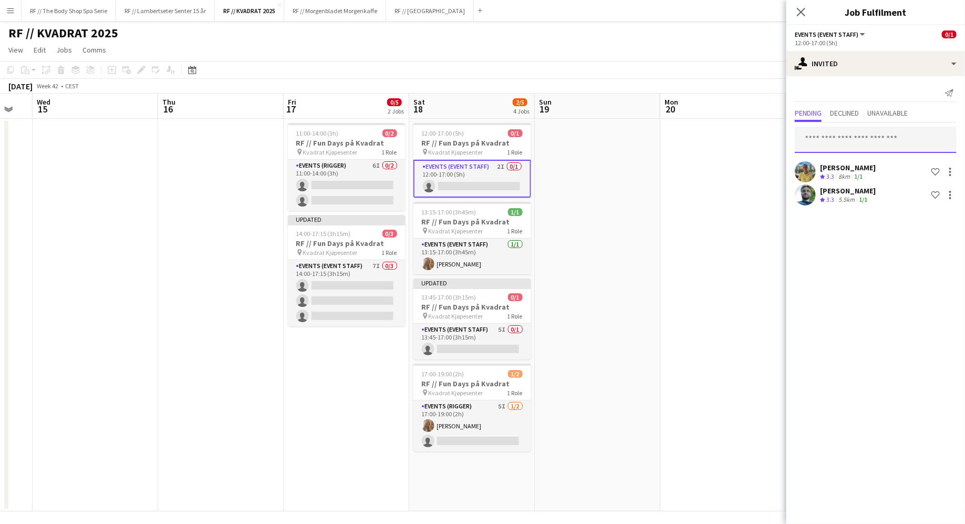
click at [828, 138] on input "text" at bounding box center [876, 140] width 162 height 26
click at [470, 153] on span "Kvadrat Kjøpesenter" at bounding box center [456, 152] width 55 height 8
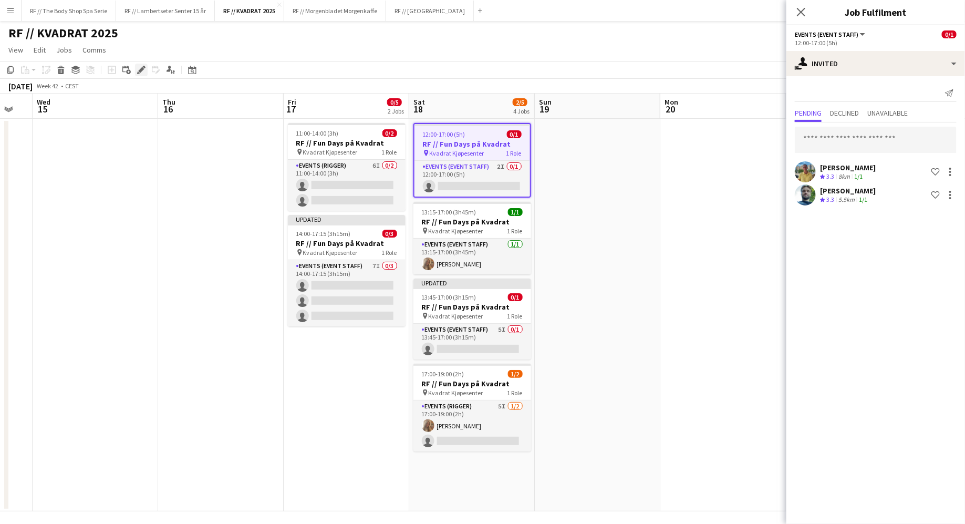
click at [140, 67] on icon "Edit" at bounding box center [141, 70] width 8 height 8
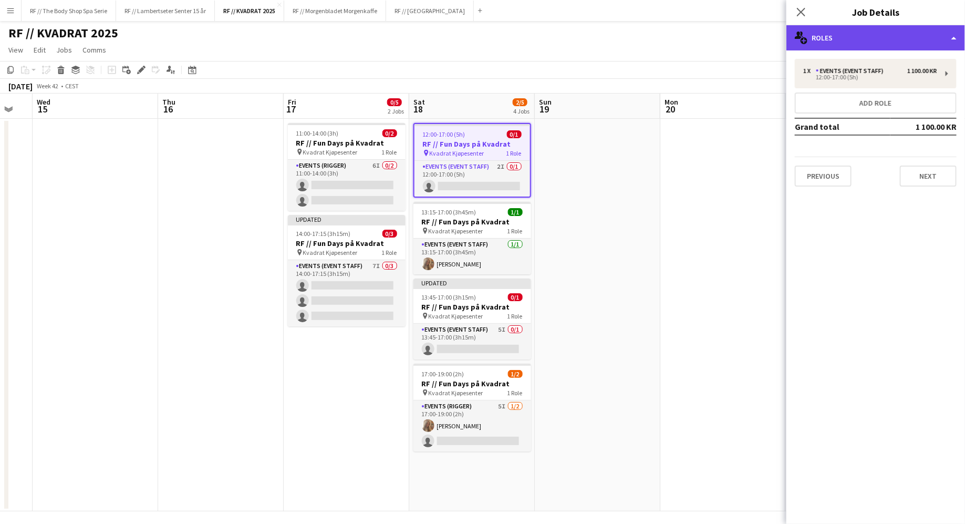
click at [819, 44] on div "multiple-users-add Roles" at bounding box center [875, 37] width 179 height 25
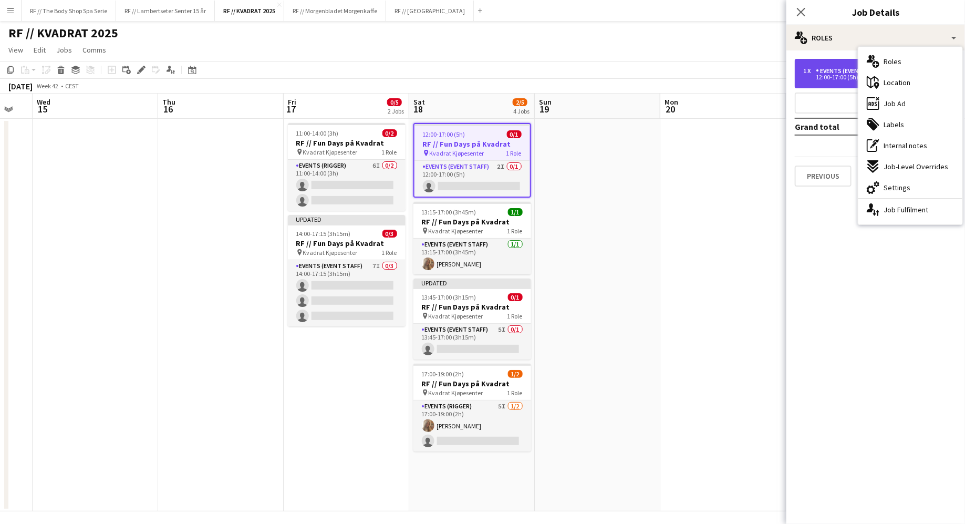
click at [802, 59] on div "1 x Events (Event Staff) 1 100.00 KR 12:00-17:00 (5h)" at bounding box center [876, 73] width 162 height 29
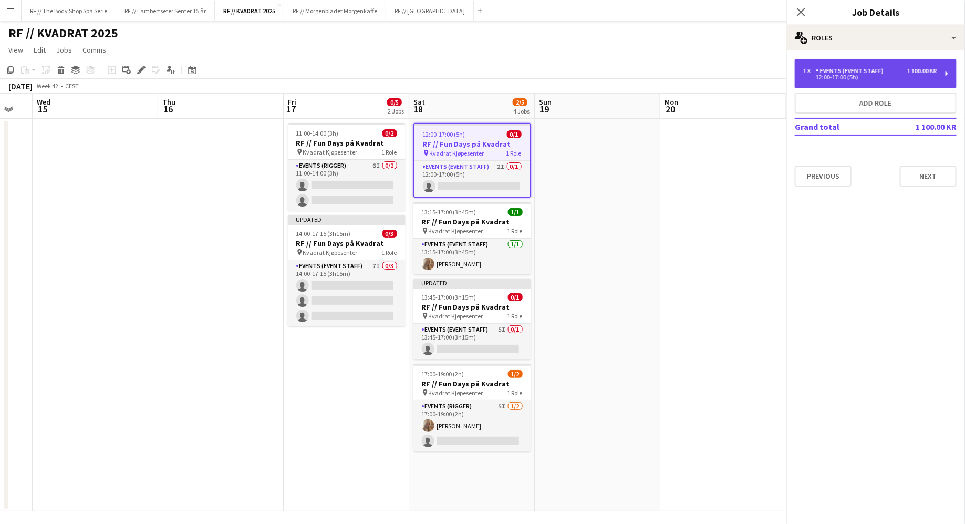
click at [827, 62] on div "1 x Events (Event Staff) 1 100.00 KR 12:00-17:00 (5h)" at bounding box center [876, 73] width 162 height 29
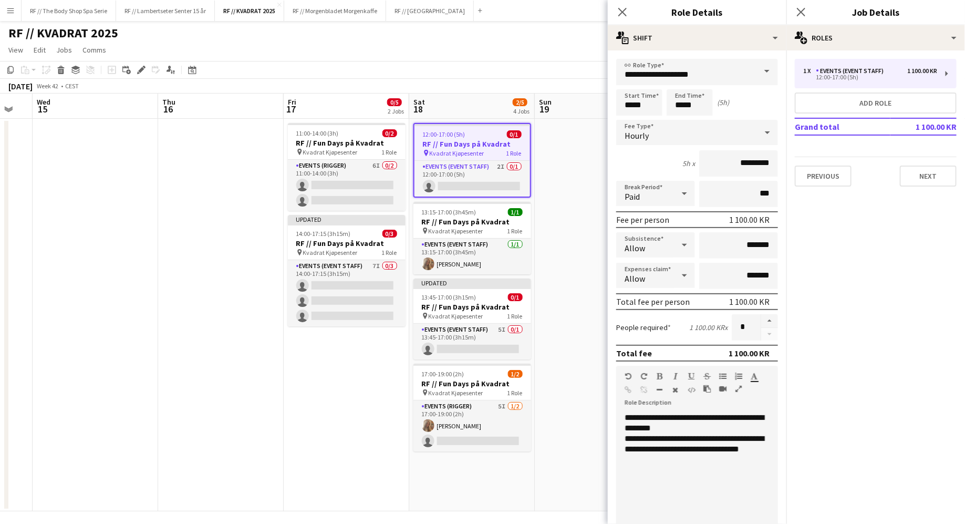
click at [673, 429] on div "**********" at bounding box center [697, 422] width 145 height 21
click at [650, 428] on span "**********" at bounding box center [694, 422] width 139 height 18
click at [624, 11] on icon at bounding box center [622, 12] width 10 height 10
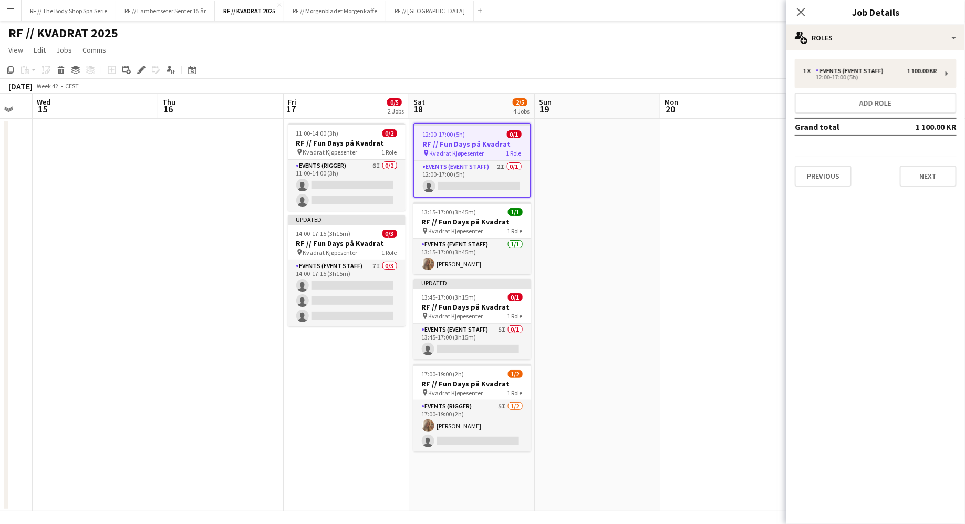
click at [477, 152] on span "Kvadrat Kjøpesenter" at bounding box center [457, 153] width 55 height 8
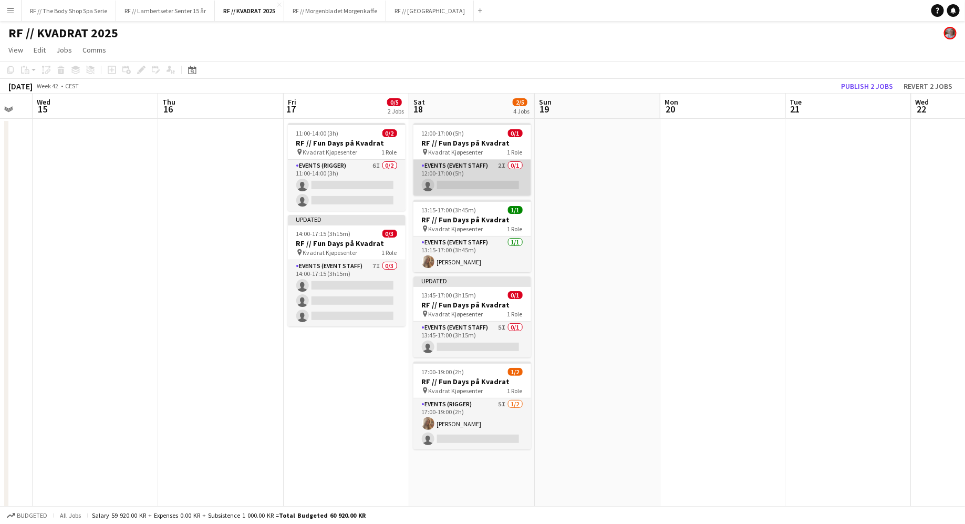
click at [477, 163] on app-card-role "Events (Event Staff) 2I 0/1 12:00-17:00 (5h) single-neutral-actions" at bounding box center [472, 178] width 118 height 36
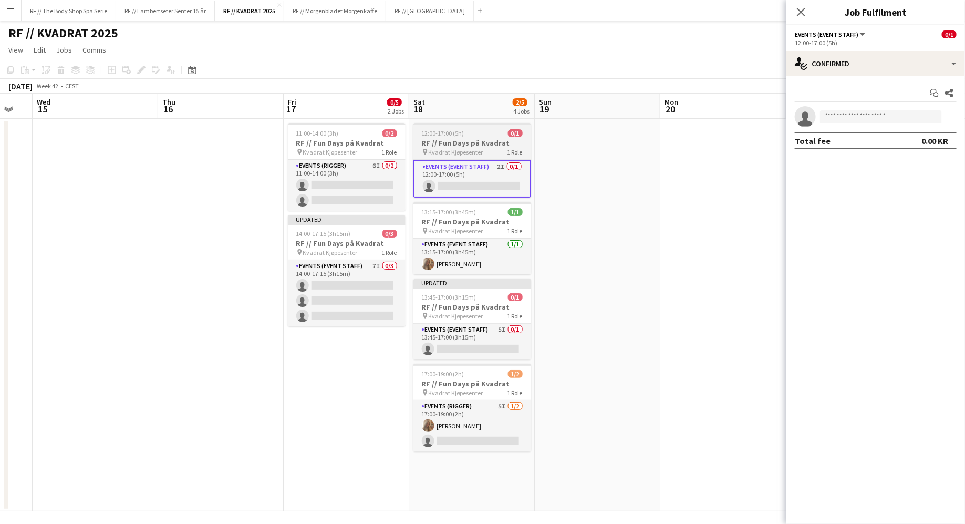
click at [485, 144] on h3 "RF // Fun Days på Kvadrat" at bounding box center [472, 142] width 118 height 9
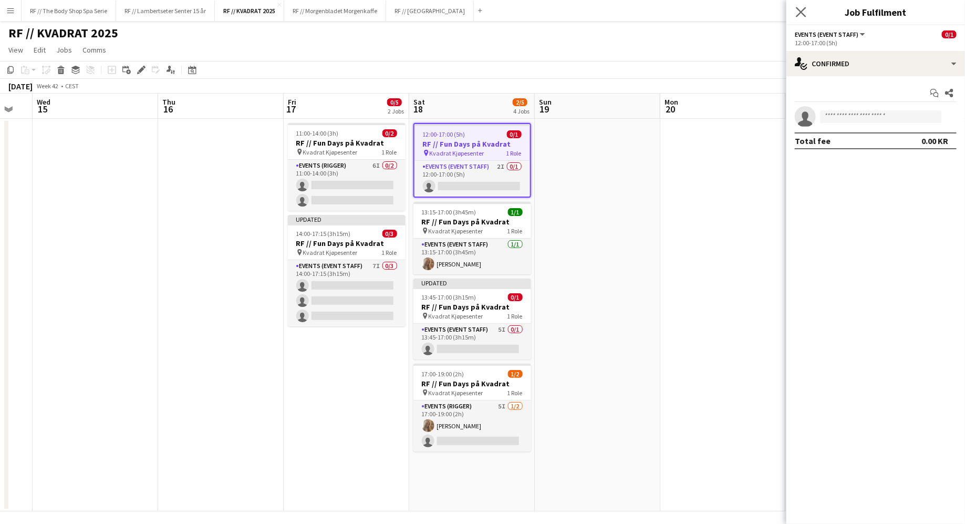
click at [795, 11] on app-icon "Close pop-in" at bounding box center [801, 12] width 15 height 15
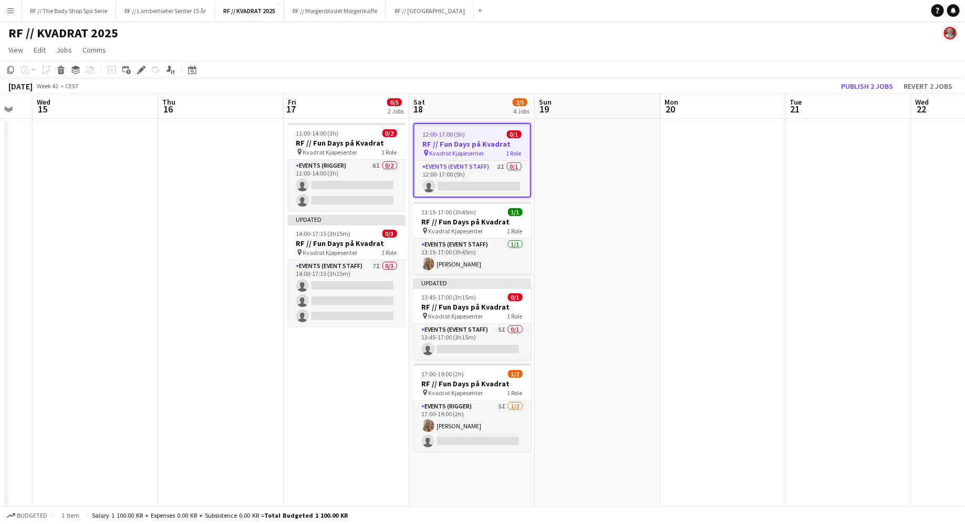
click at [466, 463] on app-date-cell "12:00-17:00 (5h) 0/1 RF // Fun Days på Kvadrat pin Kvadrat Kjøpesenter 1 Role E…" at bounding box center [472, 315] width 126 height 392
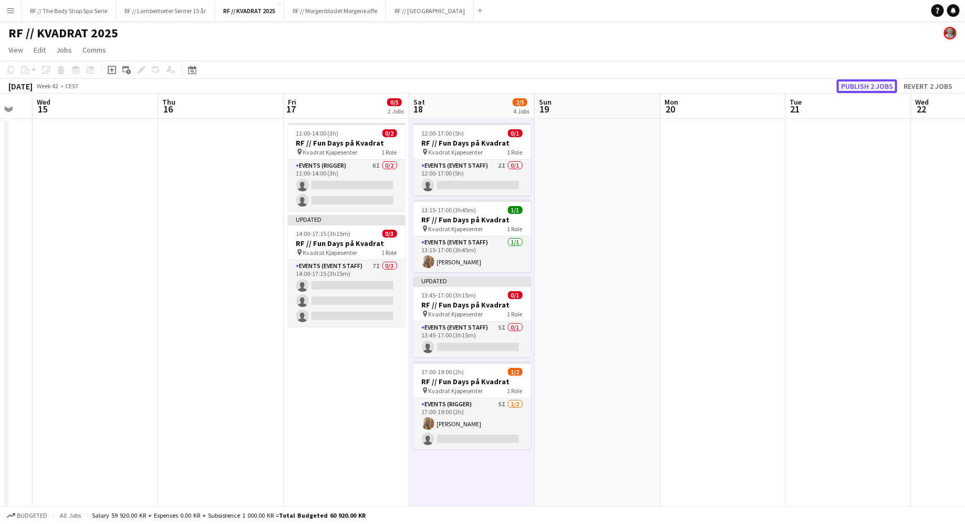
click at [865, 86] on button "Publish 2 jobs" at bounding box center [867, 86] width 60 height 14
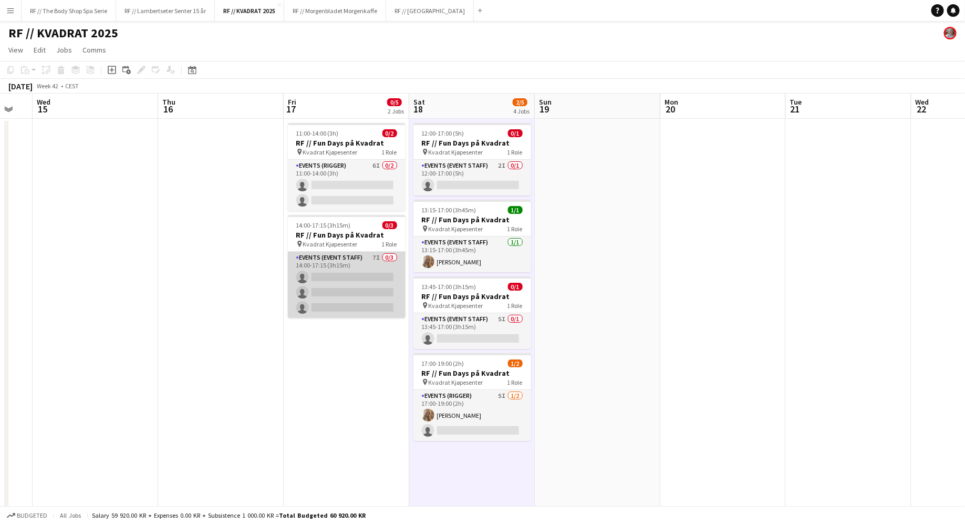
click at [369, 255] on app-card-role "Events (Event Staff) 7I 0/3 14:00-17:15 (3h15m) single-neutral-actions single-n…" at bounding box center [347, 285] width 118 height 66
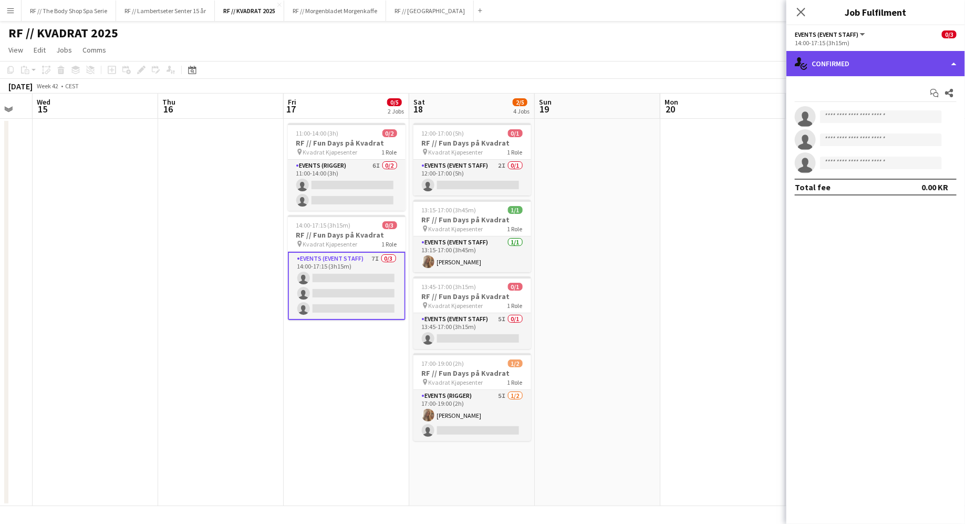
click at [821, 67] on div "single-neutral-actions-check-2 Confirmed" at bounding box center [875, 63] width 179 height 25
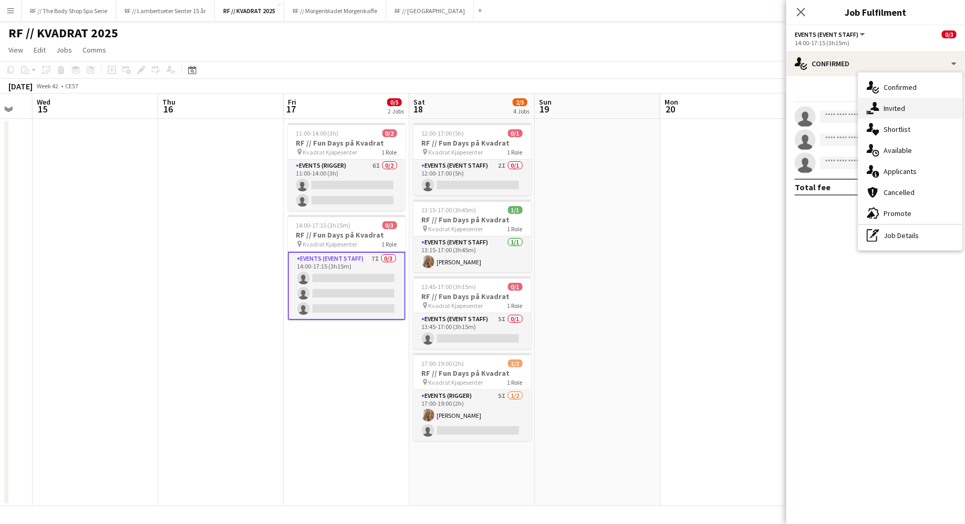
click at [891, 101] on div "single-neutral-actions-share-1 Invited" at bounding box center [910, 108] width 104 height 21
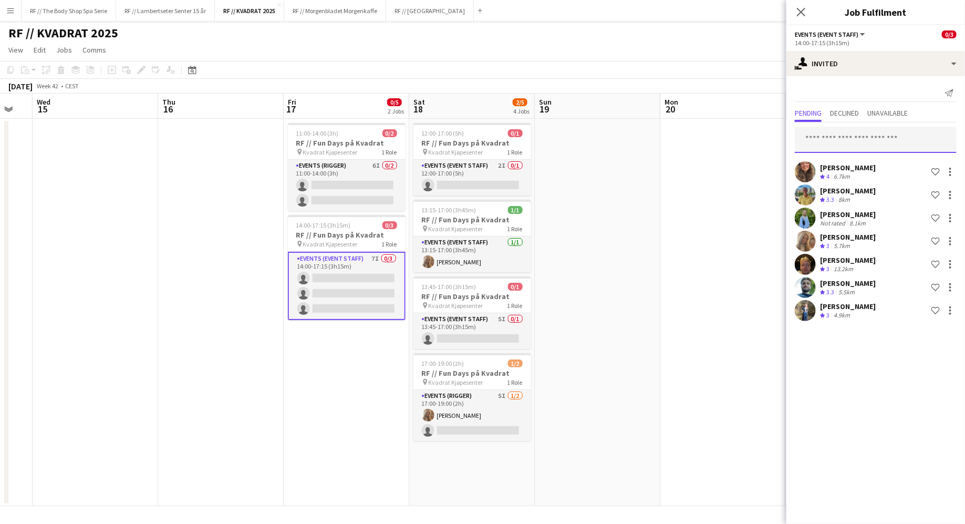
click at [824, 139] on input "text" at bounding box center [876, 140] width 162 height 26
type input "*******"
click at [832, 166] on span "[PERSON_NAME]" at bounding box center [834, 165] width 60 height 9
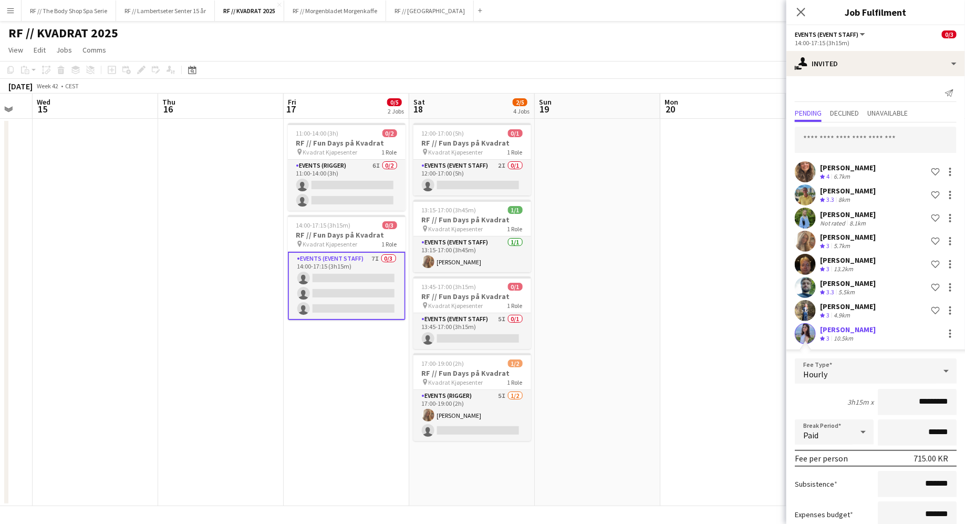
scroll to position [74, 0]
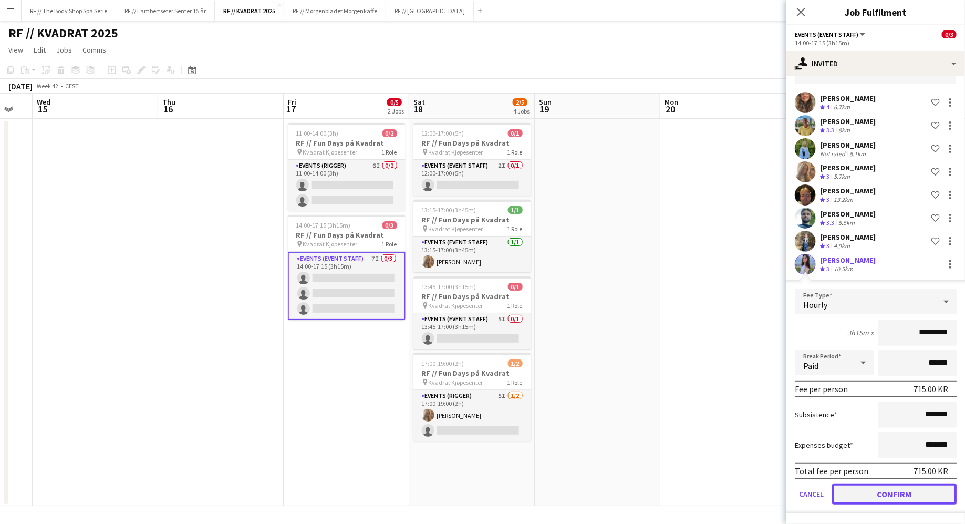
click at [899, 494] on button "Confirm" at bounding box center [894, 493] width 124 height 21
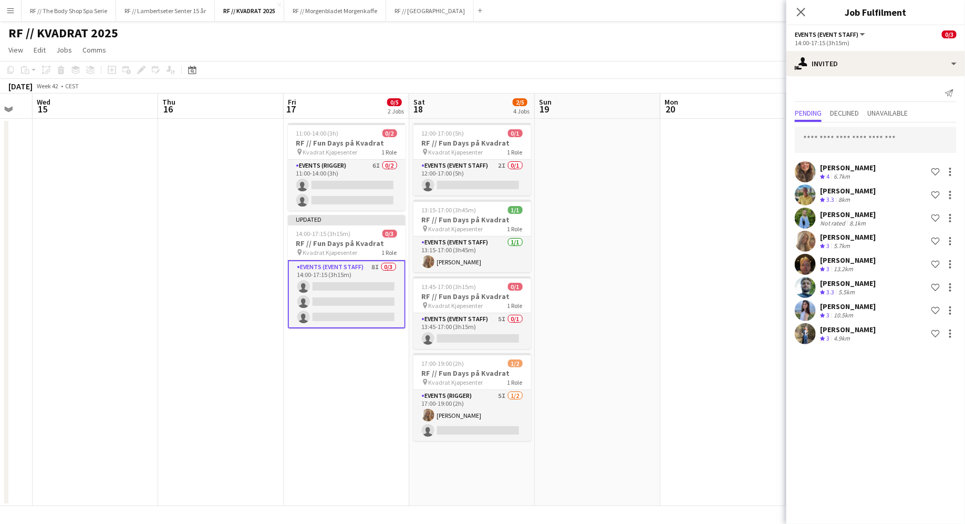
scroll to position [0, 0]
click at [375, 168] on app-card-role "Events (Rigger) 6I 0/2 11:00-14:00 (3h) single-neutral-actions single-neutral-a…" at bounding box center [347, 185] width 118 height 51
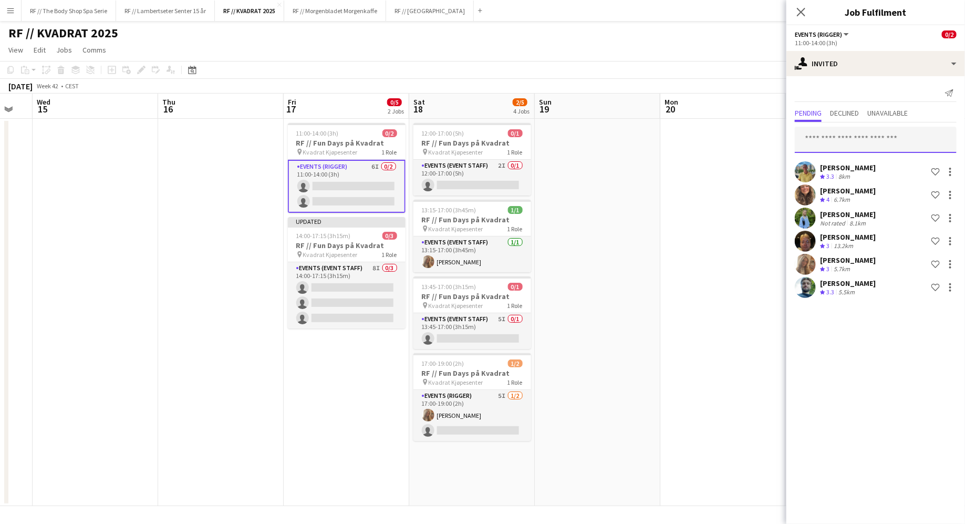
click at [845, 132] on input "text" at bounding box center [876, 140] width 162 height 26
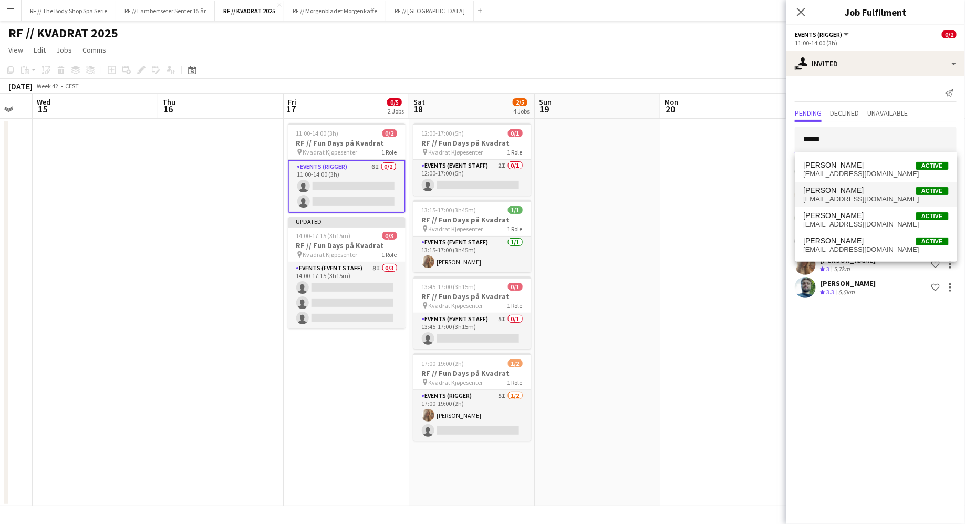
type input "*****"
click at [846, 193] on span "[PERSON_NAME]" at bounding box center [834, 190] width 60 height 9
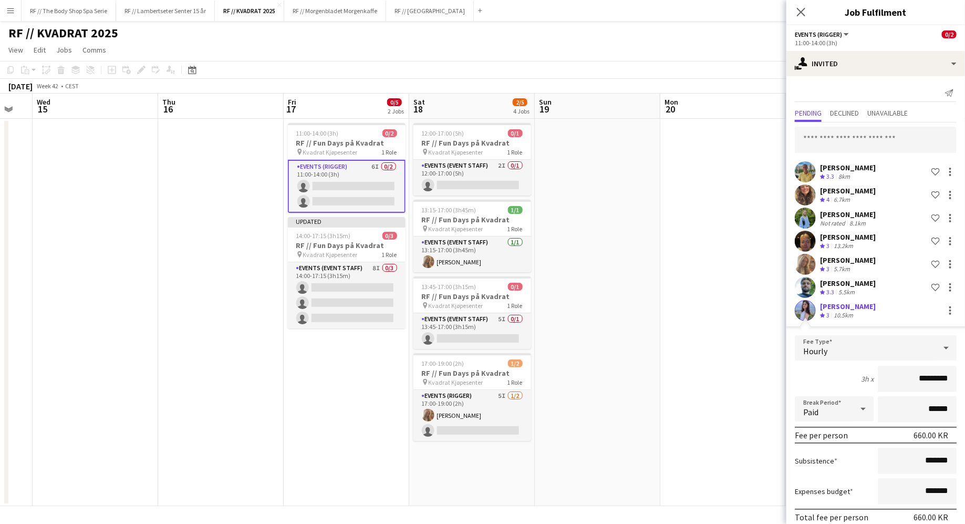
scroll to position [44, 0]
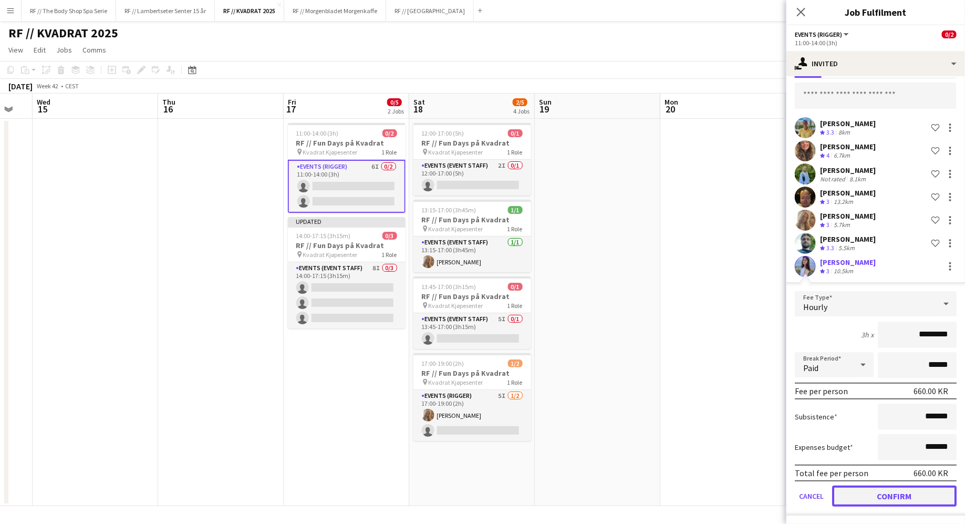
click at [888, 498] on button "Confirm" at bounding box center [894, 495] width 124 height 21
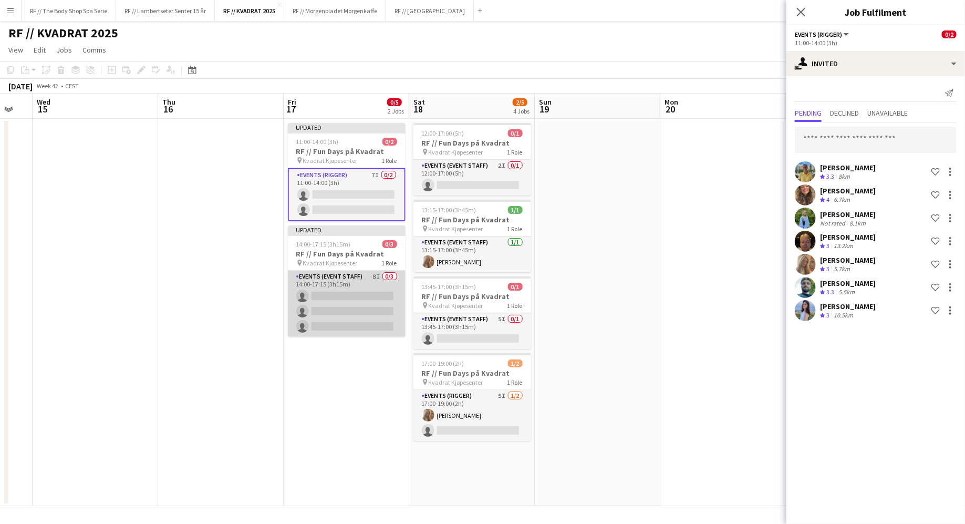
click at [319, 281] on app-card-role "Events (Event Staff) 8I 0/3 14:00-17:15 (3h15m) single-neutral-actions single-n…" at bounding box center [347, 304] width 118 height 66
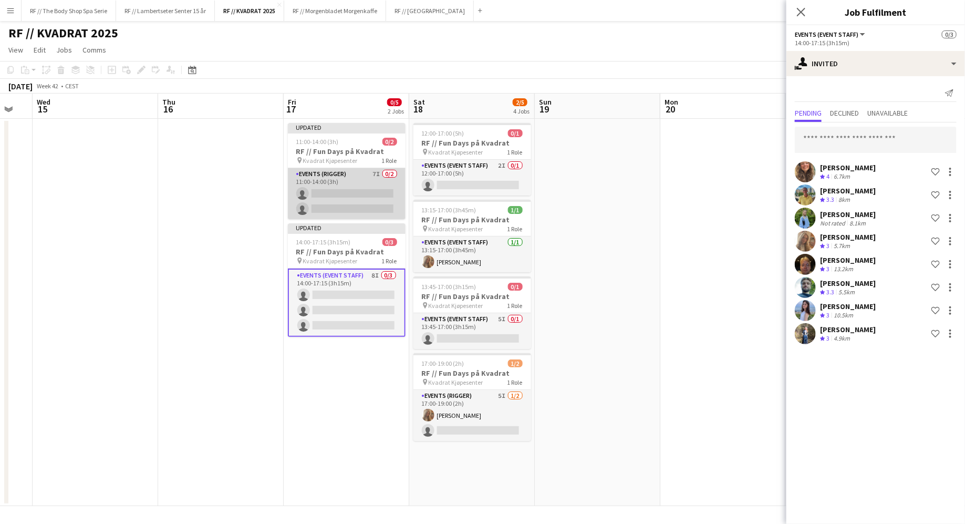
click at [362, 176] on app-card-role "Events (Rigger) 7I 0/2 11:00-14:00 (3h) single-neutral-actions single-neutral-a…" at bounding box center [347, 193] width 118 height 51
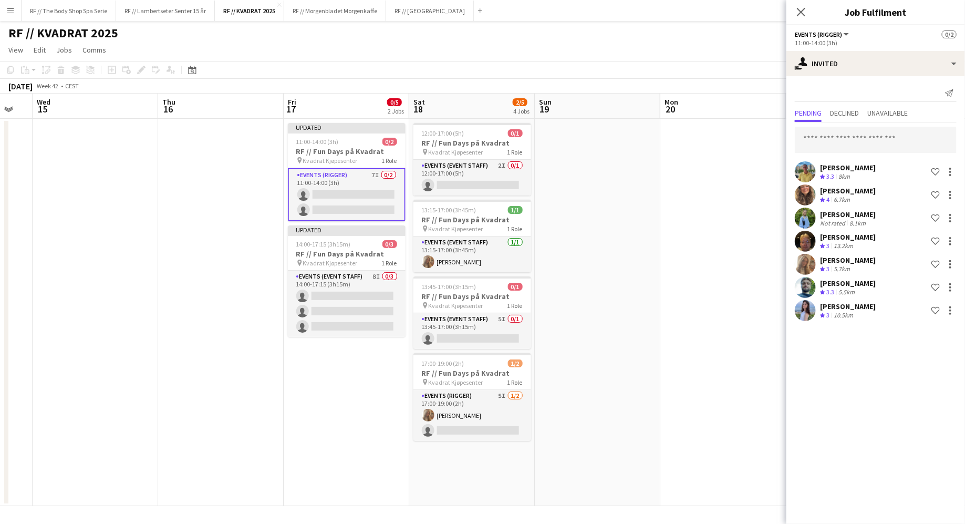
click at [342, 462] on app-date-cell "Updated 11:00-14:00 (3h) 0/2 RF // Fun Days på Kvadrat pin Kvadrat Kjøpesenter …" at bounding box center [347, 312] width 126 height 387
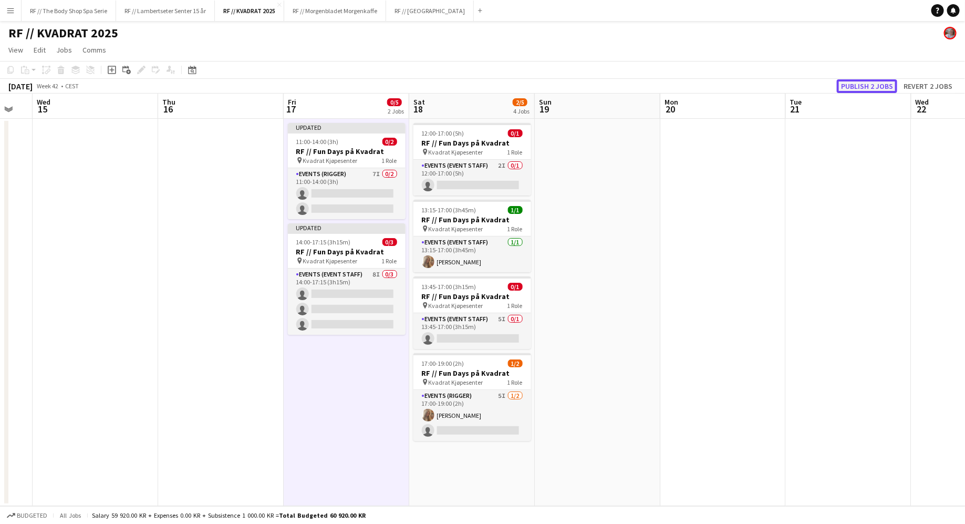
click at [886, 82] on button "Publish 2 jobs" at bounding box center [867, 86] width 60 height 14
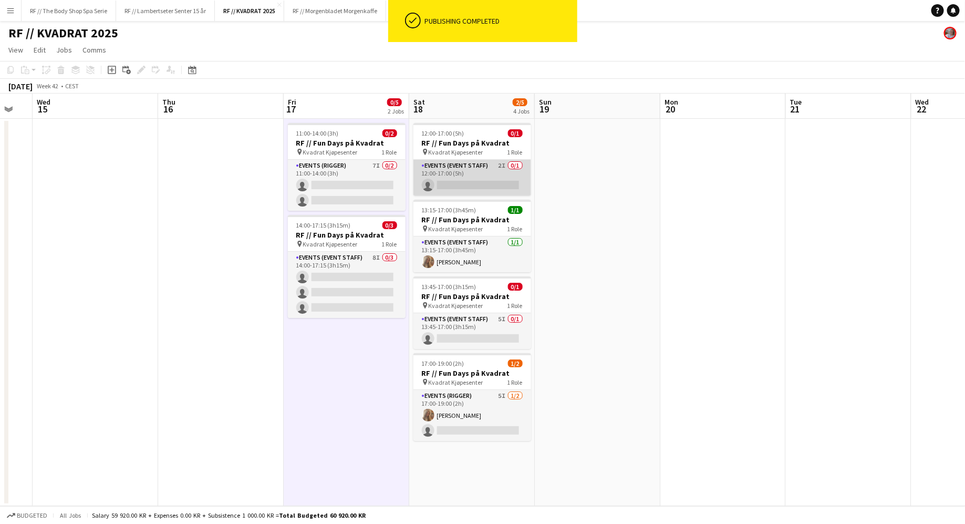
click at [493, 172] on app-card-role "Events (Event Staff) 2I 0/1 12:00-17:00 (5h) single-neutral-actions" at bounding box center [472, 178] width 118 height 36
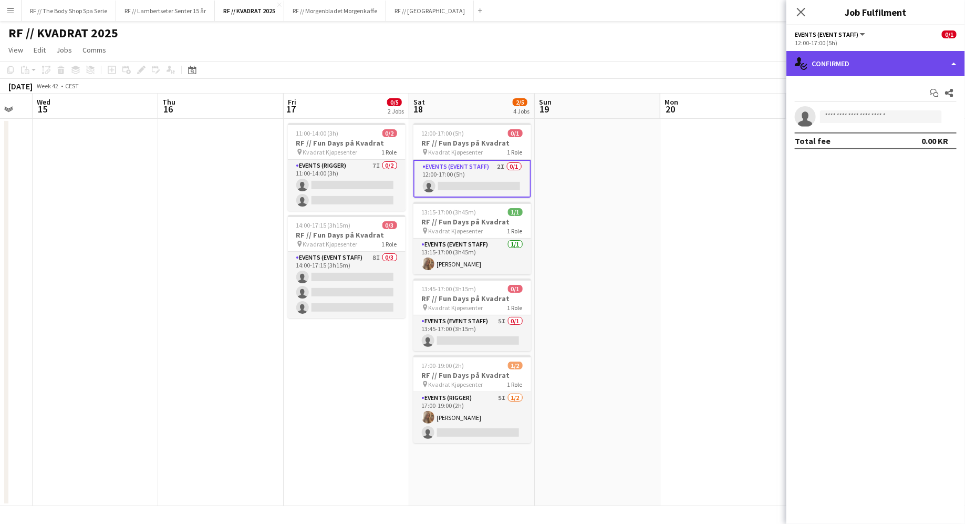
click at [831, 56] on div "single-neutral-actions-check-2 Confirmed" at bounding box center [875, 63] width 179 height 25
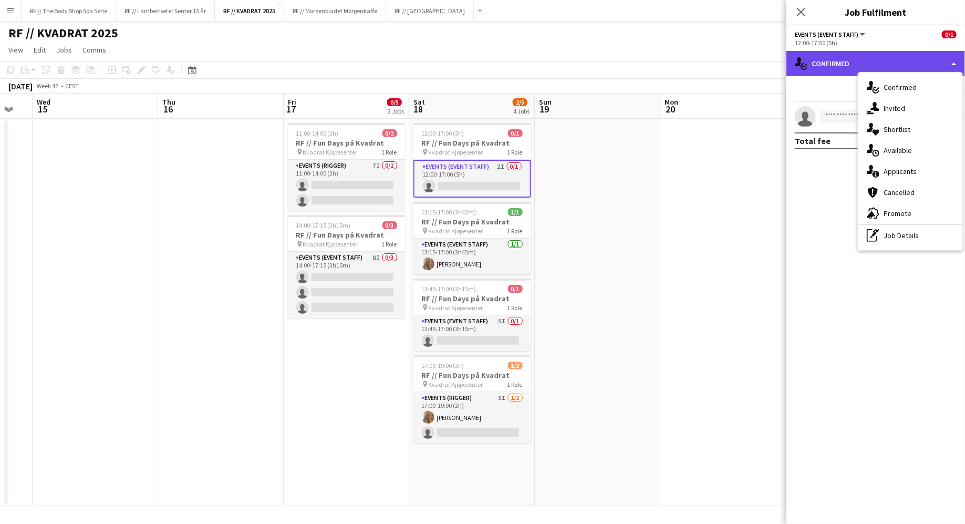
click at [819, 67] on div "single-neutral-actions-check-2 Confirmed" at bounding box center [875, 63] width 179 height 25
click at [814, 192] on mat-expansion-panel "check Confirmed Start chat Share single-neutral-actions Total fee 0.00 KR" at bounding box center [875, 300] width 179 height 448
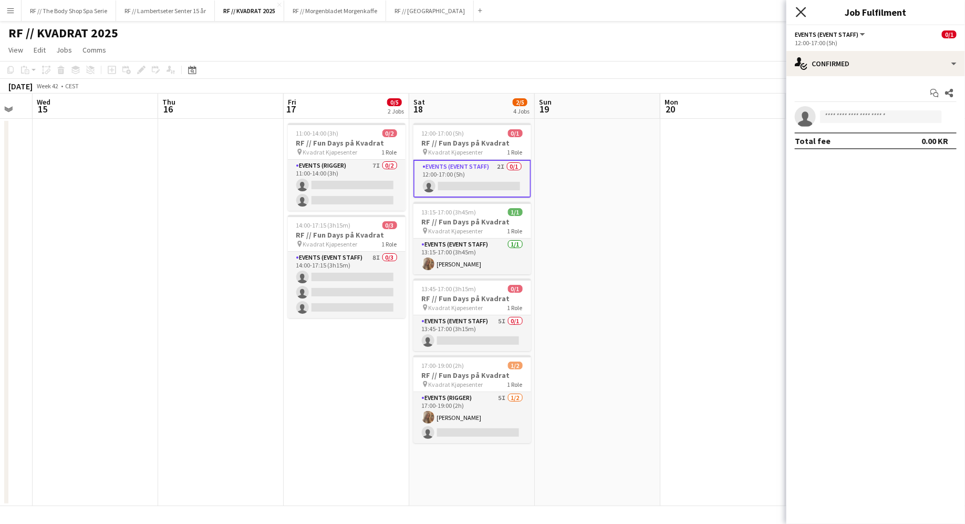
click at [797, 11] on icon "Close pop-in" at bounding box center [801, 12] width 10 height 10
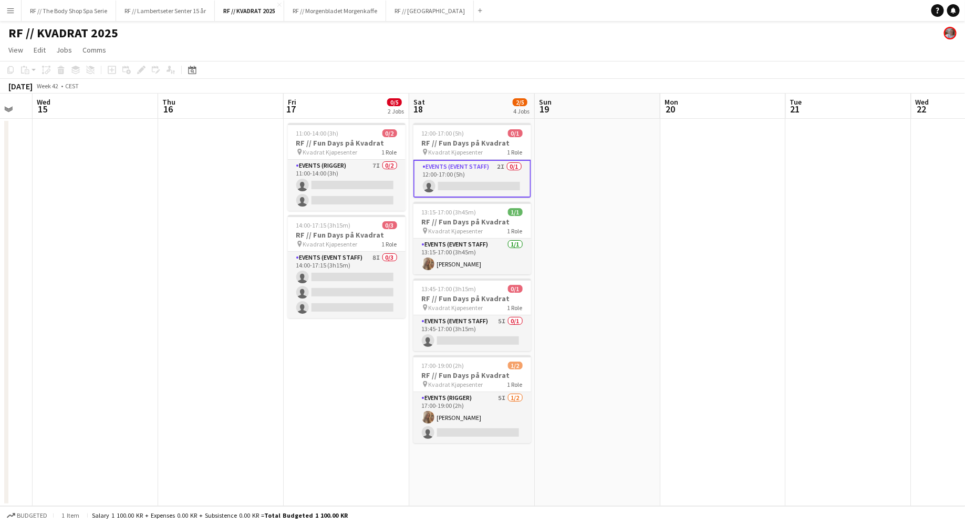
click at [336, 445] on app-date-cell "11:00-14:00 (3h) 0/2 RF // Fun Days på Kvadrat pin Kvadrat Kjøpesenter 1 Role E…" at bounding box center [347, 312] width 126 height 387
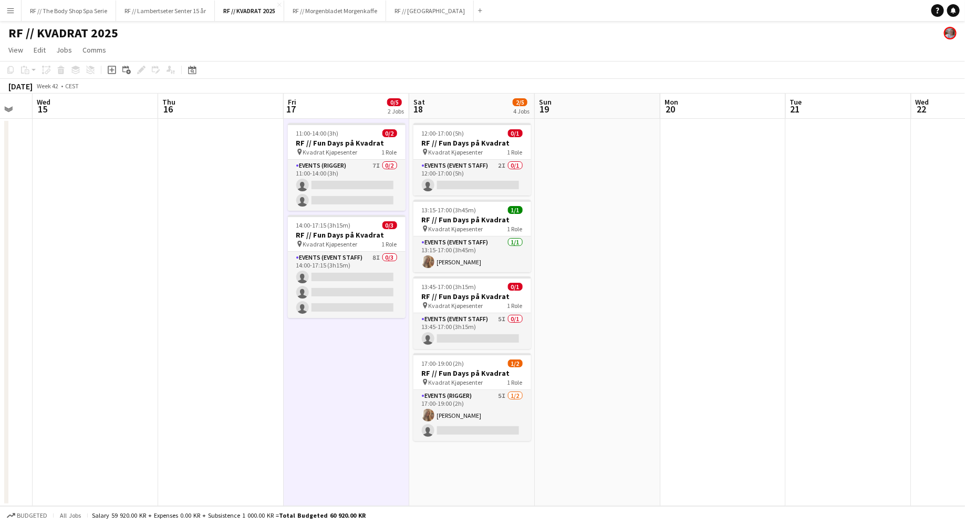
click at [440, 458] on app-date-cell "12:00-17:00 (5h) 0/1 RF // Fun Days på Kvadrat pin Kvadrat Kjøpesenter 1 Role E…" at bounding box center [472, 312] width 126 height 387
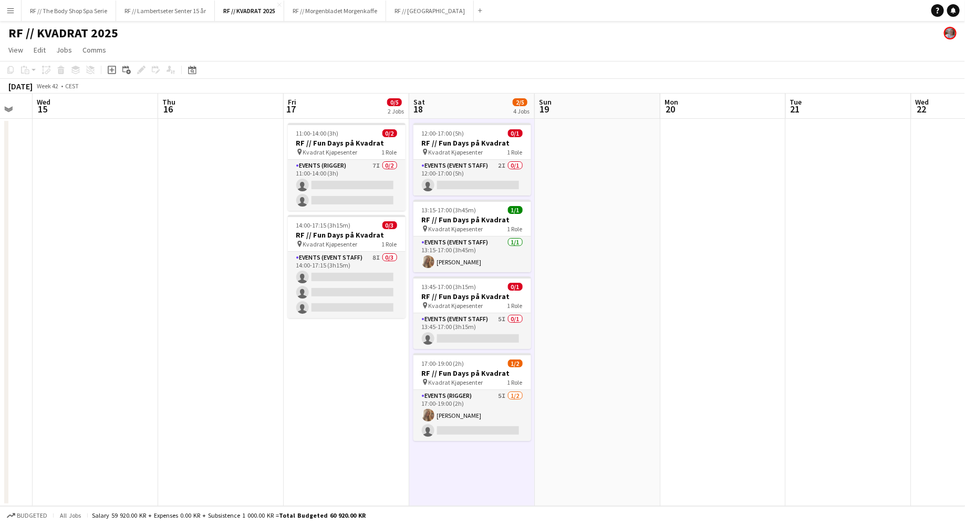
click at [328, 390] on app-date-cell "11:00-14:00 (3h) 0/2 RF // Fun Days på Kvadrat pin Kvadrat Kjøpesenter 1 Role E…" at bounding box center [347, 312] width 126 height 387
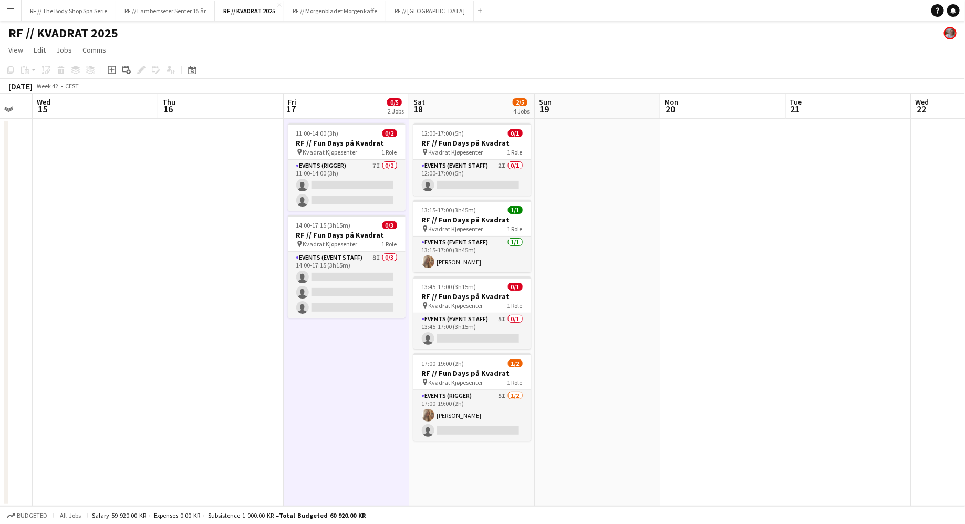
click at [458, 473] on app-date-cell "12:00-17:00 (5h) 0/1 RF // Fun Days på Kvadrat pin Kvadrat Kjøpesenter 1 Role E…" at bounding box center [472, 312] width 126 height 387
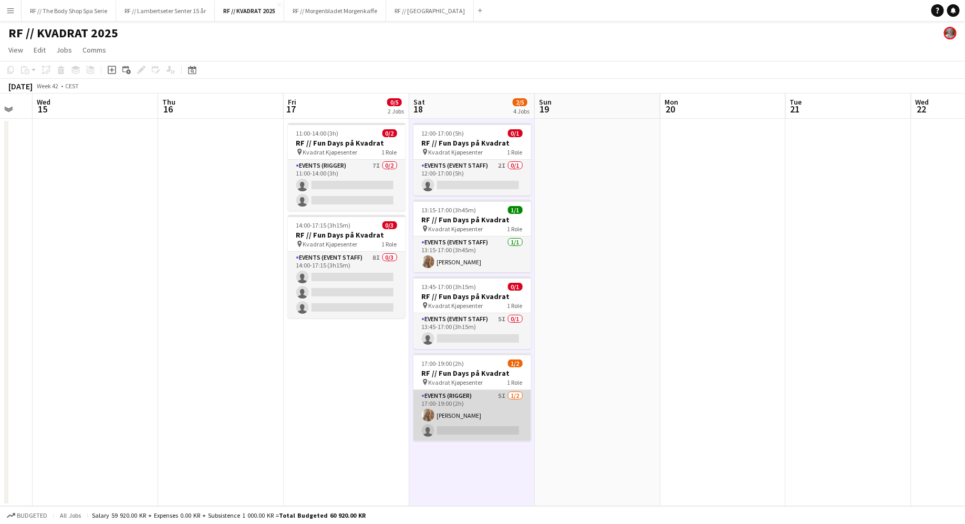
click at [509, 394] on app-card-role "Events (Rigger) 5I [DATE] 17:00-19:00 (2h) [PERSON_NAME] single-neutral-actions" at bounding box center [472, 415] width 118 height 51
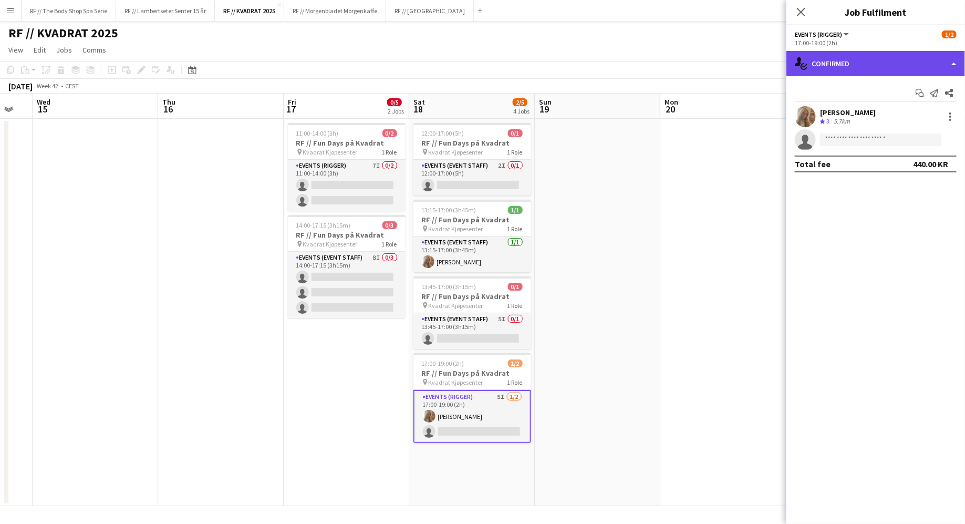
click at [811, 58] on div "single-neutral-actions-check-2 Confirmed" at bounding box center [875, 63] width 179 height 25
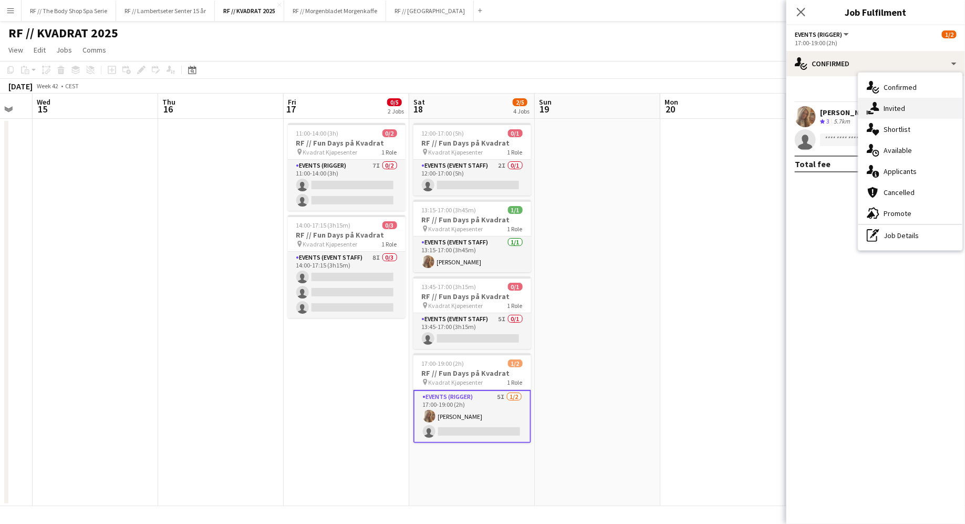
click at [888, 109] on span "Invited" at bounding box center [895, 107] width 22 height 9
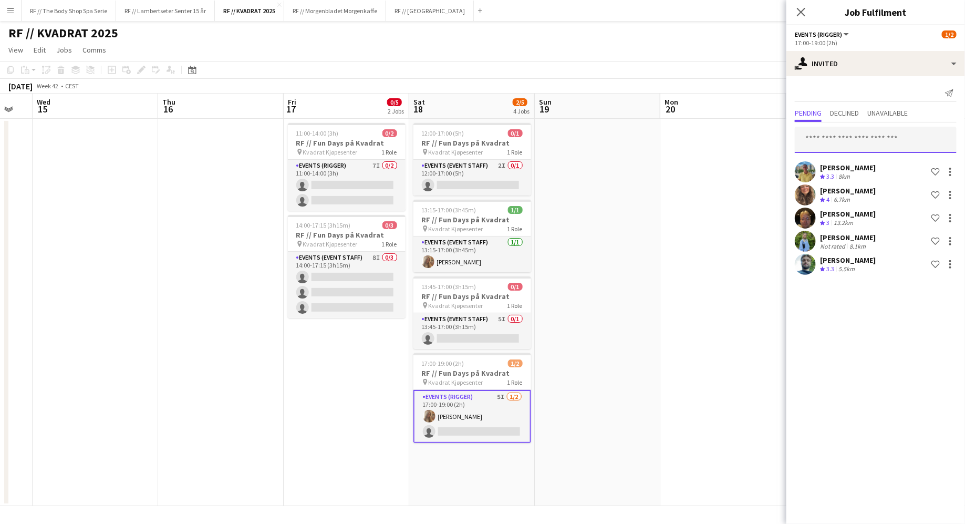
click at [843, 141] on input "text" at bounding box center [876, 140] width 162 height 26
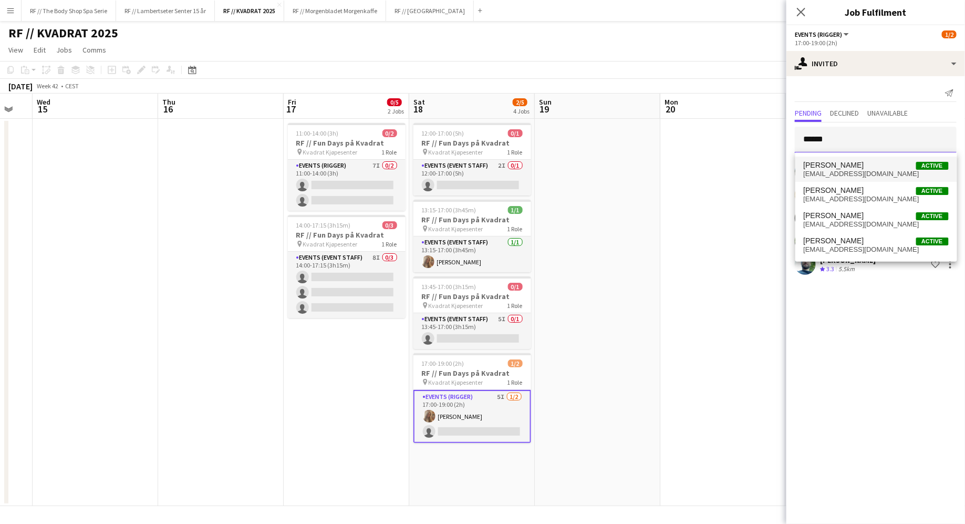
type input "******"
click at [850, 170] on span "[EMAIL_ADDRESS][DOMAIN_NAME]" at bounding box center [876, 174] width 145 height 8
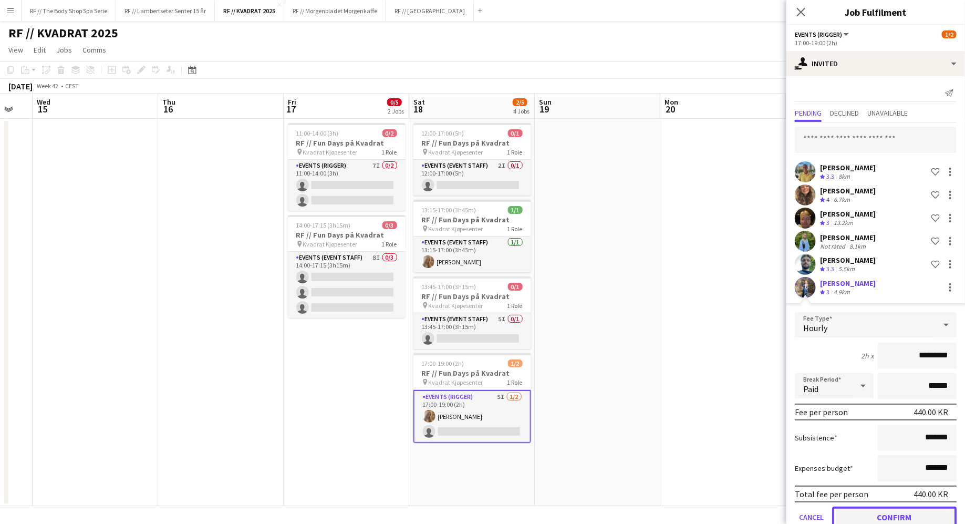
click at [893, 515] on button "Confirm" at bounding box center [894, 516] width 124 height 21
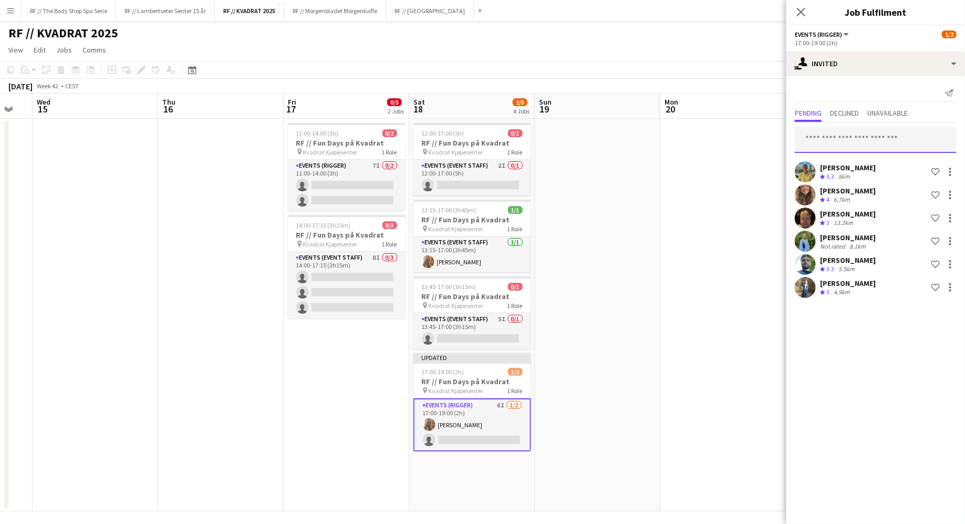
click at [828, 145] on input "text" at bounding box center [876, 140] width 162 height 26
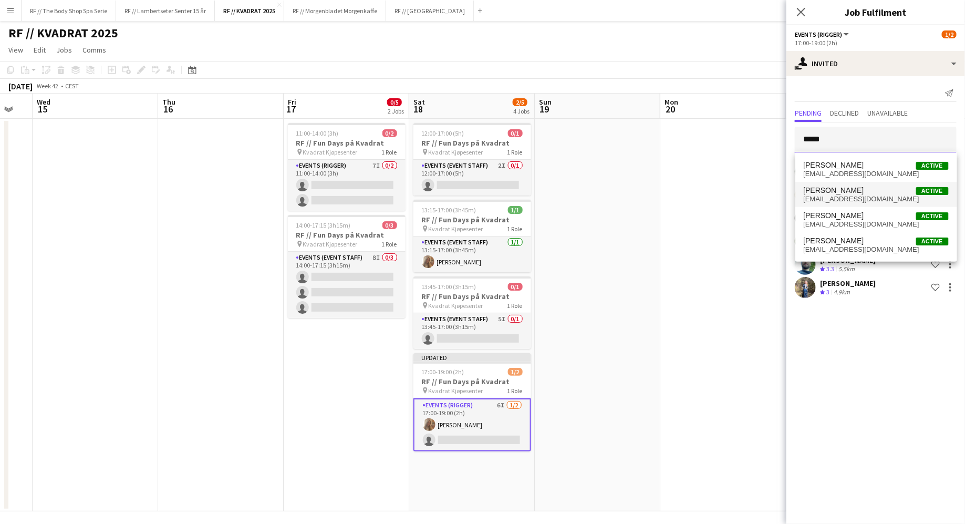
type input "*****"
click at [835, 198] on span "[EMAIL_ADDRESS][DOMAIN_NAME]" at bounding box center [876, 199] width 145 height 8
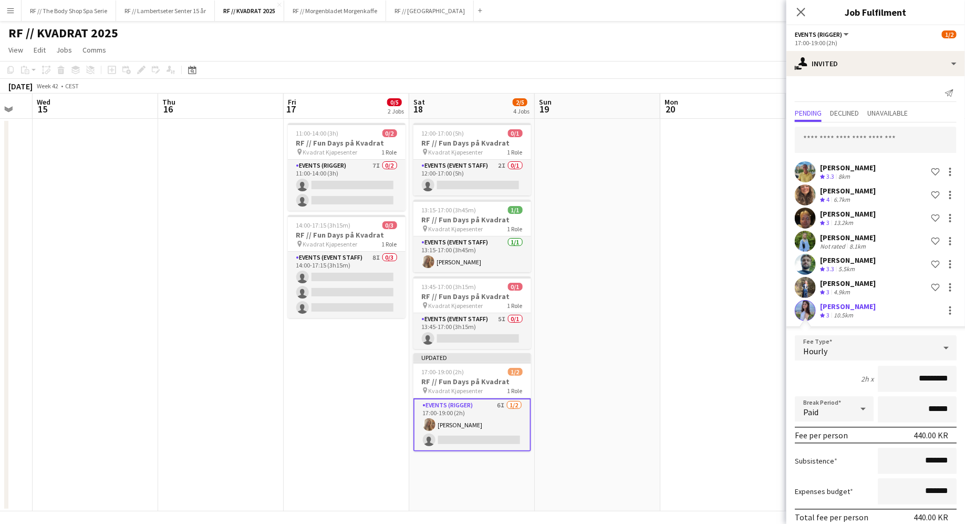
scroll to position [50, 0]
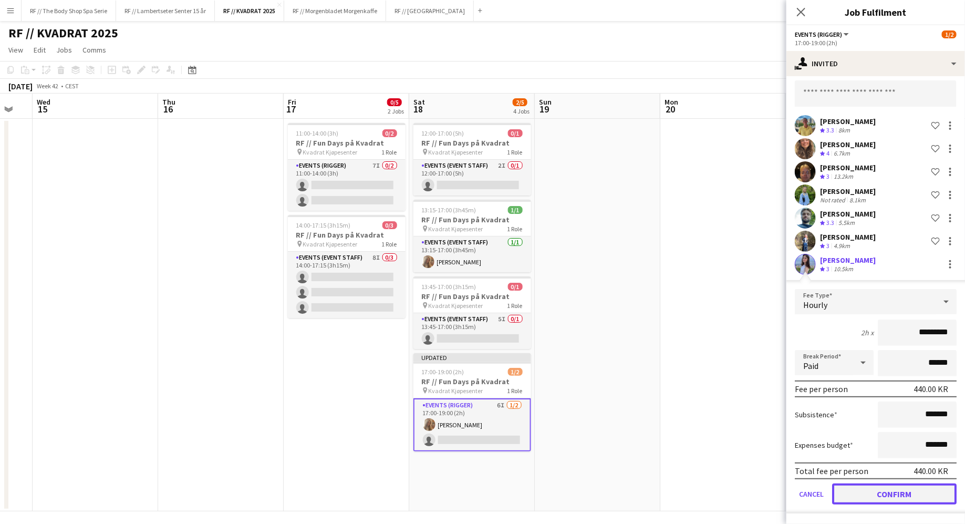
click at [894, 492] on button "Confirm" at bounding box center [894, 493] width 124 height 21
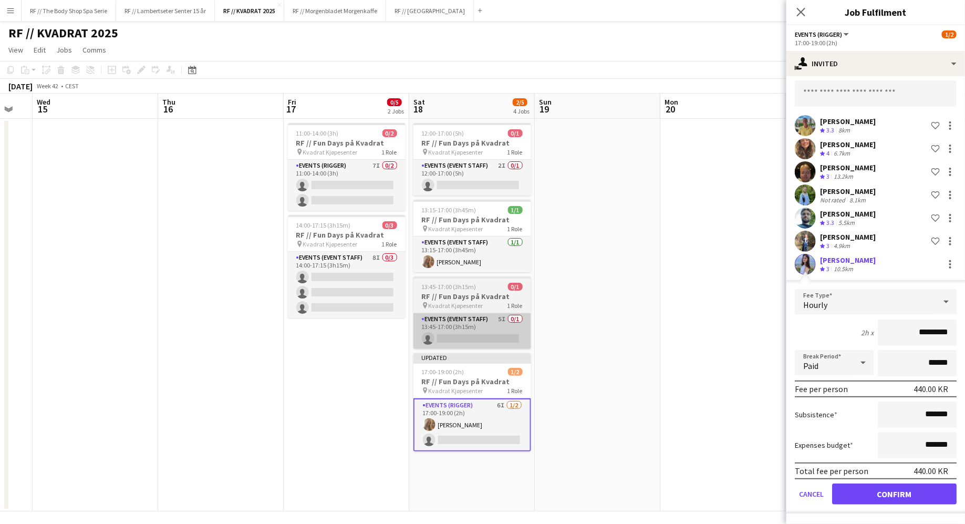
scroll to position [0, 0]
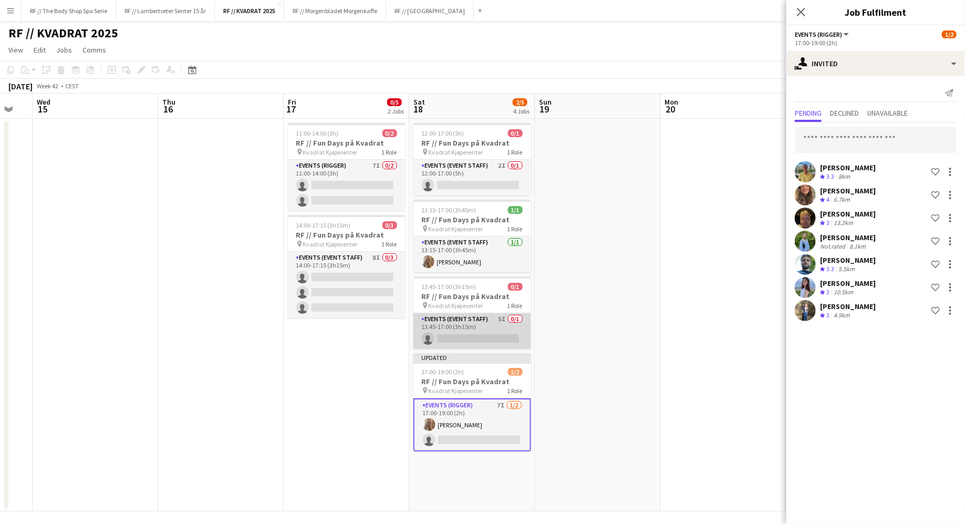
click at [481, 320] on app-card-role "Events (Event Staff) 5I 0/1 13:45-17:00 (3h15m) single-neutral-actions" at bounding box center [472, 331] width 118 height 36
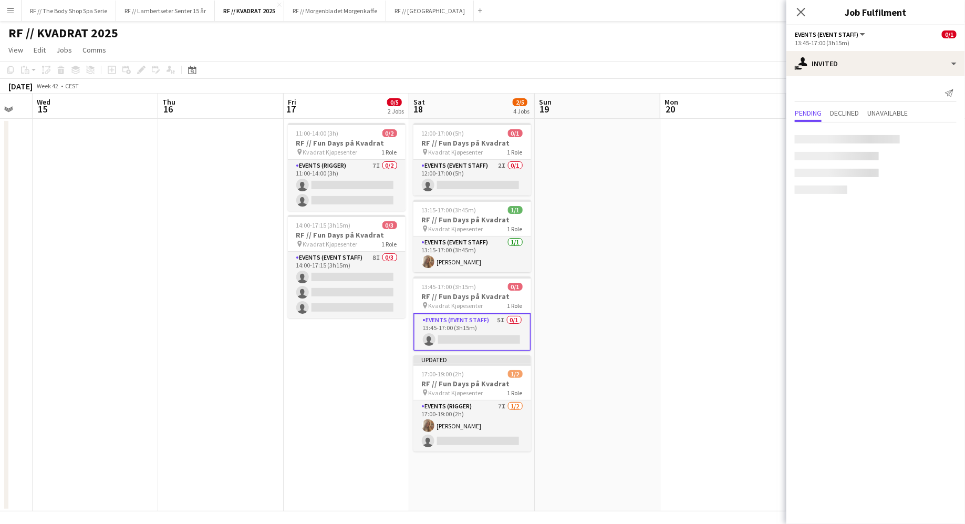
scroll to position [0, 218]
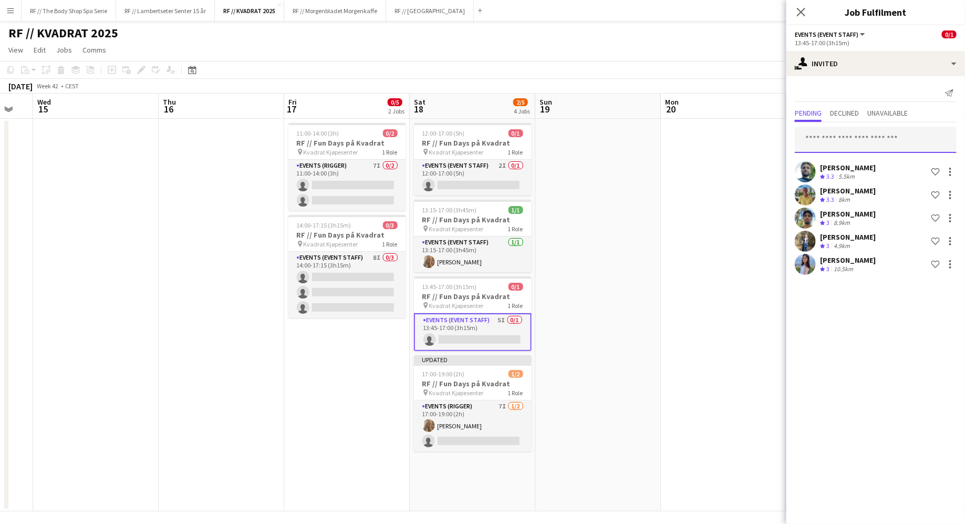
click at [824, 139] on input "text" at bounding box center [876, 140] width 162 height 26
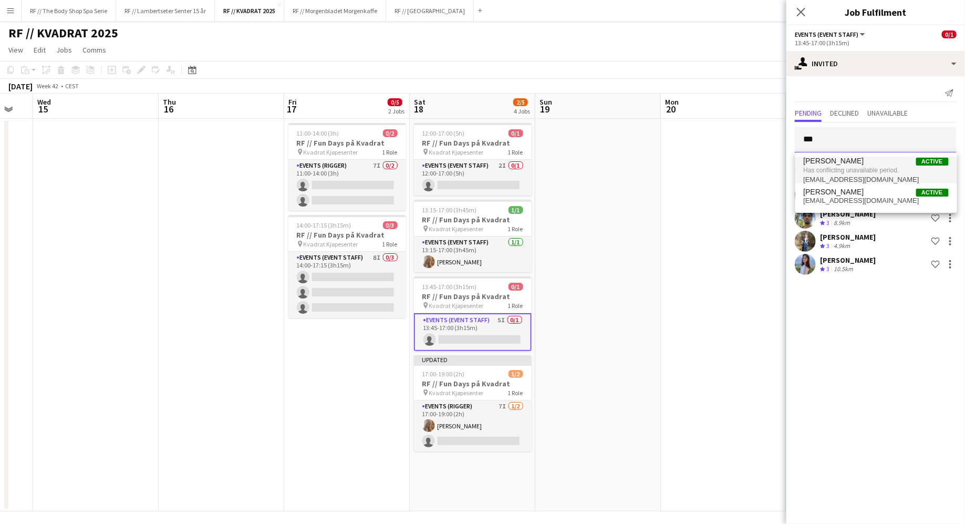
type input "***"
click at [826, 171] on span "Has conflicting unavailable period." at bounding box center [876, 169] width 145 height 9
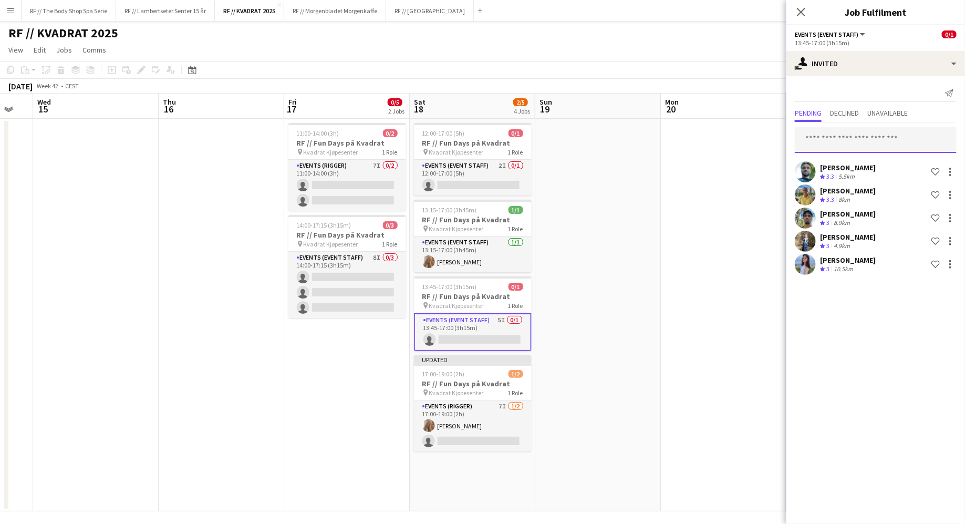
click at [832, 141] on input "text" at bounding box center [876, 140] width 162 height 26
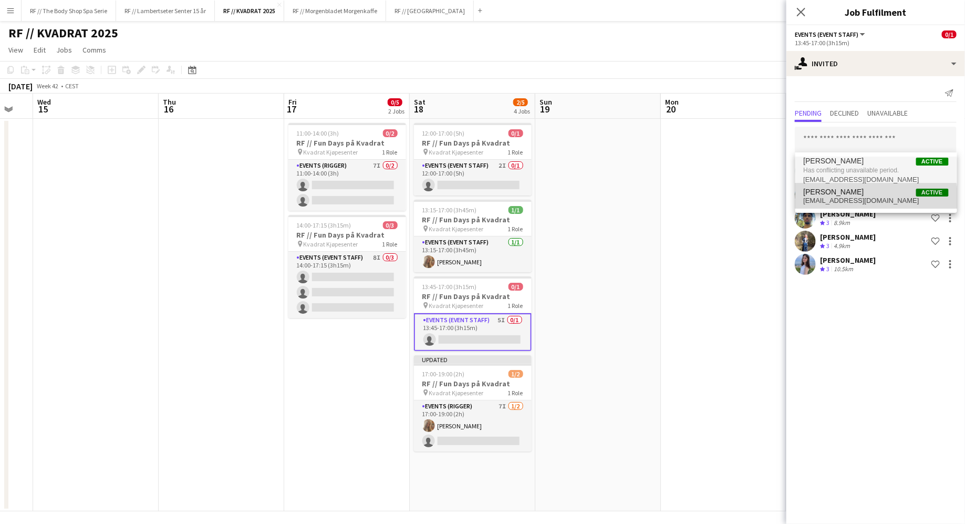
click at [826, 199] on span "[EMAIL_ADDRESS][DOMAIN_NAME]" at bounding box center [876, 200] width 145 height 8
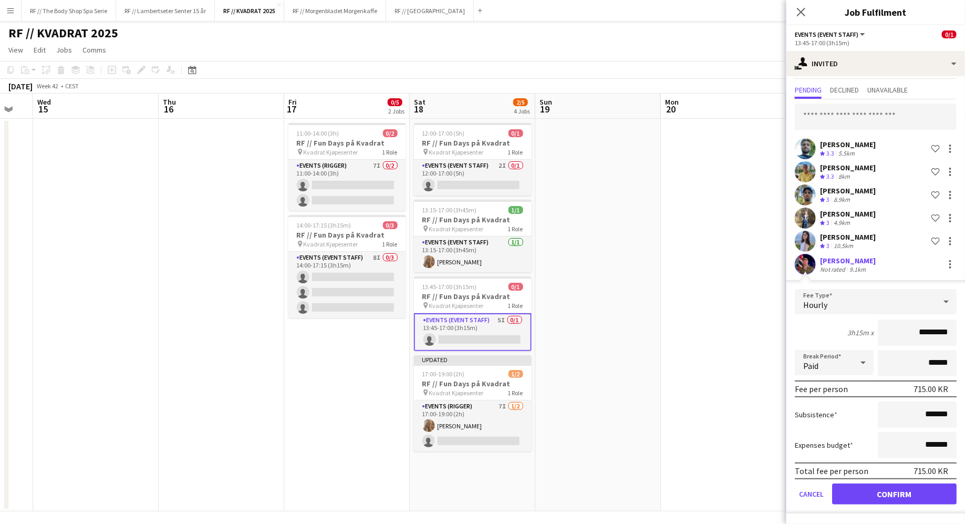
scroll to position [5, 0]
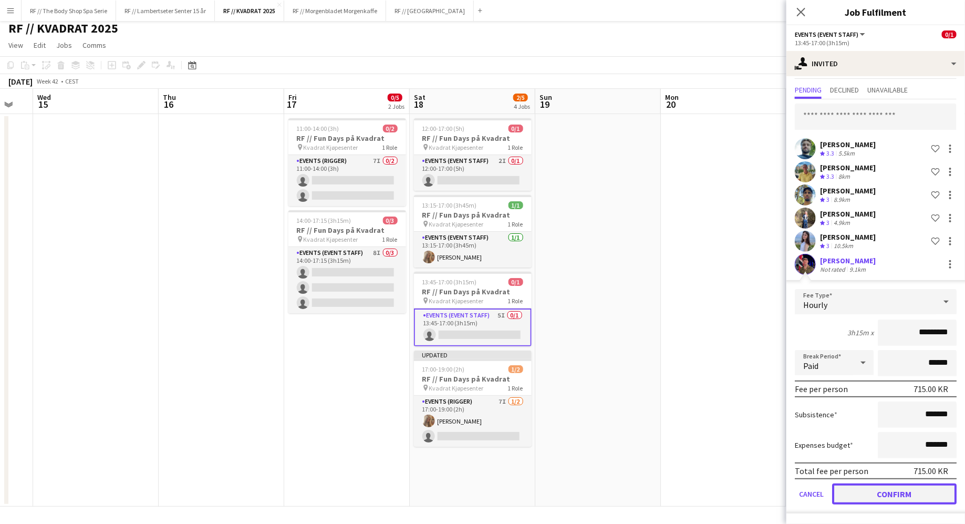
click at [906, 490] on button "Confirm" at bounding box center [894, 493] width 124 height 21
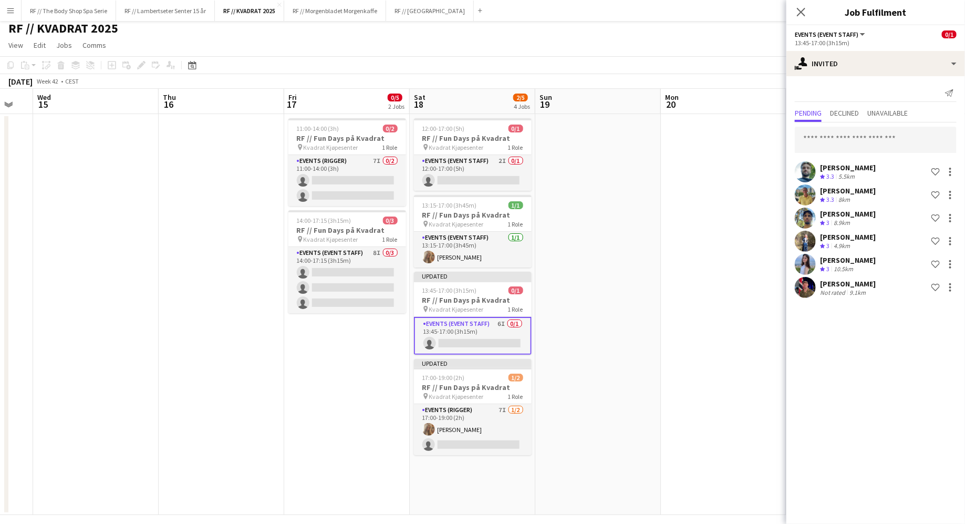
scroll to position [0, 0]
click at [470, 500] on app-date-cell "12:00-17:00 (5h) 0/1 RF // Fun Days på Kvadrat pin Kvadrat Kjøpesenter 1 Role E…" at bounding box center [473, 314] width 126 height 401
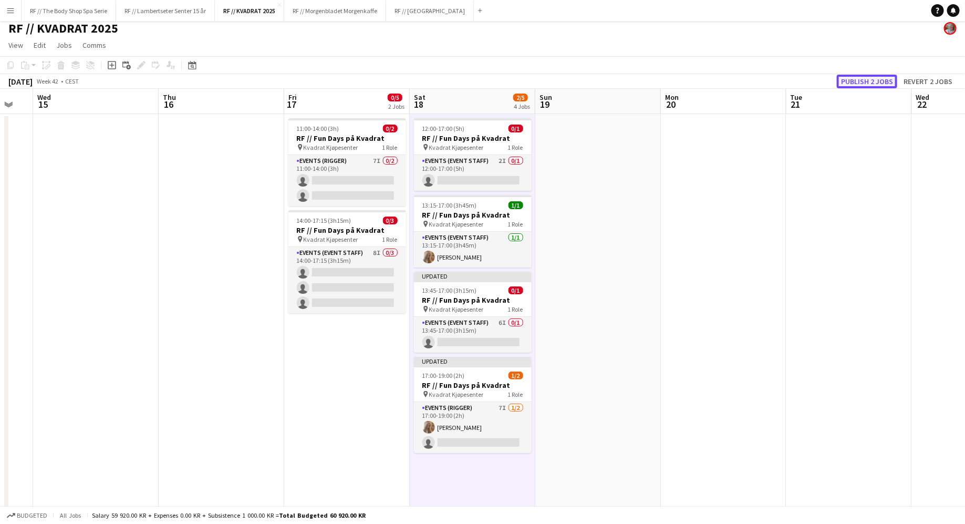
click at [875, 79] on button "Publish 2 jobs" at bounding box center [867, 82] width 60 height 14
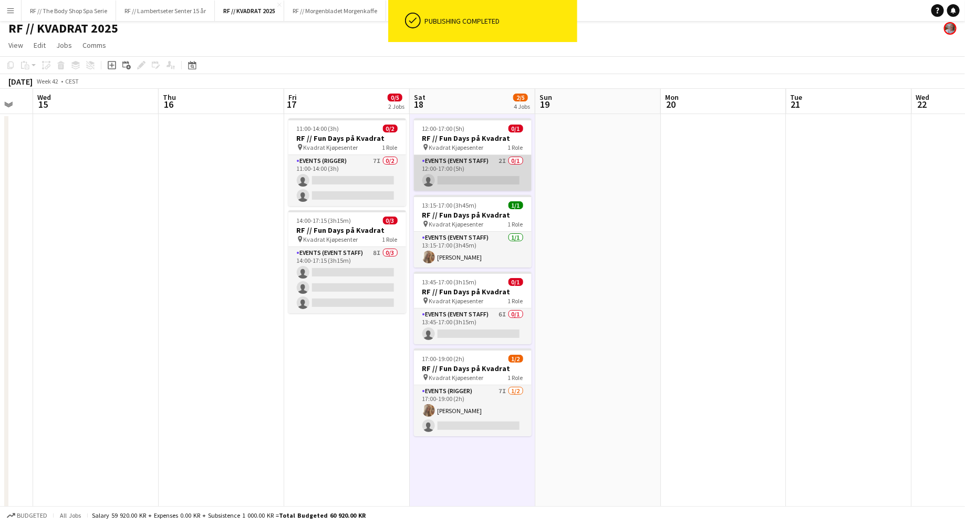
click at [489, 165] on app-card-role "Events (Event Staff) 2I 0/1 12:00-17:00 (5h) single-neutral-actions" at bounding box center [473, 173] width 118 height 36
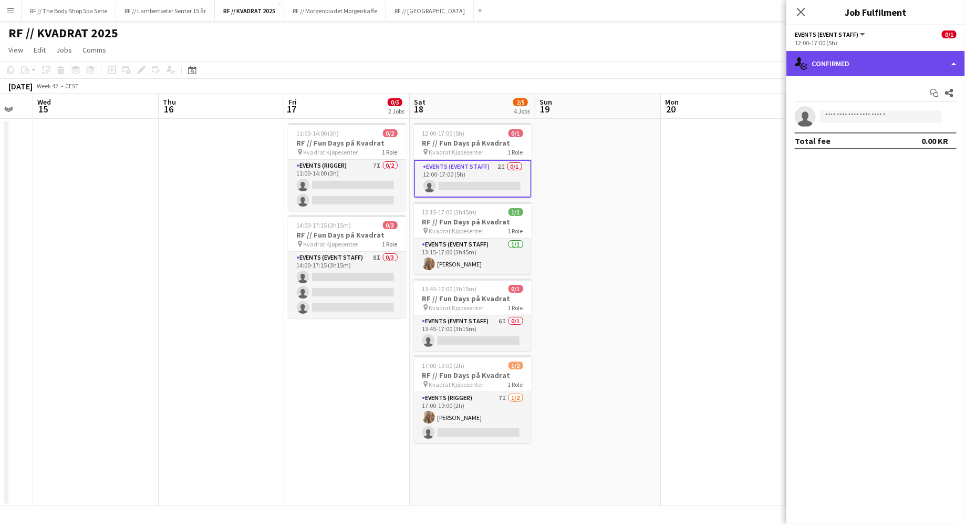
click at [835, 61] on div "single-neutral-actions-check-2 Confirmed" at bounding box center [875, 63] width 179 height 25
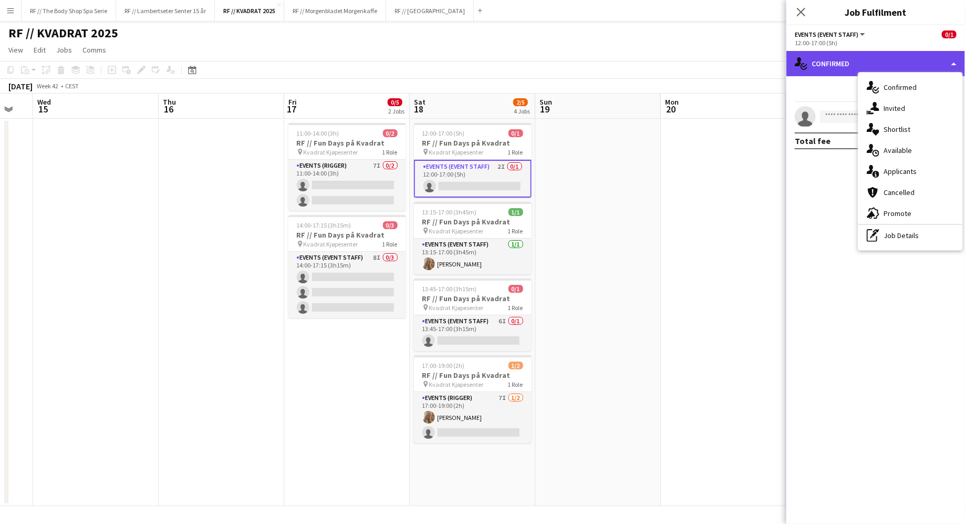
click at [819, 54] on div "single-neutral-actions-check-2 Confirmed" at bounding box center [875, 63] width 179 height 25
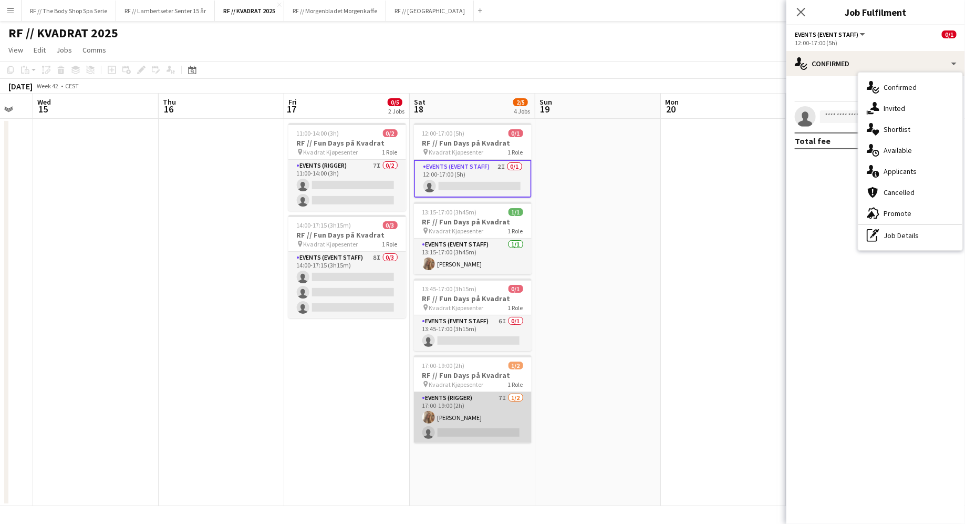
click at [469, 404] on app-card-role "Events (Rigger) 7I [DATE] 17:00-19:00 (2h) [PERSON_NAME] single-neutral-actions" at bounding box center [473, 417] width 118 height 51
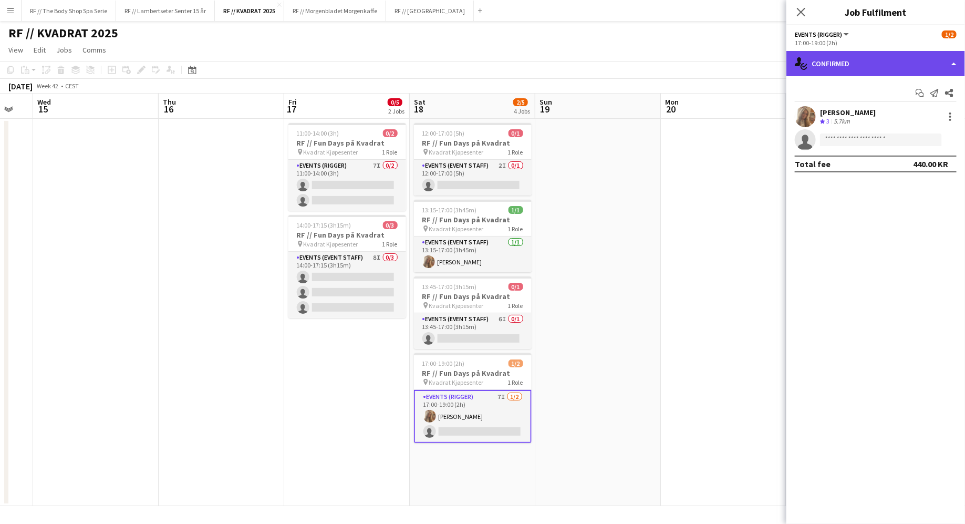
click at [844, 68] on div "single-neutral-actions-check-2 Confirmed" at bounding box center [875, 63] width 179 height 25
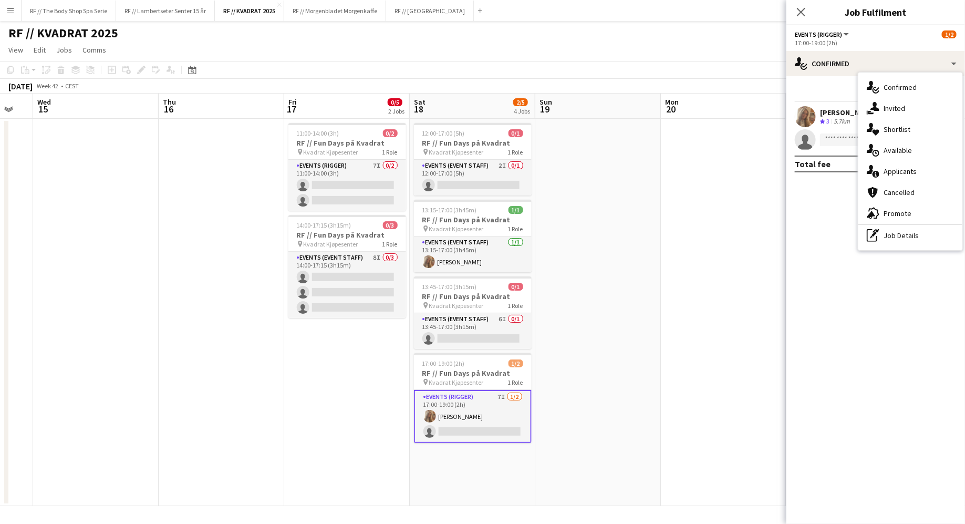
click at [808, 118] on app-user-avatar at bounding box center [805, 116] width 21 height 21
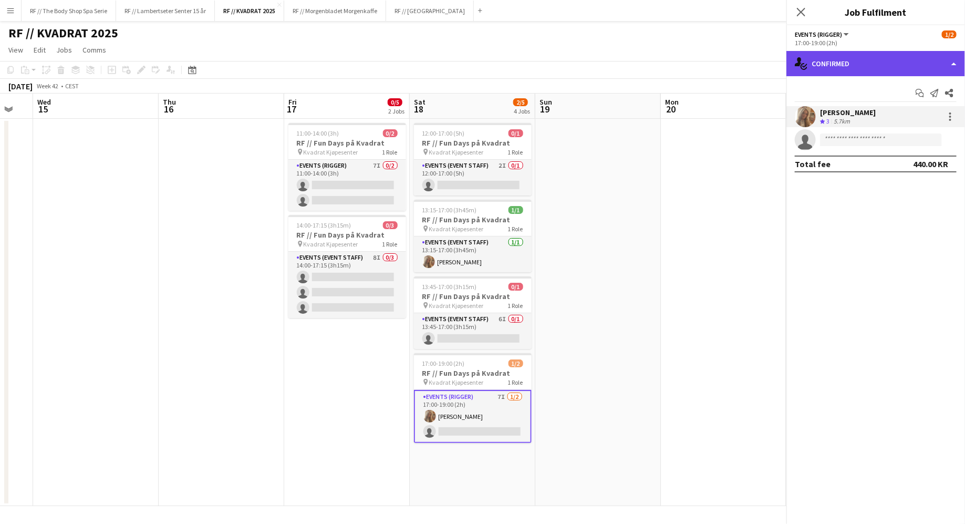
click at [808, 70] on div "single-neutral-actions-check-2 Confirmed" at bounding box center [875, 63] width 179 height 25
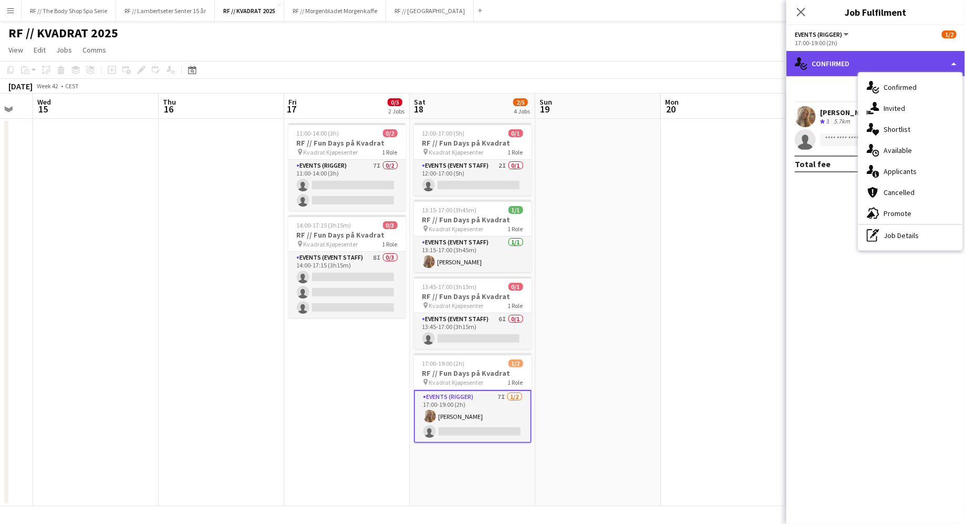
click at [808, 70] on div "single-neutral-actions-check-2 Confirmed" at bounding box center [875, 63] width 179 height 25
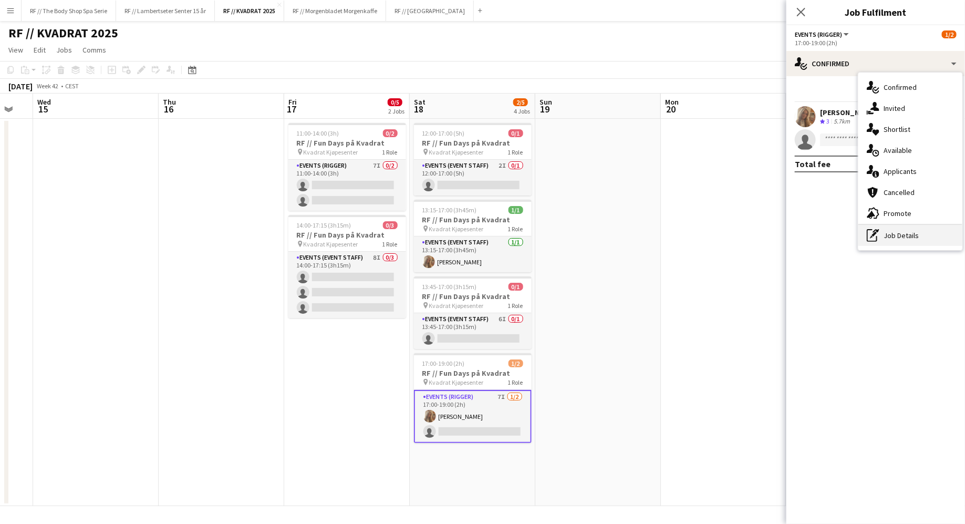
click at [876, 241] on icon at bounding box center [872, 235] width 11 height 13
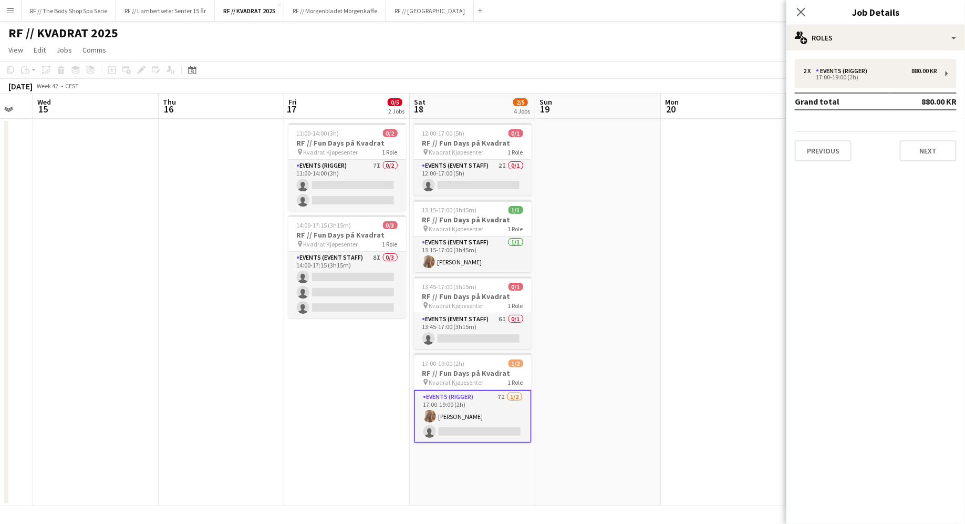
click at [846, 89] on div "2 x Events (Rigger) 880.00 KR 17:00-19:00 (2h) Grand total 880.00 KR Previous N…" at bounding box center [875, 110] width 179 height 102
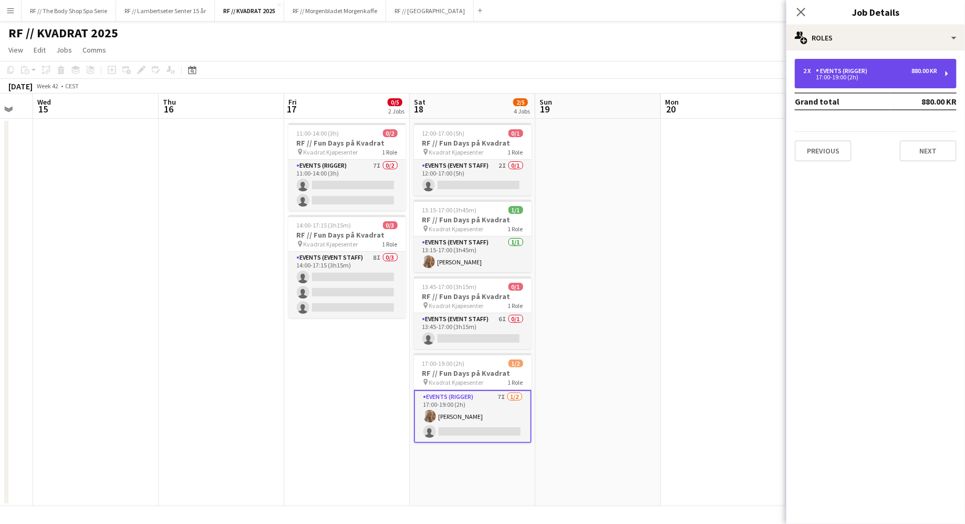
click at [846, 76] on div "17:00-19:00 (2h)" at bounding box center [870, 77] width 134 height 5
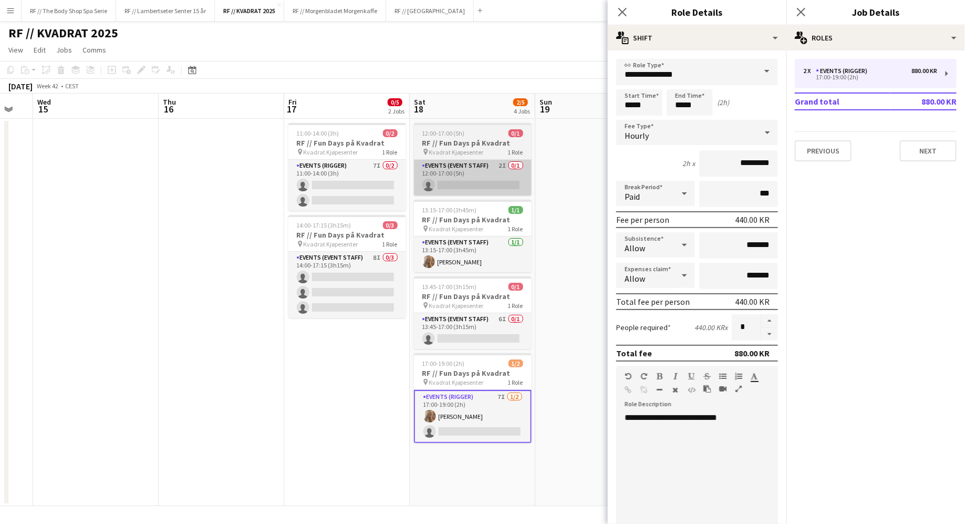
click at [486, 186] on app-card-role "Events (Event Staff) 2I 0/1 12:00-17:00 (5h) single-neutral-actions" at bounding box center [473, 178] width 118 height 36
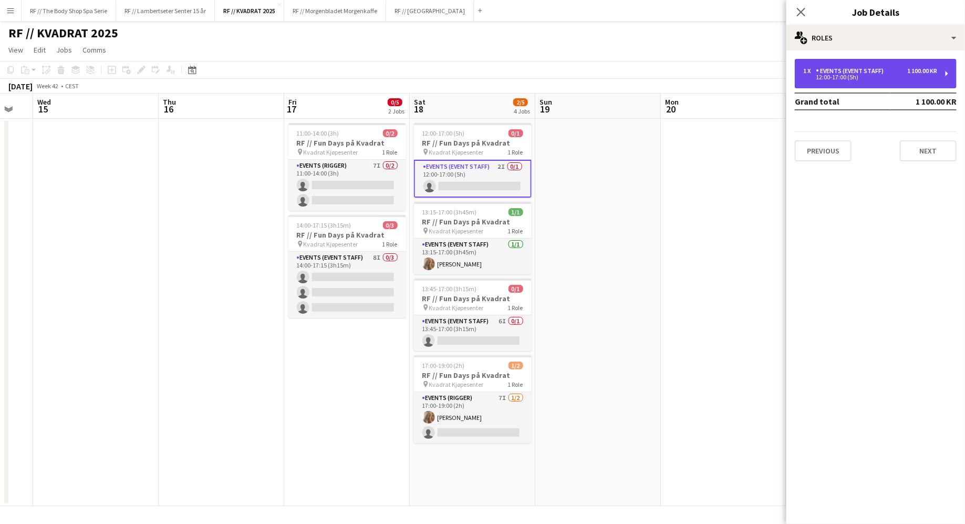
click at [831, 82] on div "1 x Events (Event Staff) 1 100.00 KR 12:00-17:00 (5h)" at bounding box center [876, 73] width 162 height 29
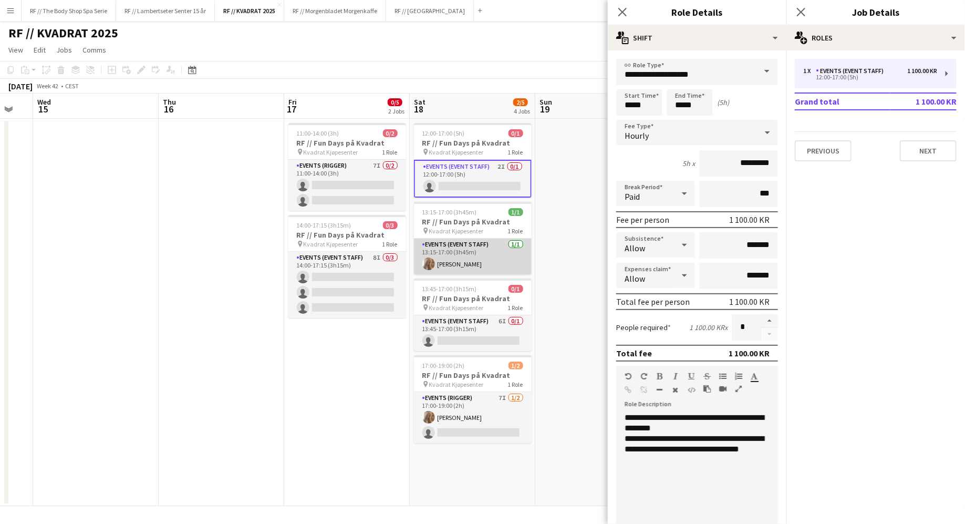
click at [475, 258] on app-card-role "Events (Event Staff) [DATE] 13:15-17:00 (3h45m) [PERSON_NAME]" at bounding box center [473, 256] width 118 height 36
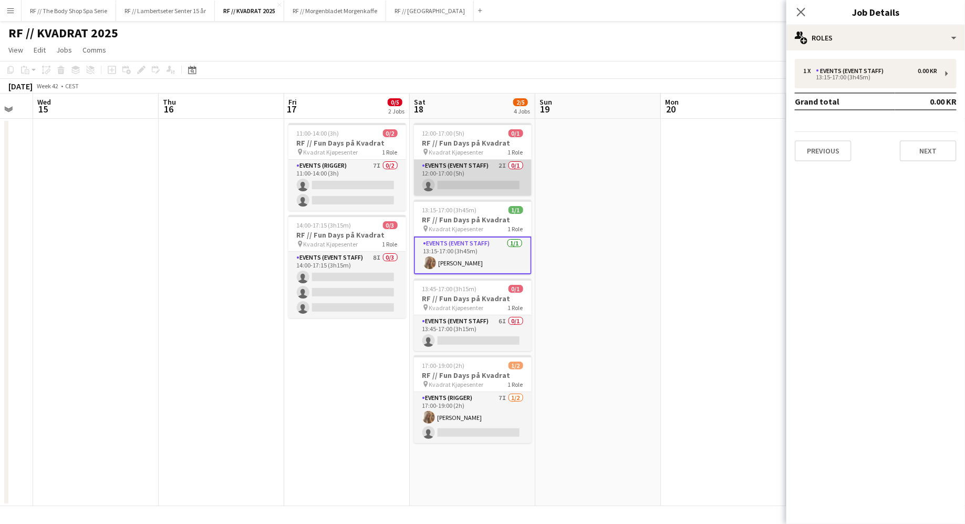
click at [492, 165] on app-card-role "Events (Event Staff) 2I 0/1 12:00-17:00 (5h) single-neutral-actions" at bounding box center [473, 178] width 118 height 36
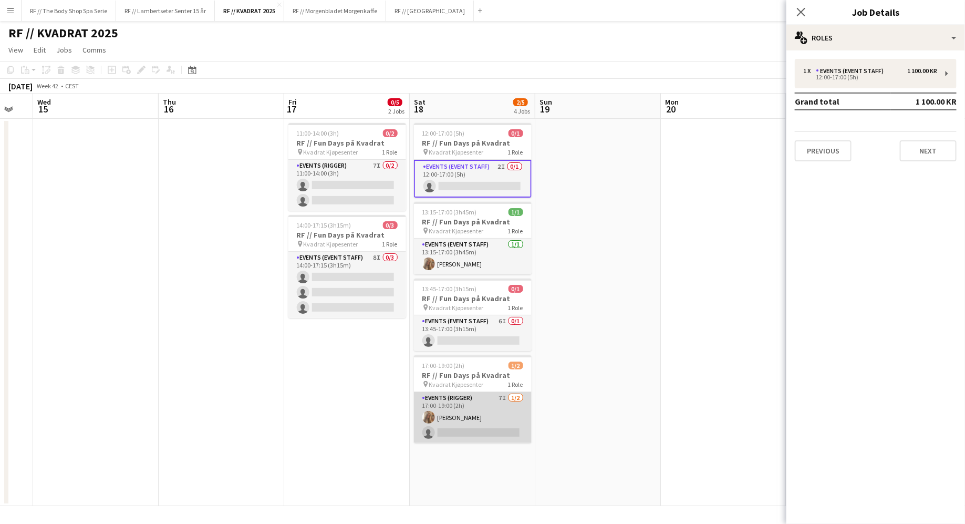
click at [477, 404] on app-card-role "Events (Rigger) 7I [DATE] 17:00-19:00 (2h) [PERSON_NAME] single-neutral-actions" at bounding box center [473, 417] width 118 height 51
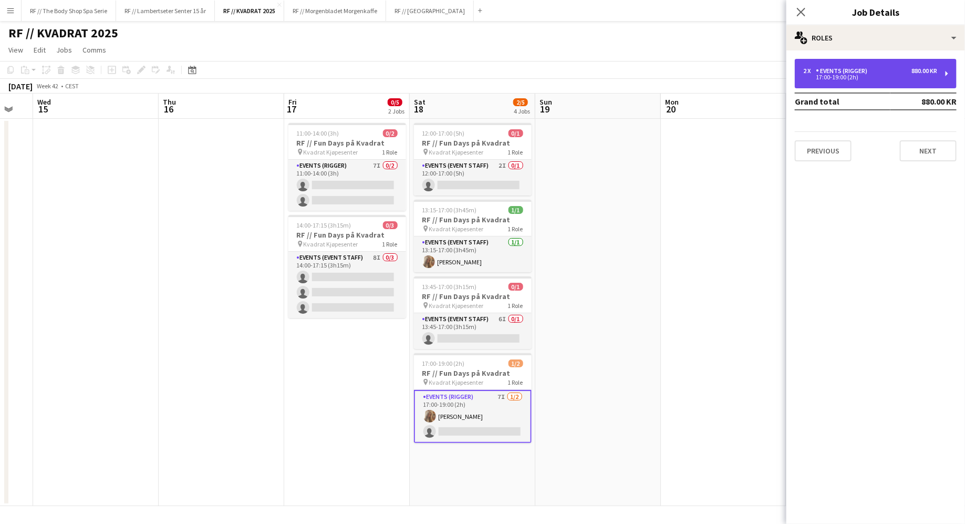
click at [849, 77] on div "17:00-19:00 (2h)" at bounding box center [870, 77] width 134 height 5
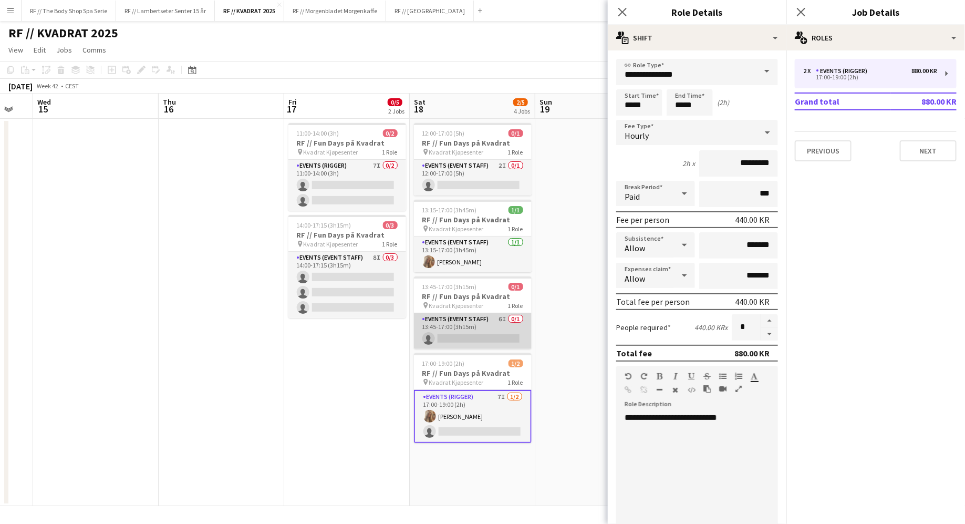
click at [453, 325] on app-card-role "Events (Event Staff) 6I 0/1 13:45-17:00 (3h15m) single-neutral-actions" at bounding box center [473, 331] width 118 height 36
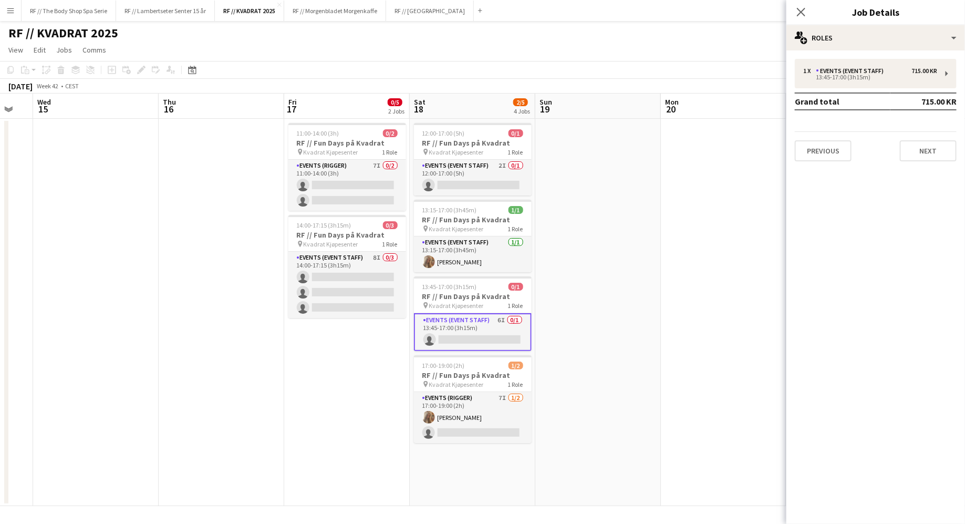
click at [891, 58] on div "1 x Events (Event Staff) 715.00 KR 13:45-17:00 (3h15m) Grand total 715.00 KR Pr…" at bounding box center [875, 109] width 179 height 119
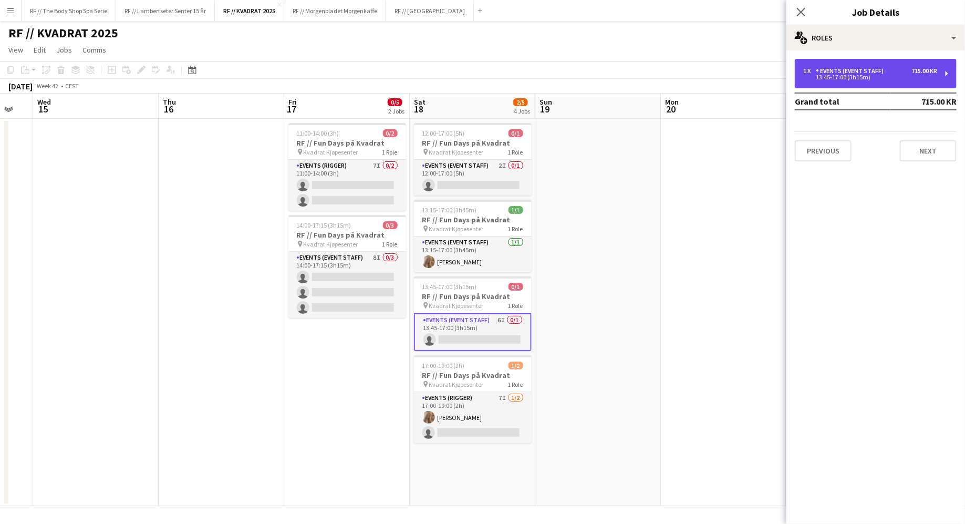
click at [885, 71] on div "Events (Event Staff)" at bounding box center [852, 70] width 72 height 7
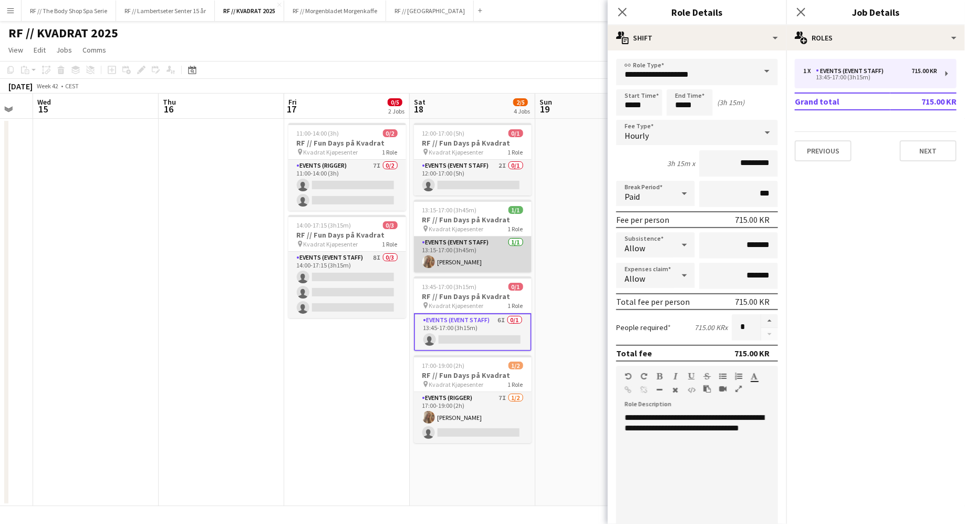
click at [465, 256] on app-card-role "Events (Event Staff) [DATE] 13:15-17:00 (3h45m) [PERSON_NAME]" at bounding box center [473, 254] width 118 height 36
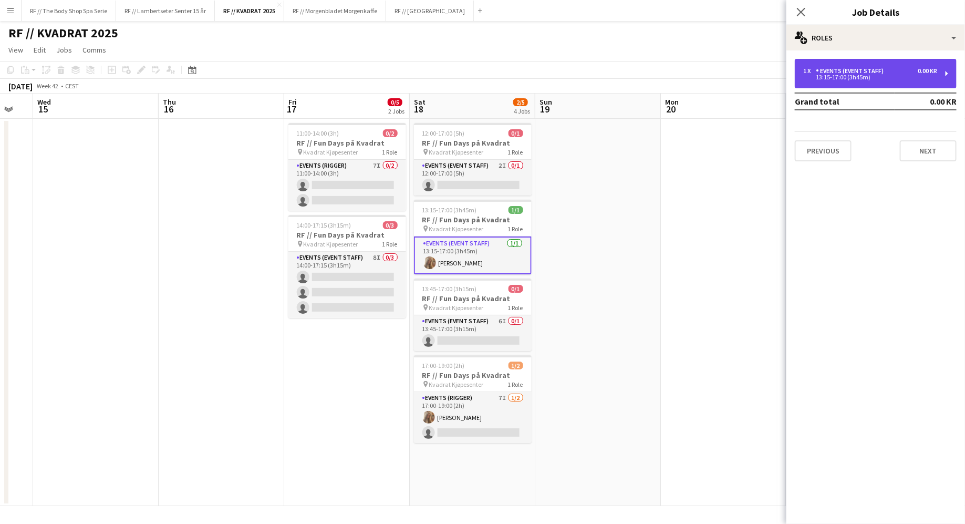
click at [875, 69] on div "Events (Event Staff)" at bounding box center [852, 70] width 72 height 7
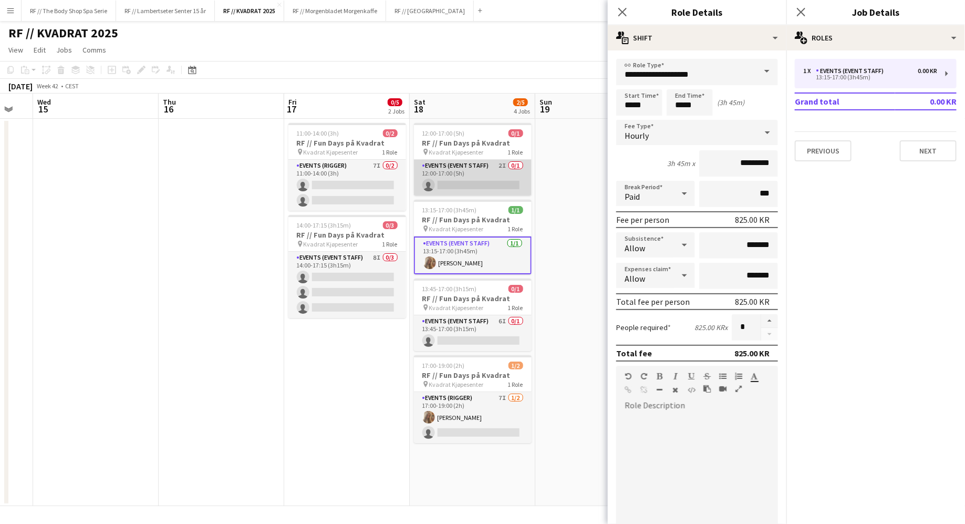
click at [464, 168] on app-card-role "Events (Event Staff) 2I 0/1 12:00-17:00 (5h) single-neutral-actions" at bounding box center [473, 178] width 118 height 36
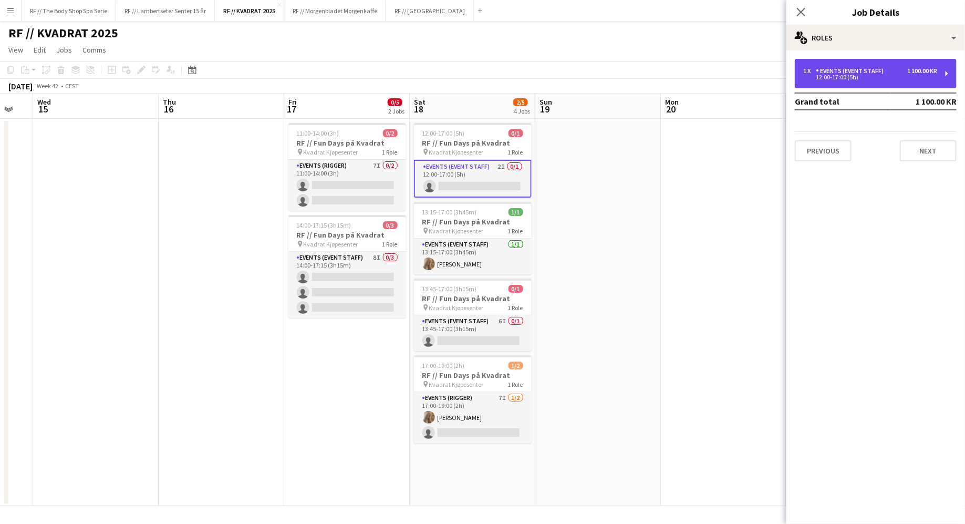
click at [860, 81] on div "1 x Events (Event Staff) 1 100.00 KR 12:00-17:00 (5h)" at bounding box center [876, 73] width 162 height 29
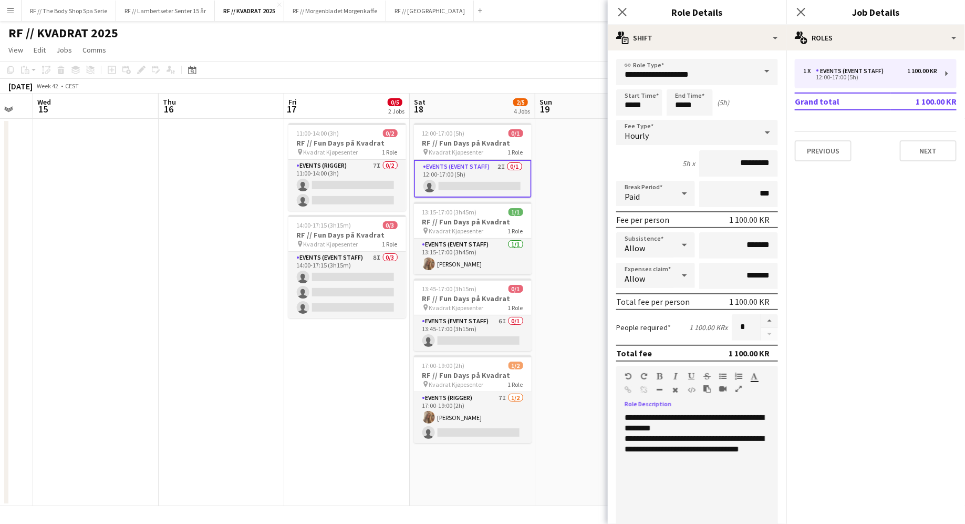
click at [684, 425] on div "**********" at bounding box center [697, 422] width 145 height 21
click at [620, 12] on icon "Close pop-in" at bounding box center [622, 12] width 10 height 10
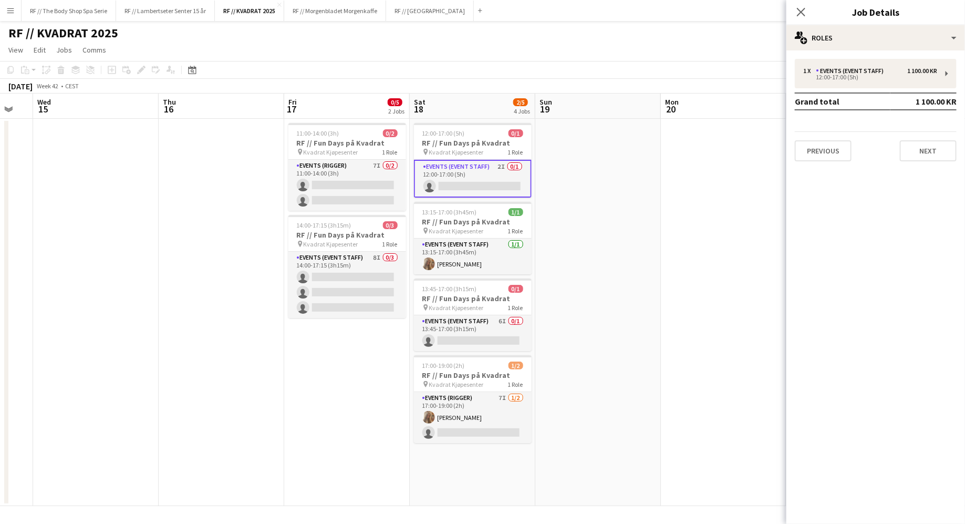
click at [445, 466] on app-date-cell "12:00-17:00 (5h) 0/1 RF // Fun Days på Kvadrat pin Kvadrat Kjøpesenter 1 Role E…" at bounding box center [473, 312] width 126 height 387
